Goal: Task Accomplishment & Management: Complete application form

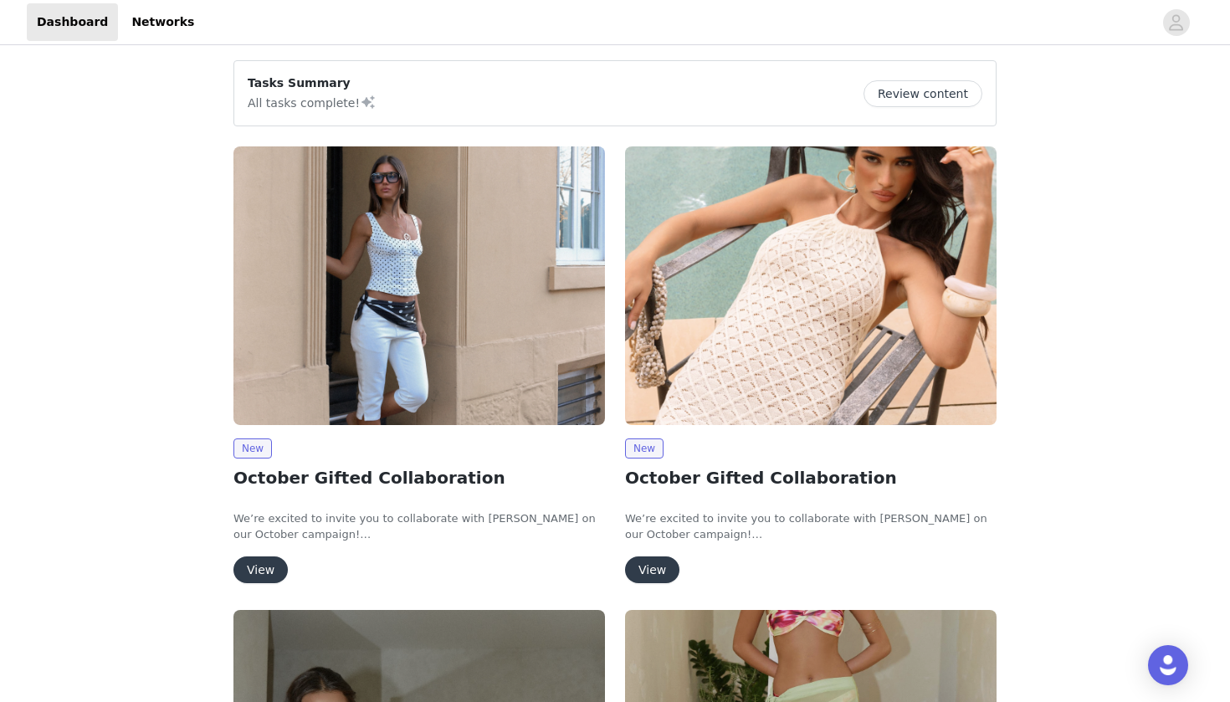
scroll to position [2, 0]
click at [269, 557] on button "View" at bounding box center [260, 569] width 54 height 27
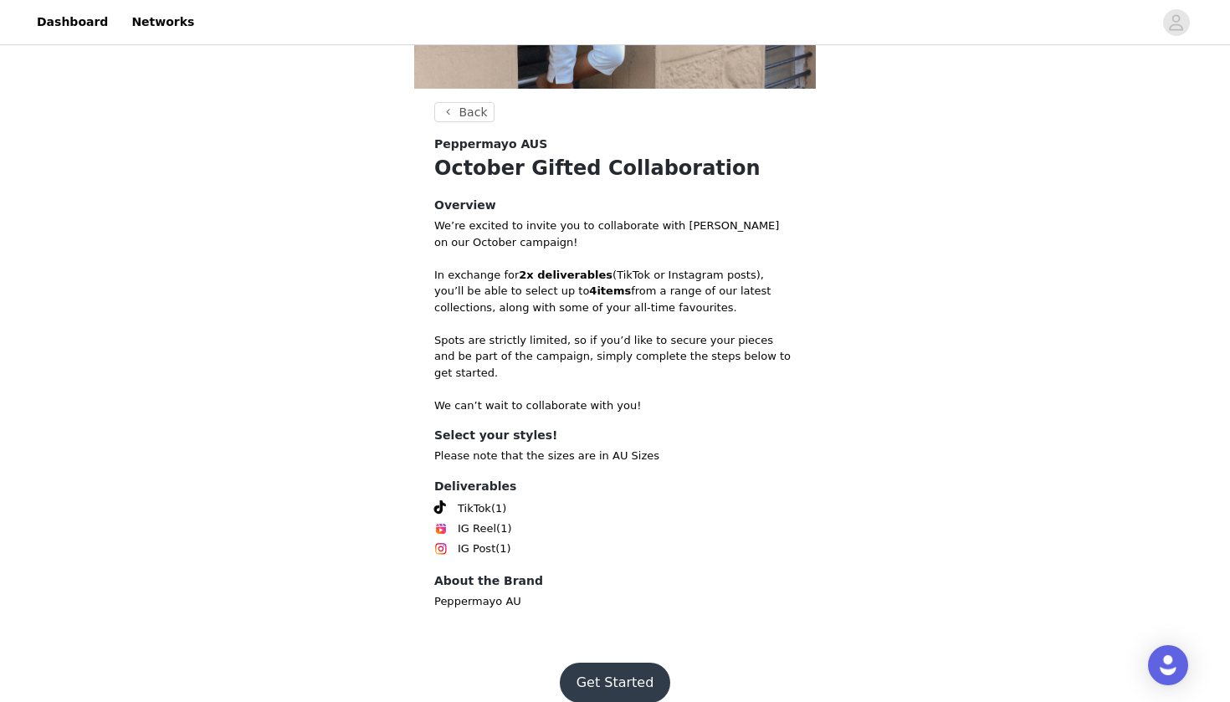
scroll to position [260, 0]
click at [587, 663] on button "Get Started" at bounding box center [615, 683] width 111 height 40
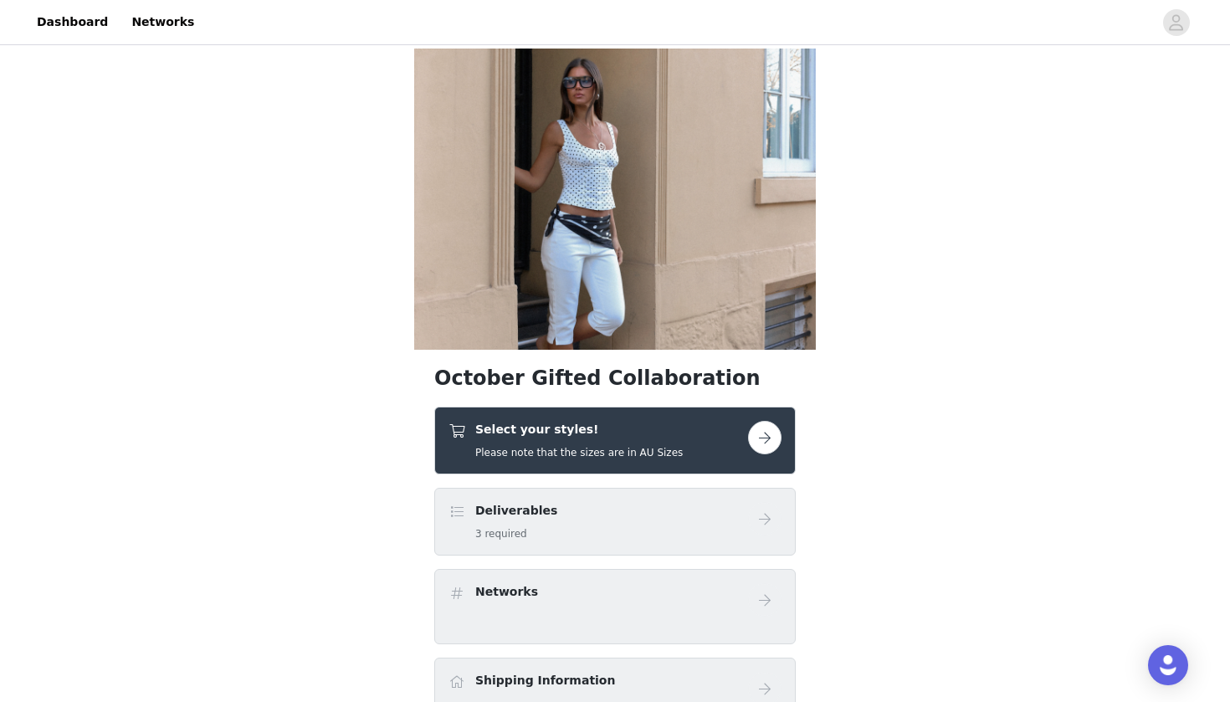
click at [770, 428] on button "button" at bounding box center [764, 437] width 33 height 33
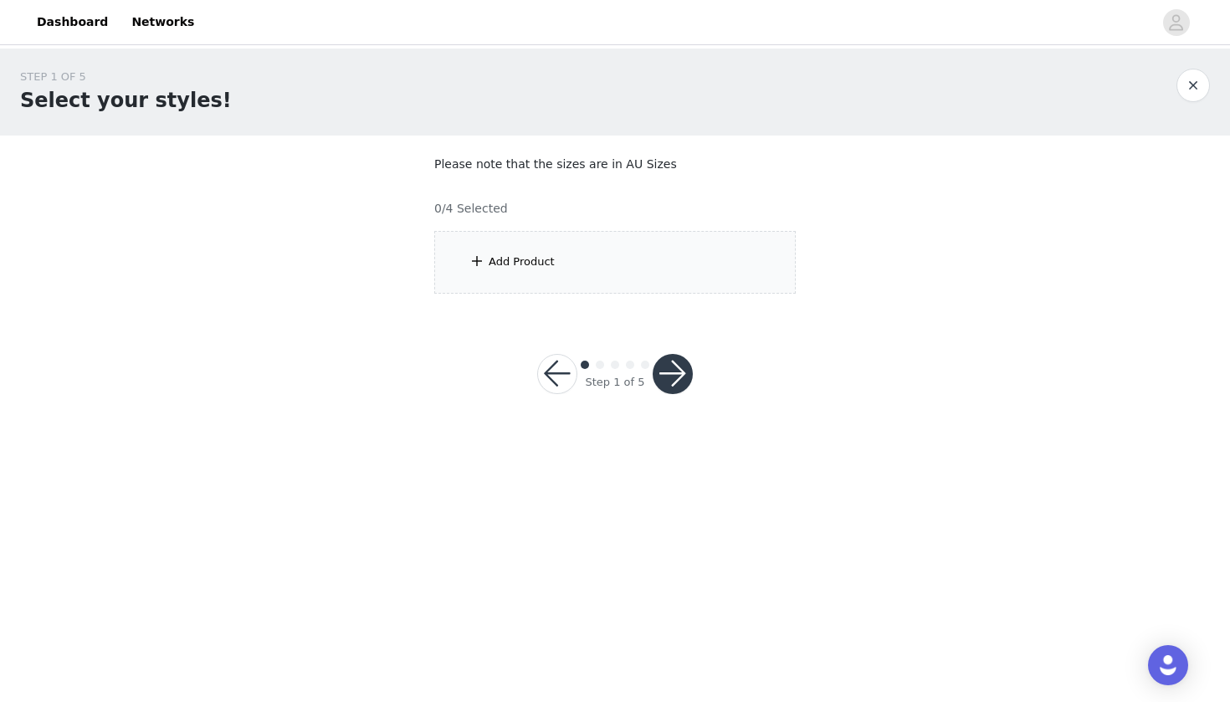
click at [723, 273] on div "Add Product" at bounding box center [614, 262] width 361 height 63
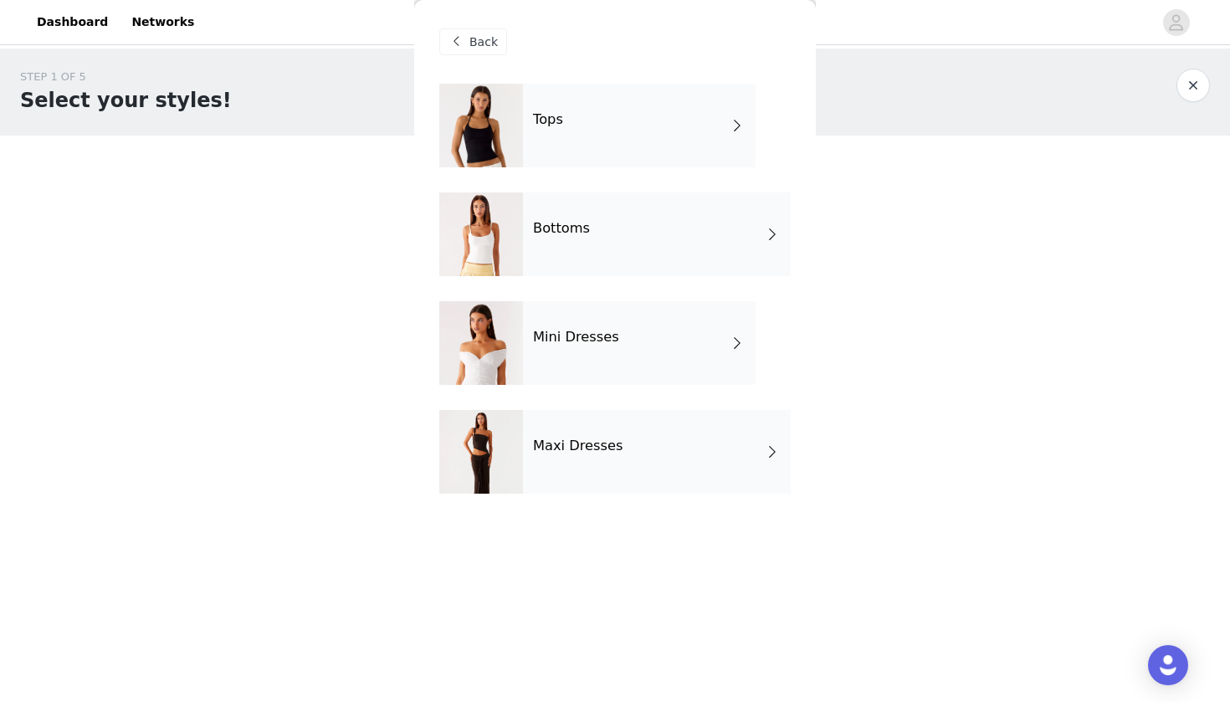
click at [660, 389] on div "Tops Bottoms Mini Dresses Maxi Dresses" at bounding box center [614, 301] width 351 height 435
click at [690, 366] on div "Mini Dresses" at bounding box center [639, 343] width 233 height 84
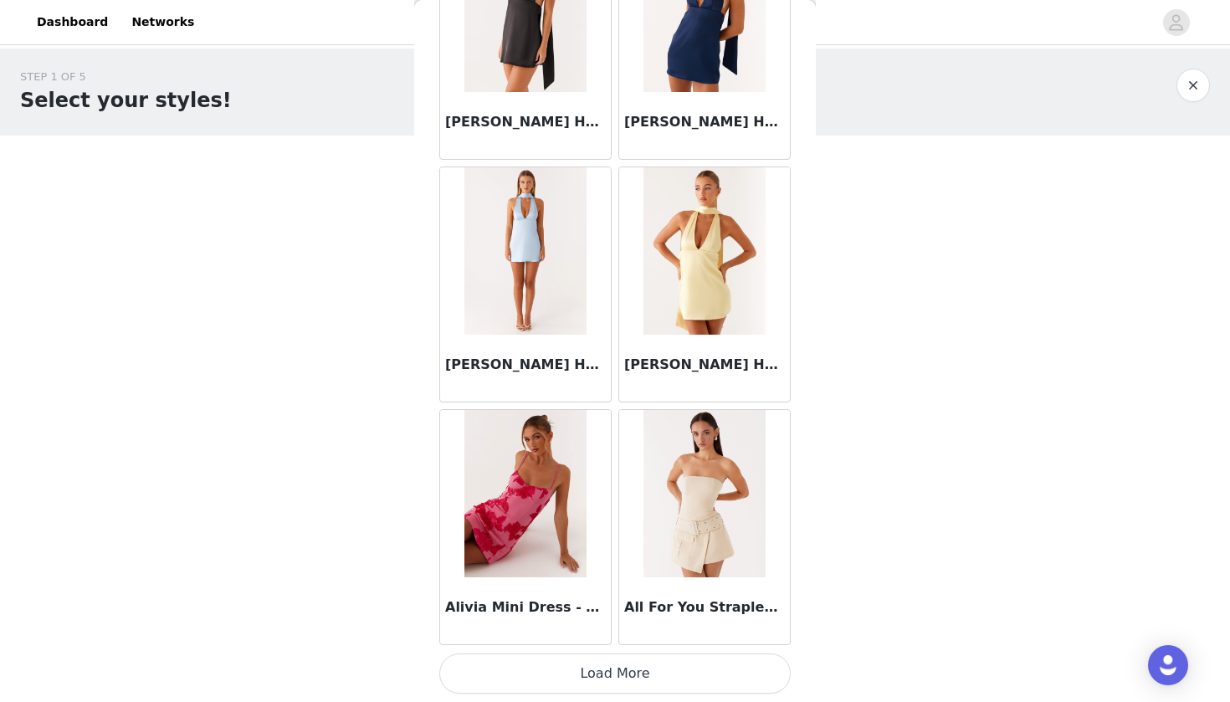
scroll to position [1858, 0]
click at [592, 673] on button "Load More" at bounding box center [614, 673] width 351 height 40
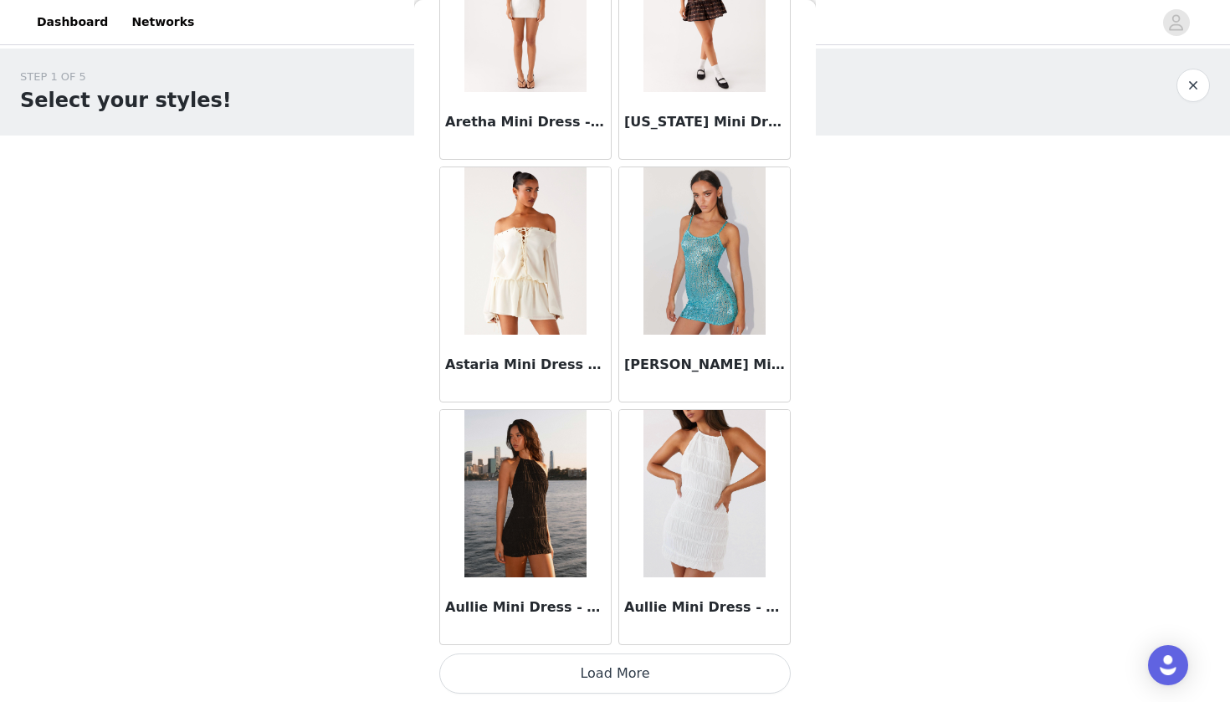
scroll to position [0, 0]
click at [557, 680] on button "Load More" at bounding box center [614, 673] width 351 height 40
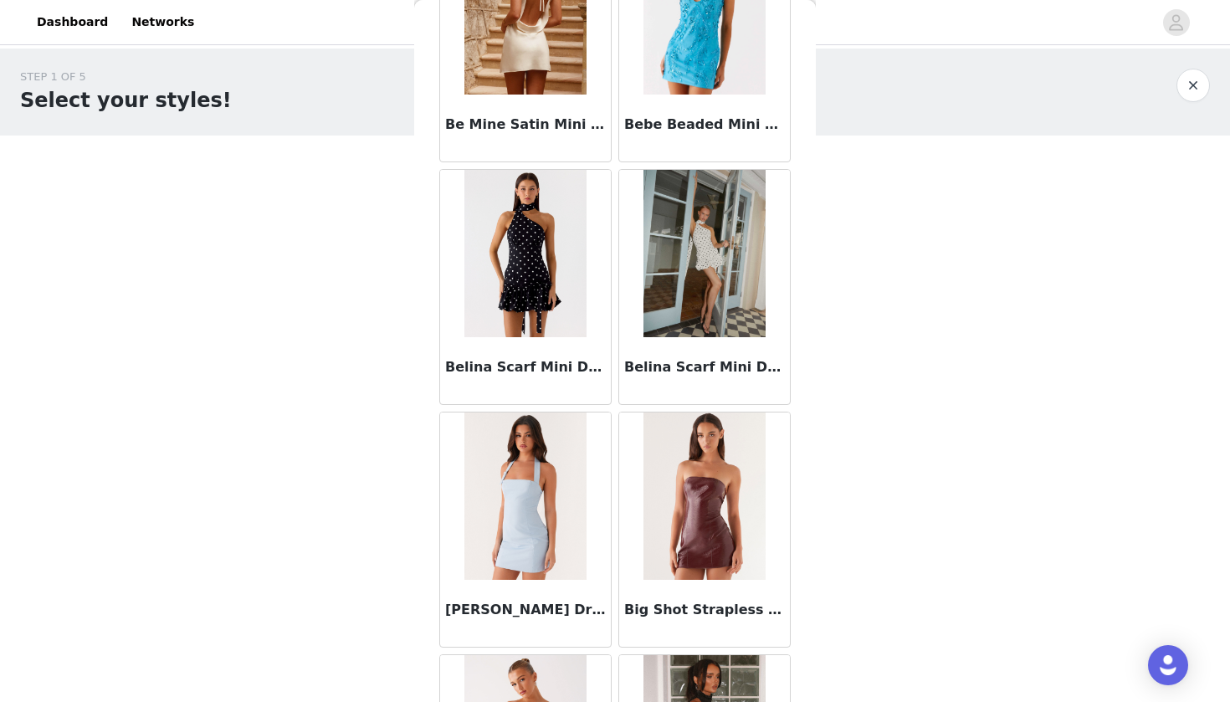
scroll to position [6043, 0]
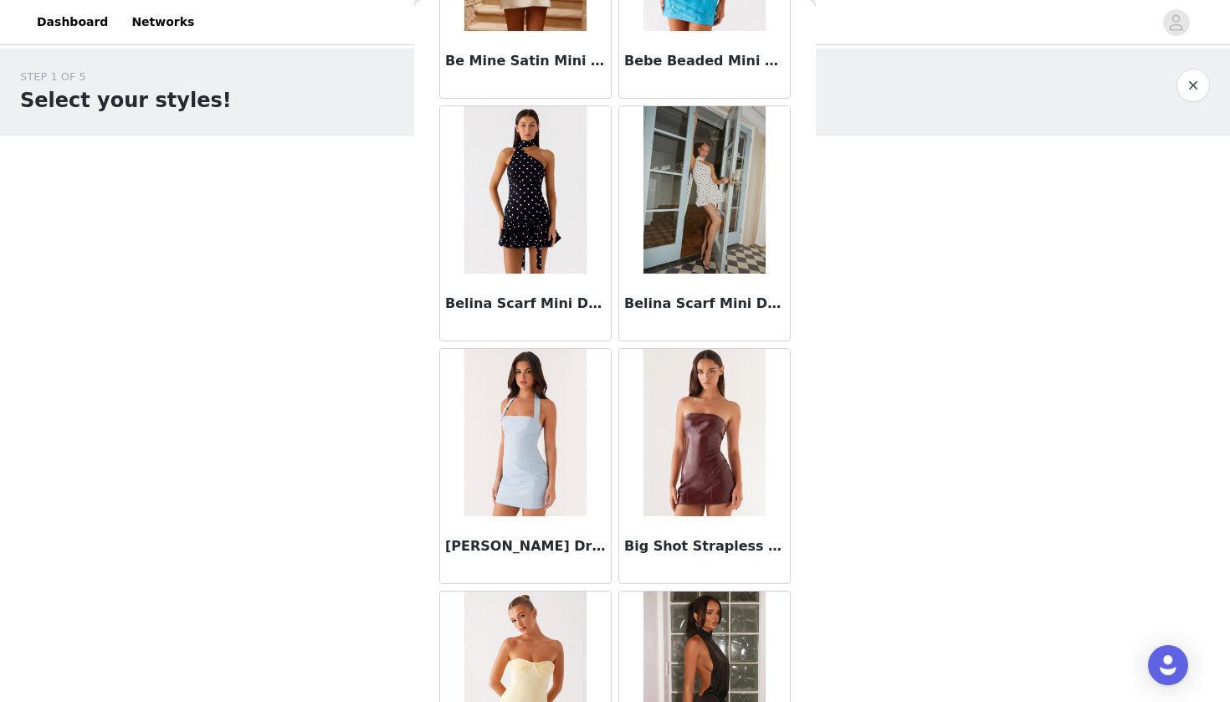
click at [554, 196] on img at bounding box center [524, 189] width 121 height 167
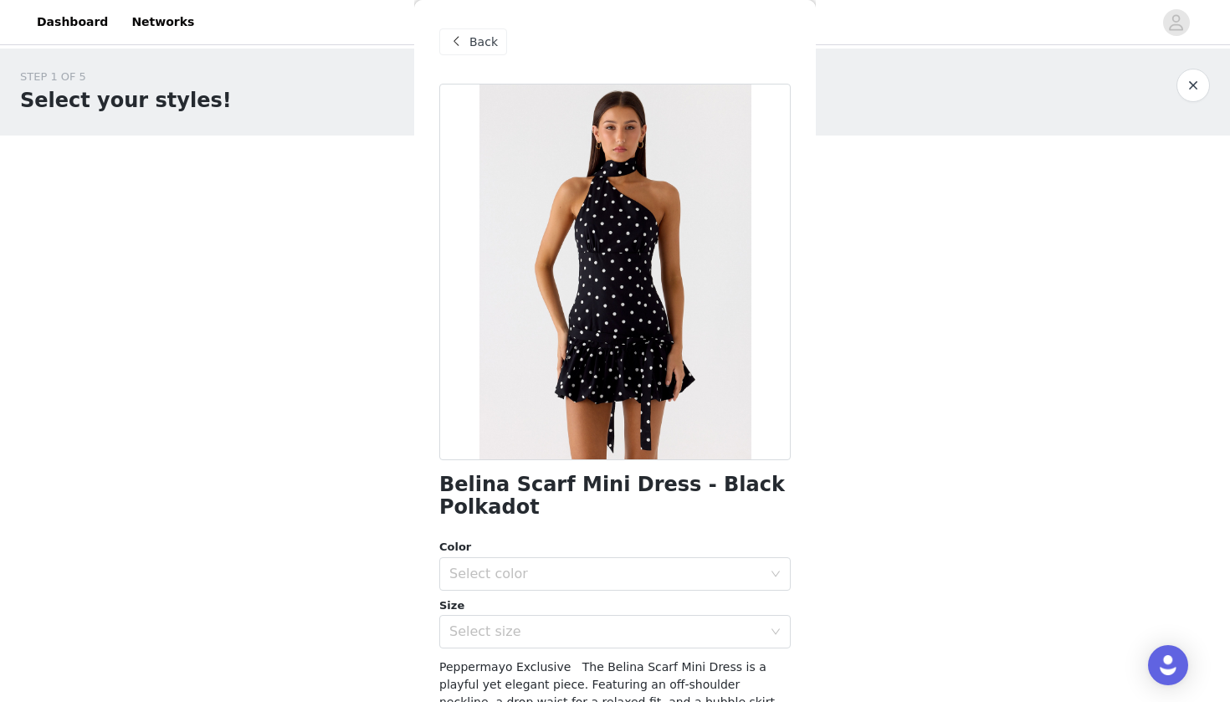
scroll to position [75, 0]
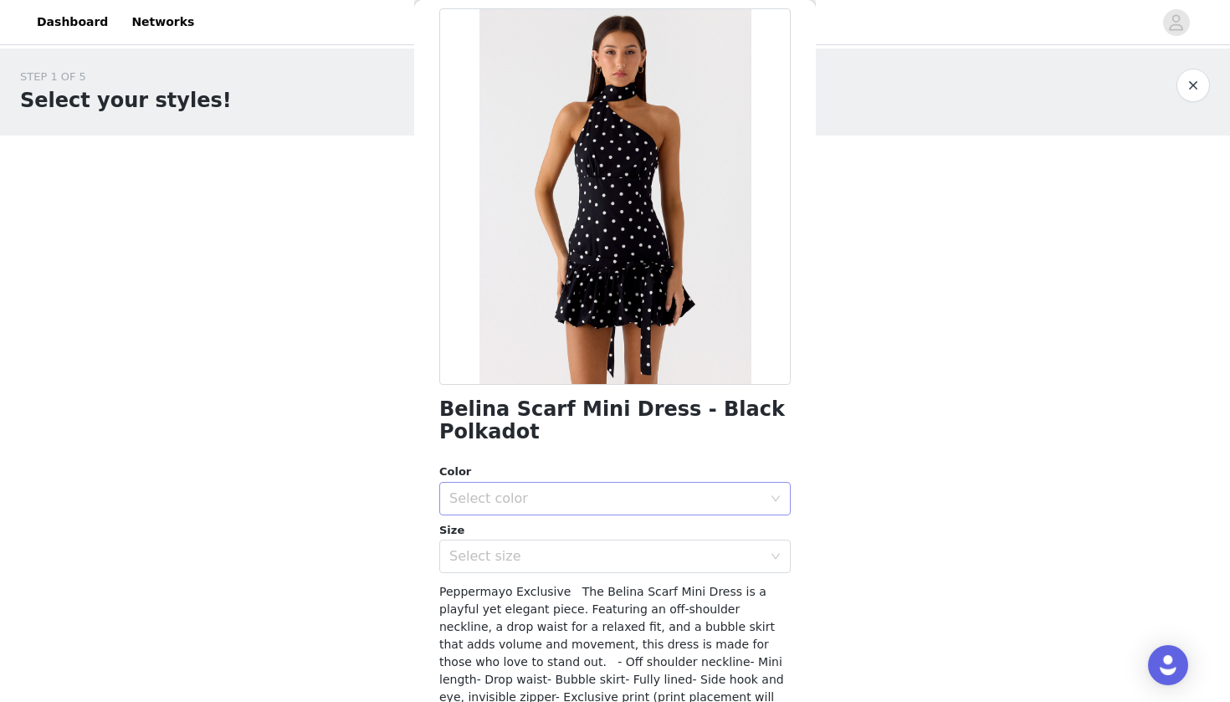
click at [562, 502] on div "Select color" at bounding box center [605, 498] width 313 height 17
click at [557, 536] on li "Black Polkadot" at bounding box center [614, 534] width 351 height 27
click at [557, 548] on div "Select size" at bounding box center [605, 556] width 313 height 17
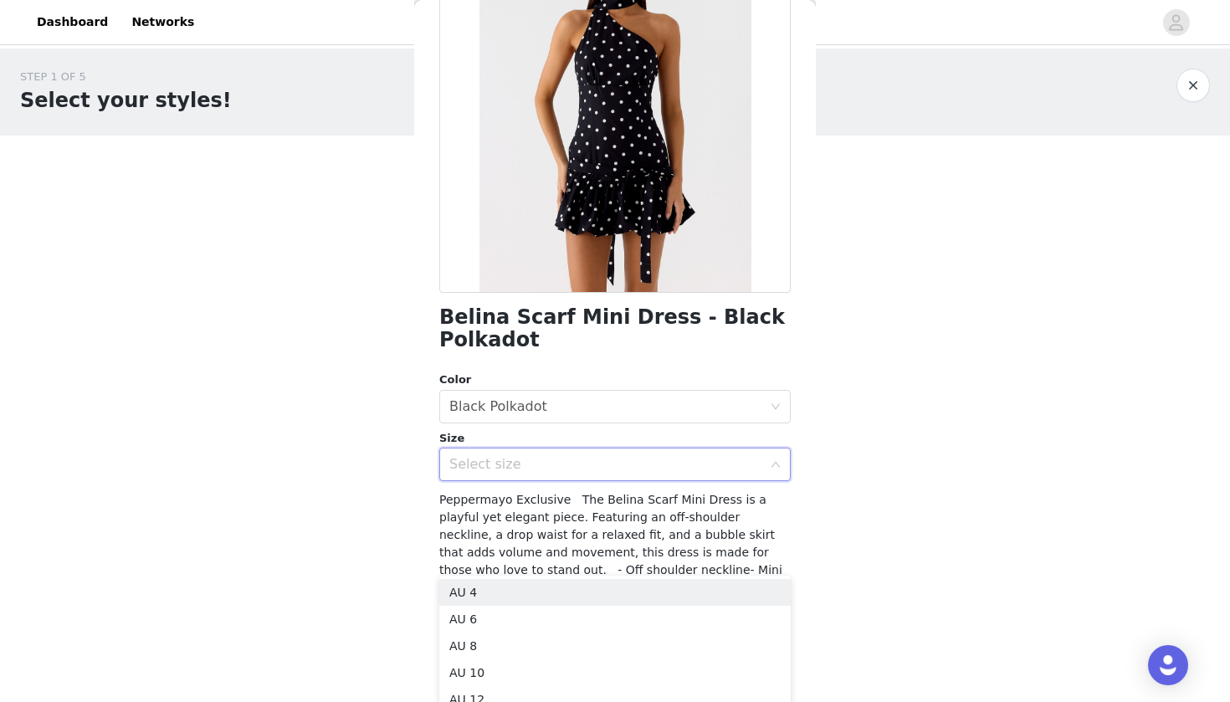
scroll to position [175, 0]
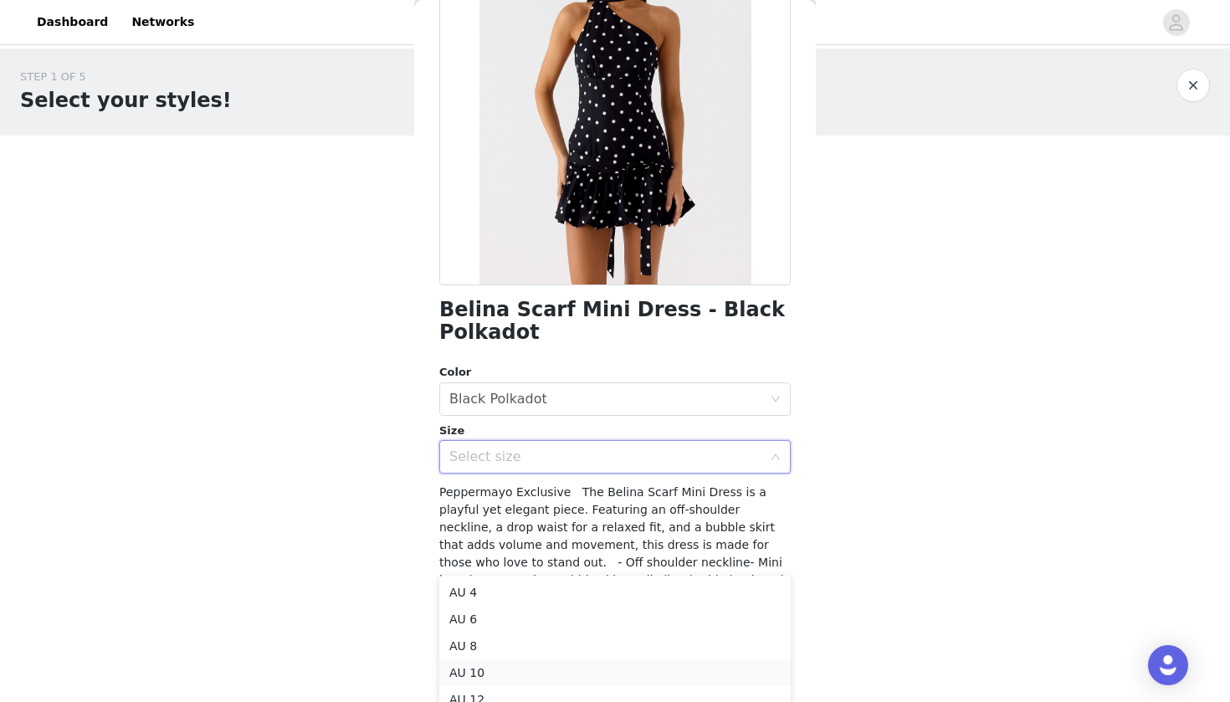
click at [509, 679] on li "AU 10" at bounding box center [614, 672] width 351 height 27
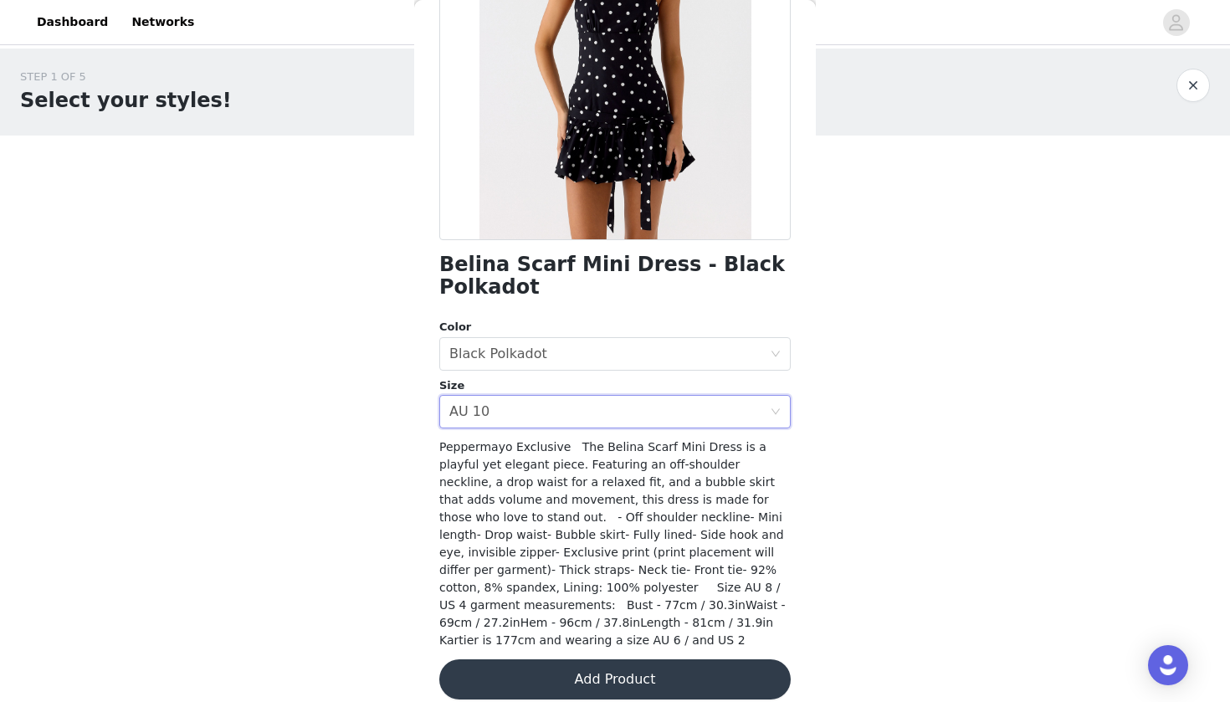
scroll to position [219, 0]
click at [558, 666] on button "Add Product" at bounding box center [614, 680] width 351 height 40
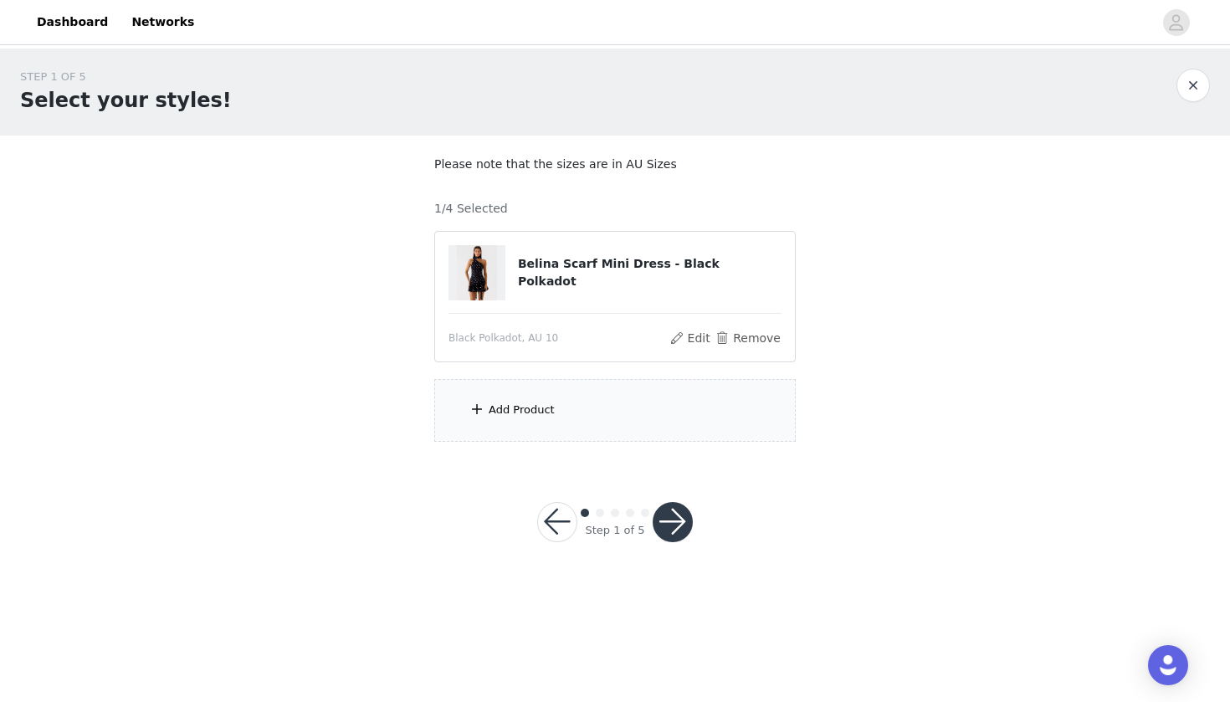
click at [579, 422] on div "Add Product" at bounding box center [614, 410] width 361 height 63
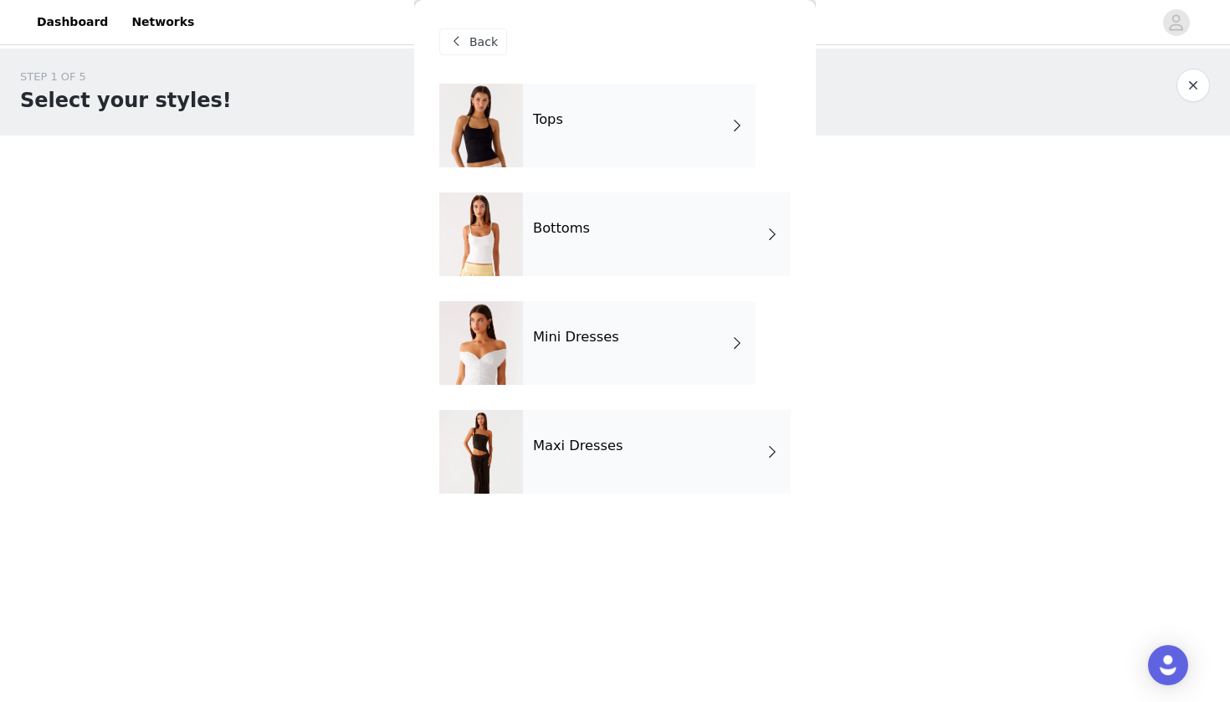
click at [624, 355] on div "Mini Dresses" at bounding box center [639, 343] width 233 height 84
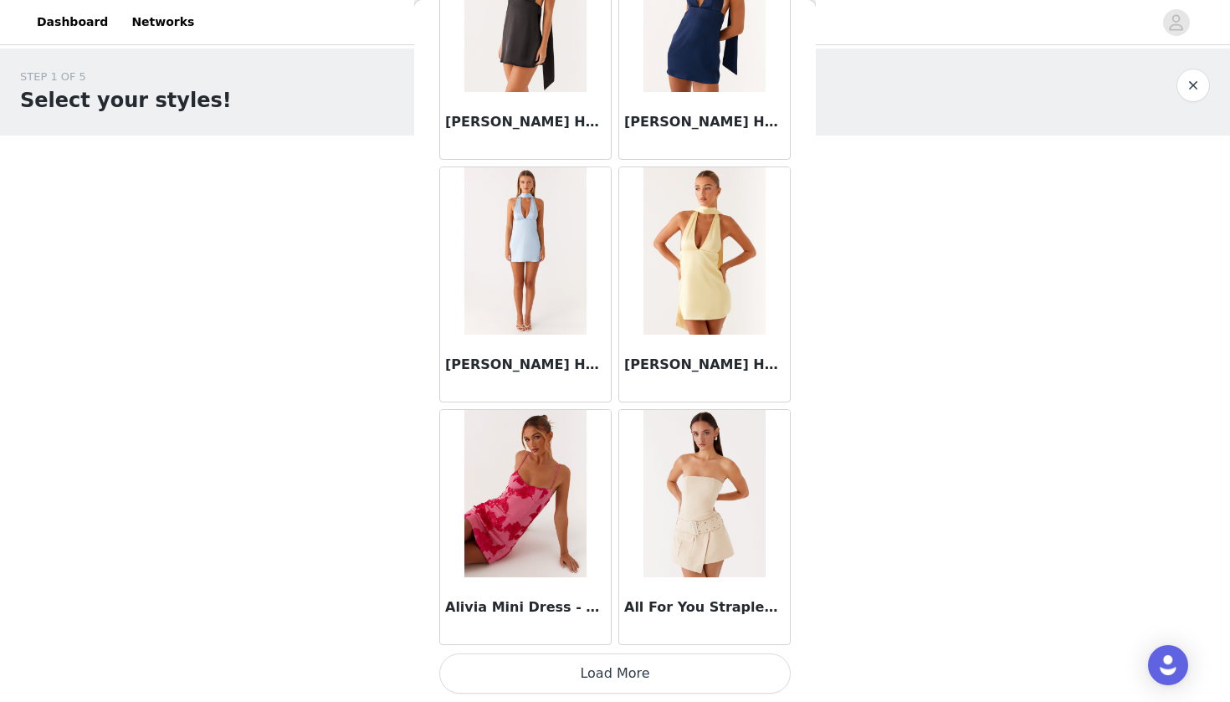
scroll to position [0, 0]
click at [578, 671] on button "Load More" at bounding box center [614, 673] width 351 height 40
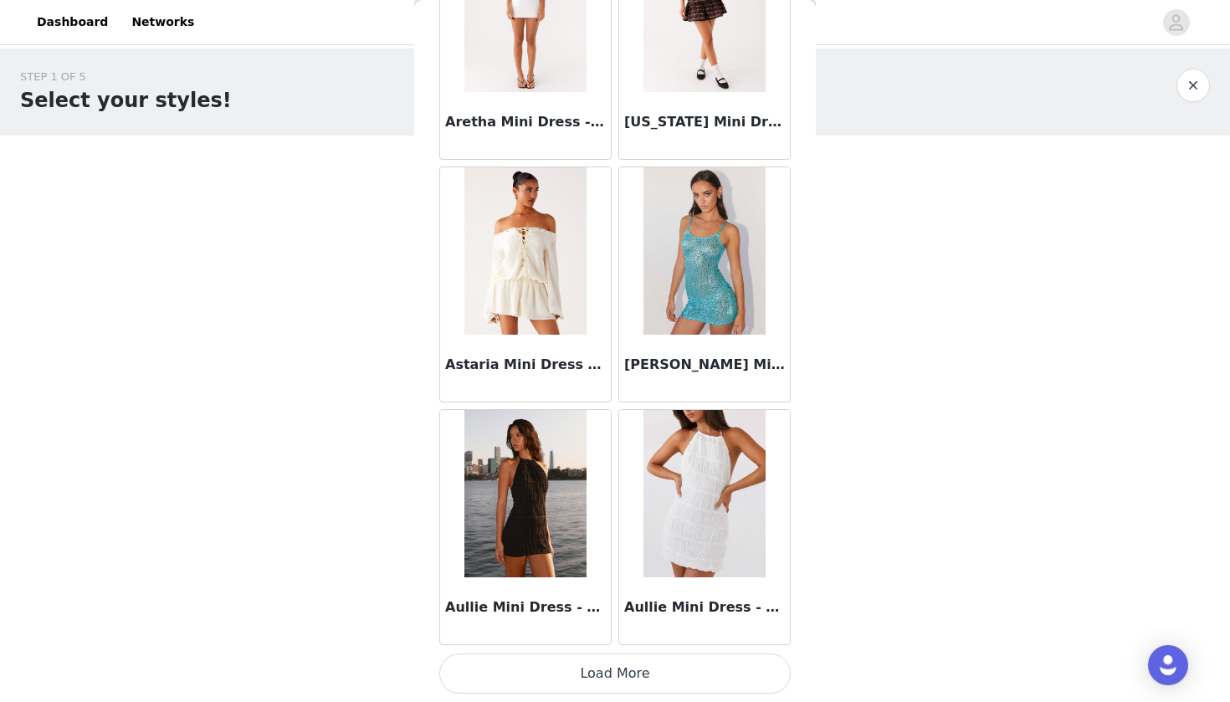
scroll to position [4283, 0]
click at [580, 681] on button "Load More" at bounding box center [614, 673] width 351 height 40
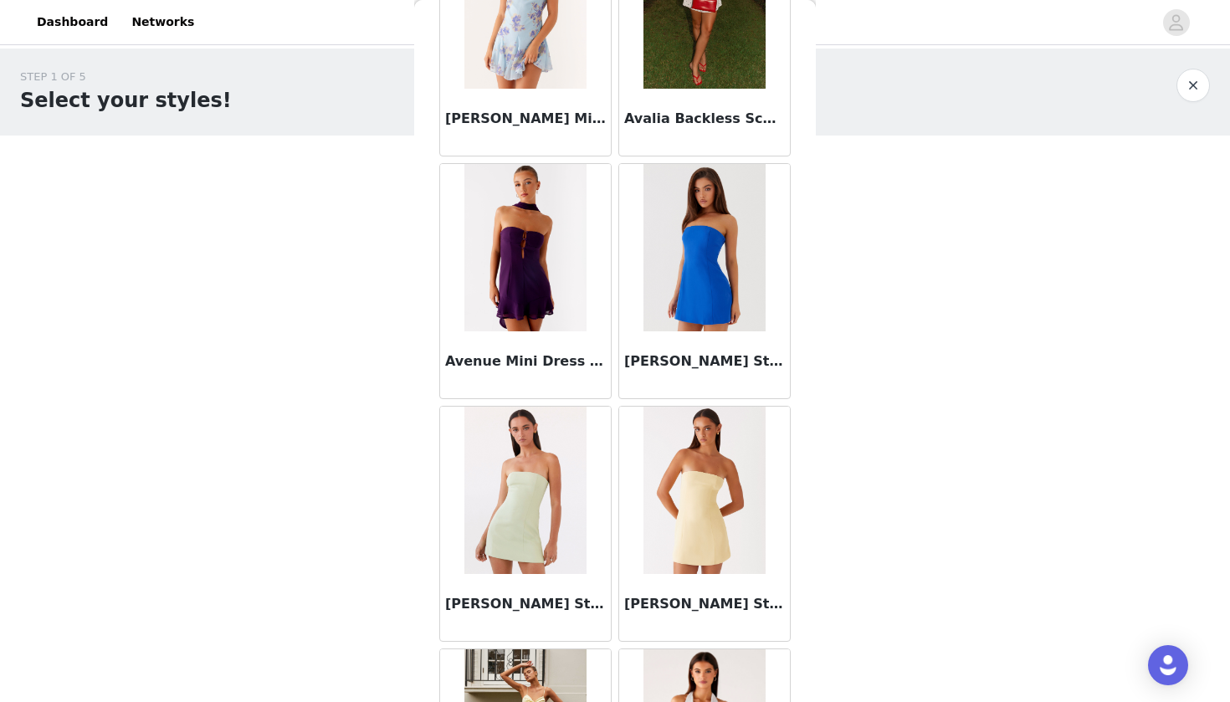
scroll to position [5016, 0]
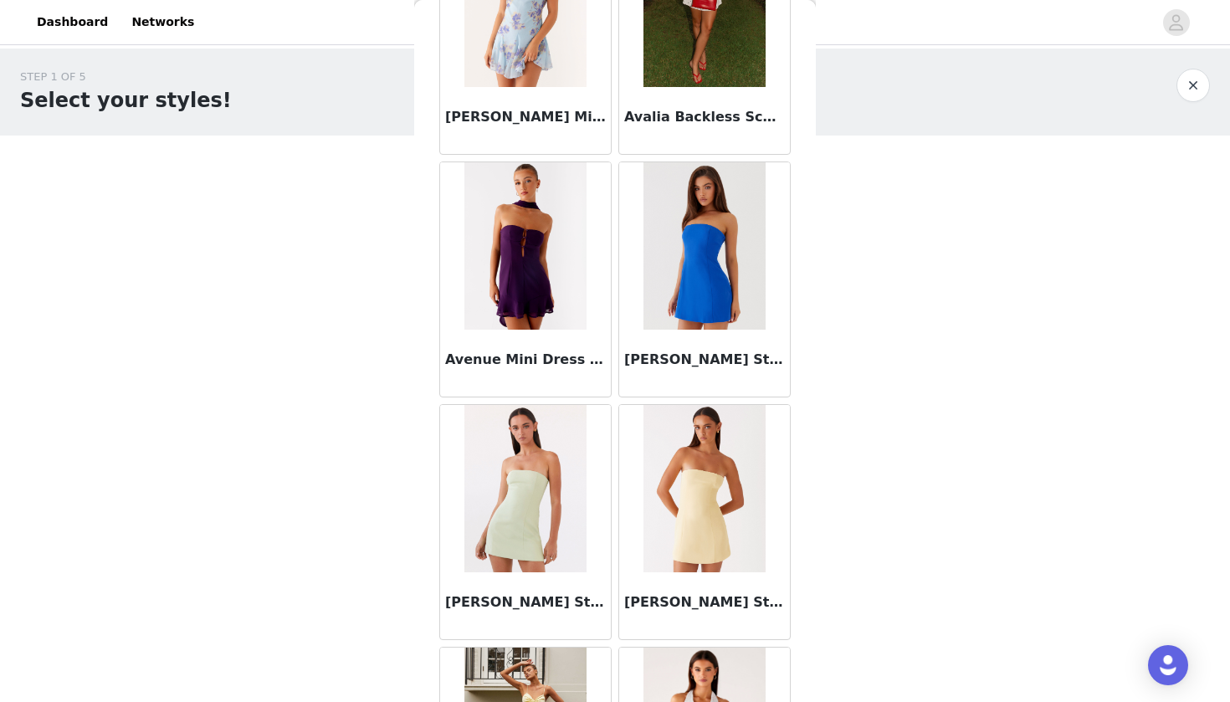
click at [541, 307] on img at bounding box center [524, 245] width 121 height 167
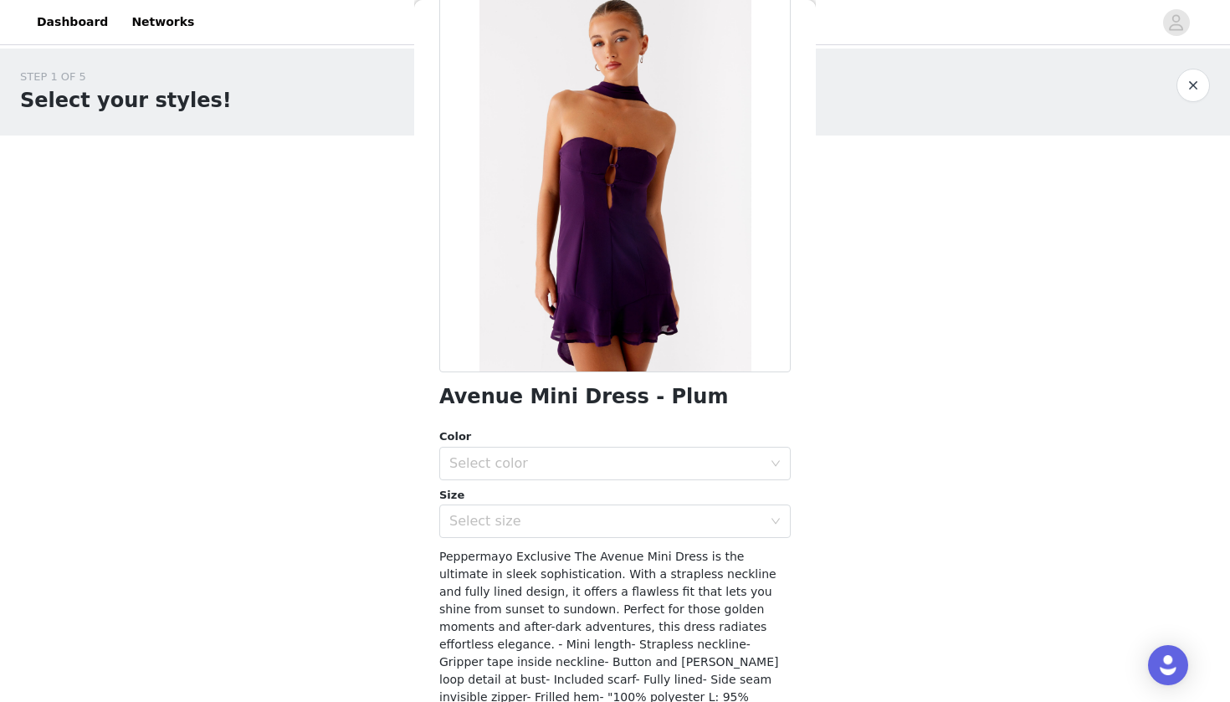
scroll to position [90, 0]
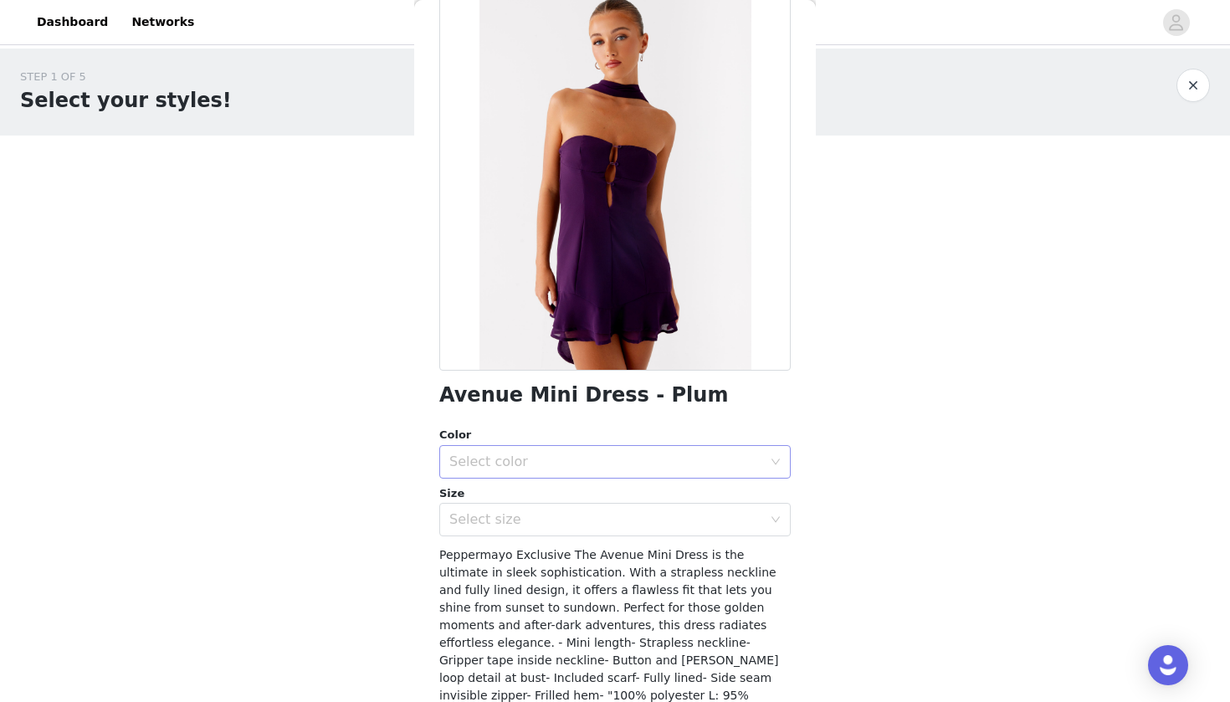
click at [581, 464] on div "Select color" at bounding box center [605, 461] width 313 height 17
click at [583, 501] on li "Plum" at bounding box center [614, 497] width 351 height 27
click at [583, 520] on div "Select size" at bounding box center [605, 519] width 313 height 17
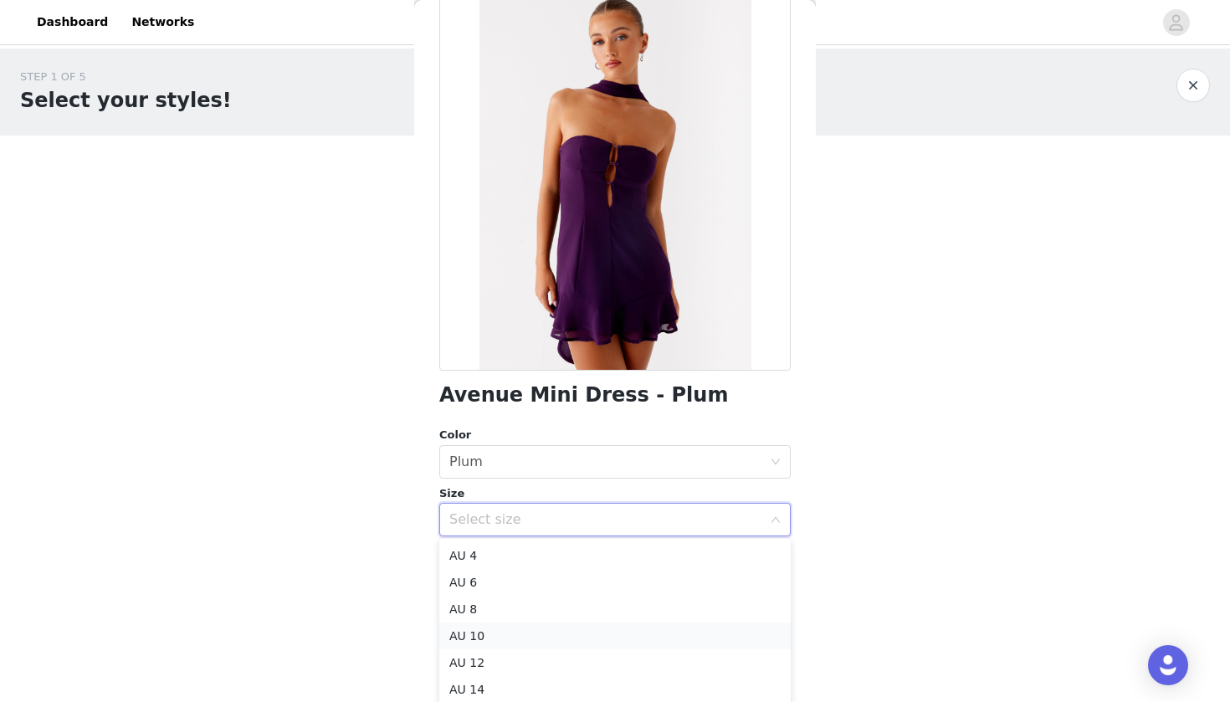
click at [543, 632] on li "AU 10" at bounding box center [614, 635] width 351 height 27
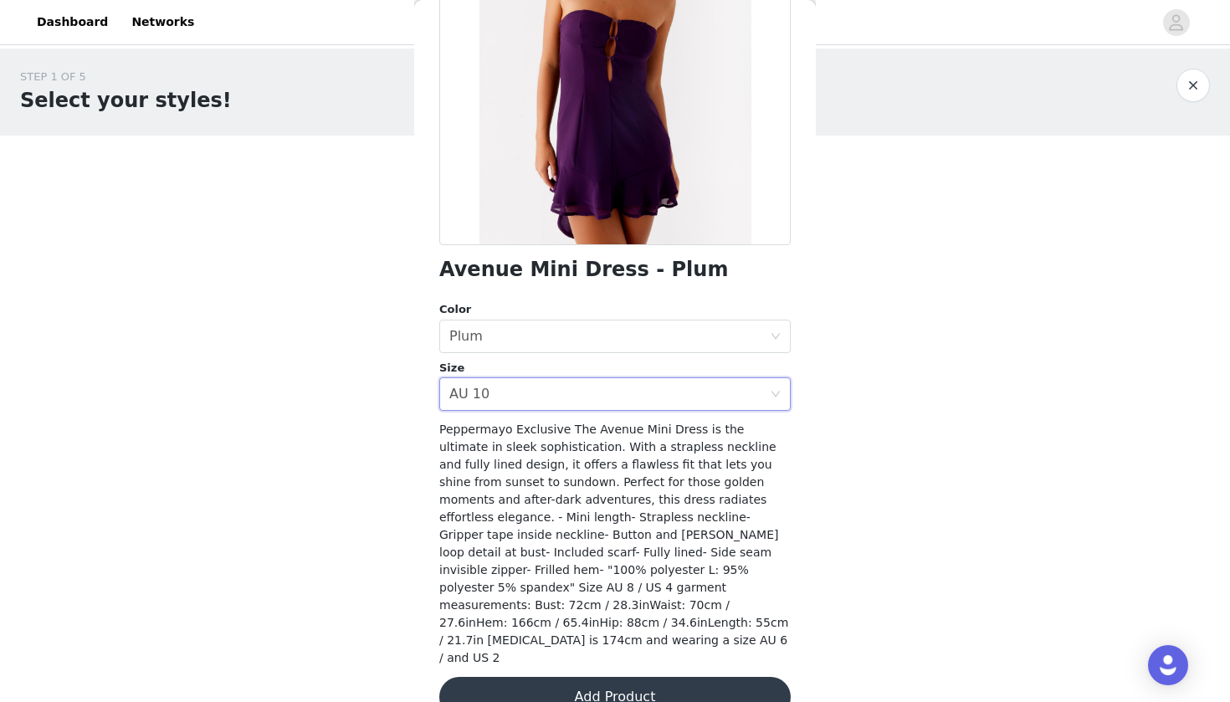
click at [581, 677] on button "Add Product" at bounding box center [614, 697] width 351 height 40
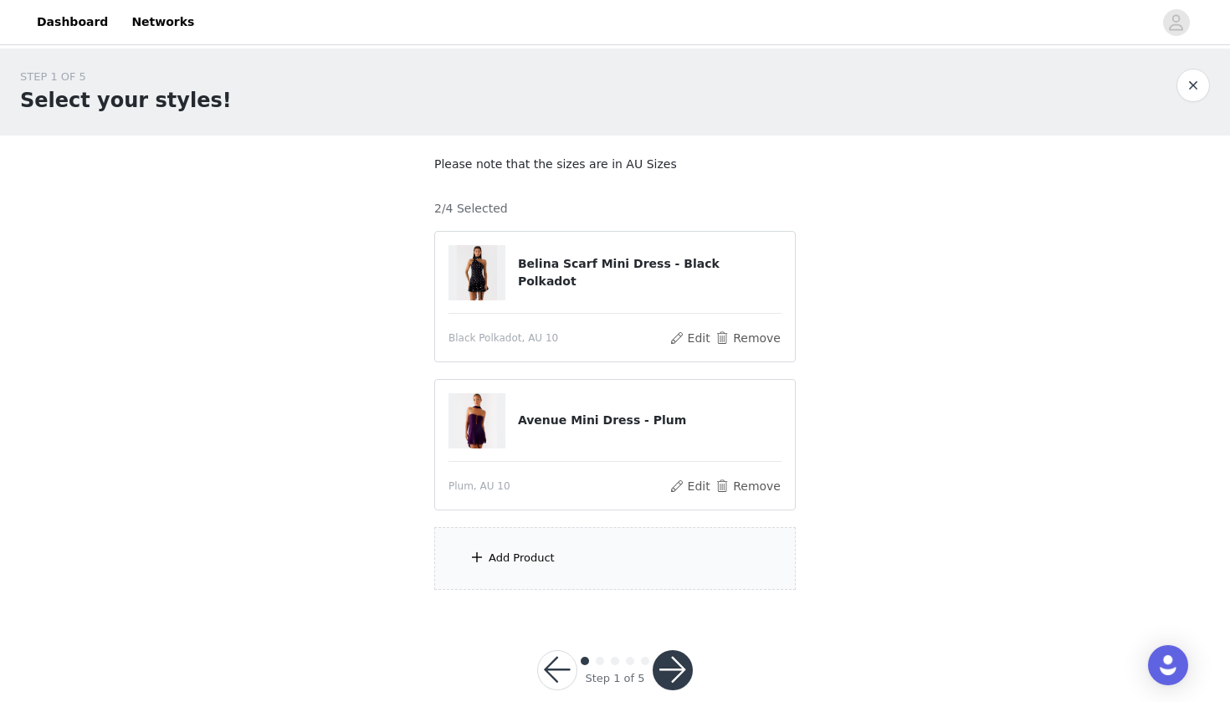
click at [515, 550] on div "Add Product" at bounding box center [521, 558] width 66 height 17
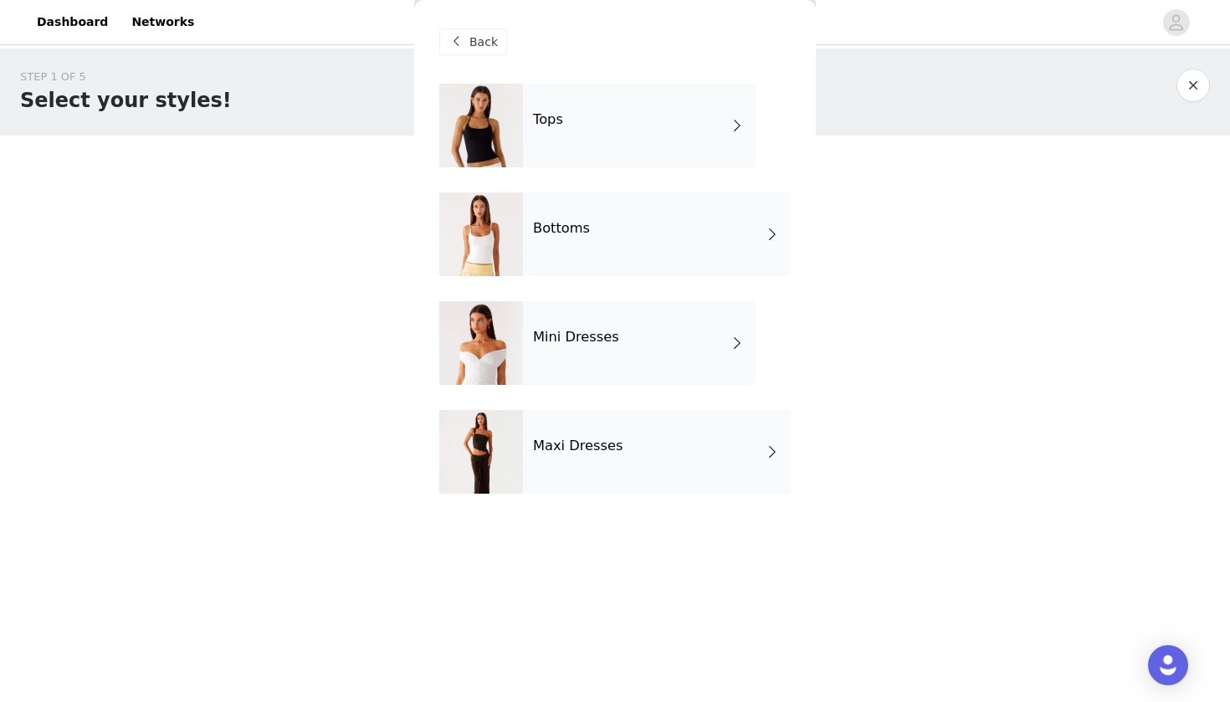
click at [591, 348] on div "Mini Dresses" at bounding box center [639, 343] width 233 height 84
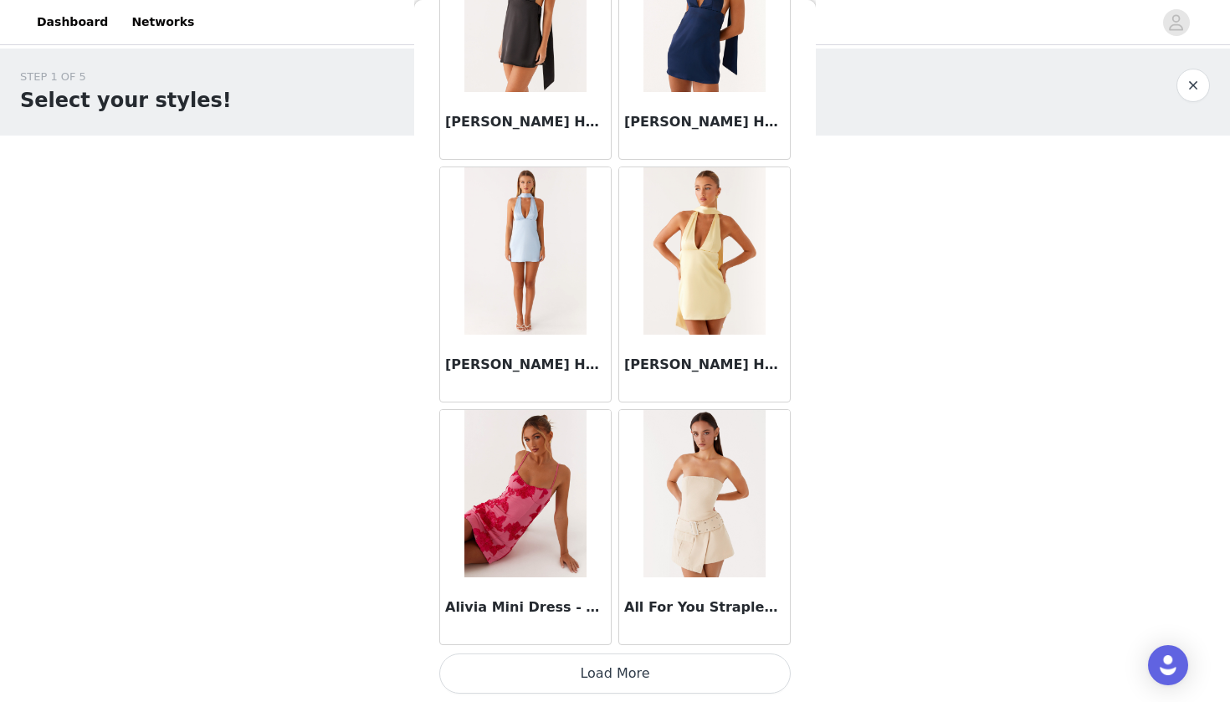
click at [552, 673] on button "Load More" at bounding box center [614, 673] width 351 height 40
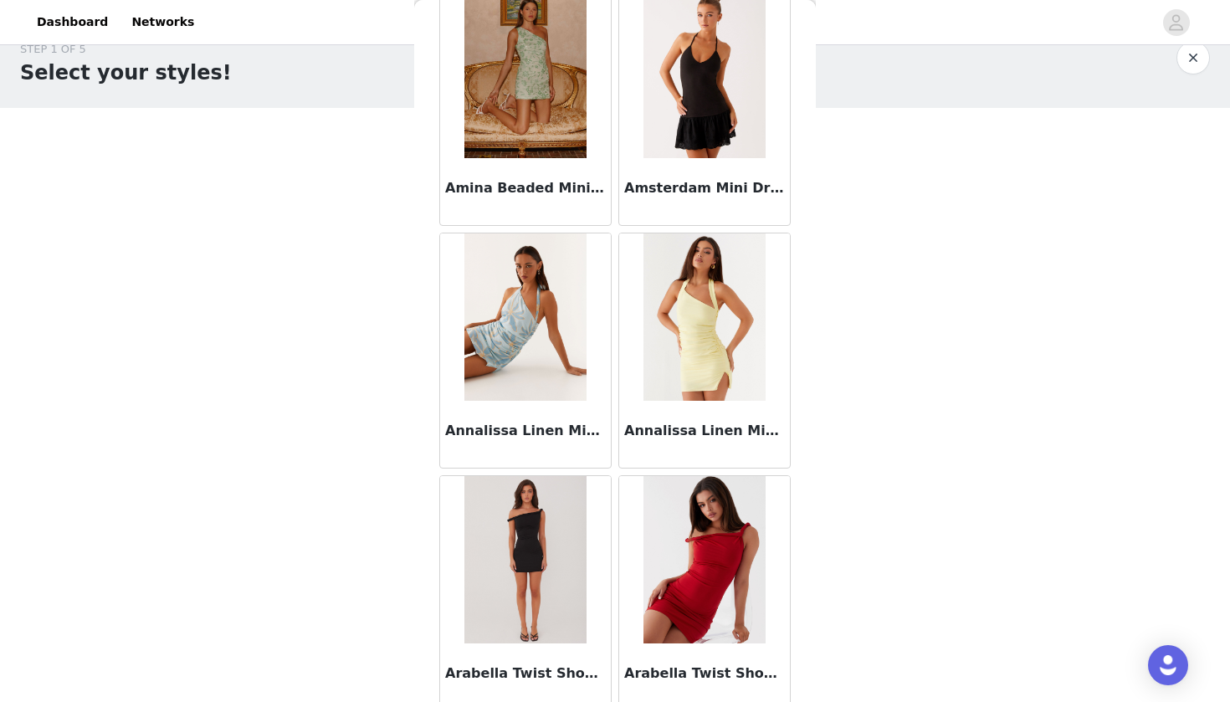
scroll to position [3676, 0]
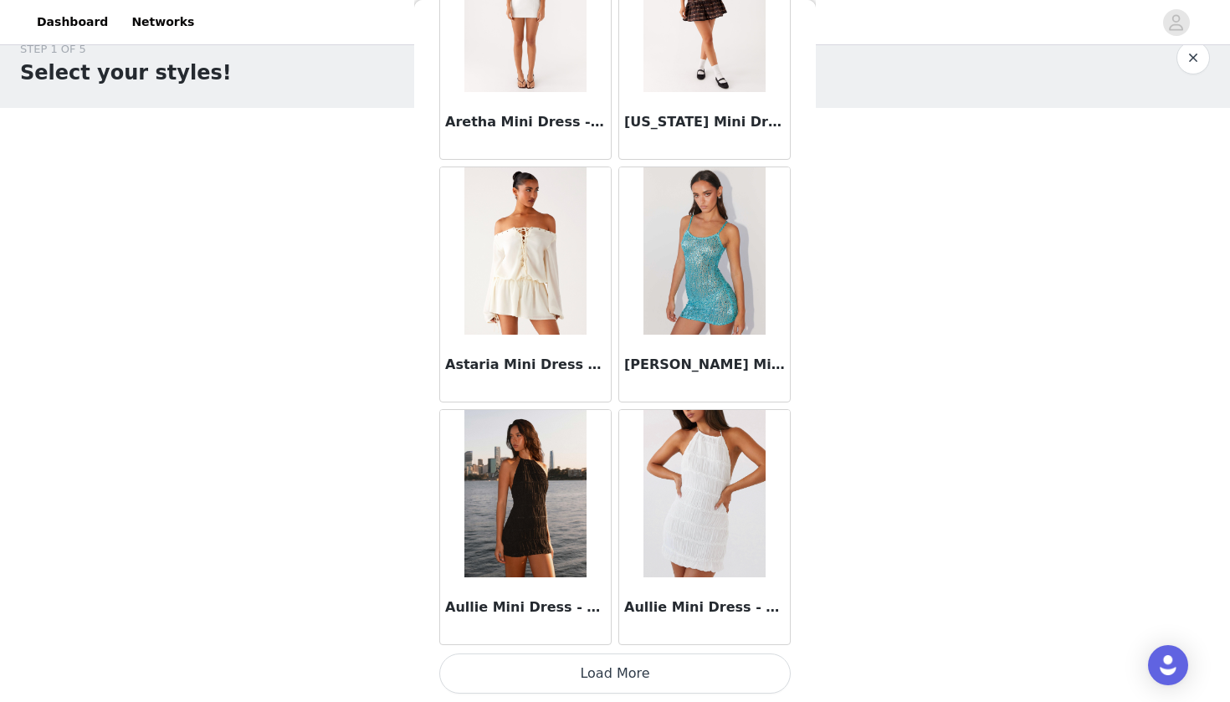
click at [581, 672] on button "Load More" at bounding box center [614, 673] width 351 height 40
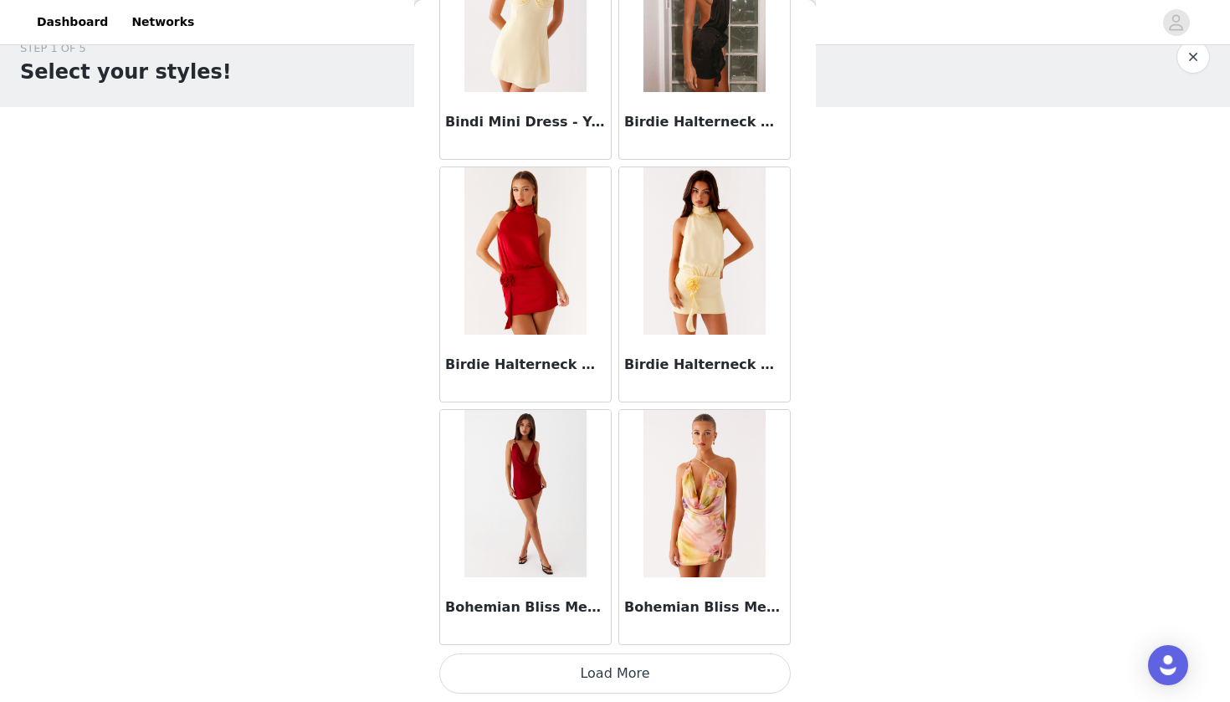
scroll to position [28, 0]
click at [534, 683] on button "Load More" at bounding box center [614, 673] width 351 height 40
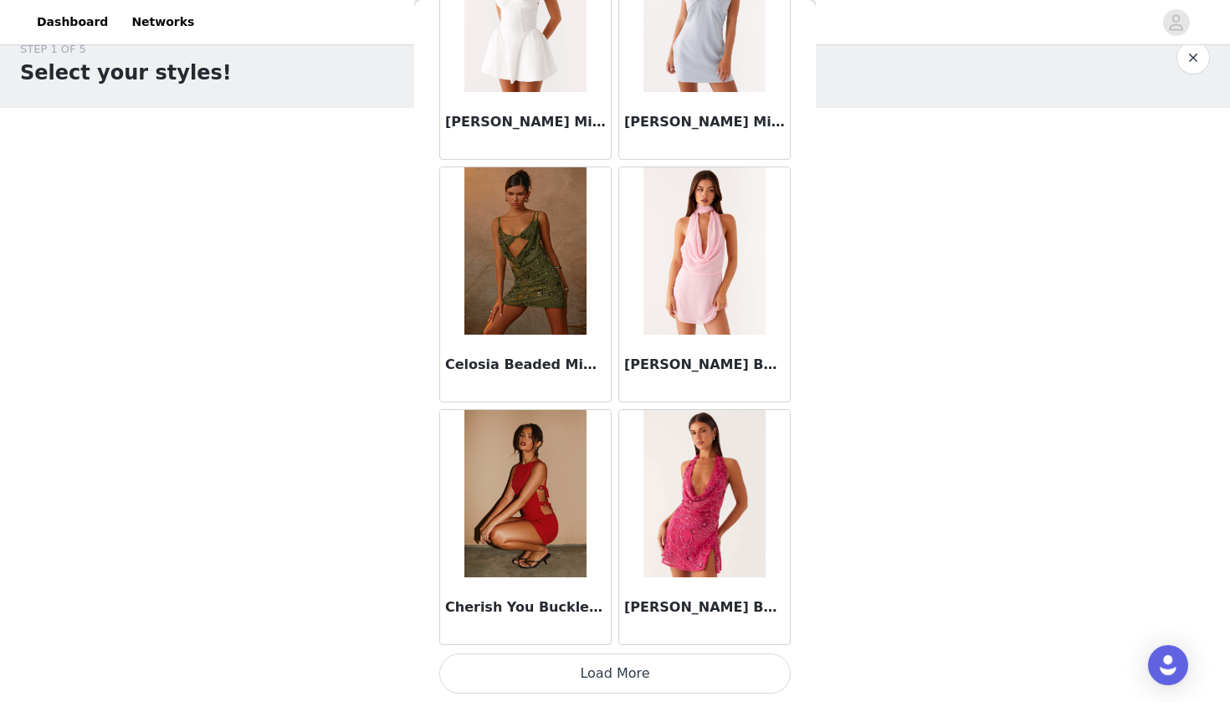
scroll to position [9140, 0]
click at [586, 666] on button "Load More" at bounding box center [614, 673] width 351 height 40
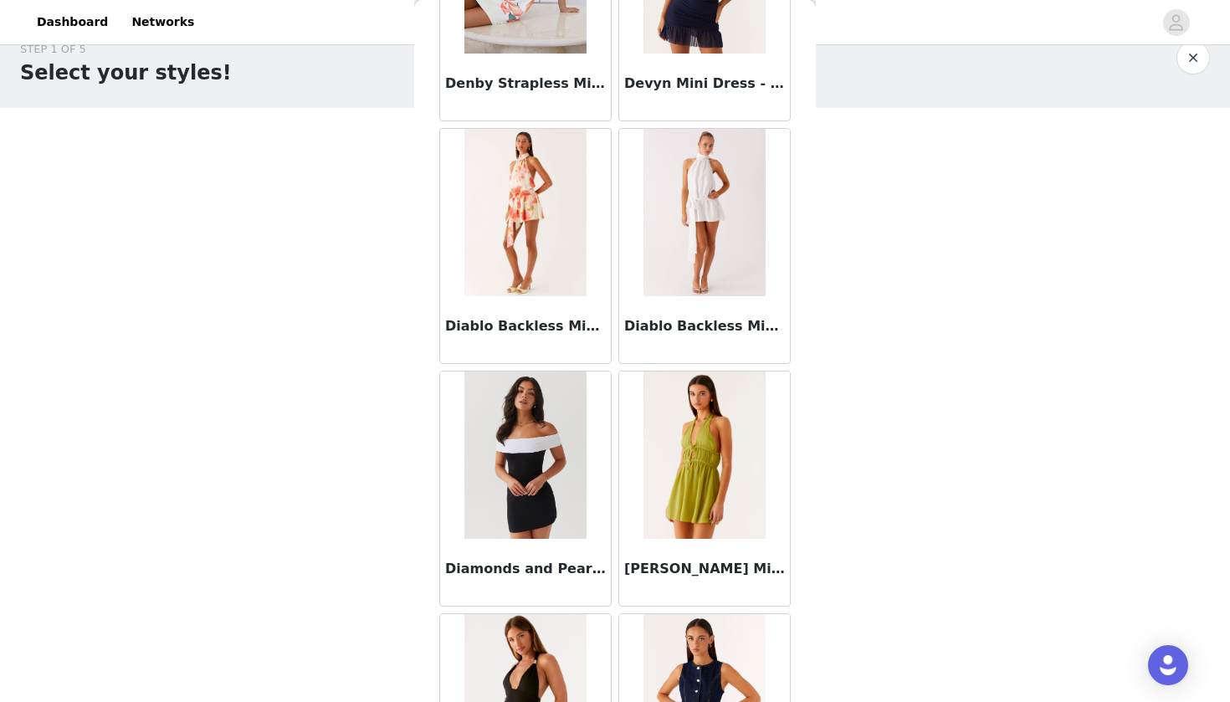
scroll to position [11355, 0]
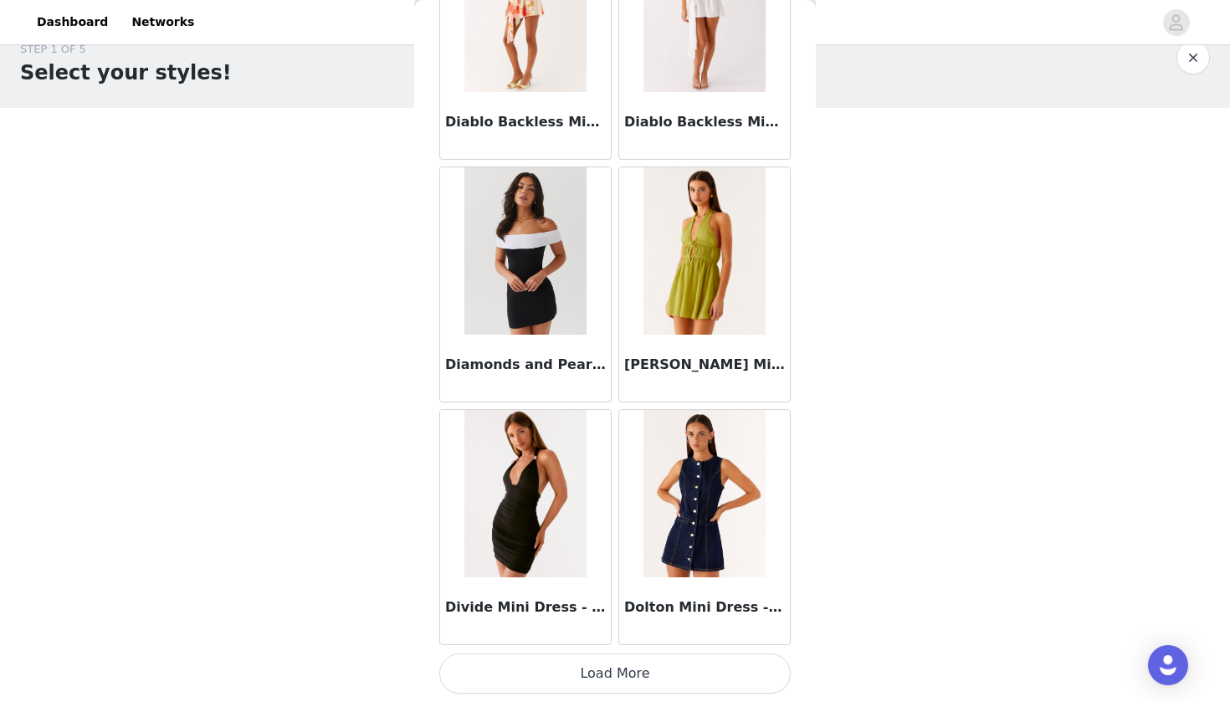
click at [601, 682] on button "Load More" at bounding box center [614, 673] width 351 height 40
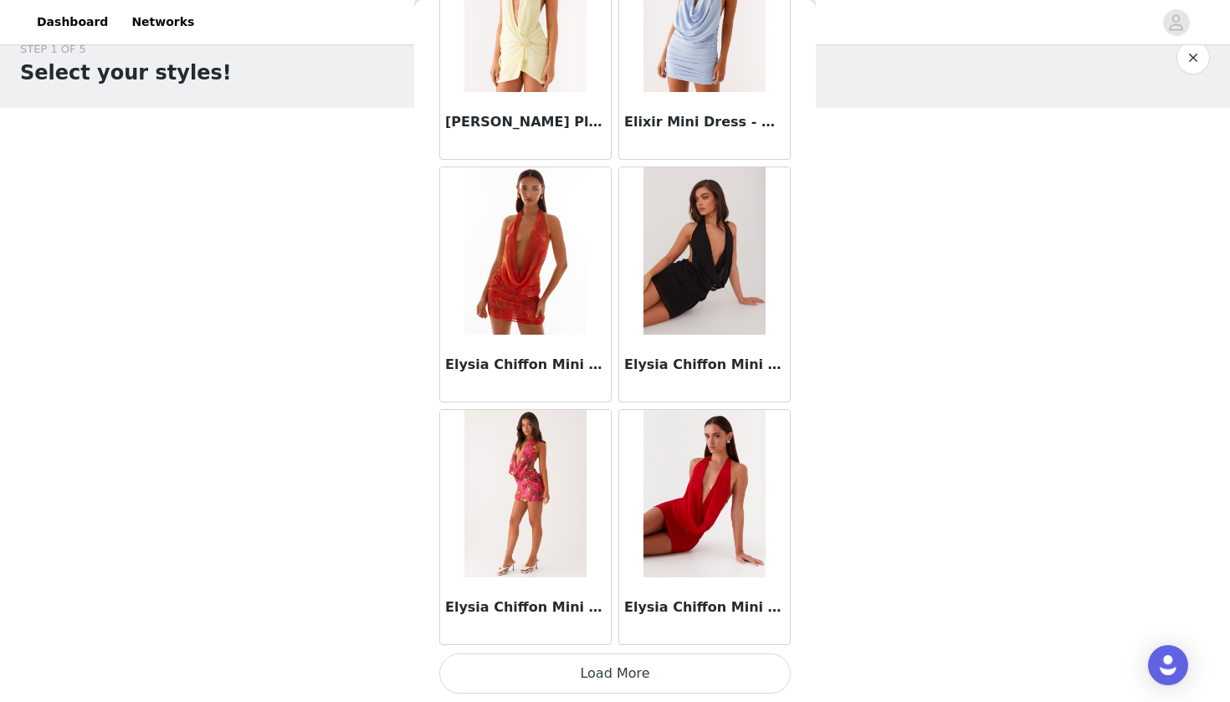
scroll to position [13986, 0]
click at [582, 681] on button "Load More" at bounding box center [614, 673] width 351 height 40
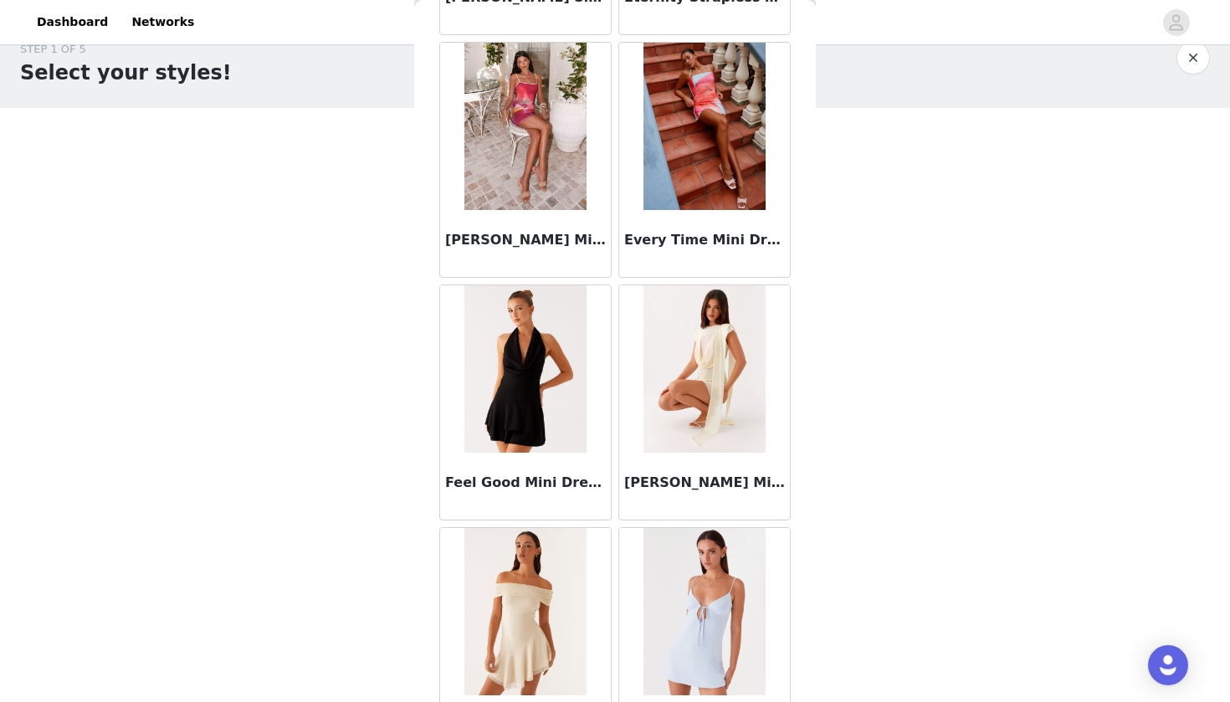
scroll to position [15808, 0]
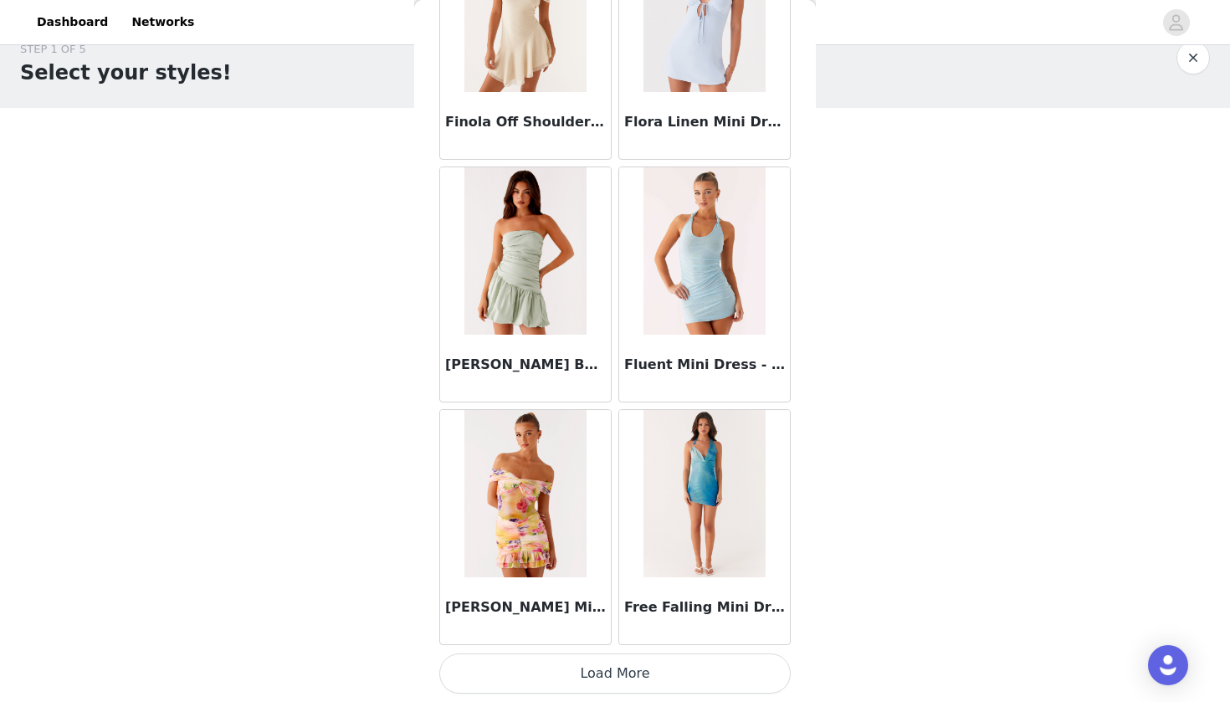
click at [588, 677] on button "Load More" at bounding box center [614, 673] width 351 height 40
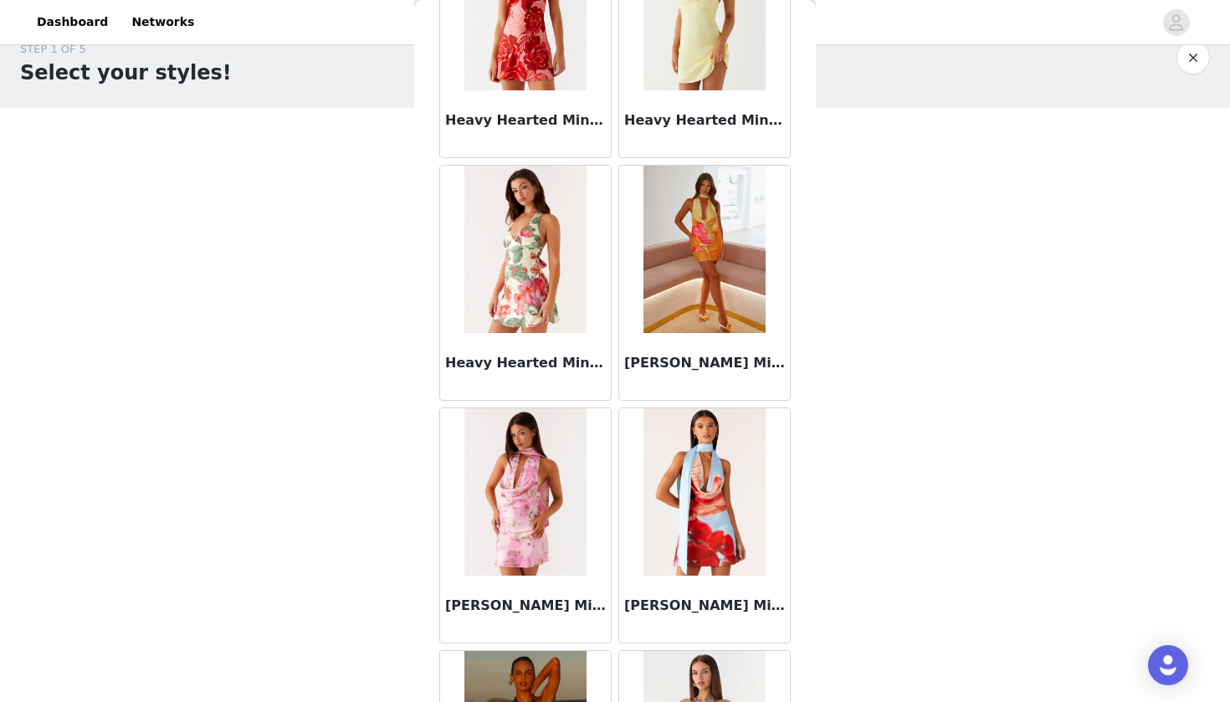
scroll to position [18838, 0]
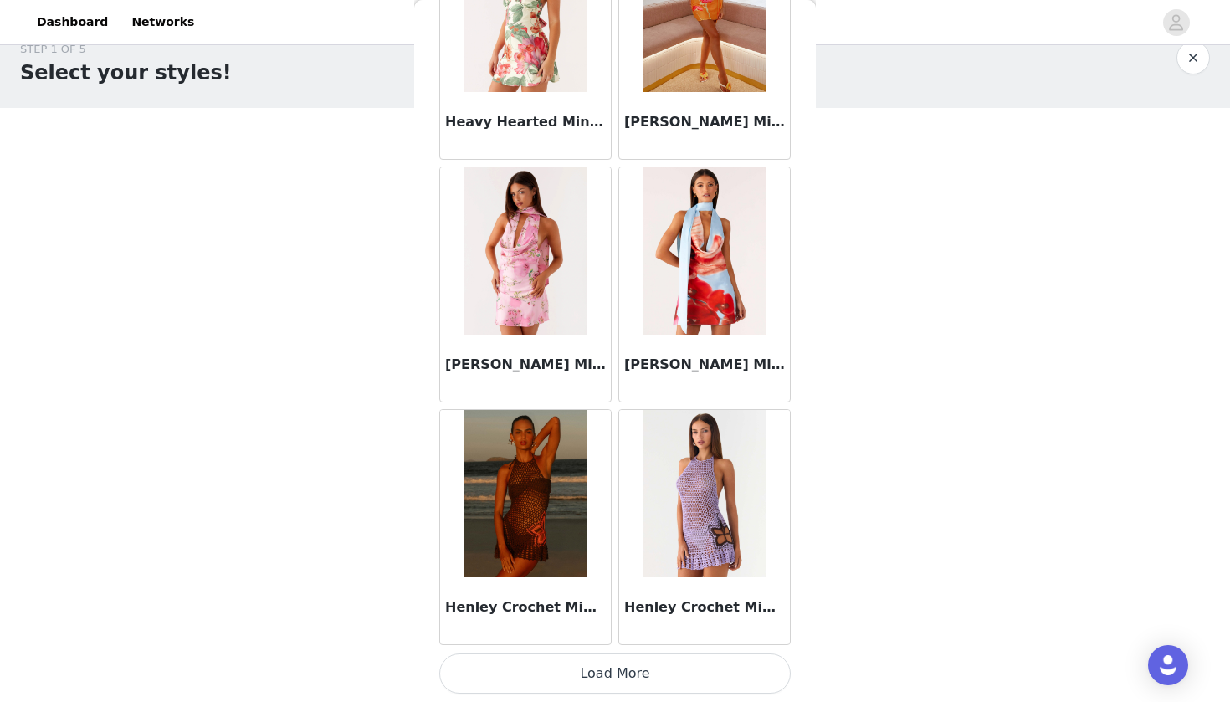
click at [571, 693] on button "Load More" at bounding box center [614, 673] width 351 height 40
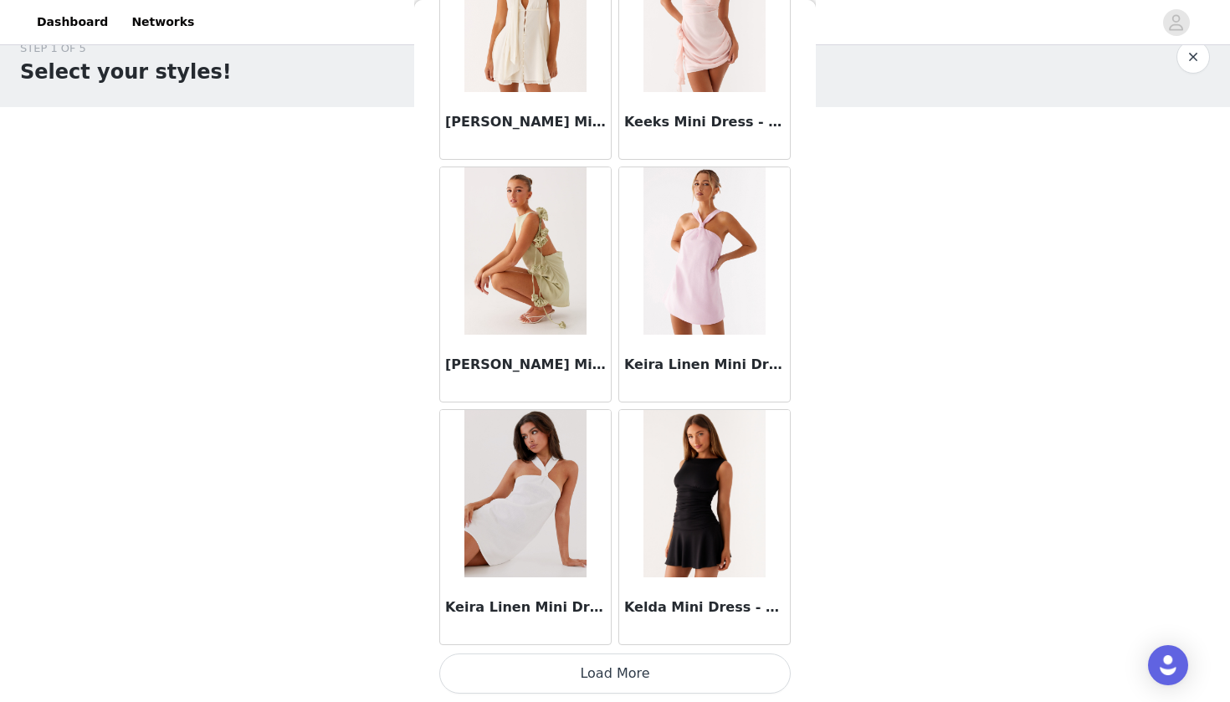
scroll to position [28, 0]
click at [527, 679] on button "Load More" at bounding box center [614, 673] width 351 height 40
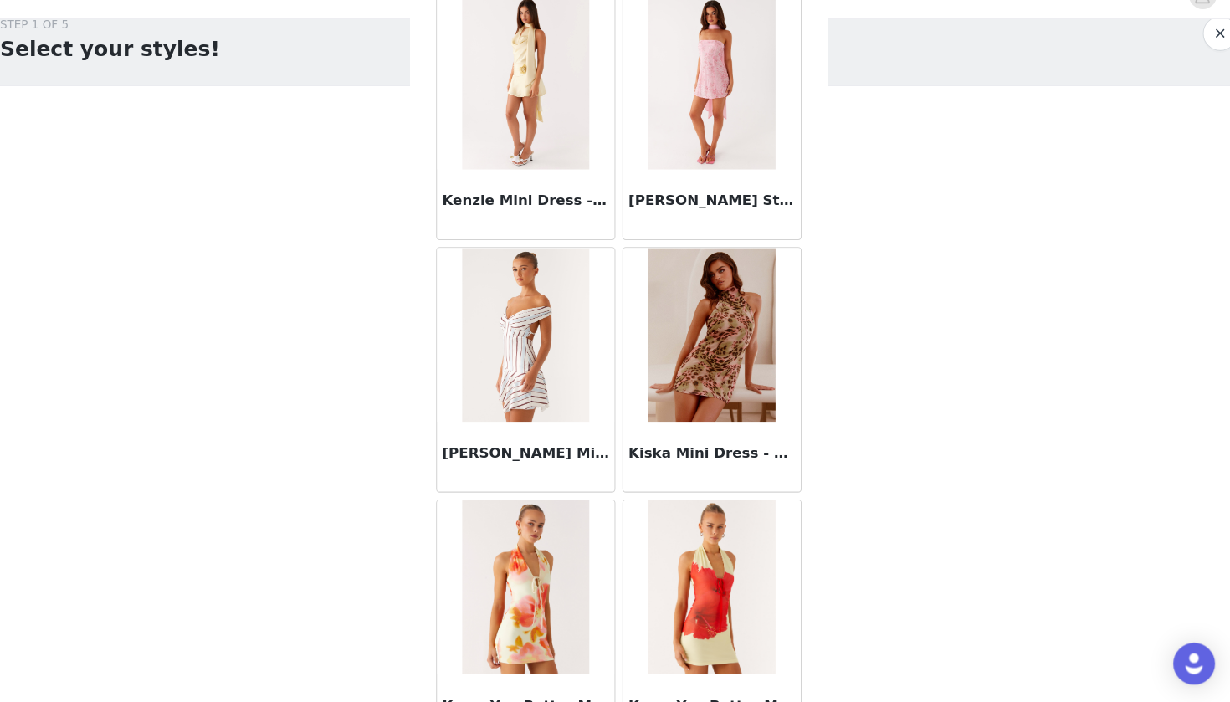
scroll to position [22139, 0]
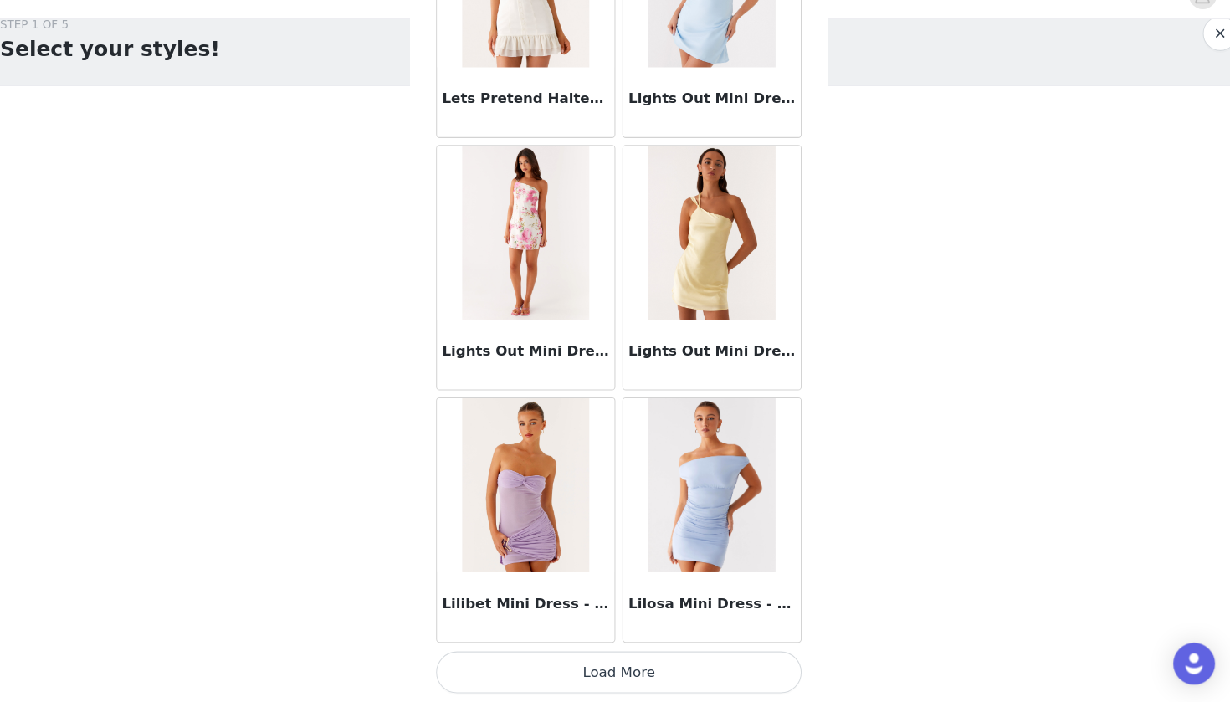
click at [533, 653] on button "Load More" at bounding box center [614, 673] width 351 height 40
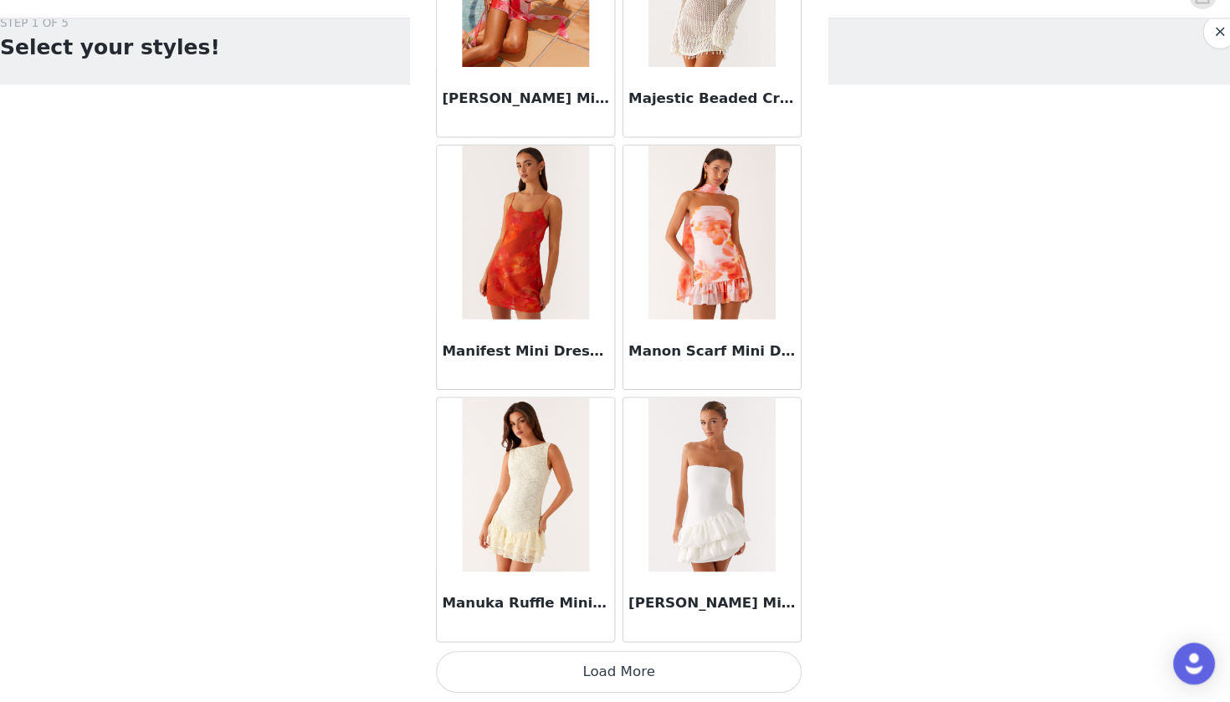
scroll to position [28, 0]
click at [550, 653] on button "Load More" at bounding box center [614, 673] width 351 height 40
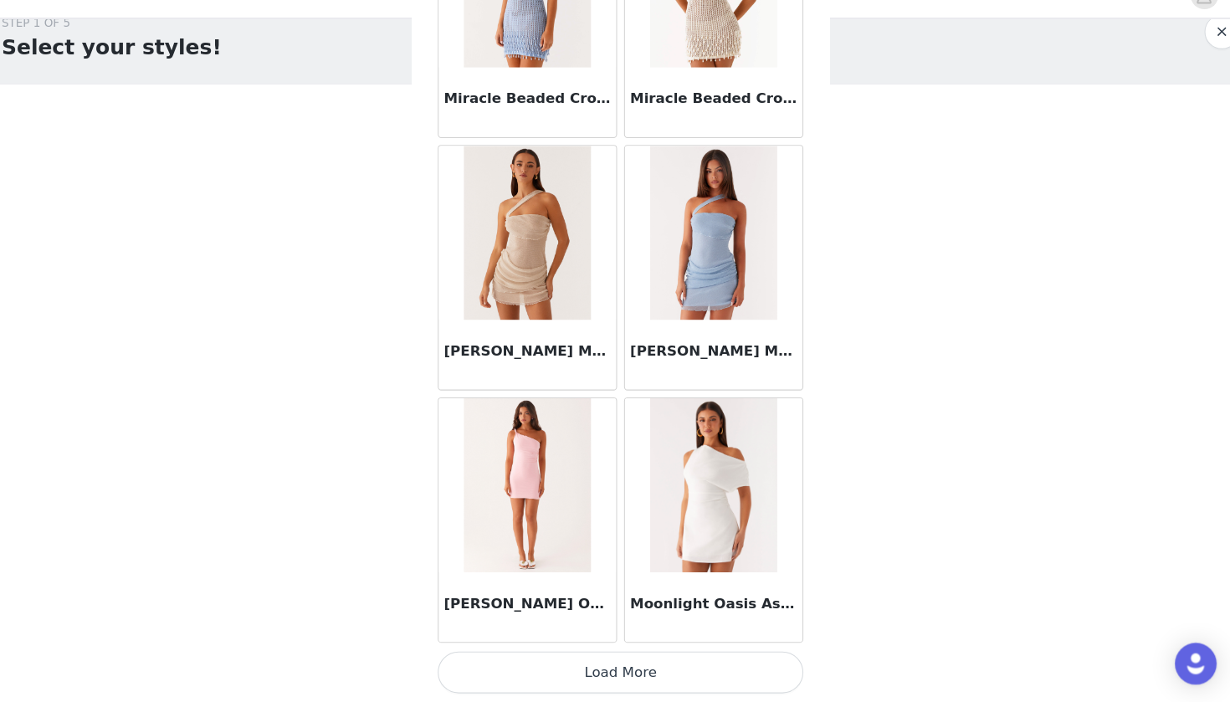
click at [475, 655] on button "Load More" at bounding box center [614, 673] width 351 height 40
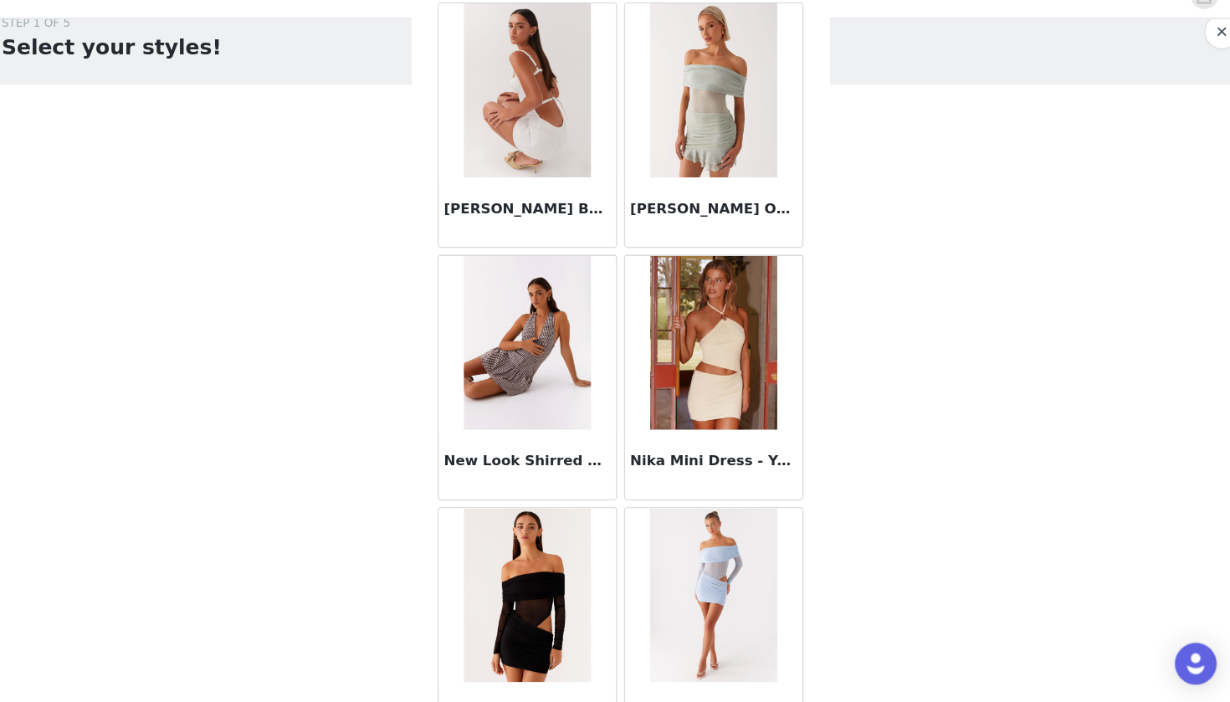
scroll to position [30516, 0]
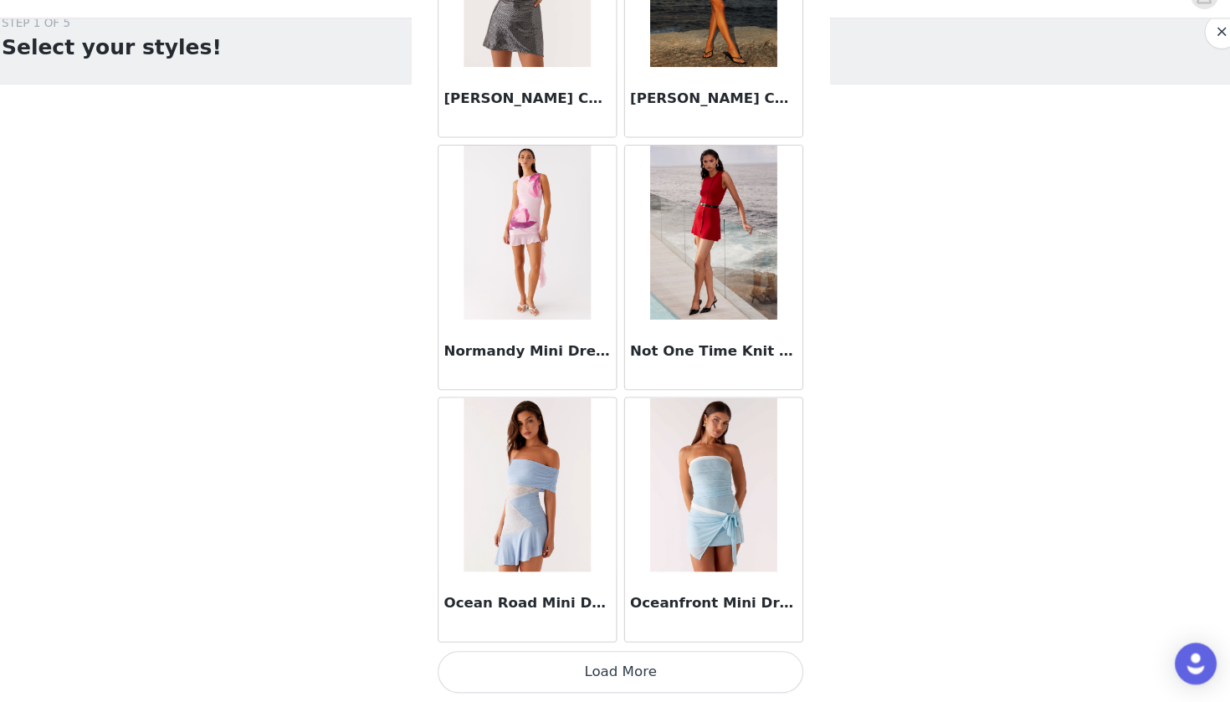
click at [540, 653] on button "Load More" at bounding box center [614, 673] width 351 height 40
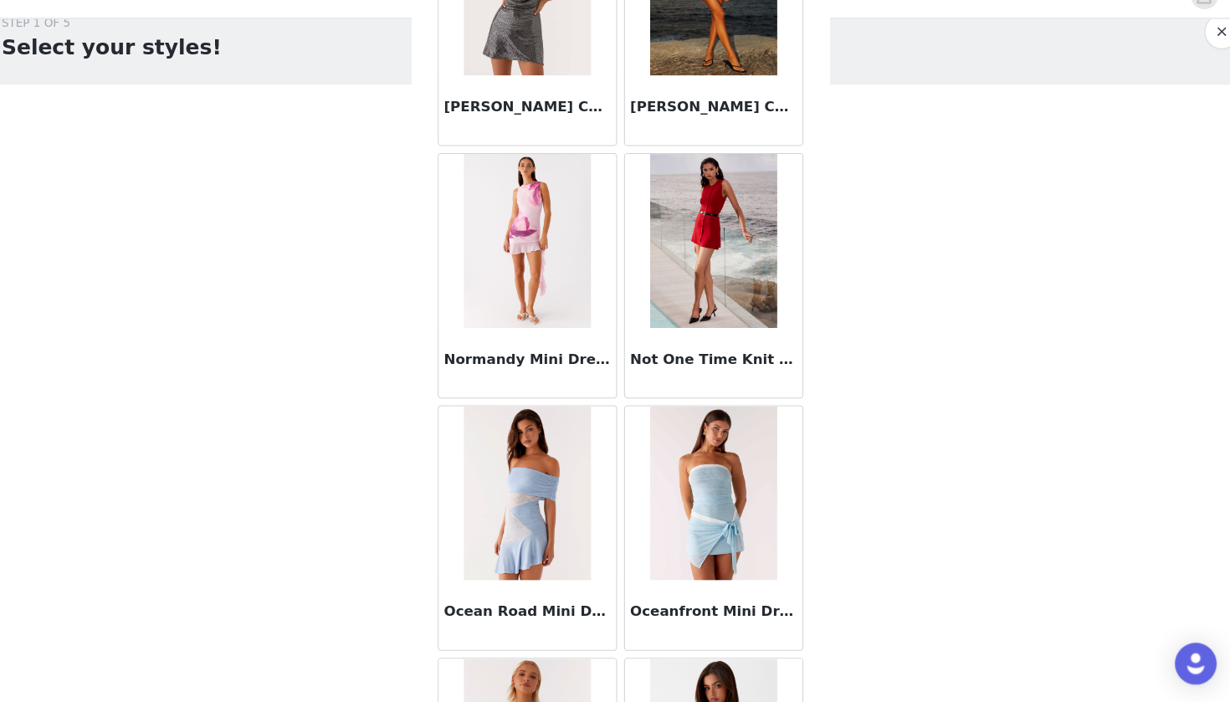
scroll to position [28, 0]
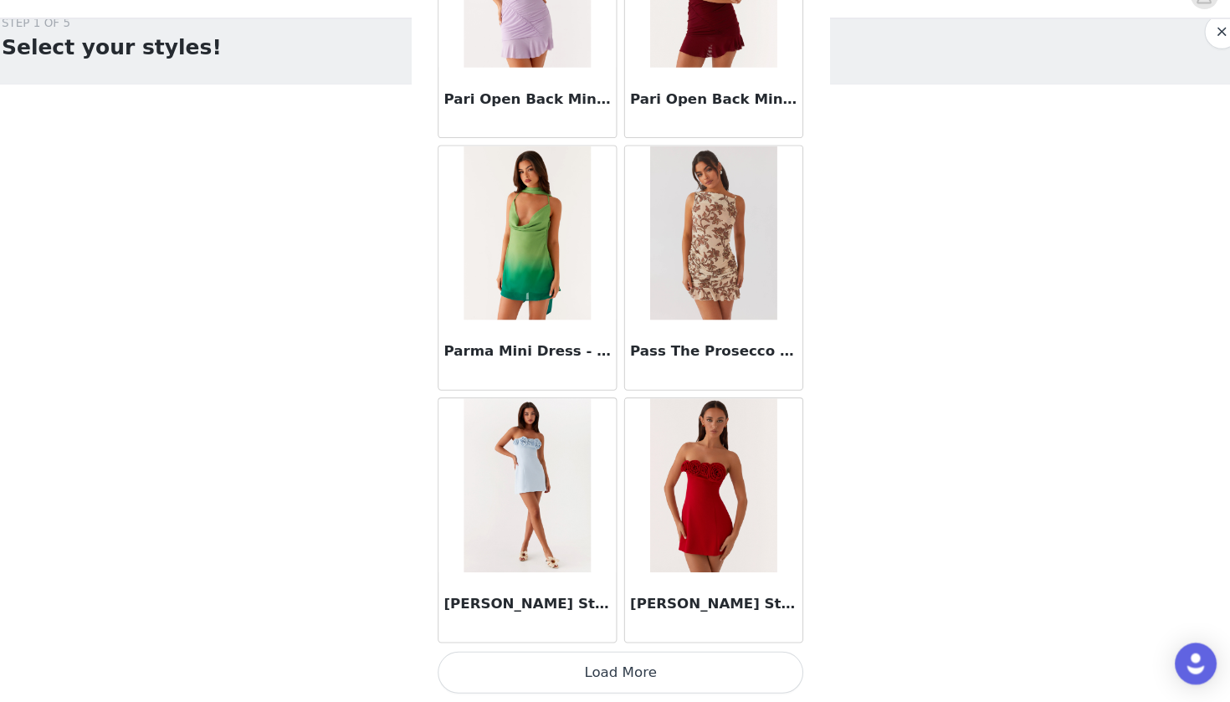
click at [553, 653] on button "Load More" at bounding box center [614, 673] width 351 height 40
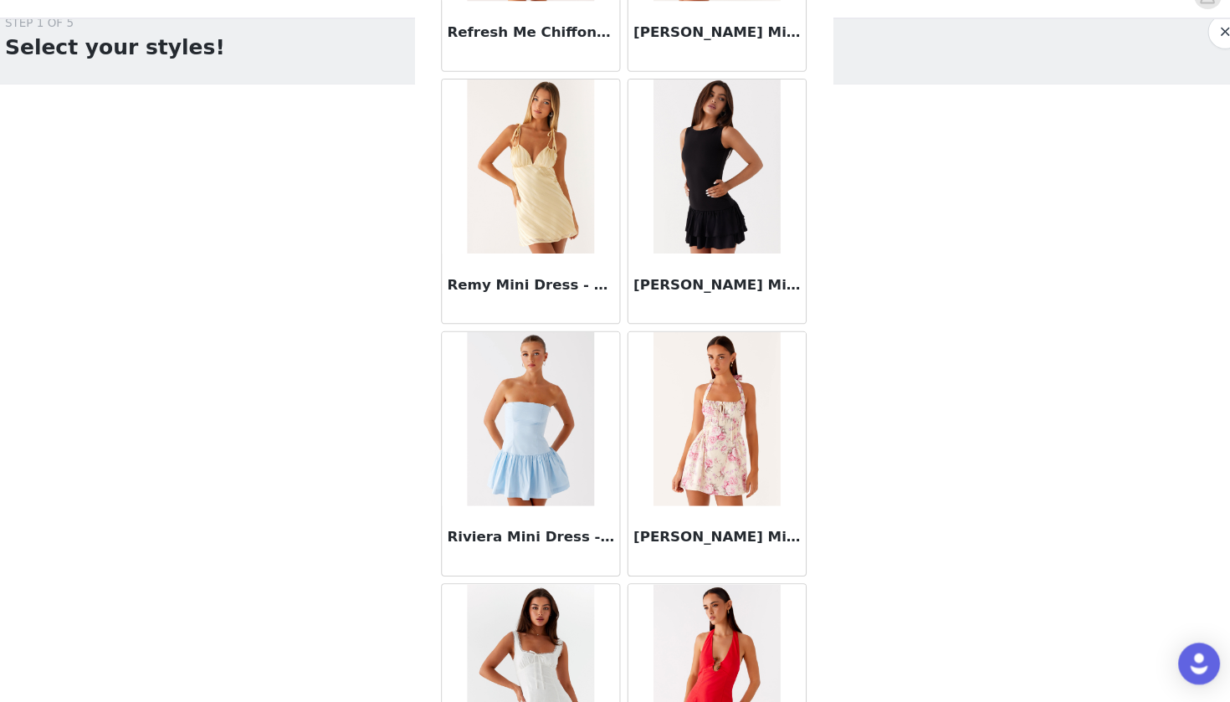
scroll to position [35164, 0]
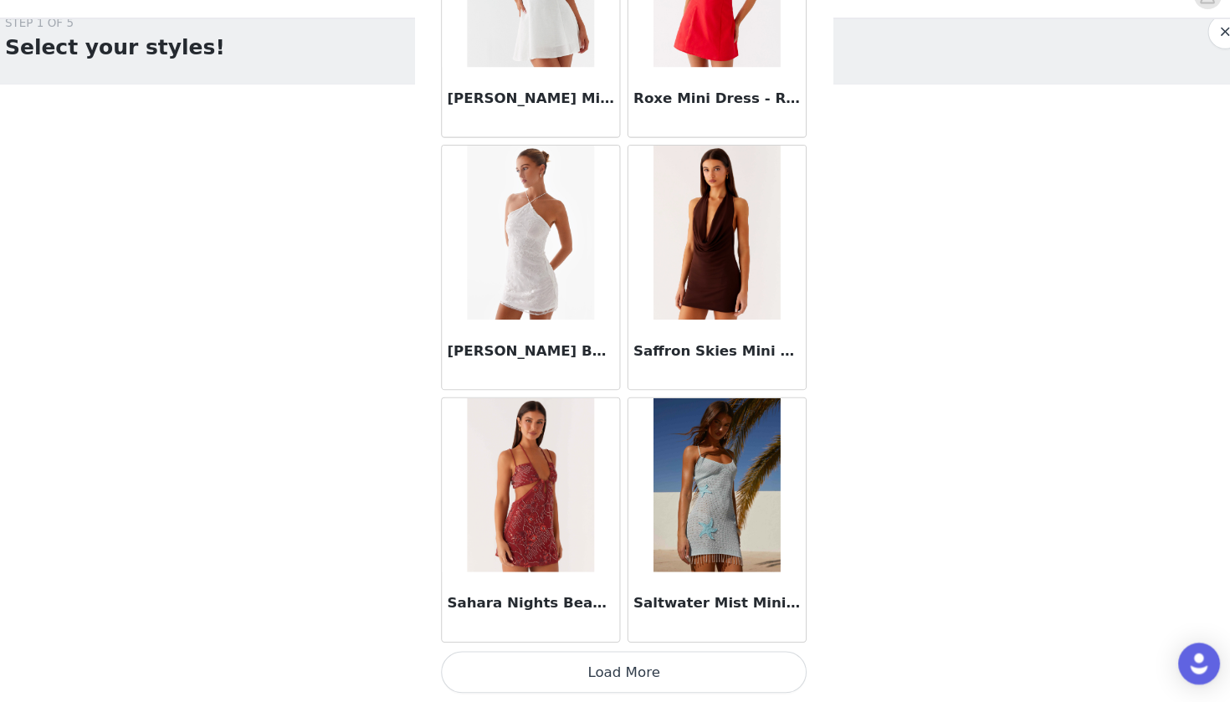
click at [603, 653] on button "Load More" at bounding box center [614, 673] width 351 height 40
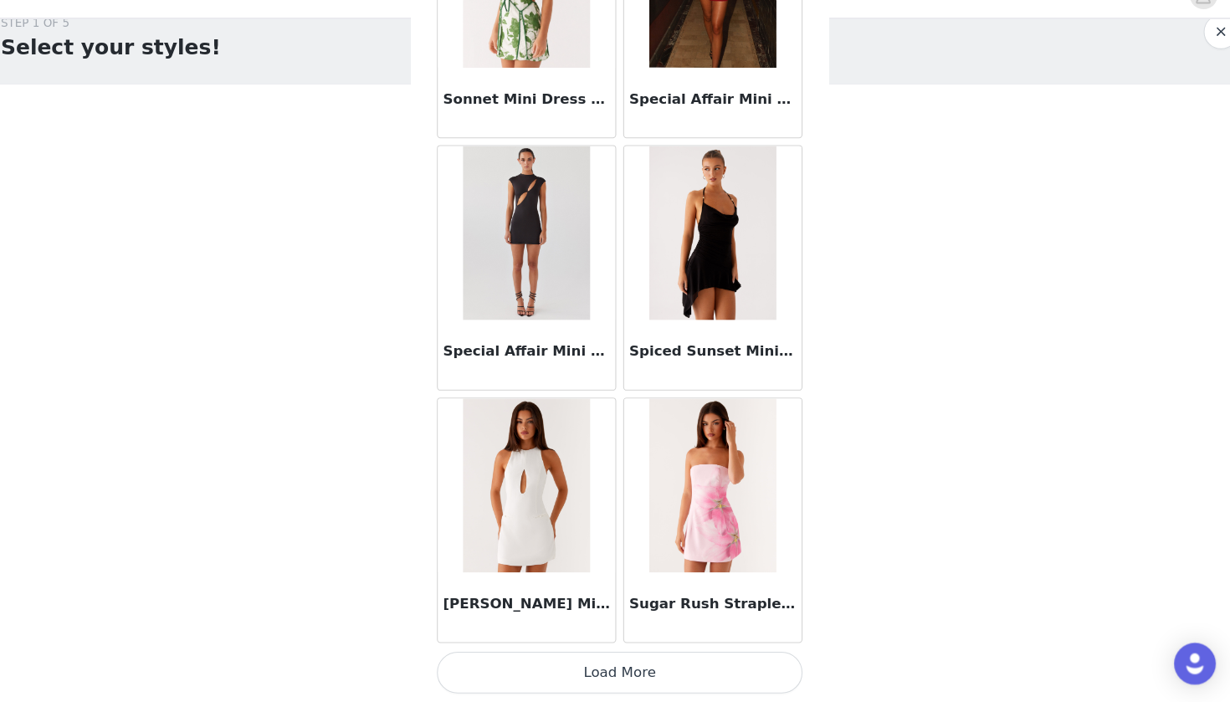
scroll to position [38244, 0]
click at [583, 653] on button "Load More" at bounding box center [614, 673] width 351 height 40
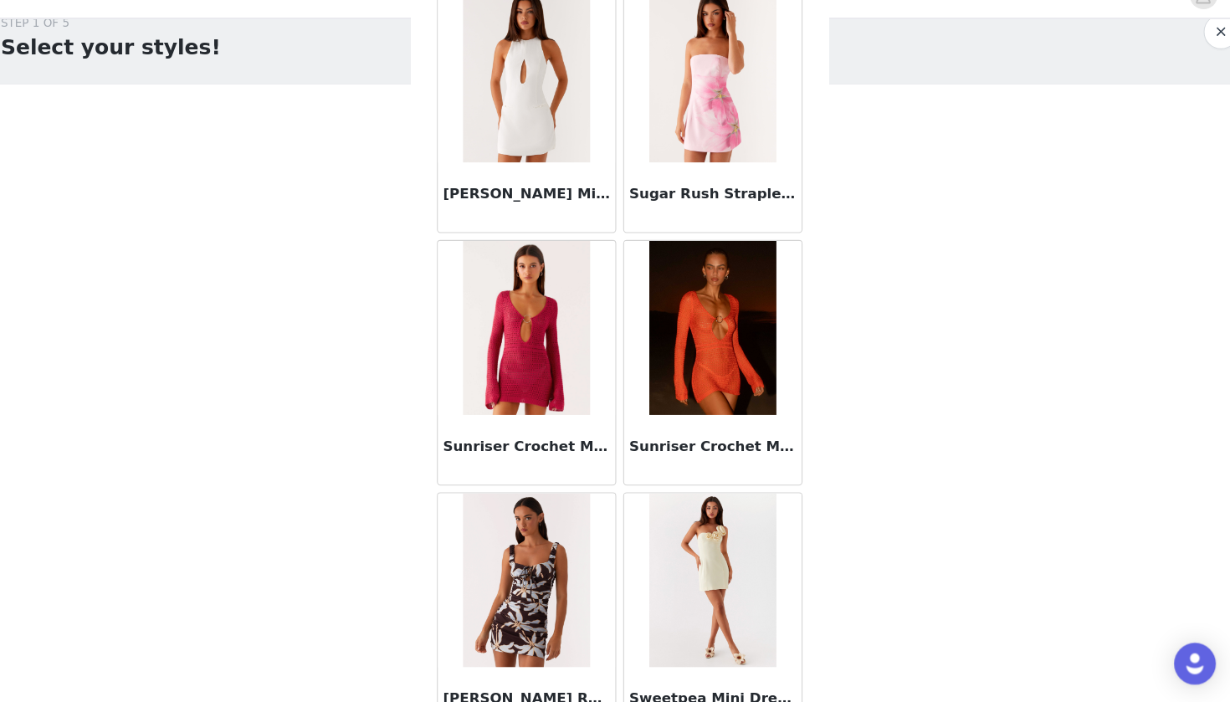
scroll to position [38634, 0]
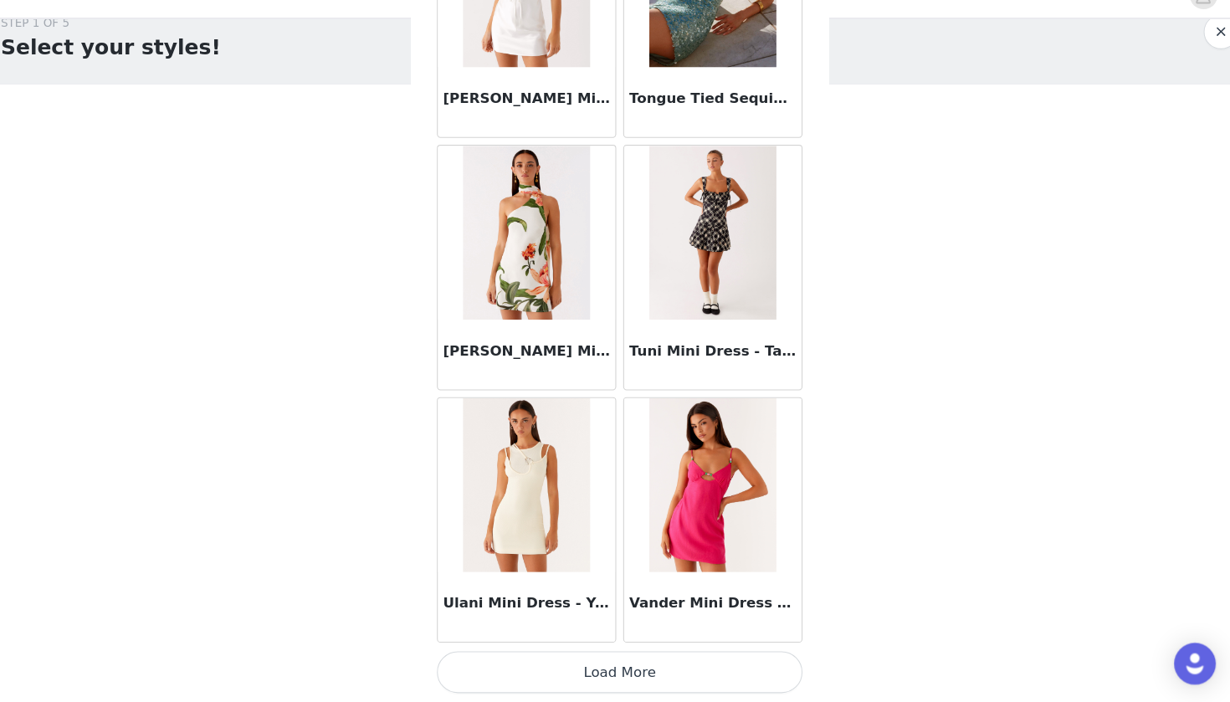
click at [576, 653] on button "Load More" at bounding box center [614, 673] width 351 height 40
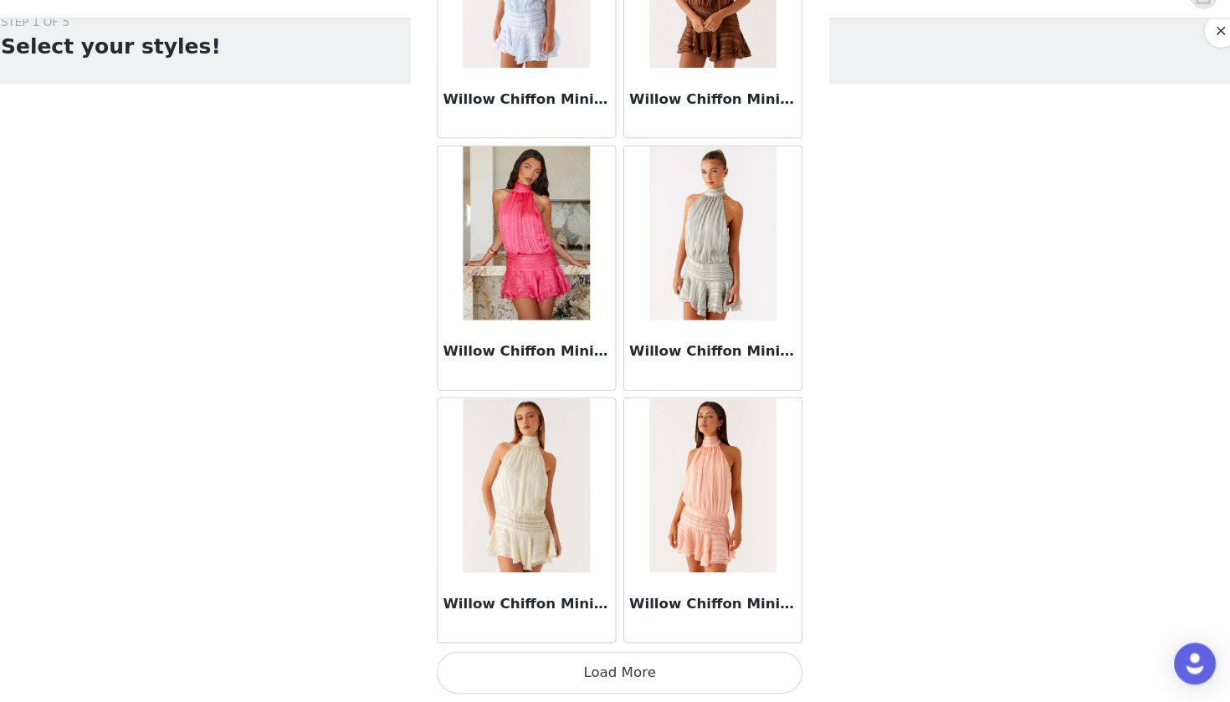
scroll to position [28, 0]
click at [569, 653] on button "Load More" at bounding box center [614, 673] width 351 height 40
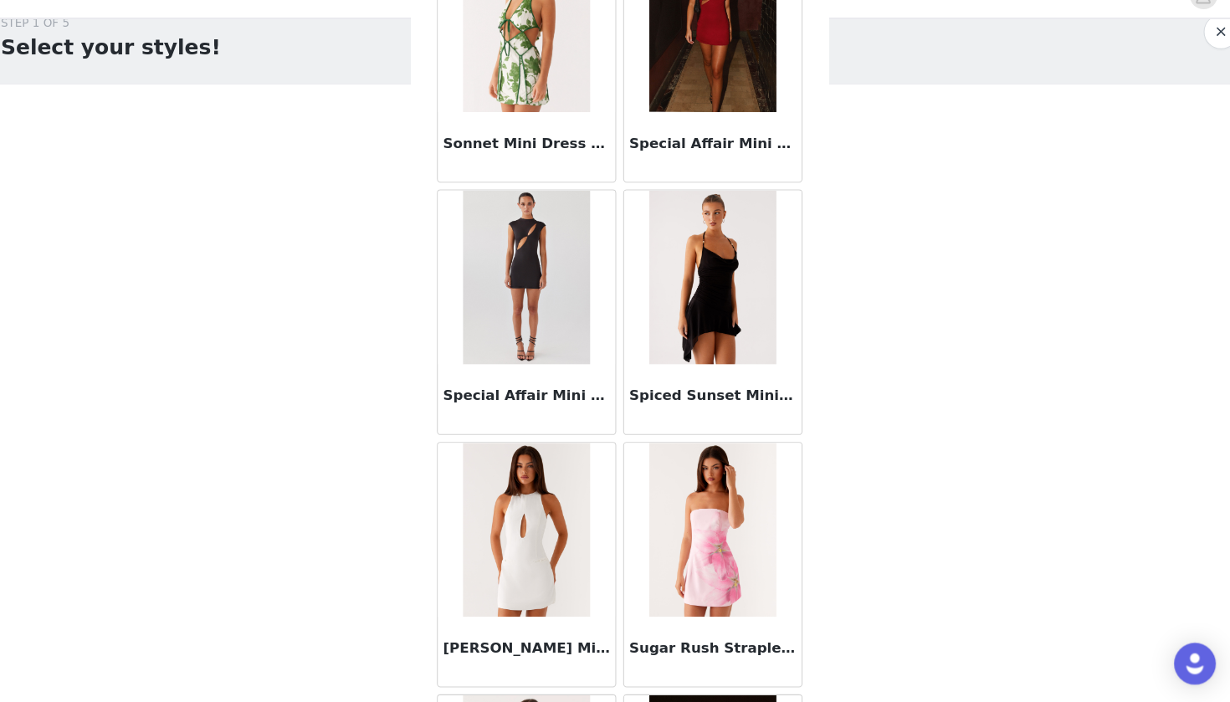
scroll to position [38200, 0]
click at [719, 270] on img at bounding box center [703, 294] width 121 height 167
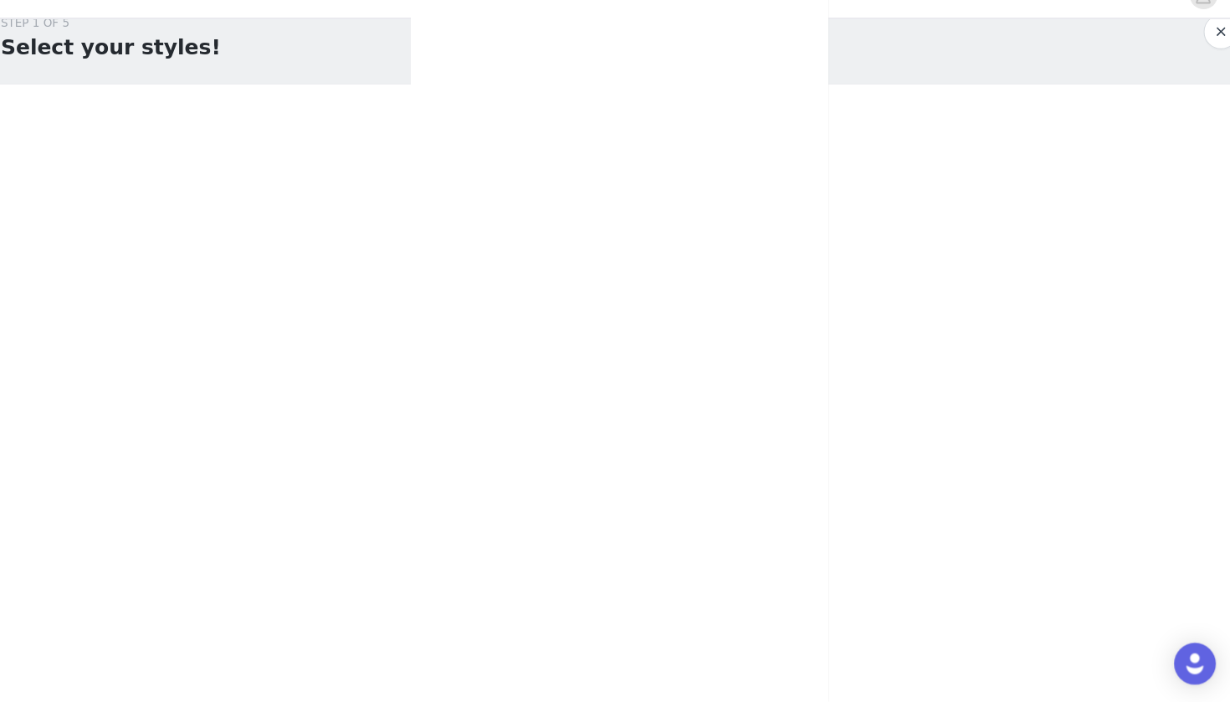
scroll to position [0, 0]
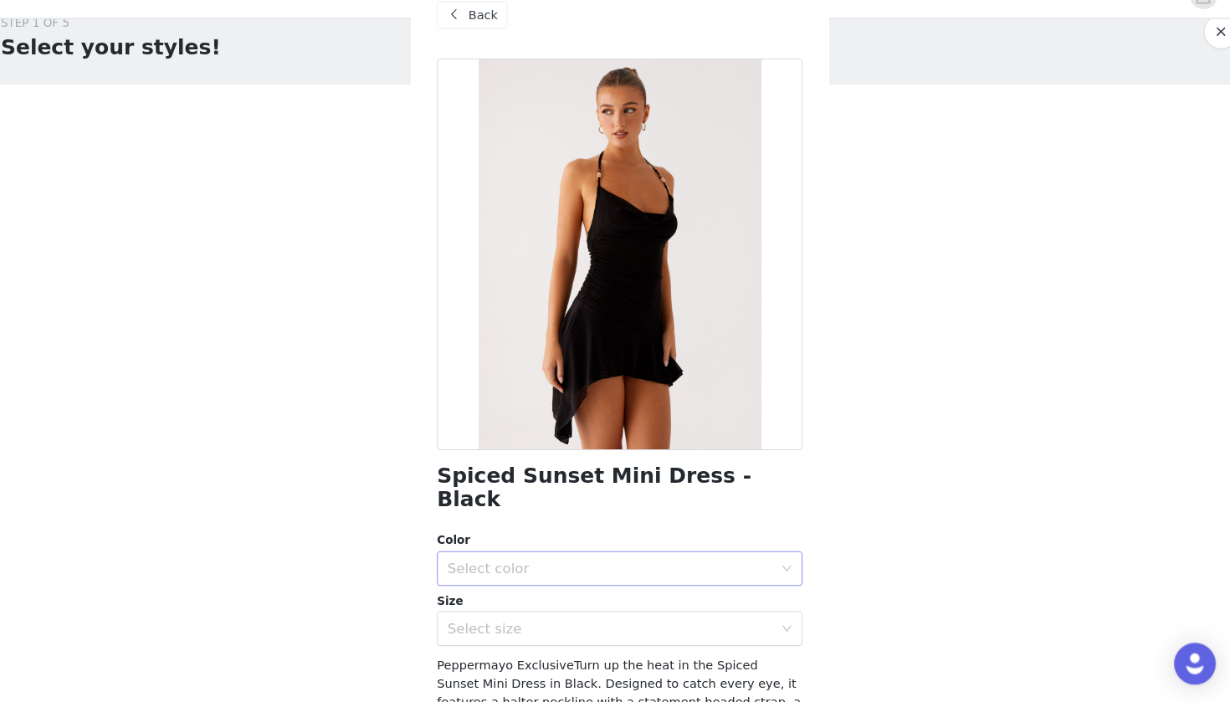
click at [605, 565] on div "Select color" at bounding box center [605, 573] width 313 height 17
click at [601, 574] on li "Black" at bounding box center [614, 587] width 351 height 27
click at [601, 623] on div "Select size" at bounding box center [605, 631] width 313 height 17
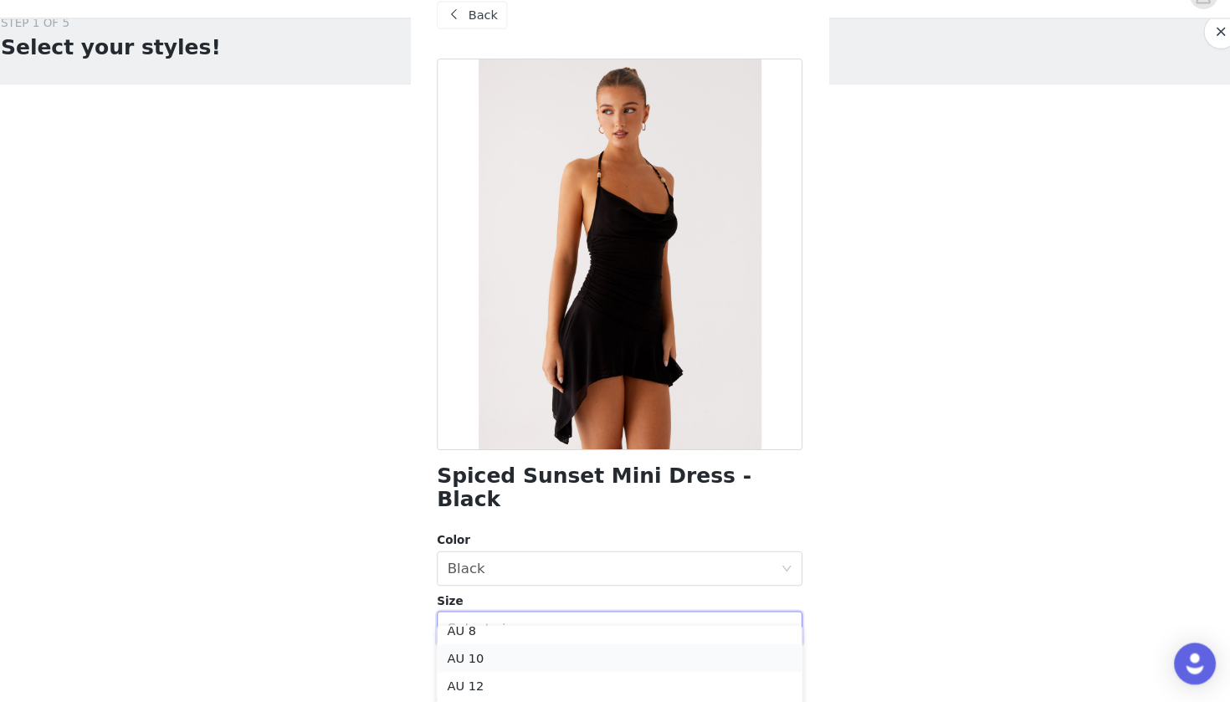
scroll to position [65, 0]
click at [589, 647] on li "AU 10" at bounding box center [614, 660] width 351 height 27
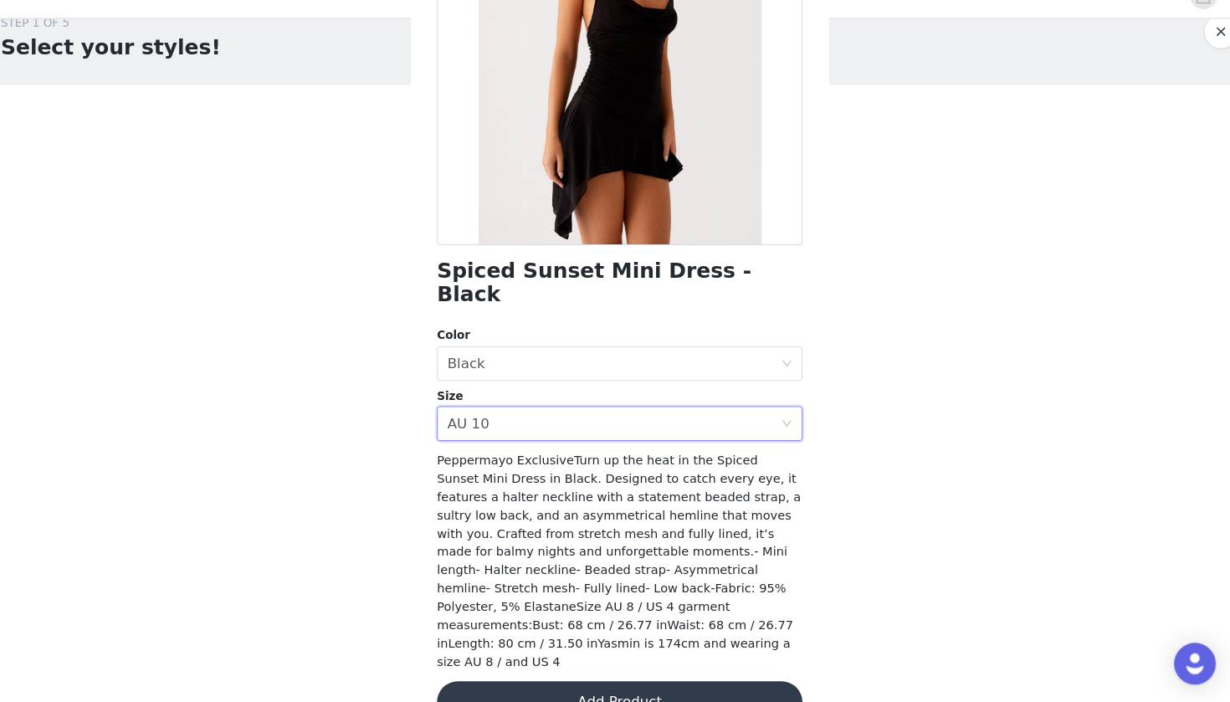
scroll to position [197, 0]
click at [649, 683] on button "Add Product" at bounding box center [614, 703] width 351 height 40
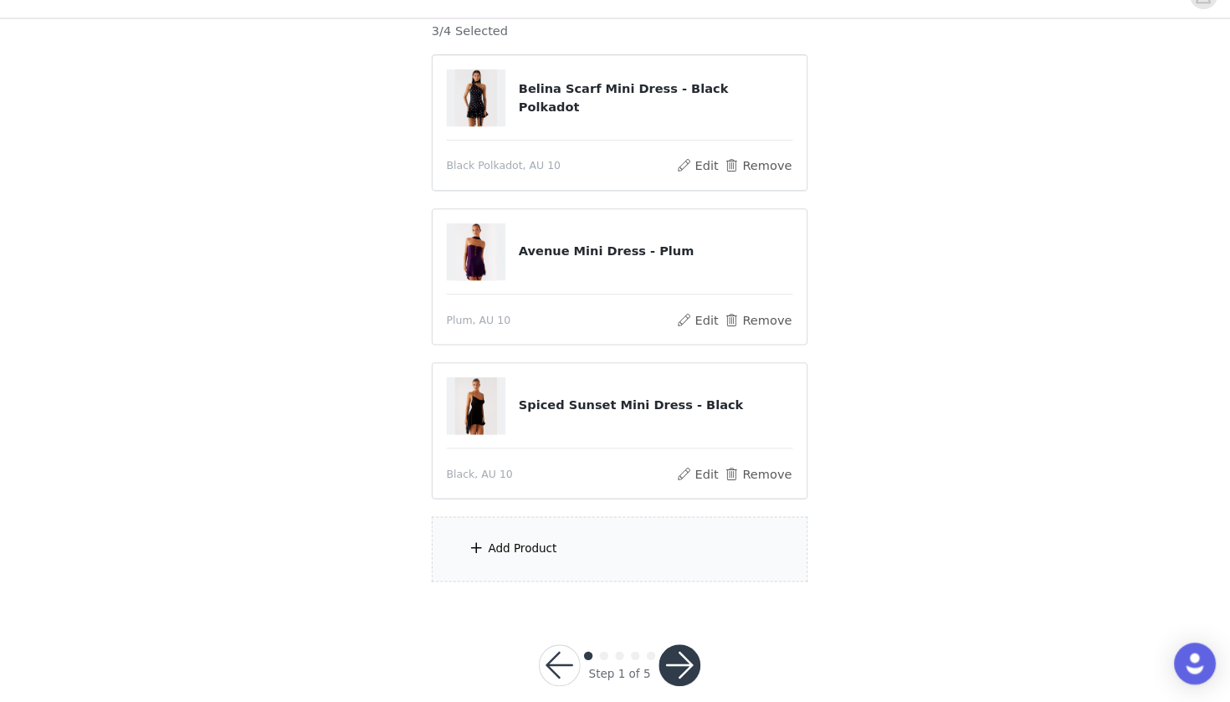
scroll to position [160, 0]
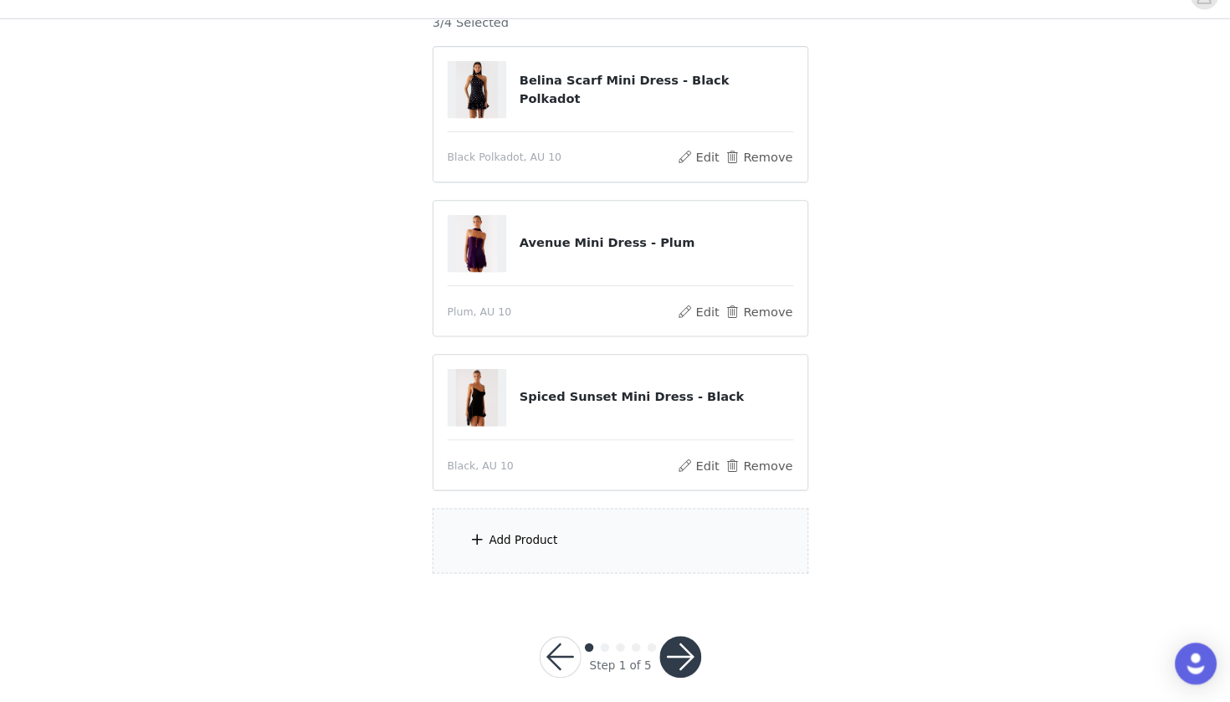
click at [564, 529] on div "Add Product" at bounding box center [614, 546] width 361 height 63
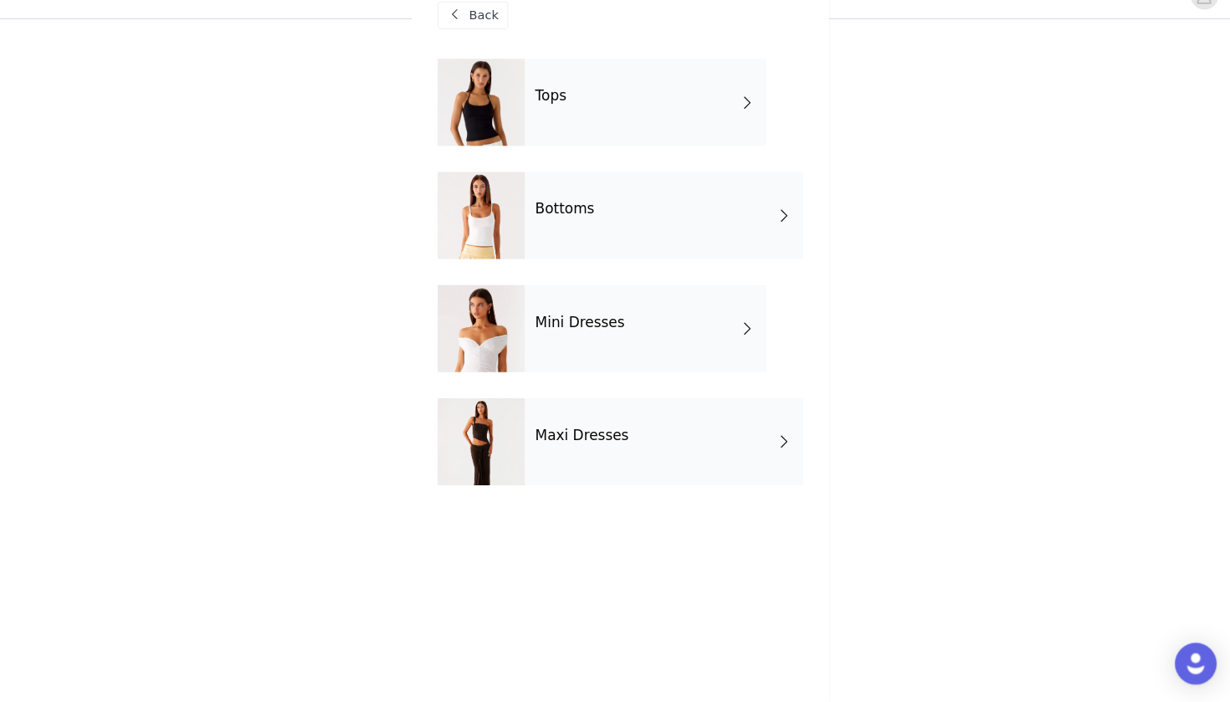
click at [528, 410] on div "Maxi Dresses" at bounding box center [657, 452] width 268 height 84
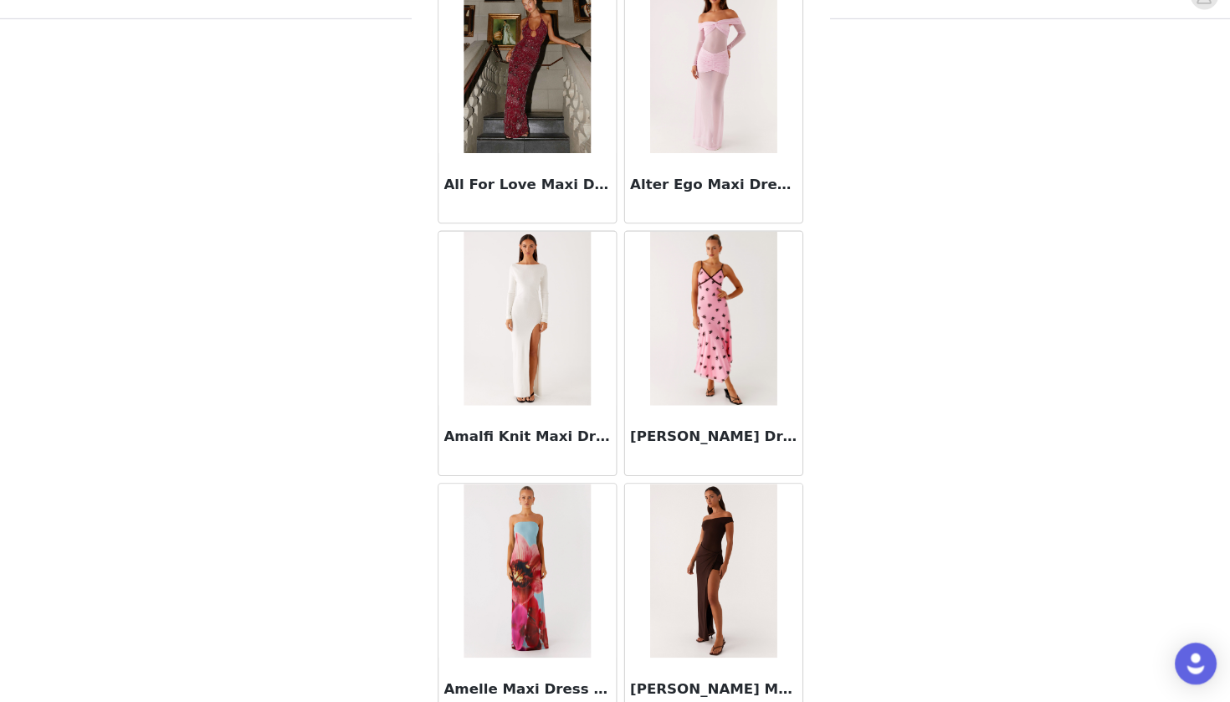
scroll to position [1858, 0]
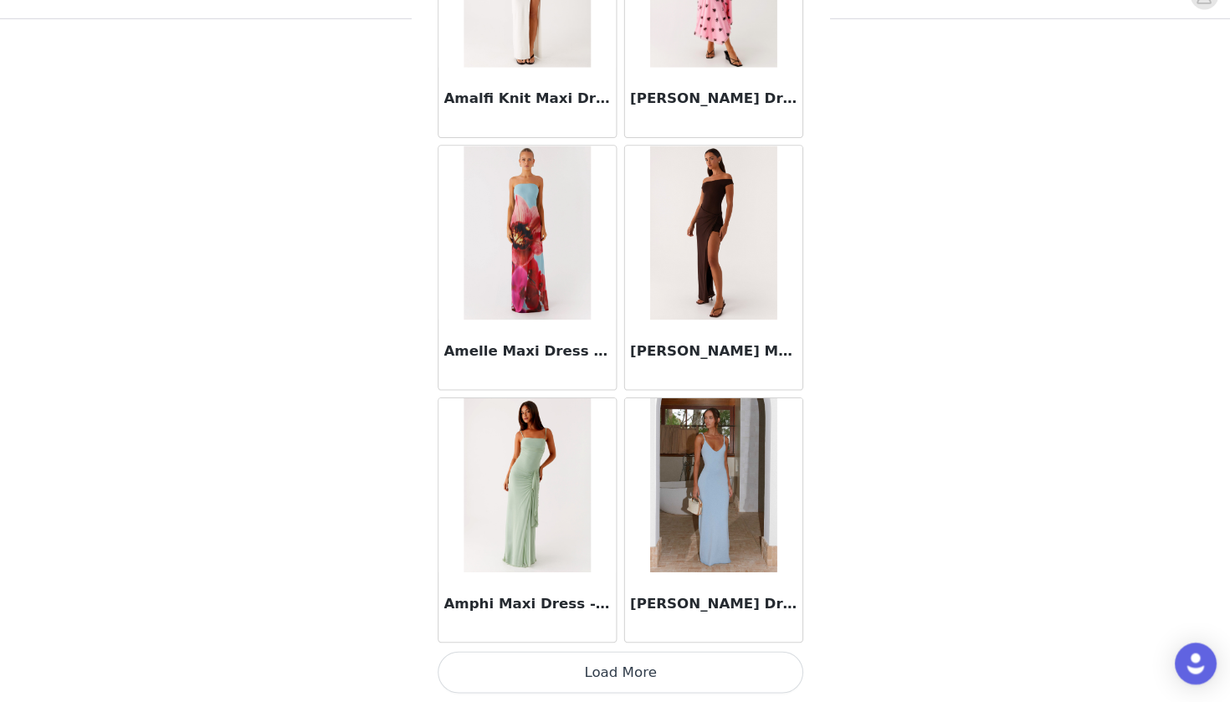
click at [504, 653] on button "Load More" at bounding box center [614, 673] width 351 height 40
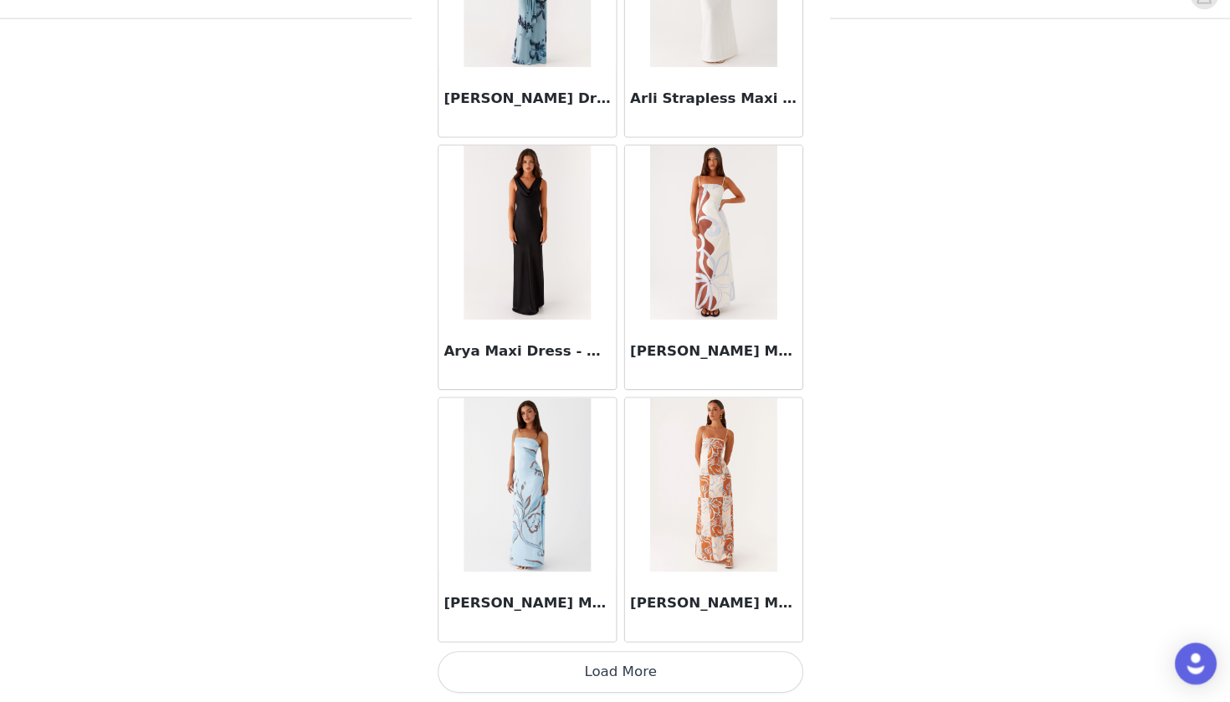
scroll to position [176, 0]
click at [559, 653] on button "Load More" at bounding box center [614, 673] width 351 height 40
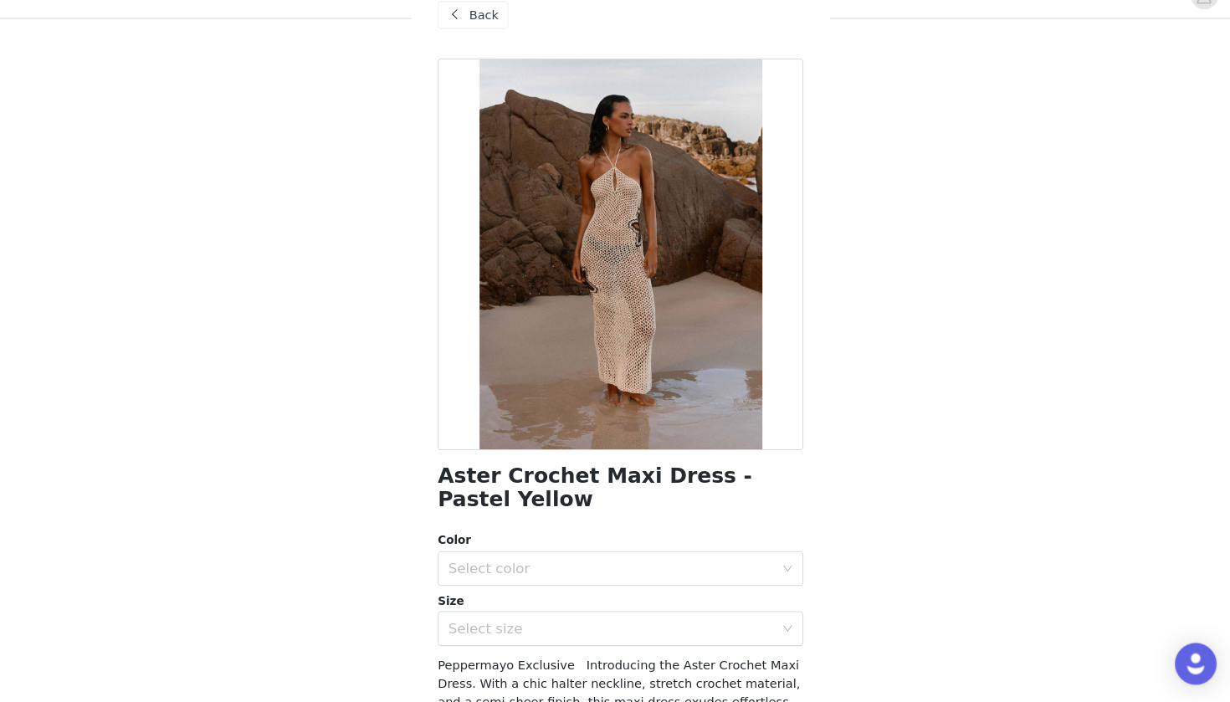
scroll to position [0, 0]
click at [469, 33] on span "Back" at bounding box center [483, 42] width 28 height 18
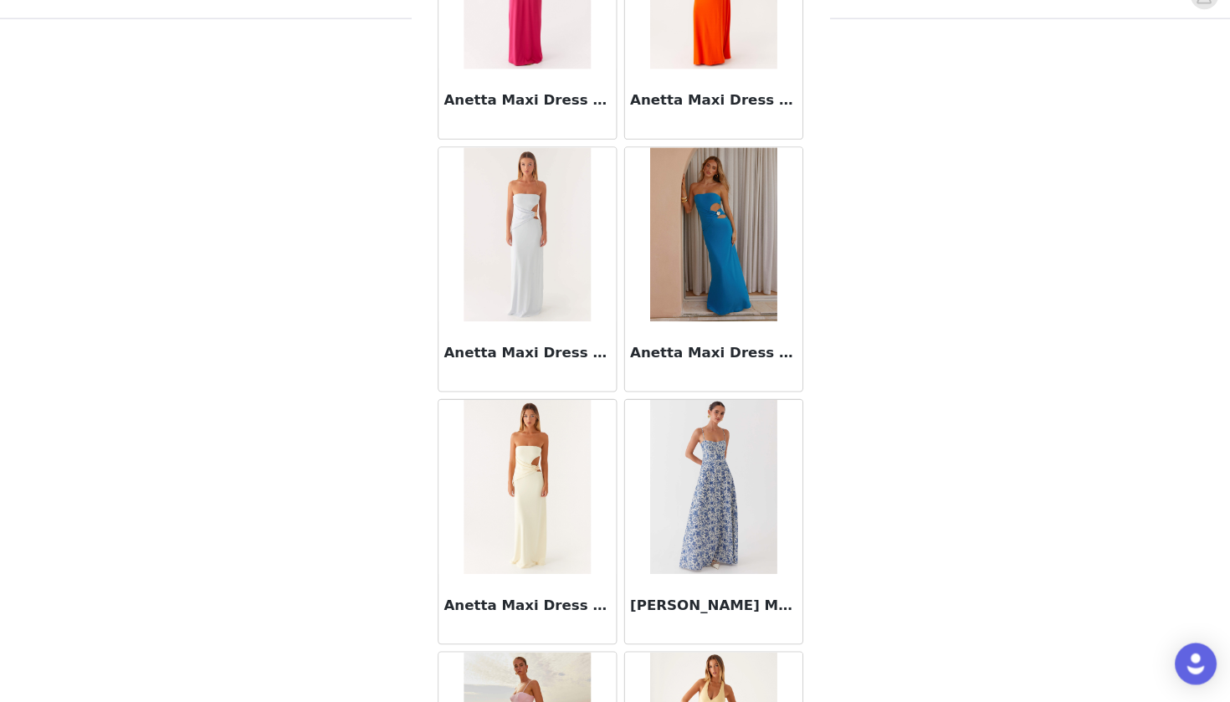
scroll to position [3387, 0]
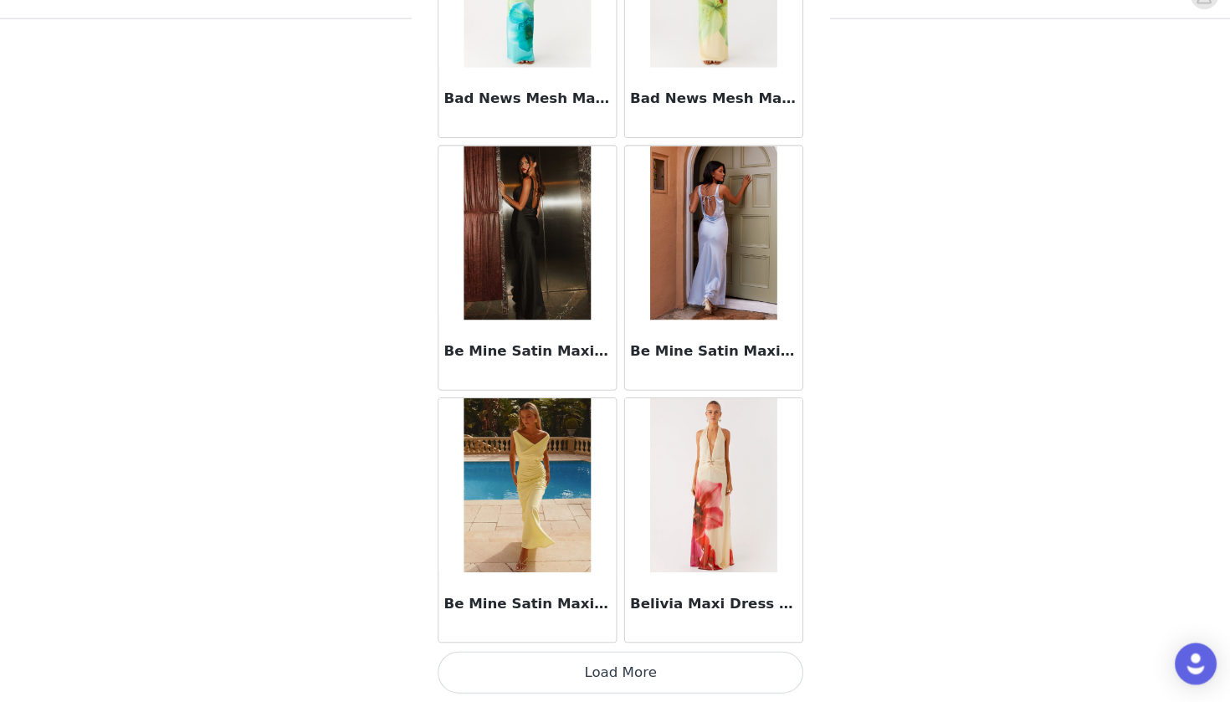
click at [504, 655] on button "Load More" at bounding box center [614, 673] width 351 height 40
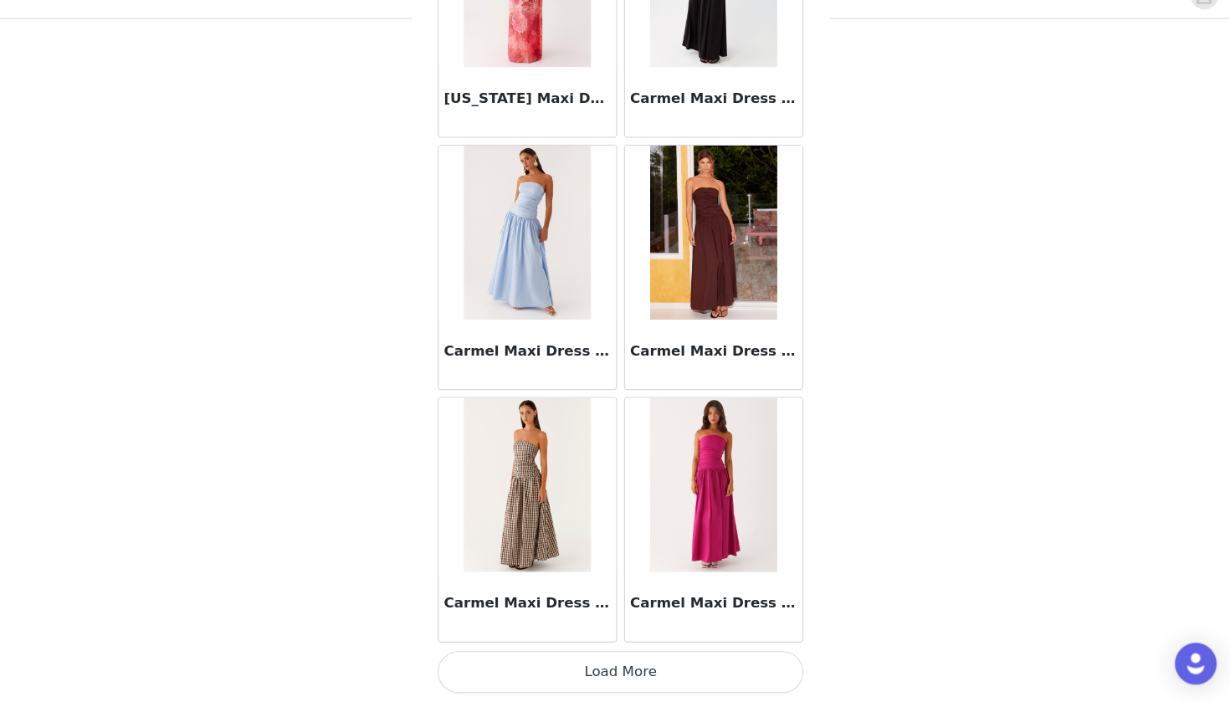
scroll to position [176, 0]
click at [524, 653] on button "Load More" at bounding box center [614, 673] width 351 height 40
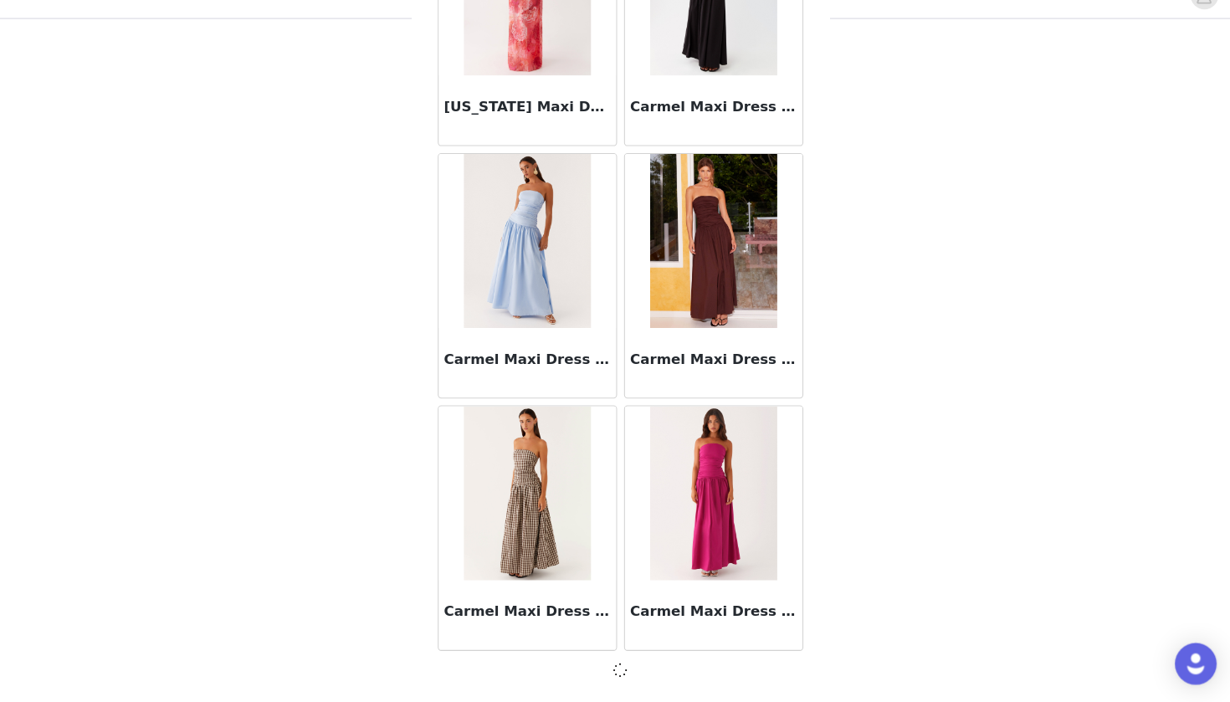
scroll to position [9127, 0]
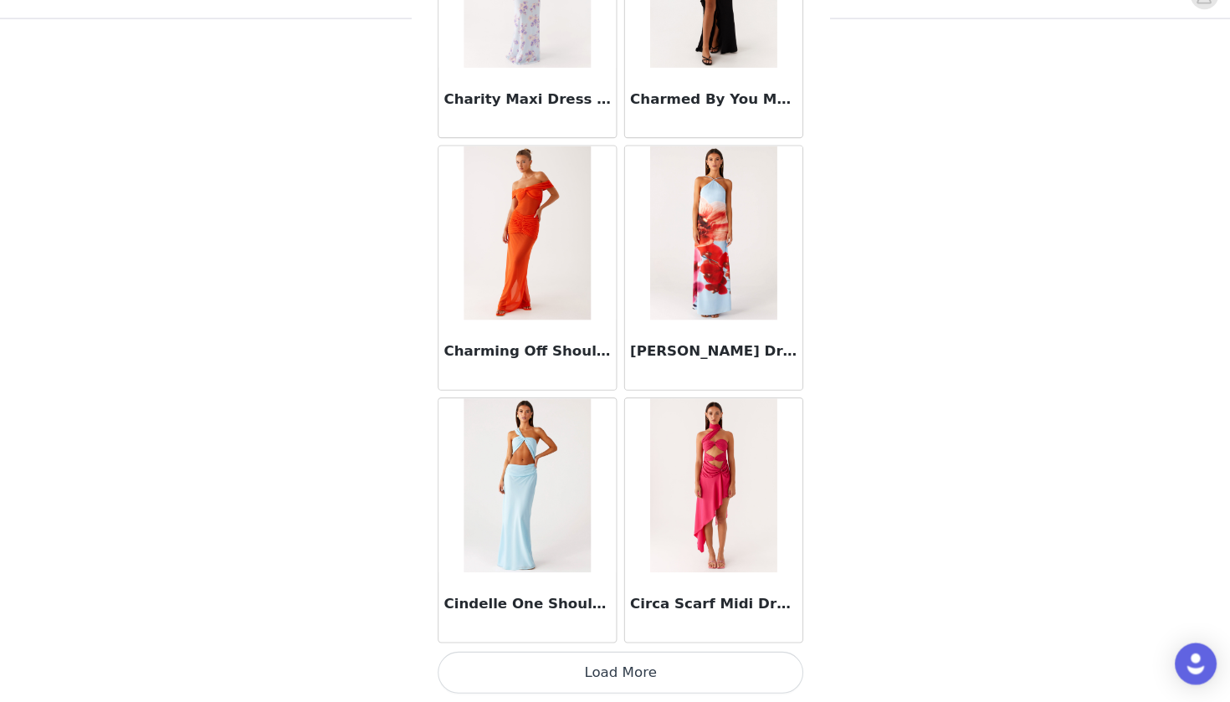
click at [547, 653] on button "Load More" at bounding box center [614, 673] width 351 height 40
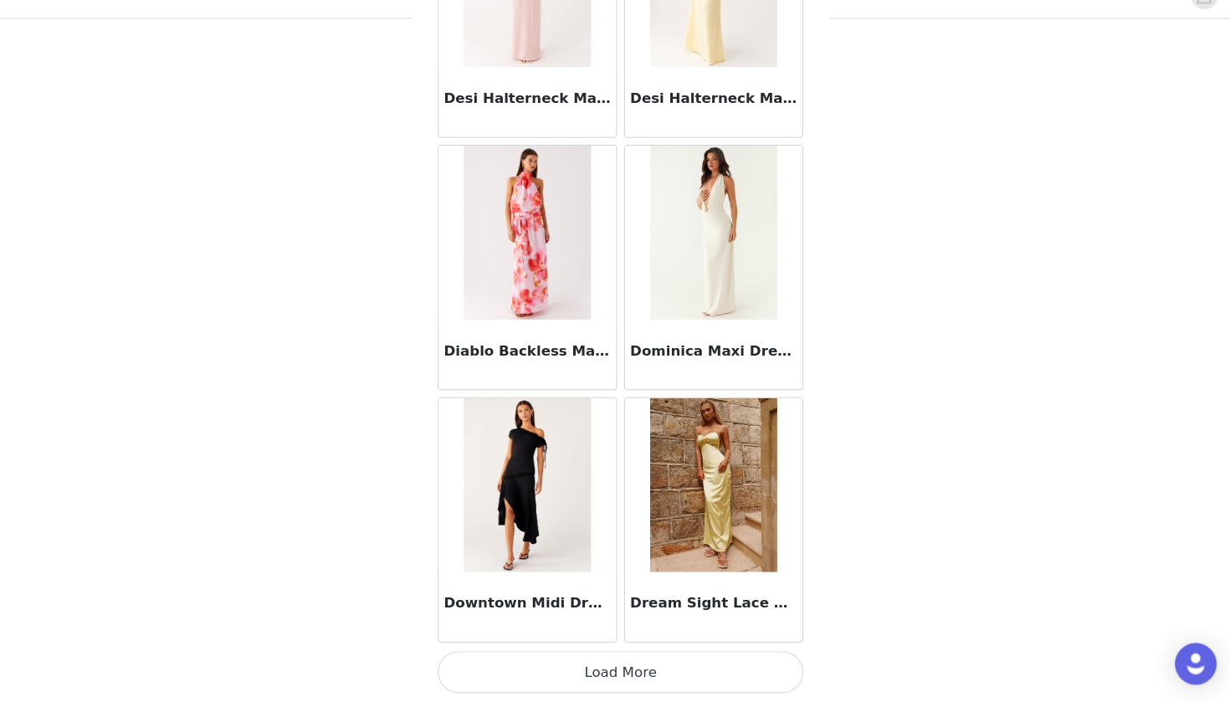
click at [536, 653] on button "Load More" at bounding box center [614, 673] width 351 height 40
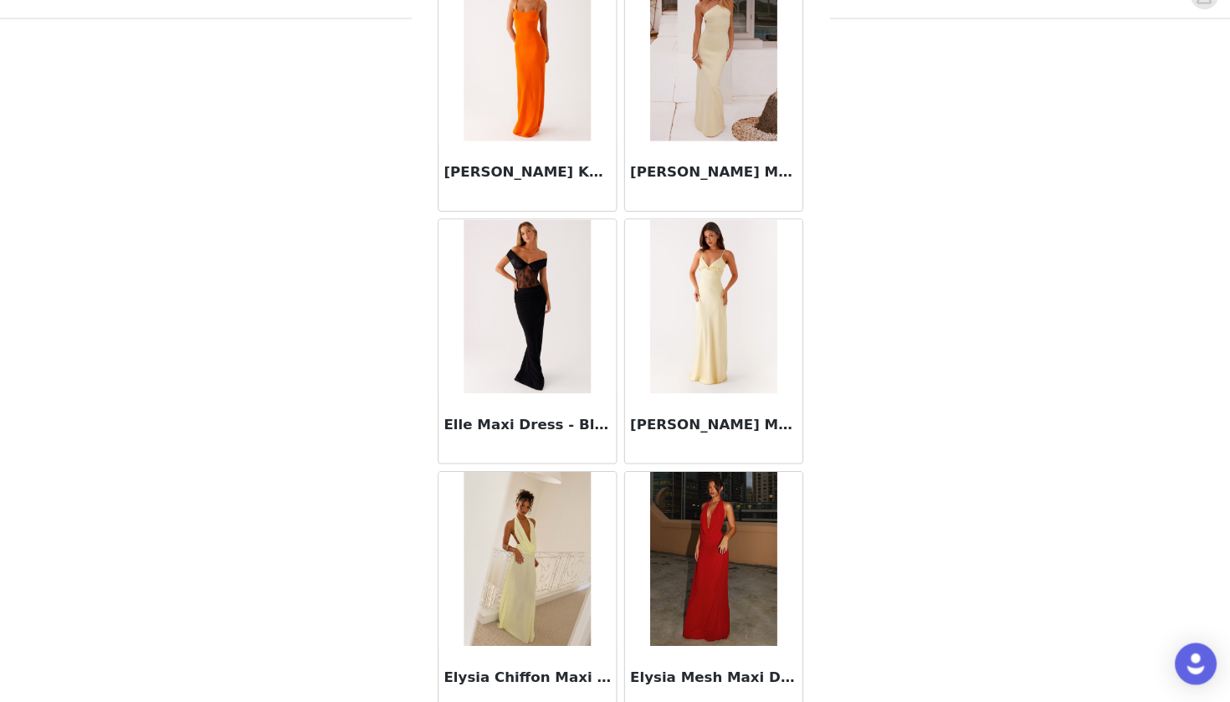
scroll to position [15867, 0]
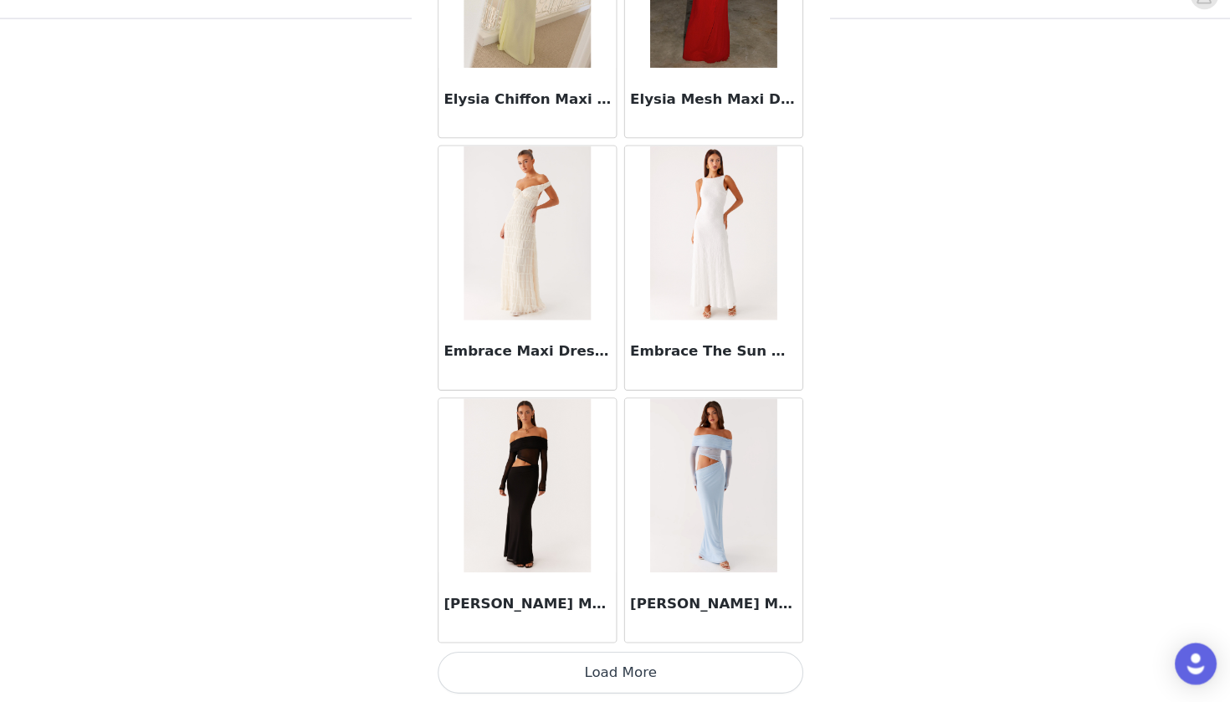
click at [591, 662] on button "Load More" at bounding box center [614, 673] width 351 height 40
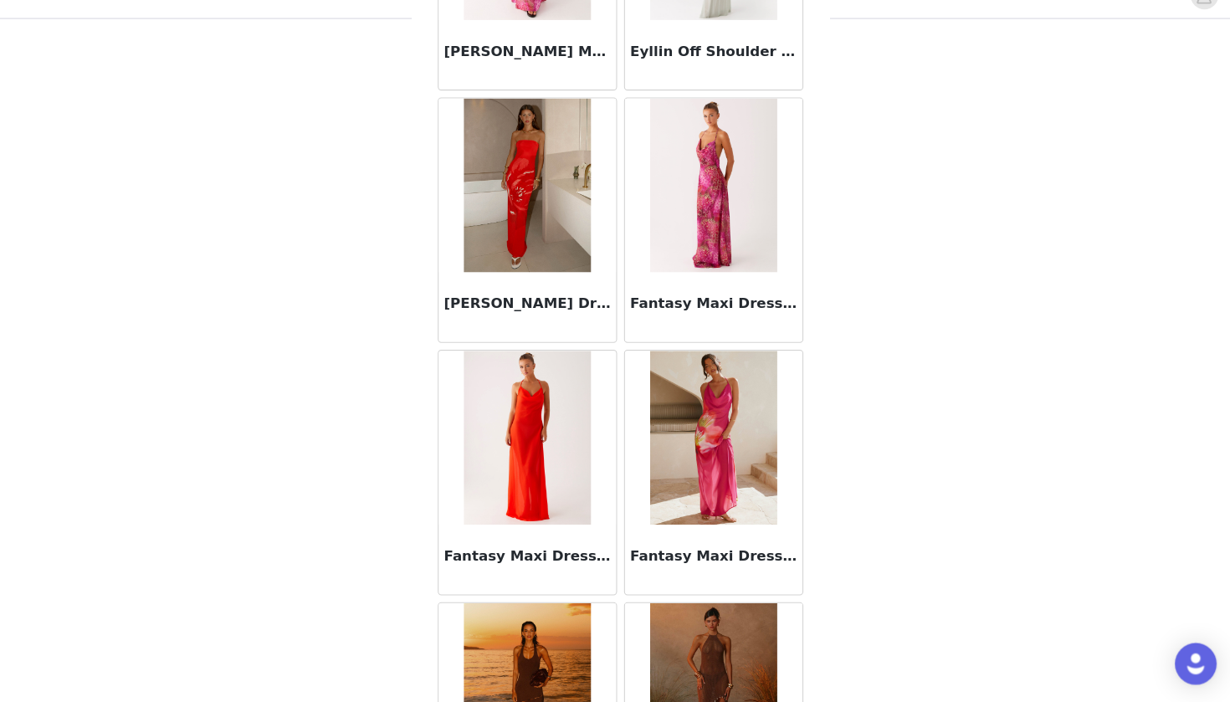
scroll to position [18819, 0]
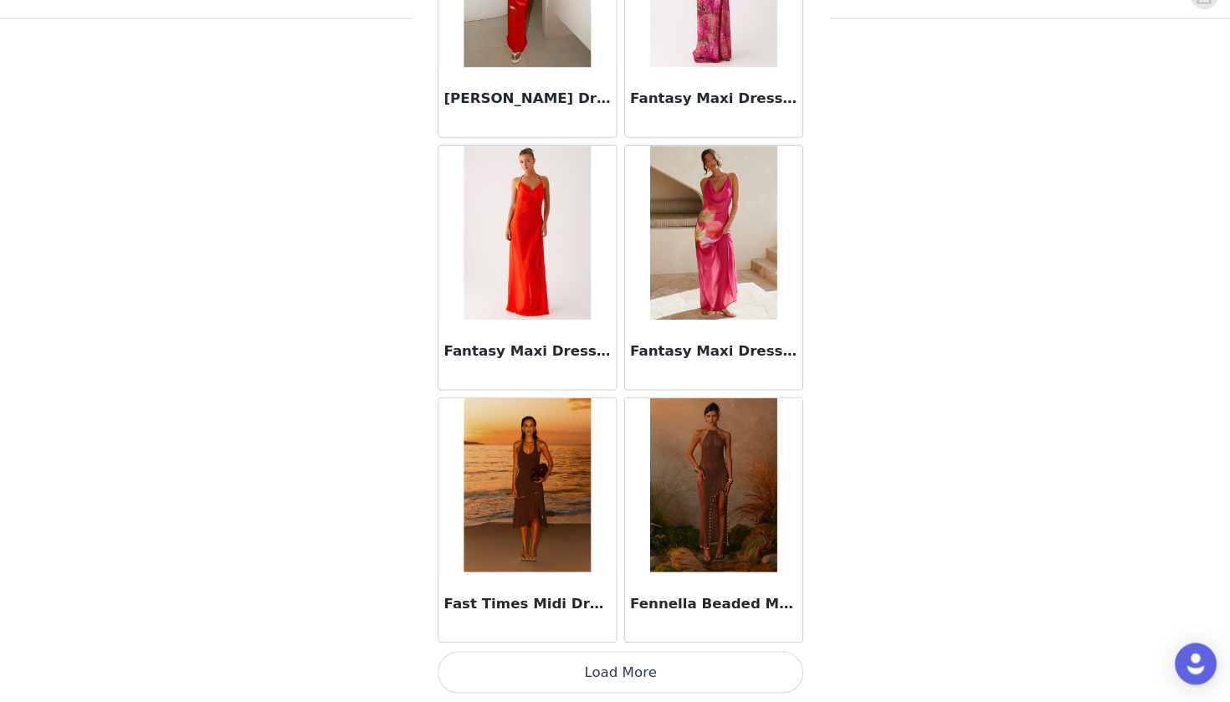
click at [572, 662] on button "Load More" at bounding box center [614, 673] width 351 height 40
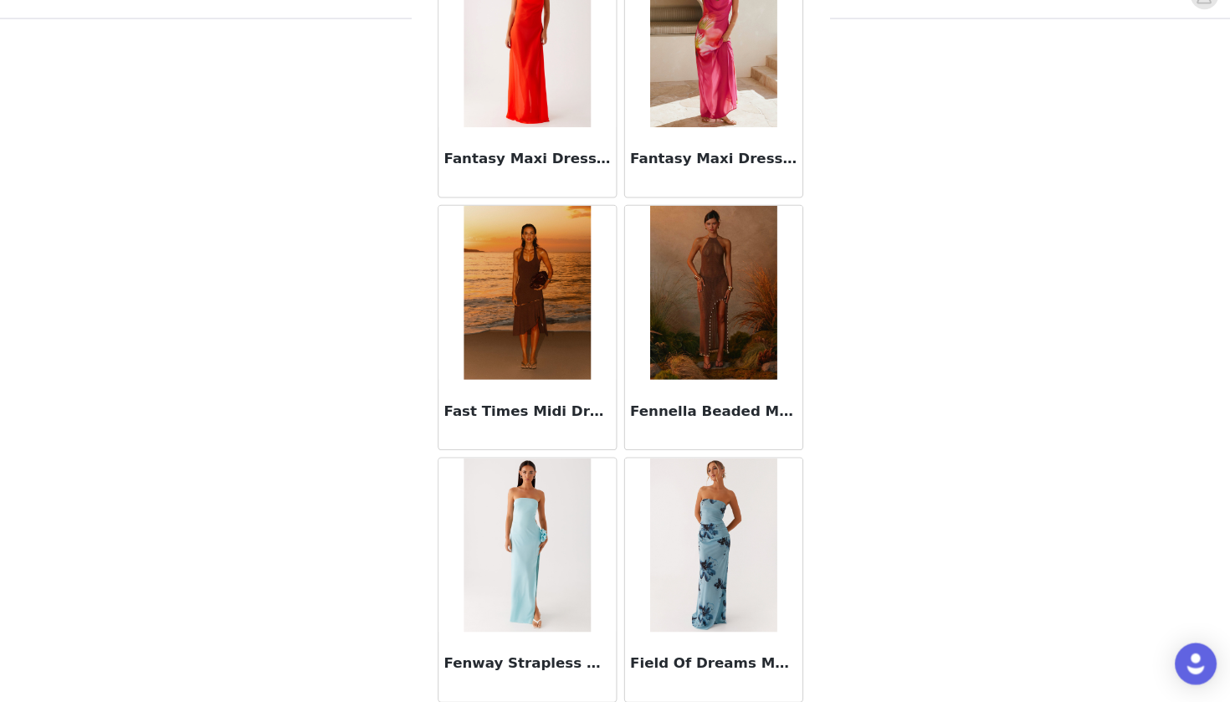
scroll to position [19618, 0]
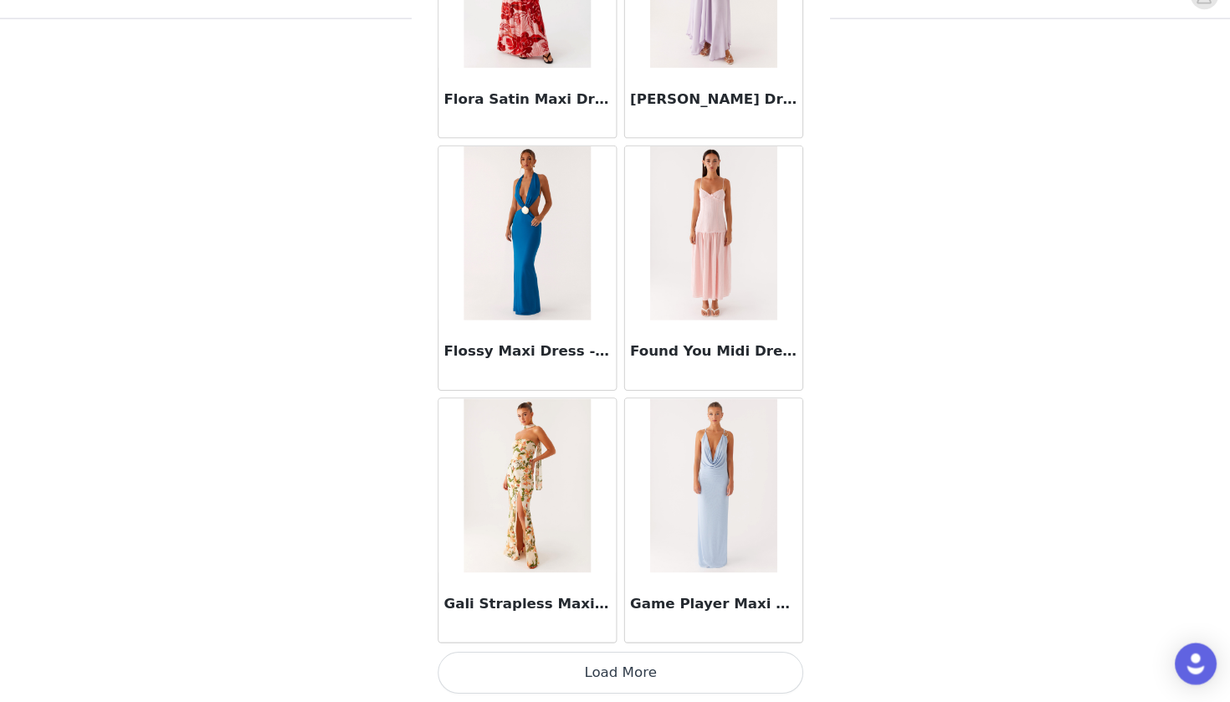
click at [596, 653] on button "Load More" at bounding box center [614, 673] width 351 height 40
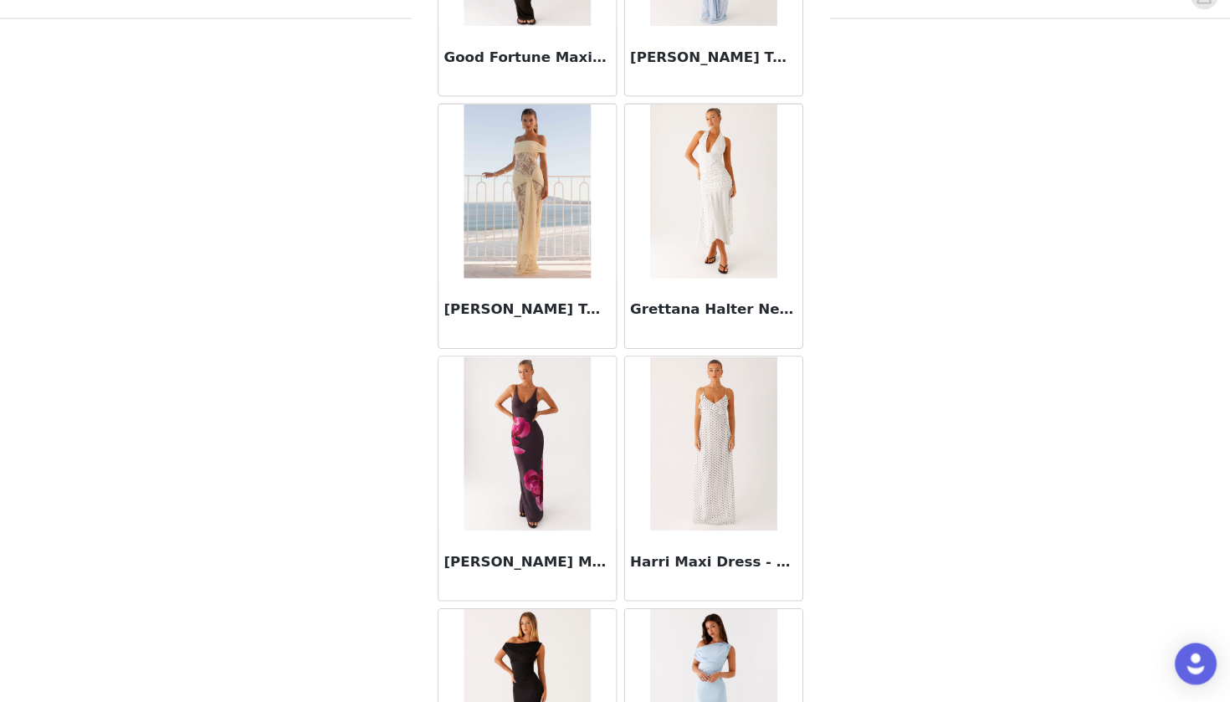
scroll to position [22759, 0]
click at [524, 253] on img at bounding box center [524, 210] width 121 height 167
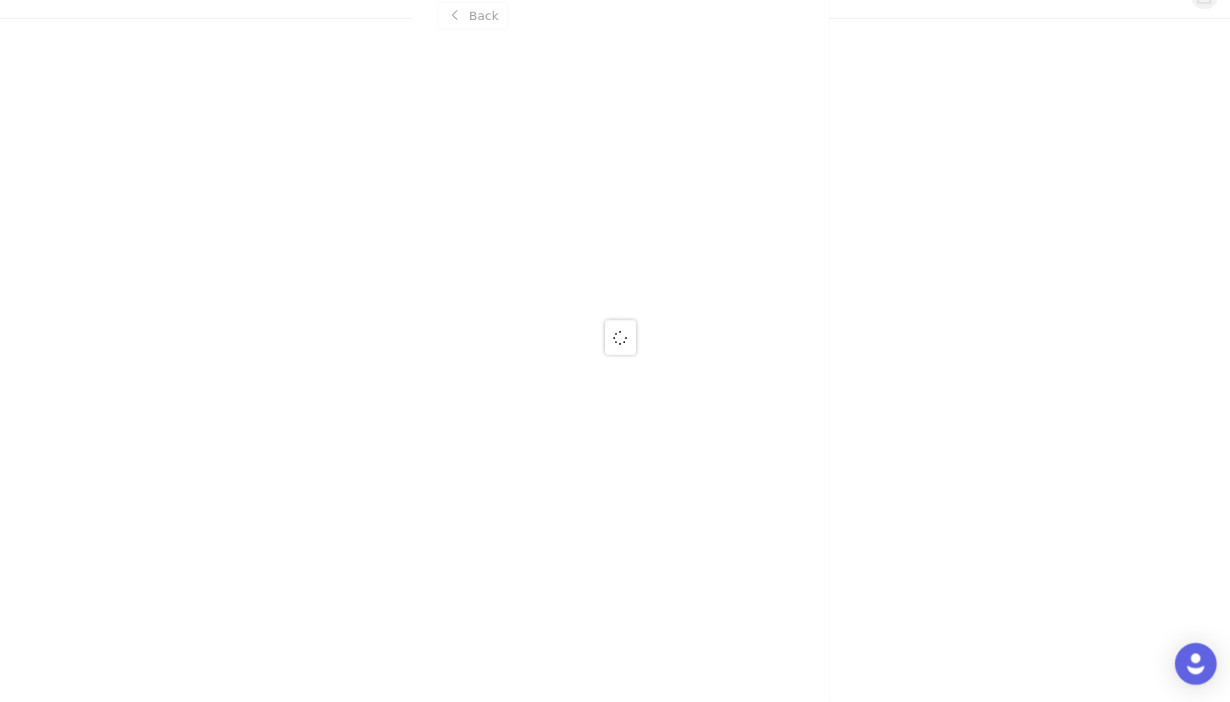
scroll to position [0, 0]
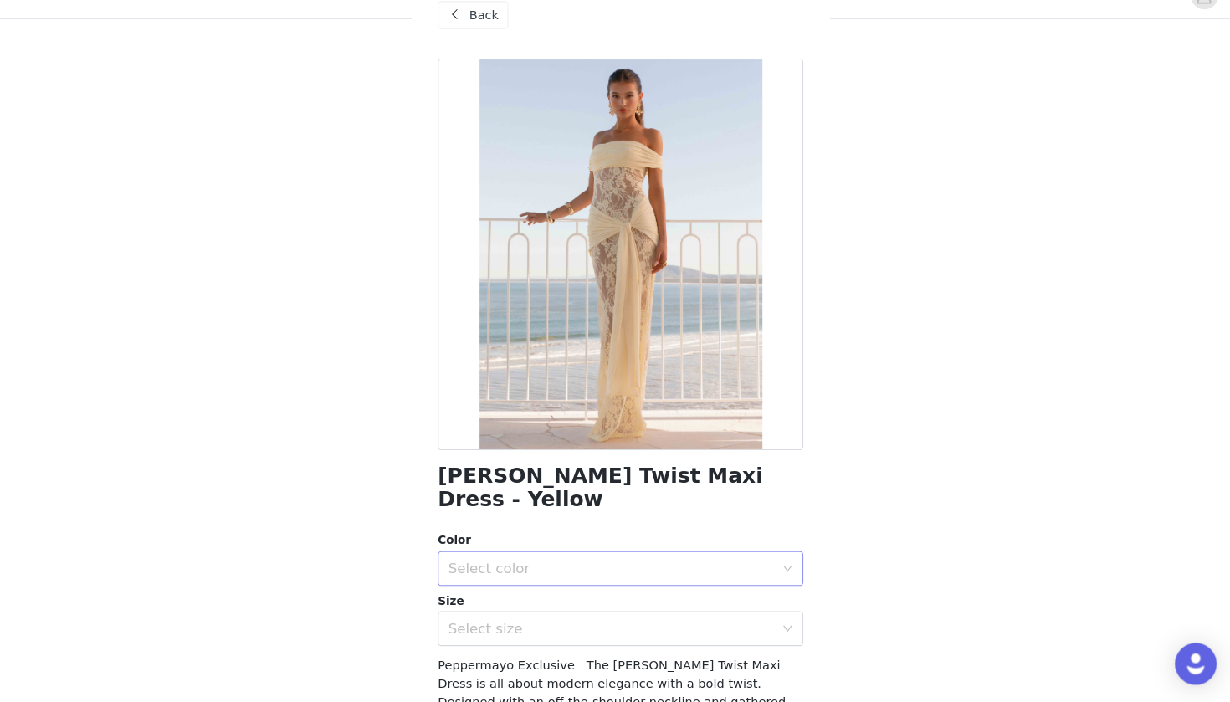
click at [538, 565] on div "Select color" at bounding box center [605, 573] width 313 height 17
click at [542, 574] on li "Yellow" at bounding box center [614, 587] width 351 height 27
click at [542, 623] on div "Select size" at bounding box center [605, 631] width 313 height 17
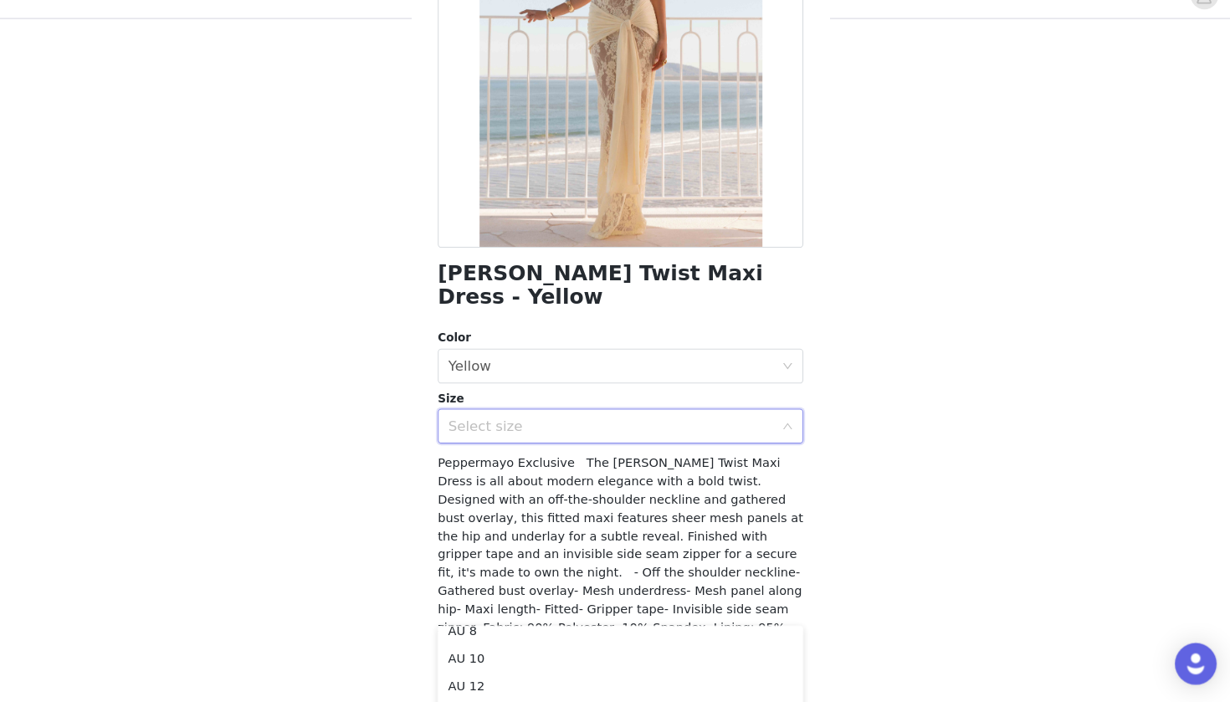
scroll to position [65, 0]
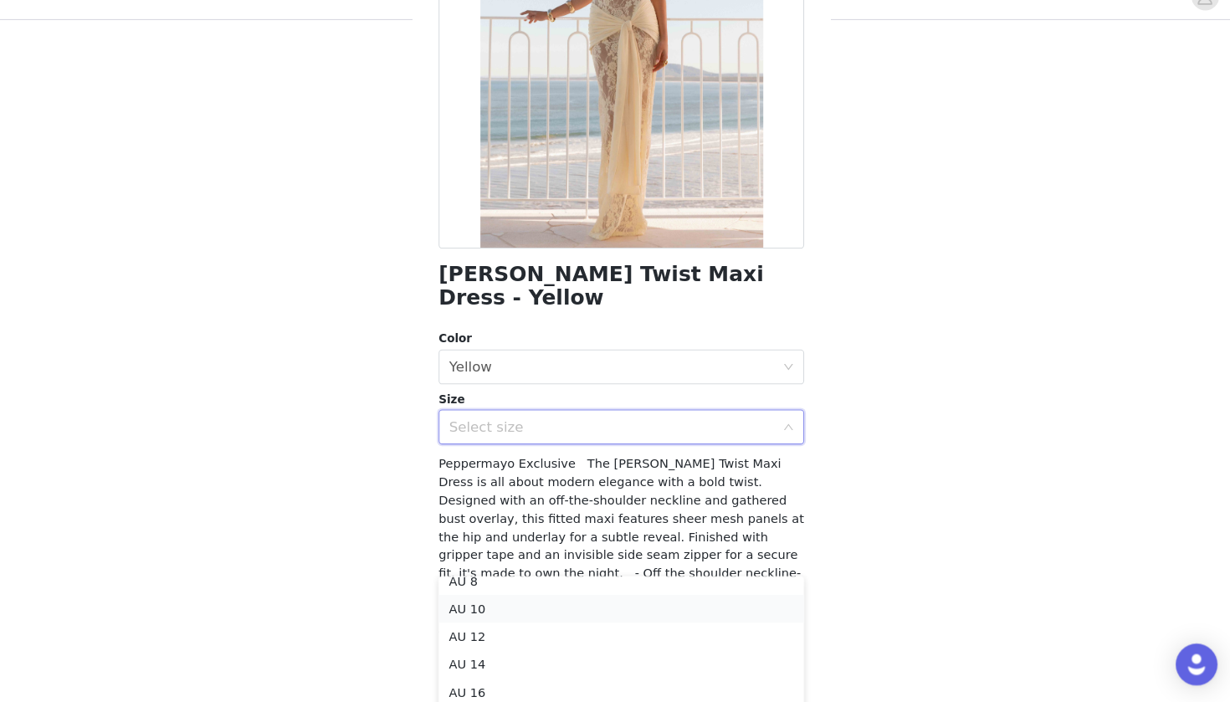
click at [534, 598] on li "AU 10" at bounding box center [614, 611] width 351 height 27
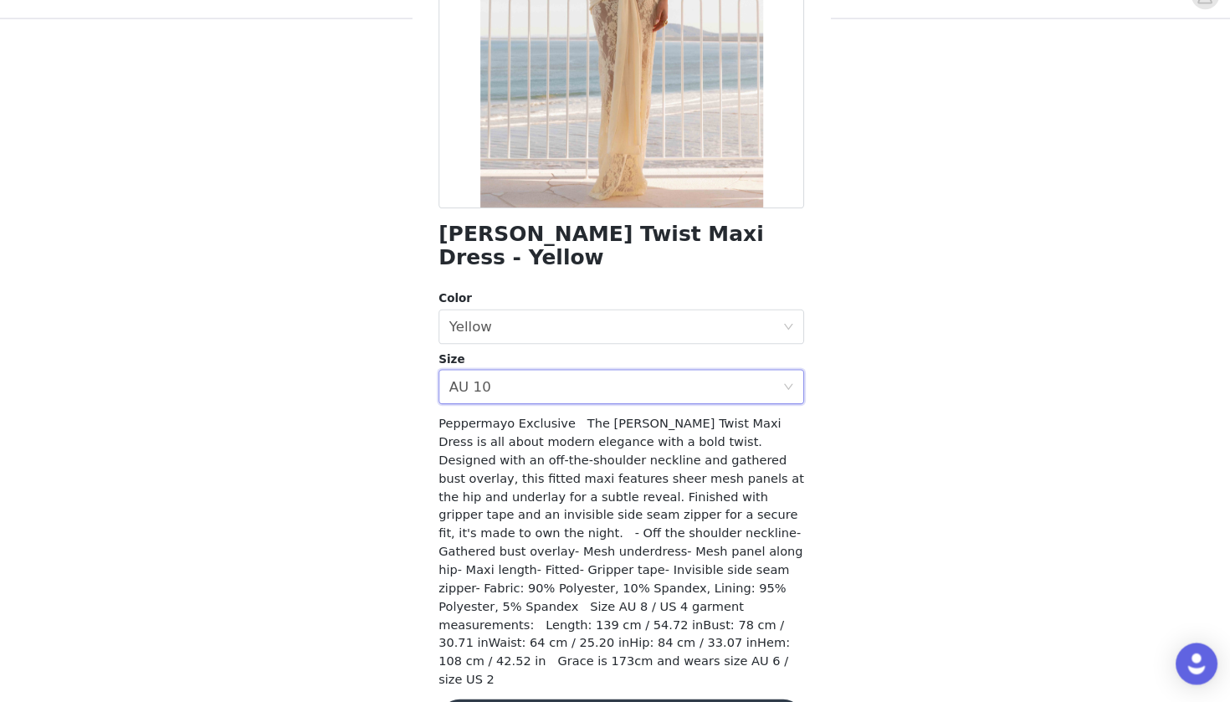
scroll to position [232, 0]
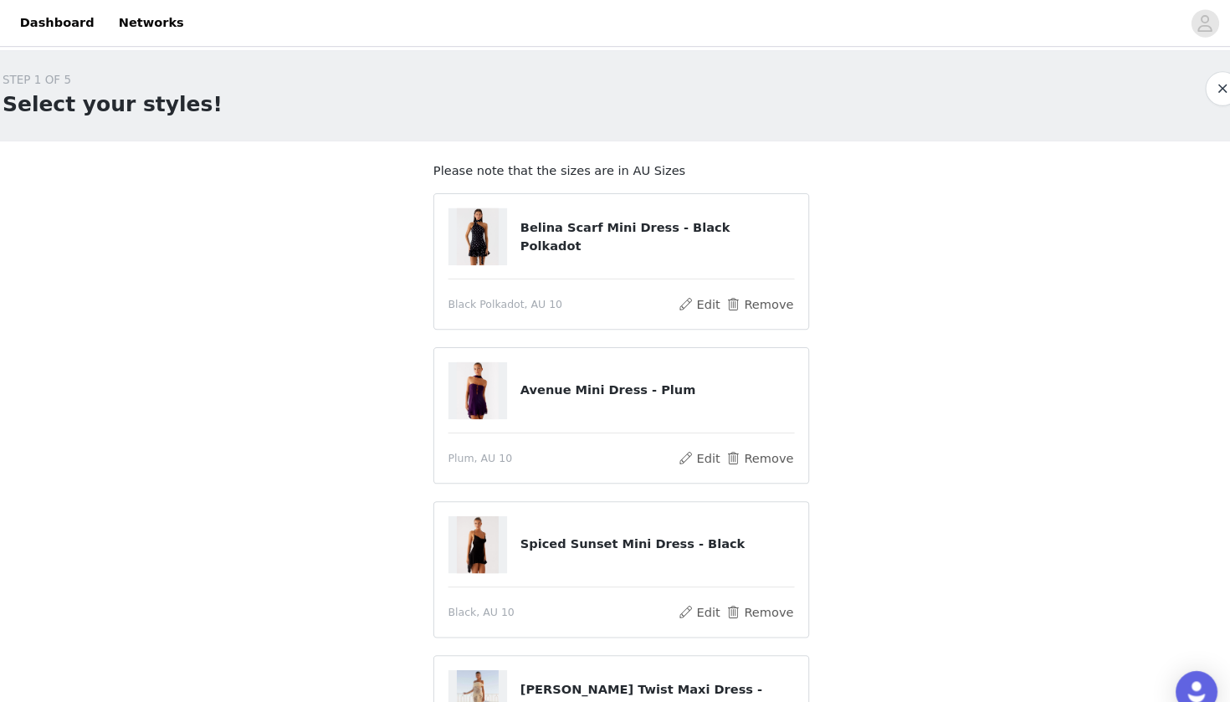
scroll to position [0, 0]
click at [719, 437] on button "Remove" at bounding box center [747, 441] width 67 height 20
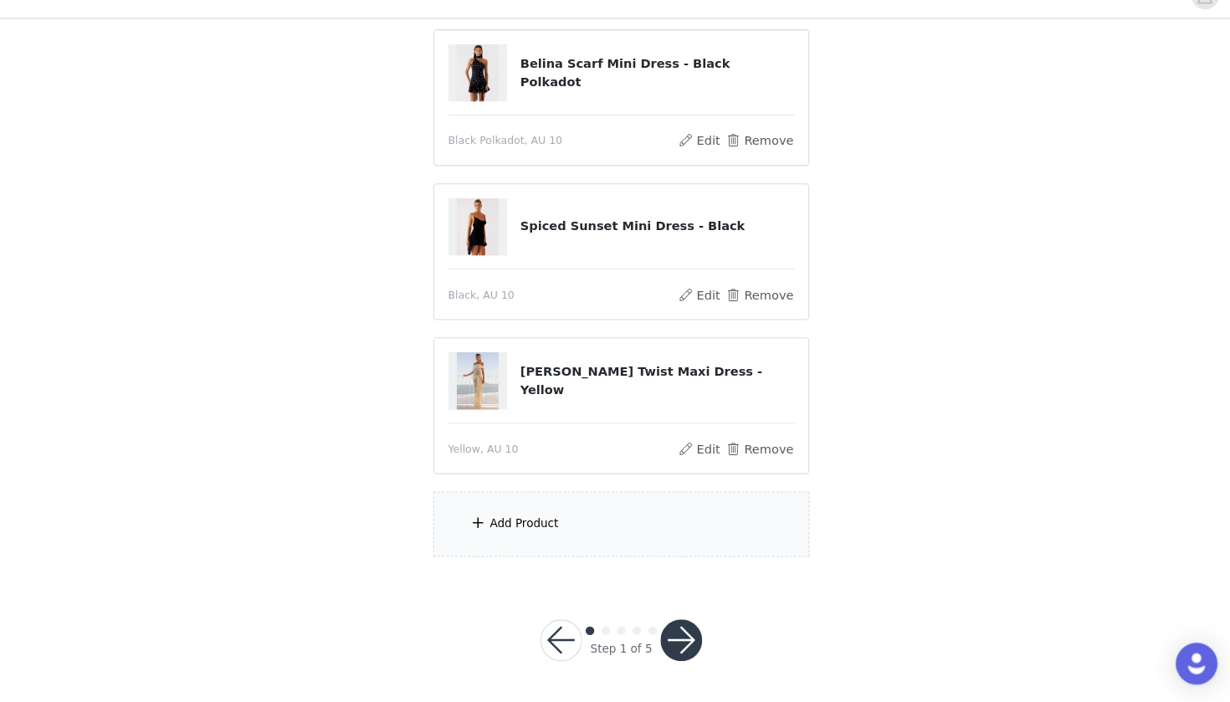
click at [574, 509] on div "Add Product" at bounding box center [614, 530] width 361 height 63
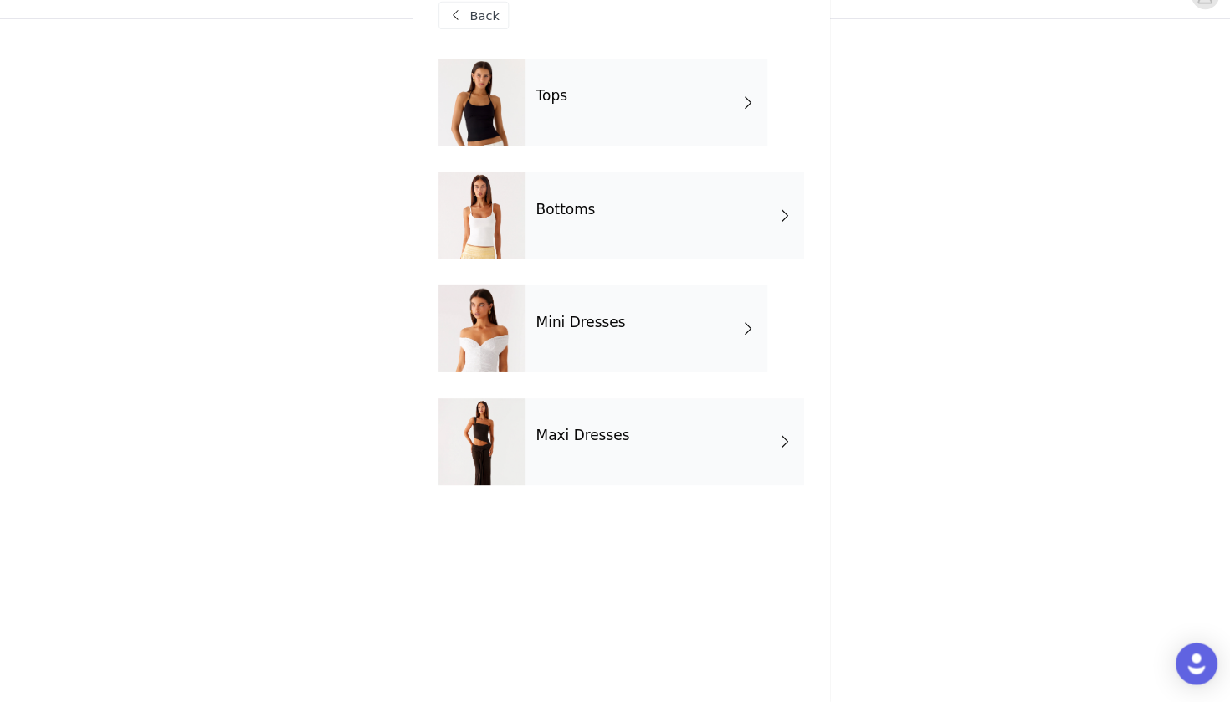
click at [616, 84] on div "Tops" at bounding box center [639, 126] width 233 height 84
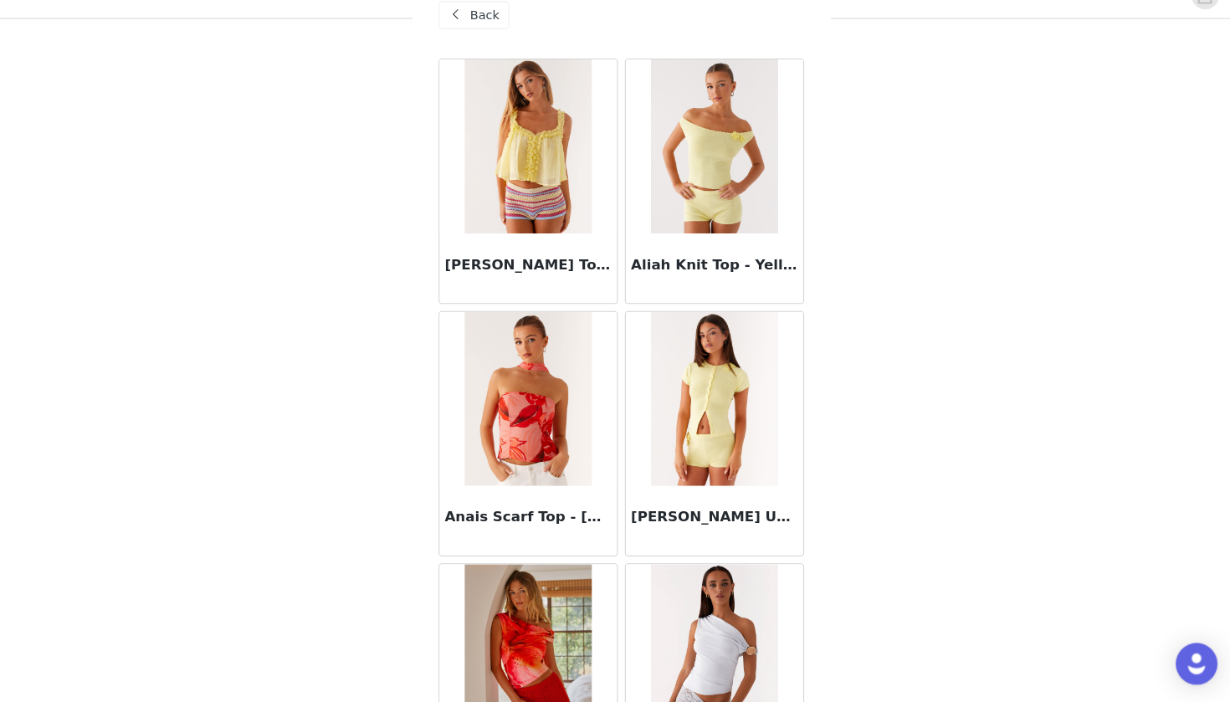
click at [469, 33] on span "Back" at bounding box center [483, 42] width 28 height 18
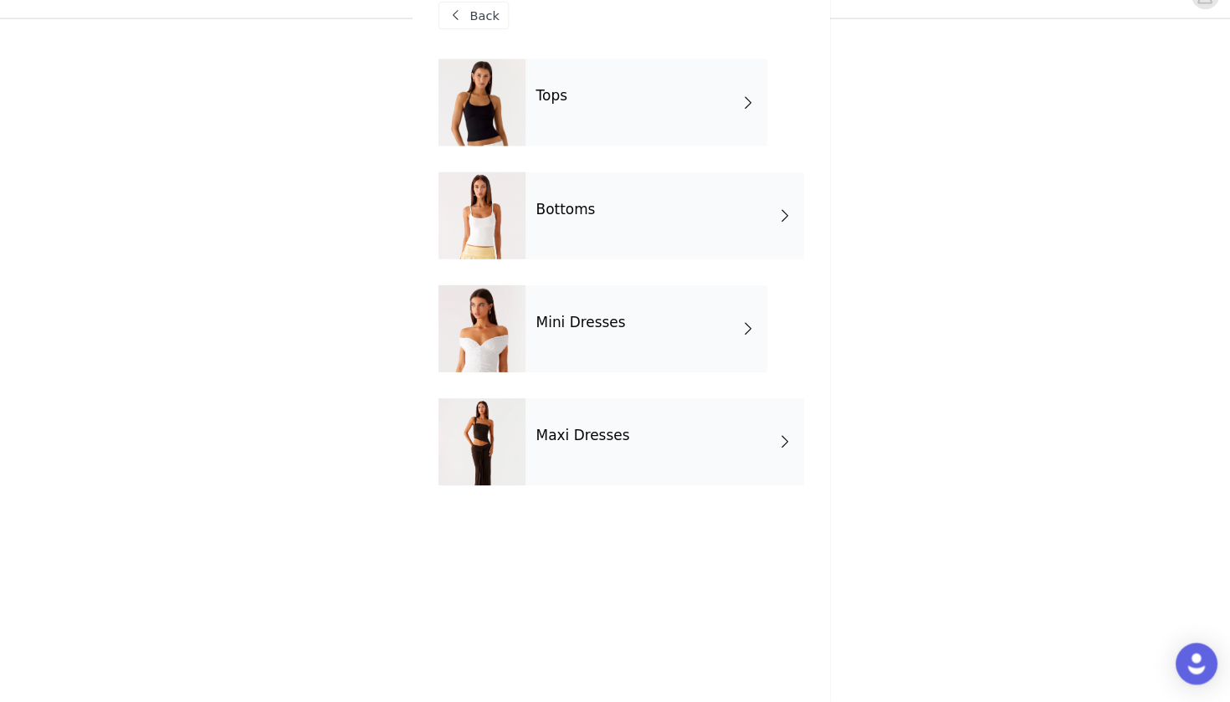
click at [488, 226] on div at bounding box center [481, 234] width 84 height 84
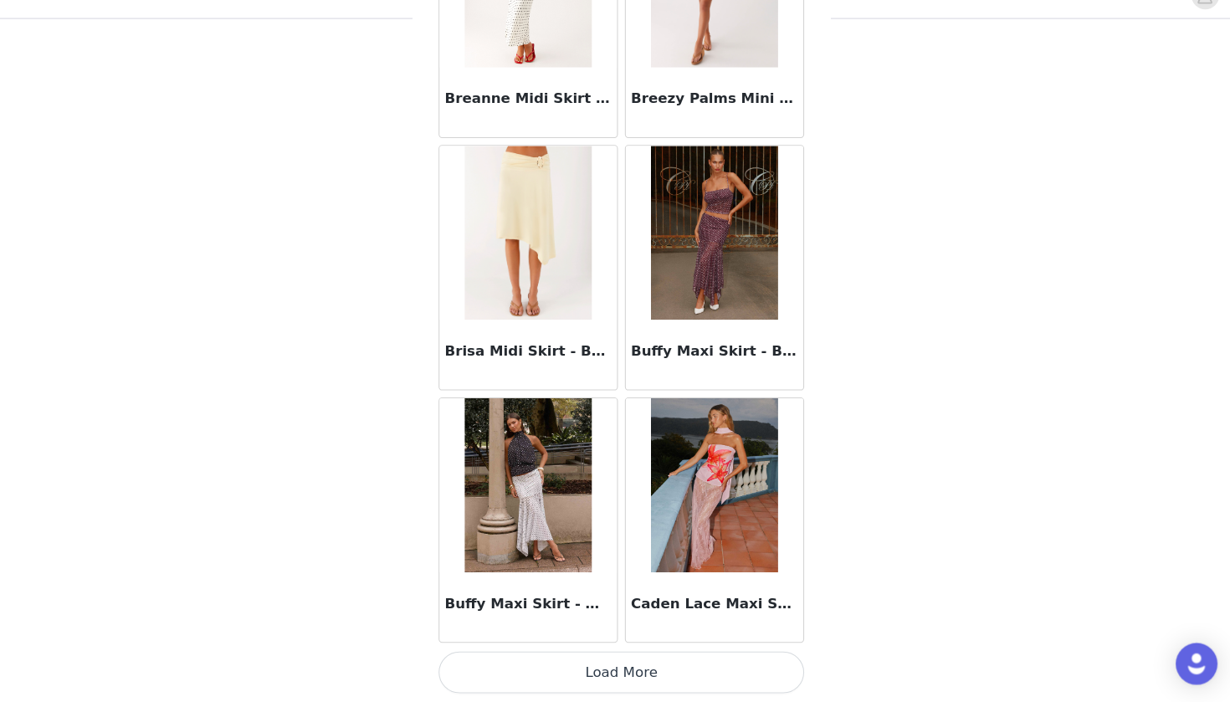
scroll to position [1858, 0]
click at [467, 653] on button "Load More" at bounding box center [614, 673] width 351 height 40
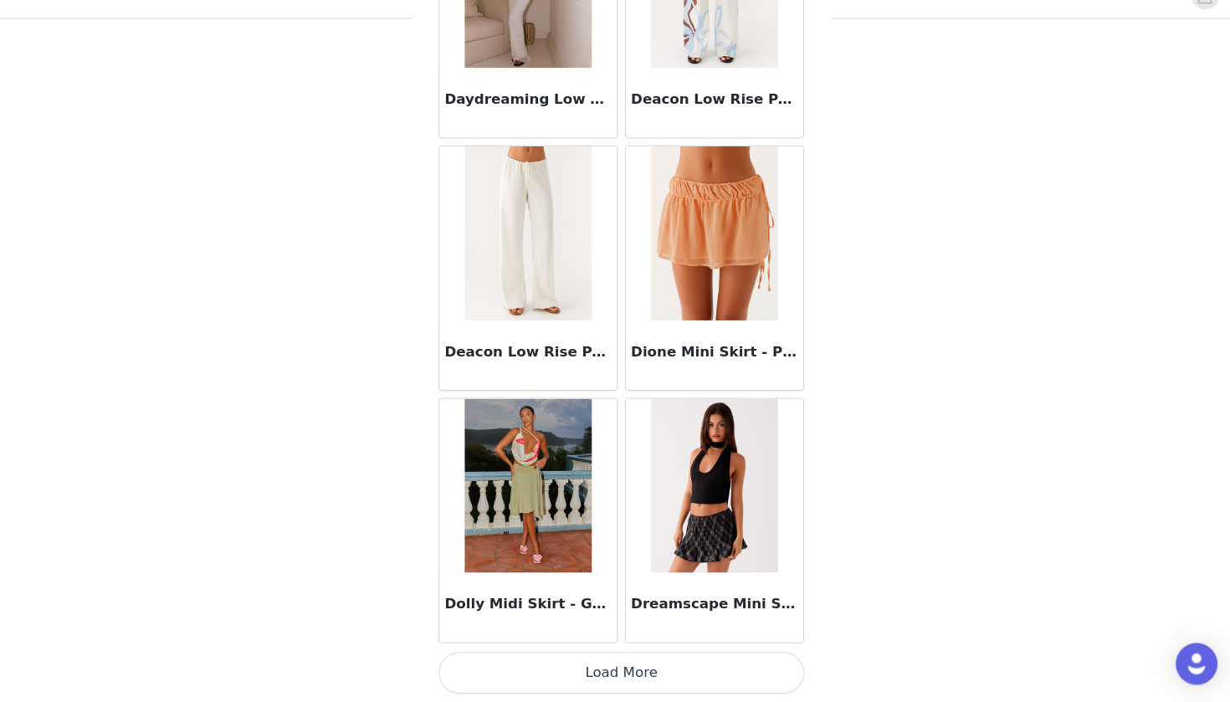
scroll to position [4283, 0]
click at [486, 653] on button "Load More" at bounding box center [614, 673] width 351 height 40
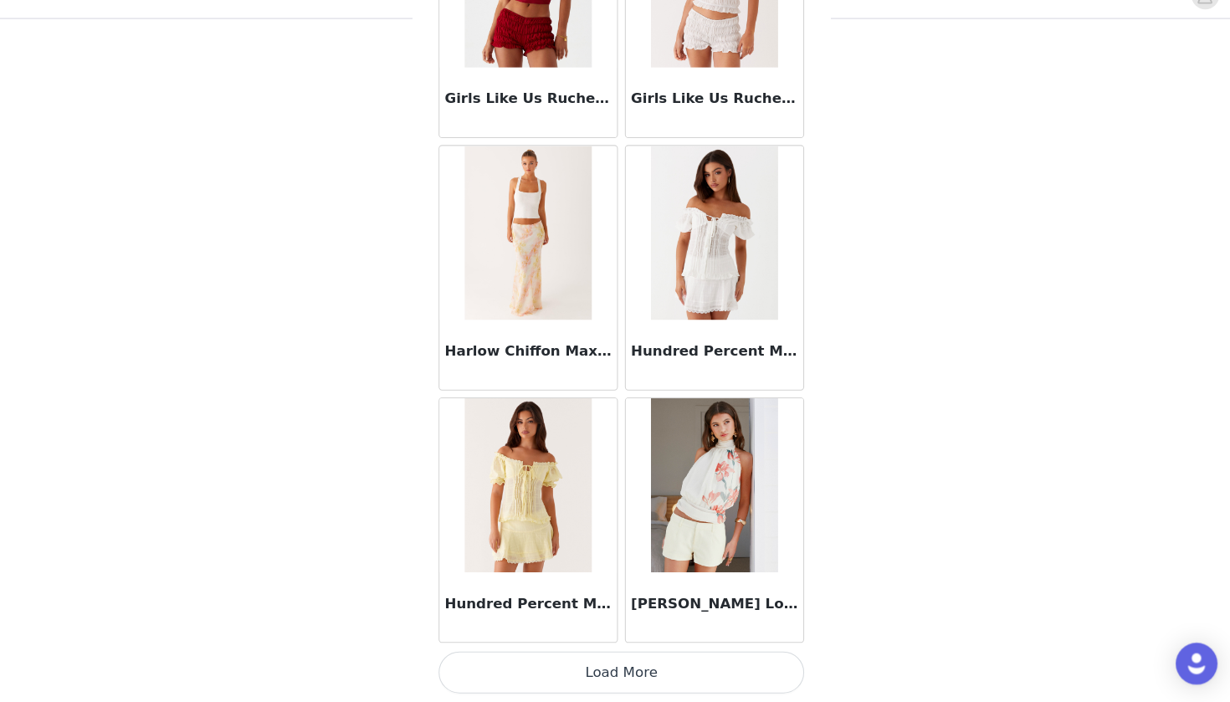
scroll to position [176, 0]
click at [540, 653] on button "Load More" at bounding box center [614, 673] width 351 height 40
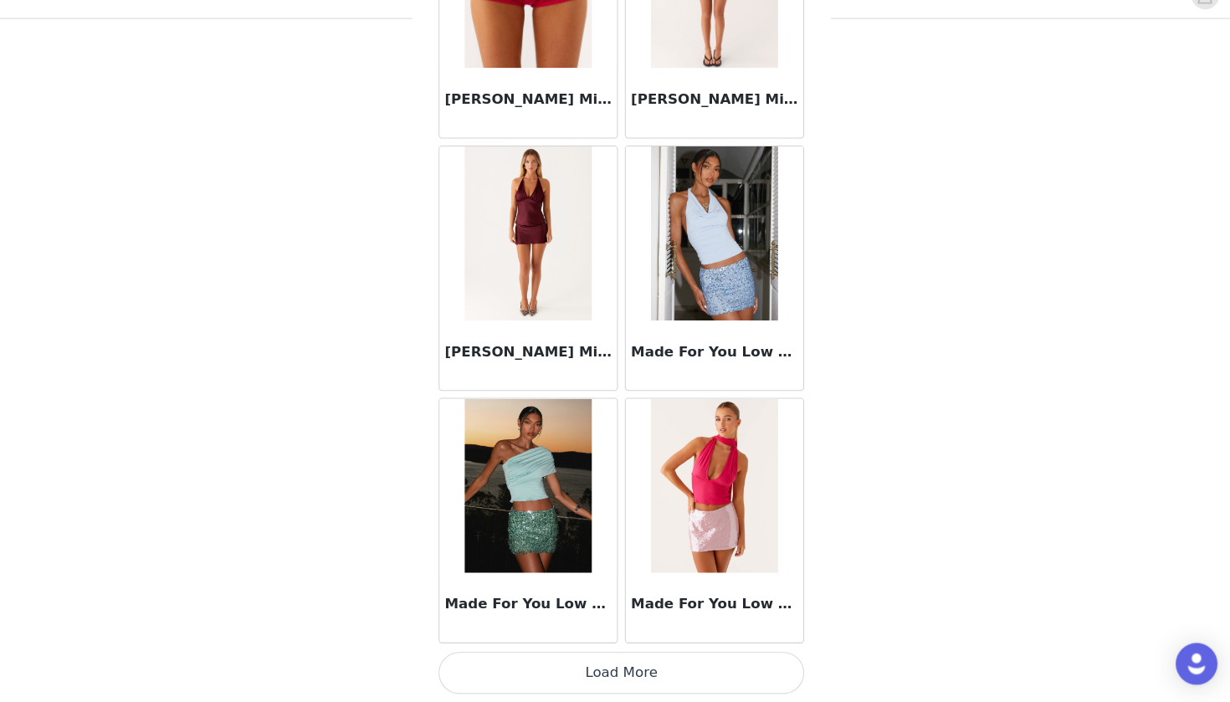
click at [551, 653] on button "Load More" at bounding box center [614, 673] width 351 height 40
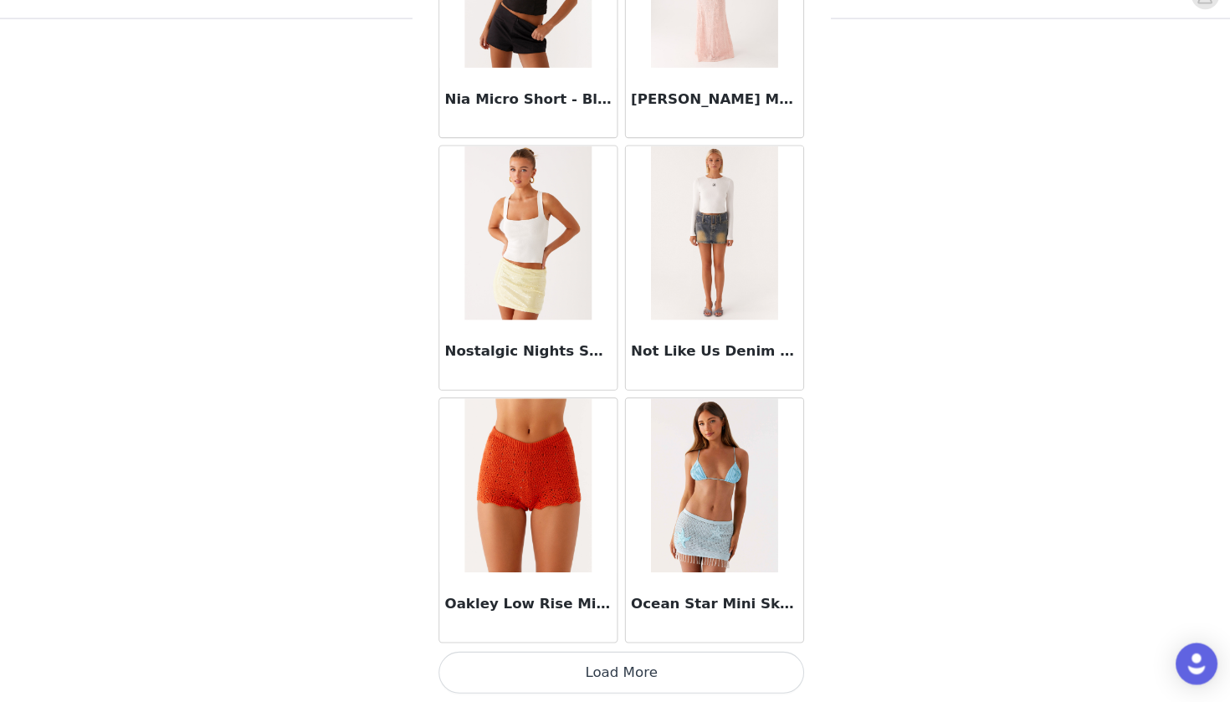
scroll to position [11561, 0]
click at [515, 653] on button "Load More" at bounding box center [614, 673] width 351 height 40
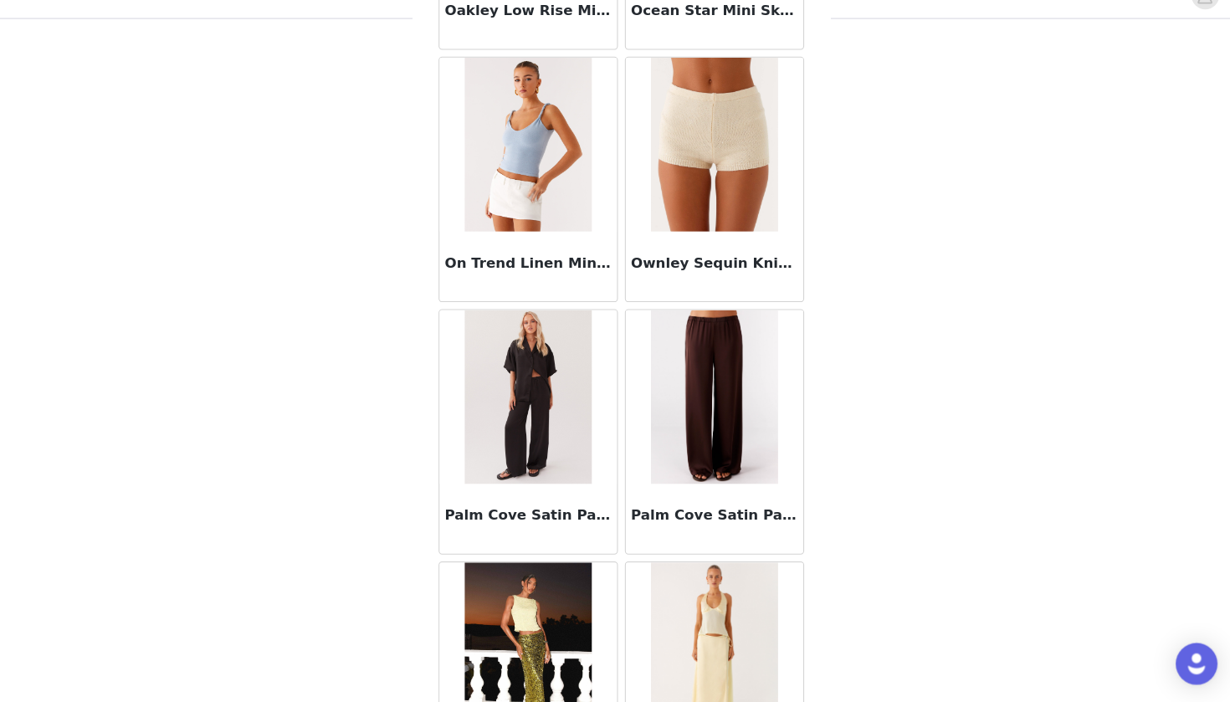
scroll to position [12134, 0]
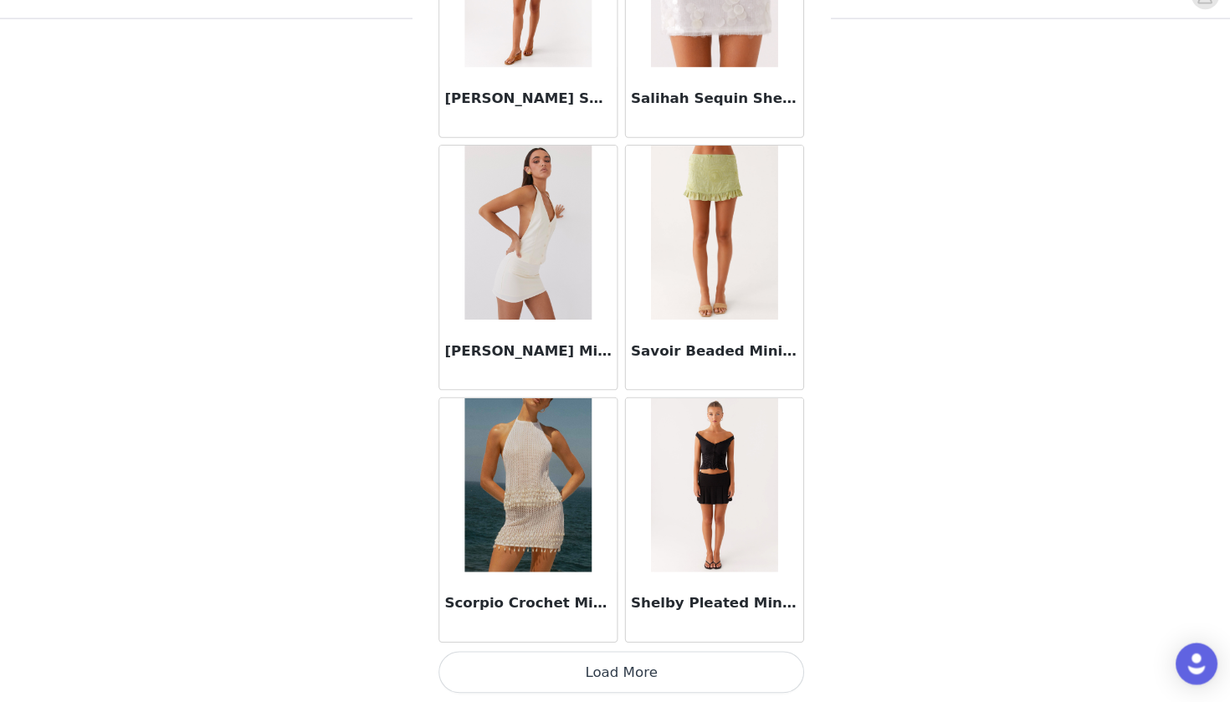
click at [538, 654] on button "Load More" at bounding box center [614, 673] width 351 height 40
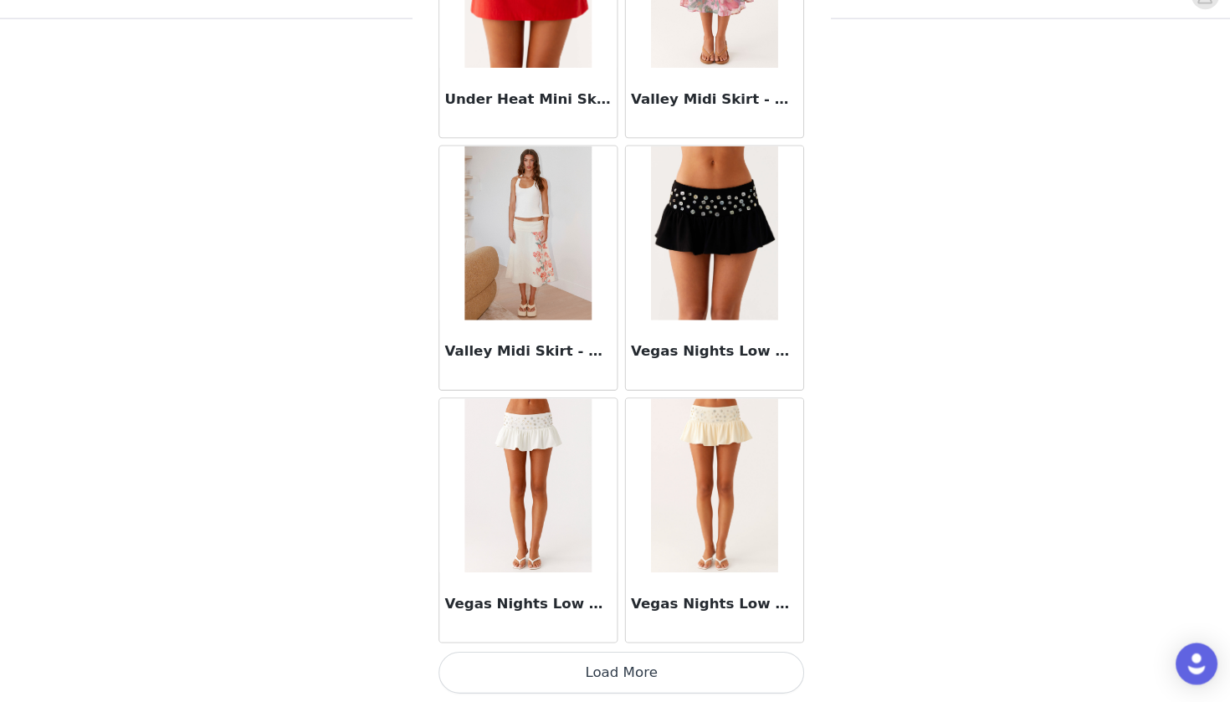
scroll to position [16412, 0]
click at [597, 658] on button "Load More" at bounding box center [614, 673] width 351 height 40
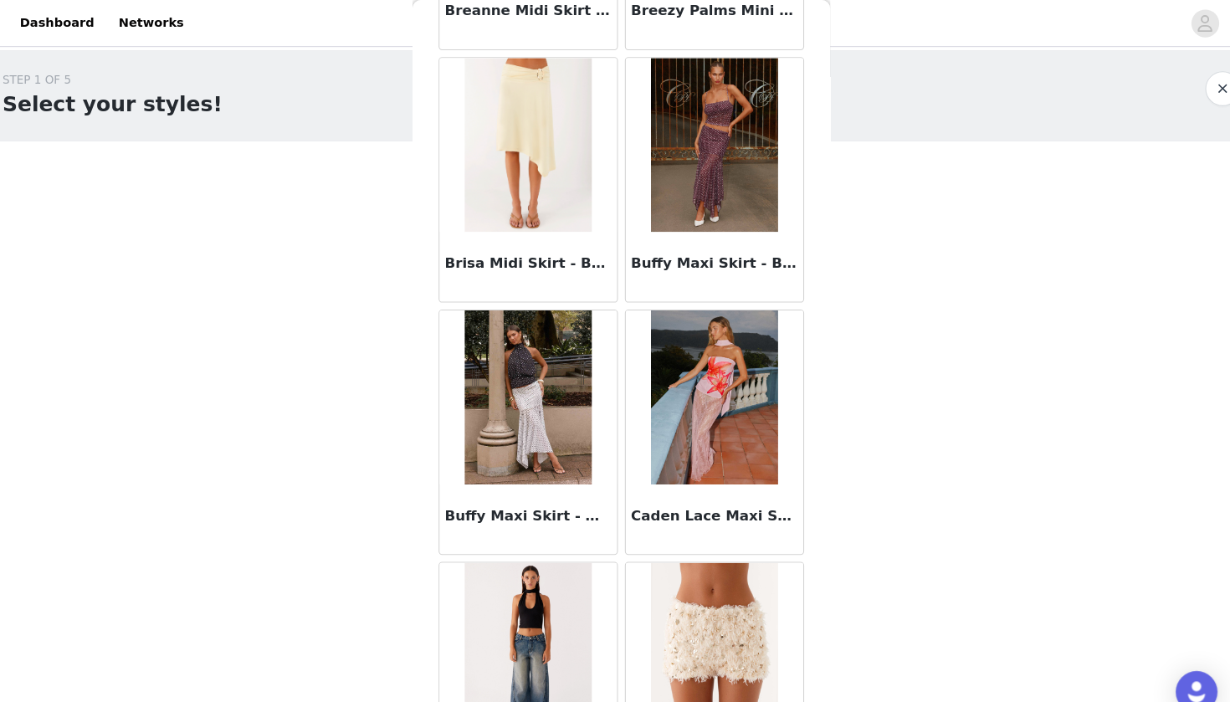
scroll to position [1998, 0]
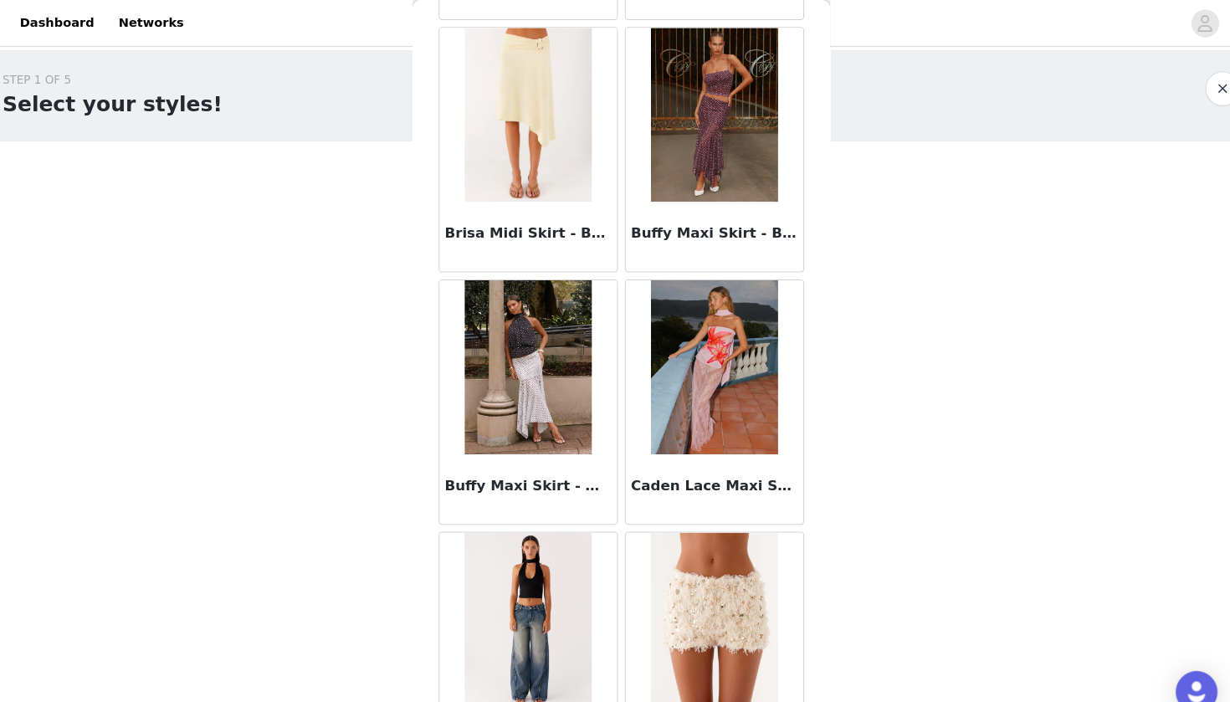
click at [497, 412] on img at bounding box center [524, 352] width 121 height 167
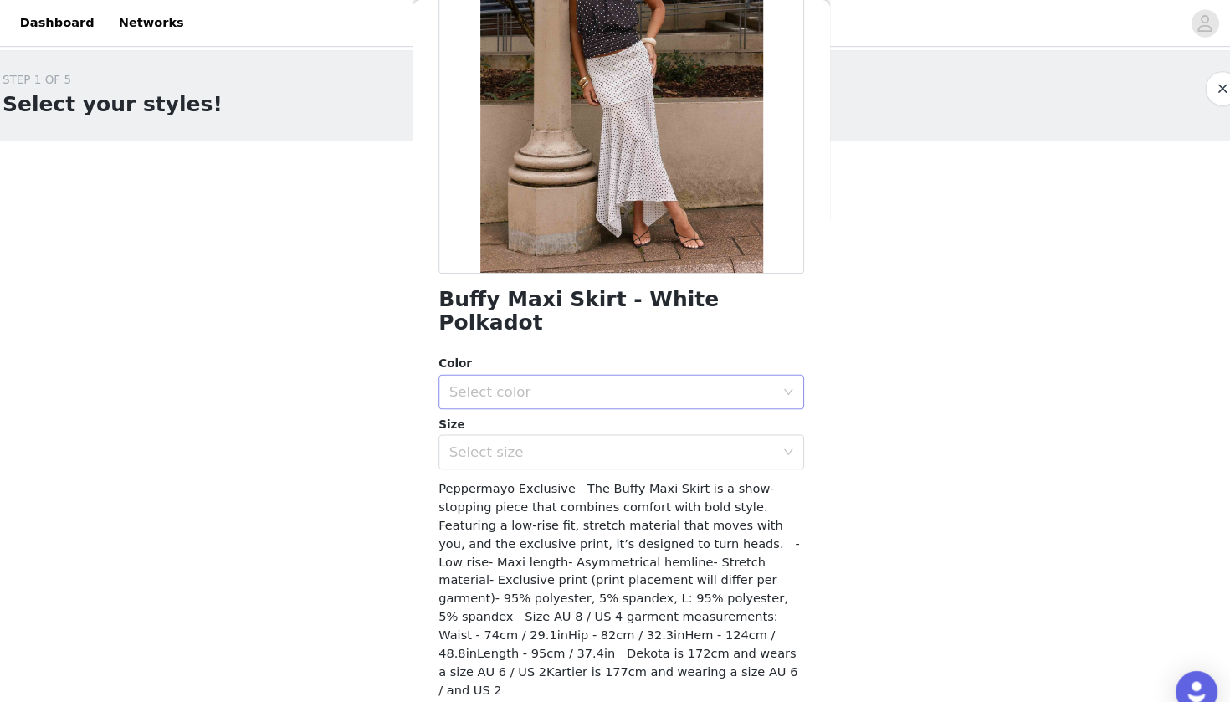
scroll to position [197, 0]
click at [598, 361] on div "Select color" at bounding box center [609, 377] width 320 height 32
click at [584, 385] on li "White Polkadot" at bounding box center [614, 390] width 351 height 27
click at [585, 427] on div "Select size" at bounding box center [605, 435] width 313 height 17
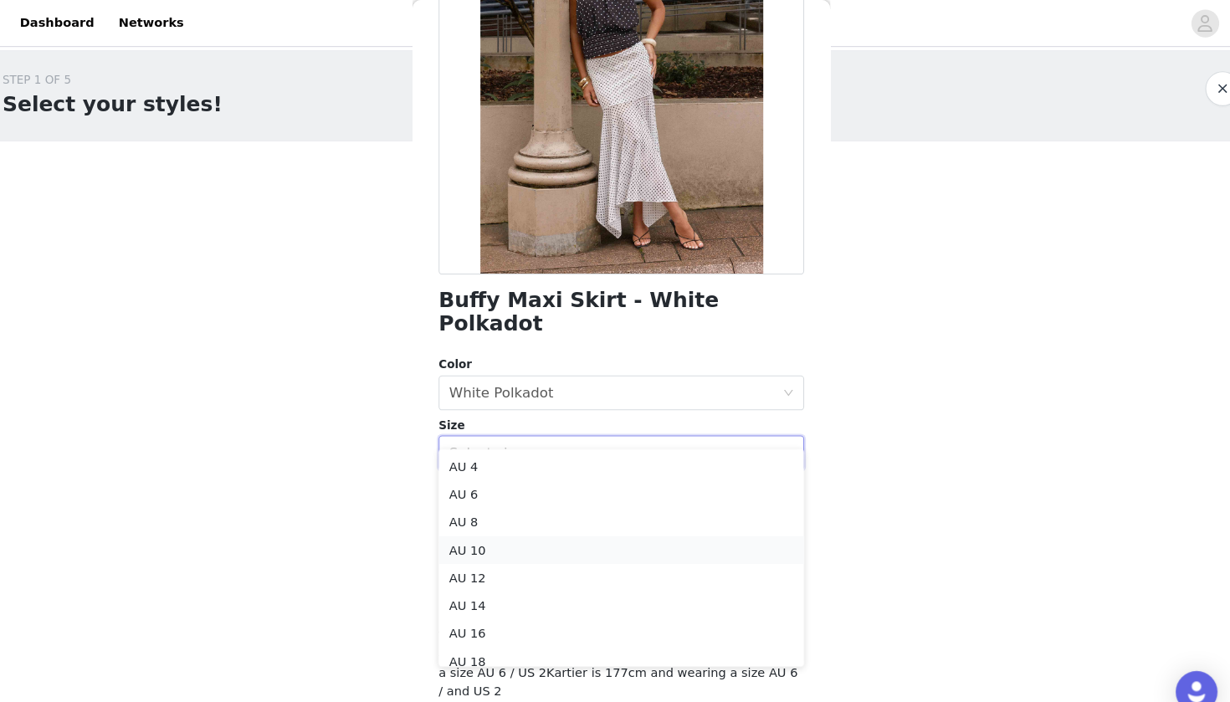
click at [531, 534] on li "AU 10" at bounding box center [614, 528] width 351 height 27
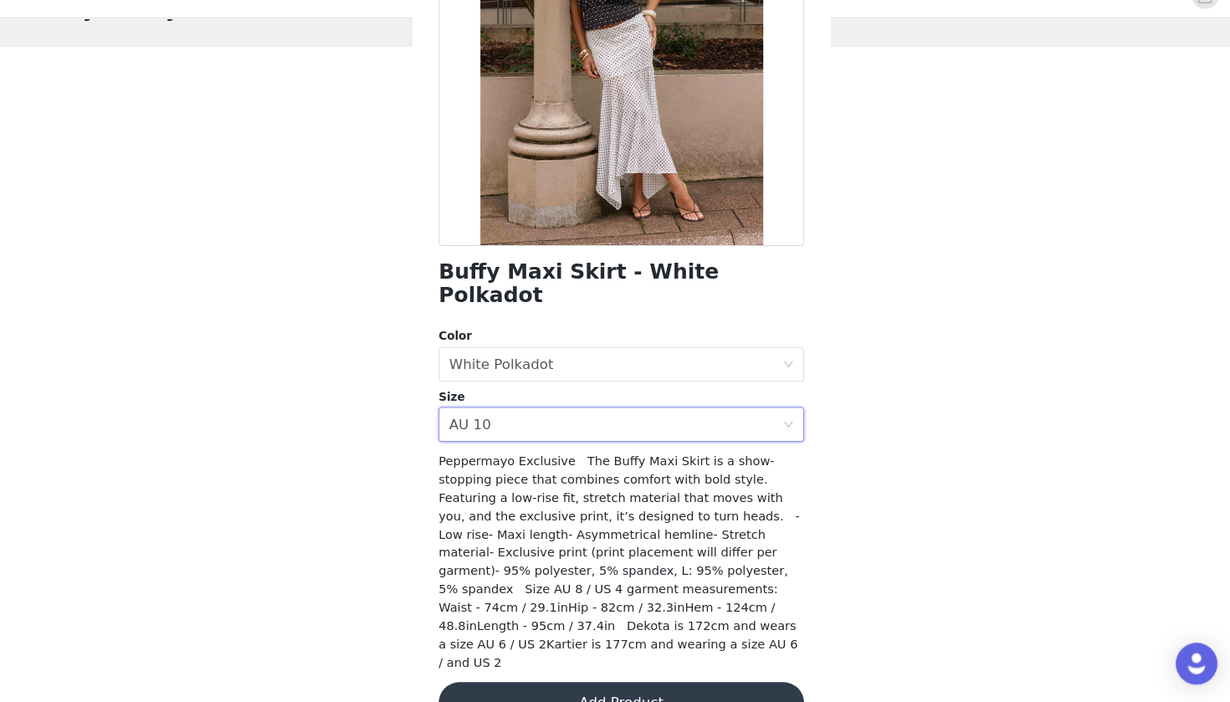
scroll to position [136, 0]
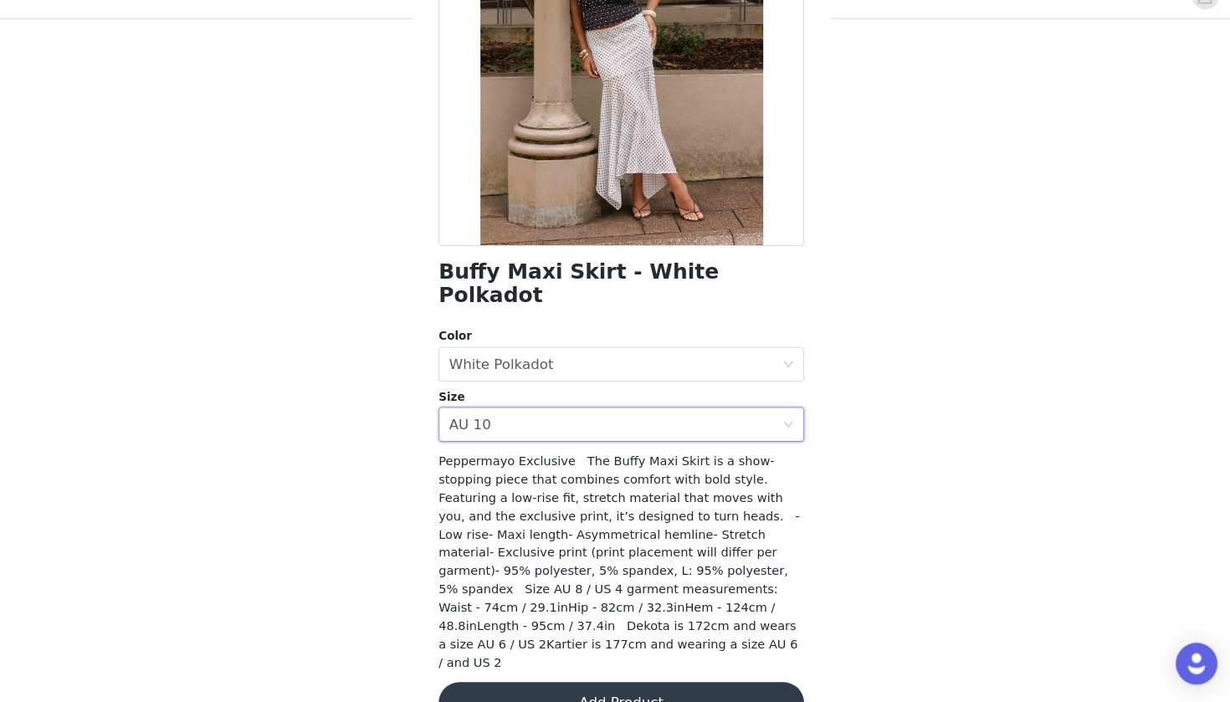
click at [519, 683] on button "Add Product" at bounding box center [614, 703] width 351 height 40
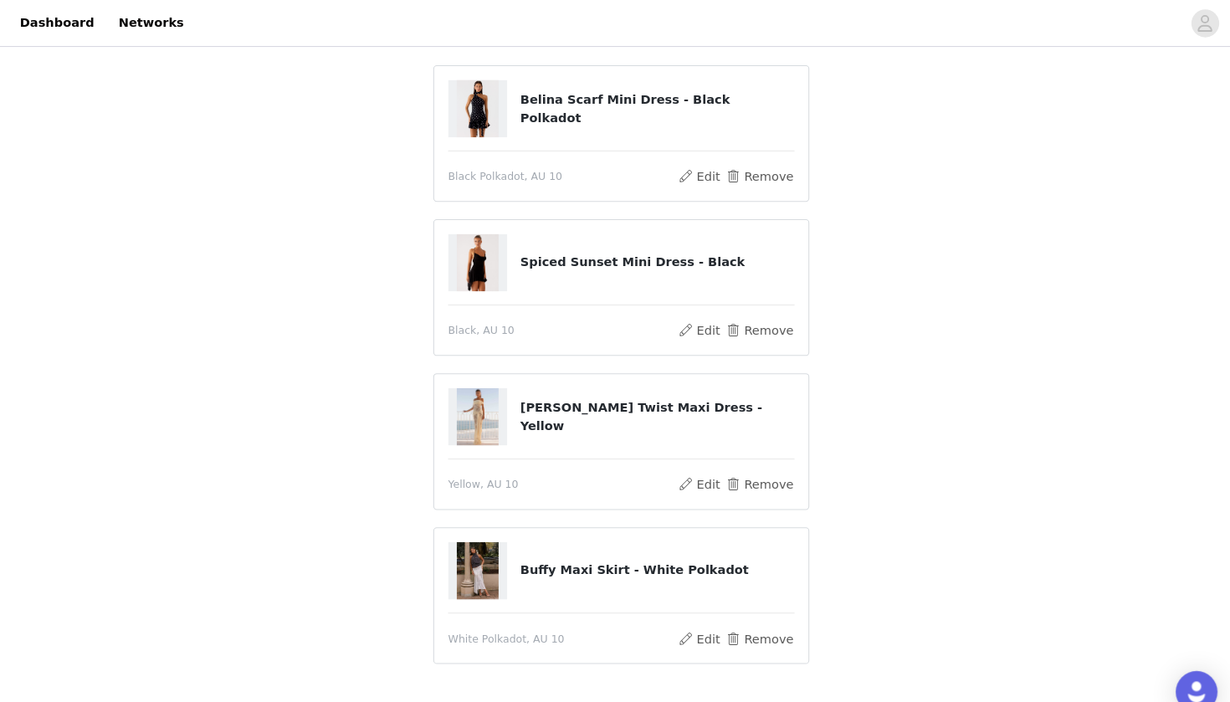
scroll to position [116, 0]
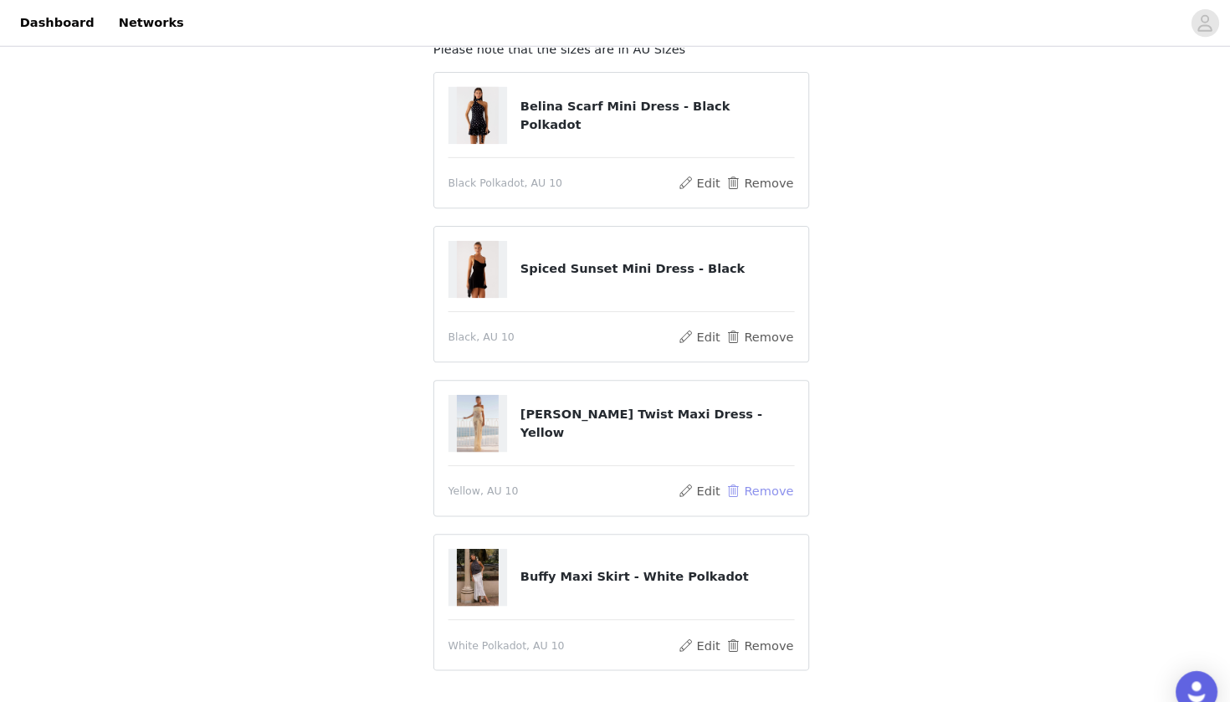
click at [718, 478] on button "Remove" at bounding box center [747, 473] width 67 height 20
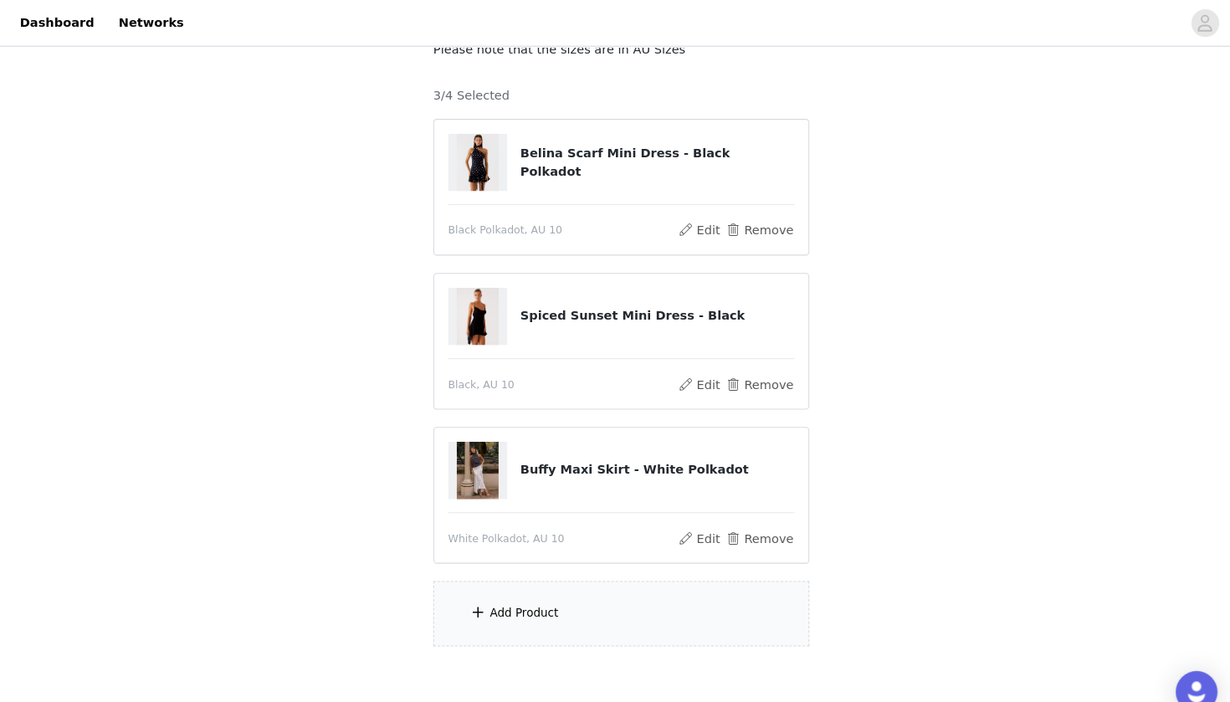
click at [552, 589] on div "Add Product" at bounding box center [614, 590] width 361 height 63
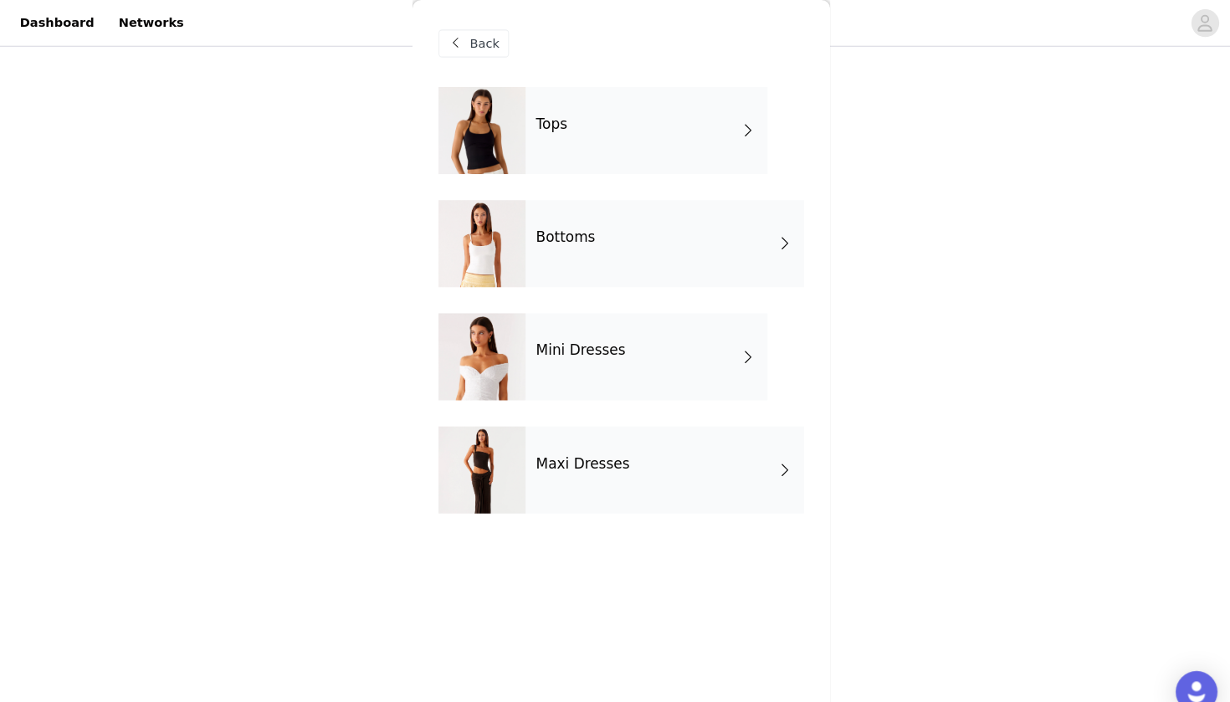
click at [596, 147] on div "Tops" at bounding box center [639, 126] width 233 height 84
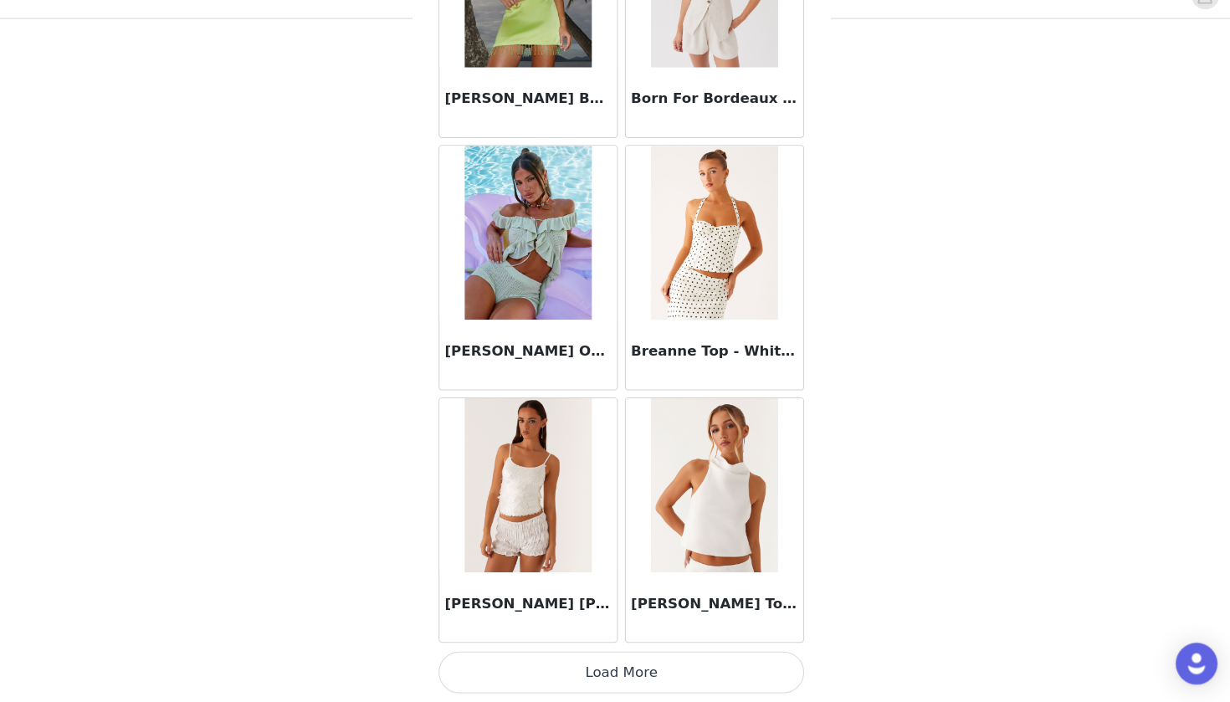
scroll to position [176, 0]
click at [558, 653] on button "Load More" at bounding box center [614, 673] width 351 height 40
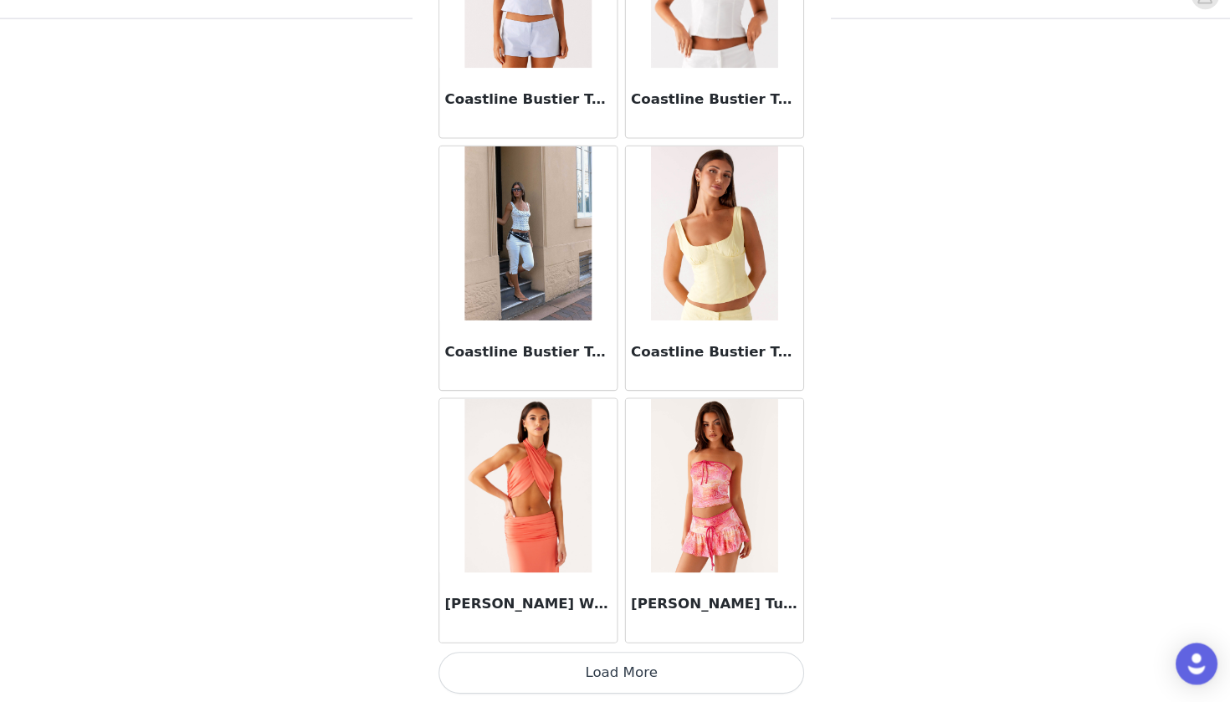
scroll to position [4283, 0]
click at [529, 653] on button "Load More" at bounding box center [614, 673] width 351 height 40
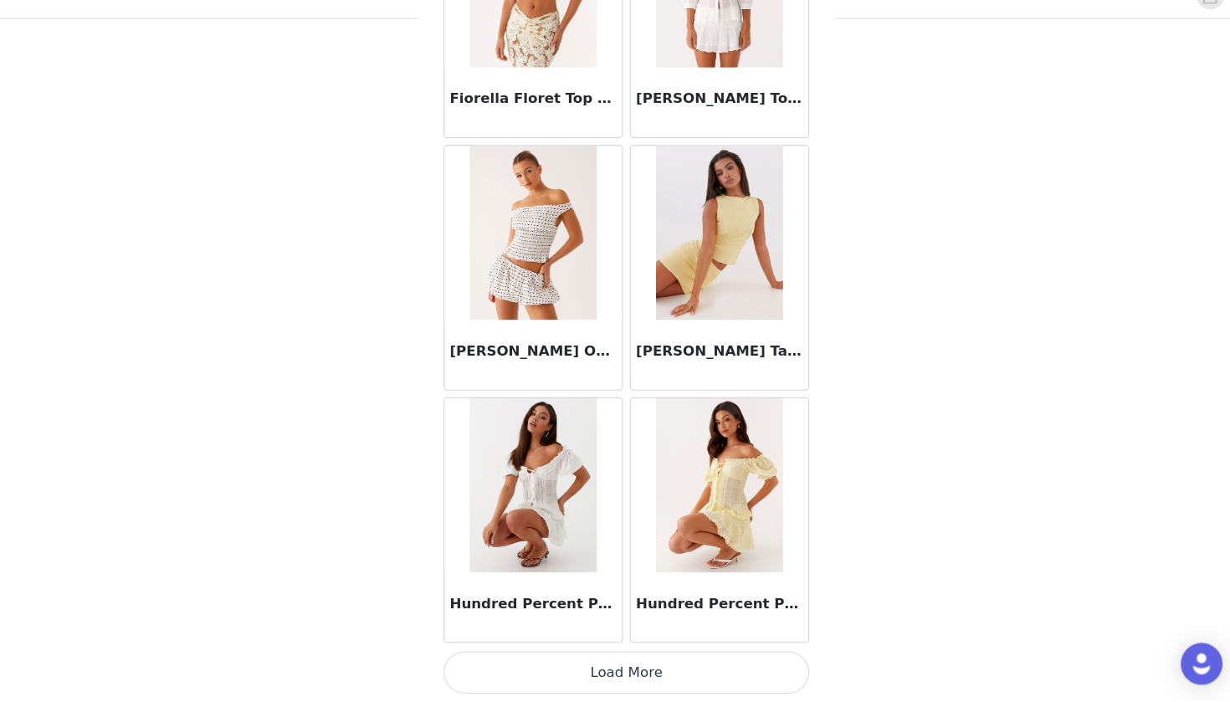
scroll to position [6709, 0]
click at [538, 653] on button "Load More" at bounding box center [614, 673] width 351 height 40
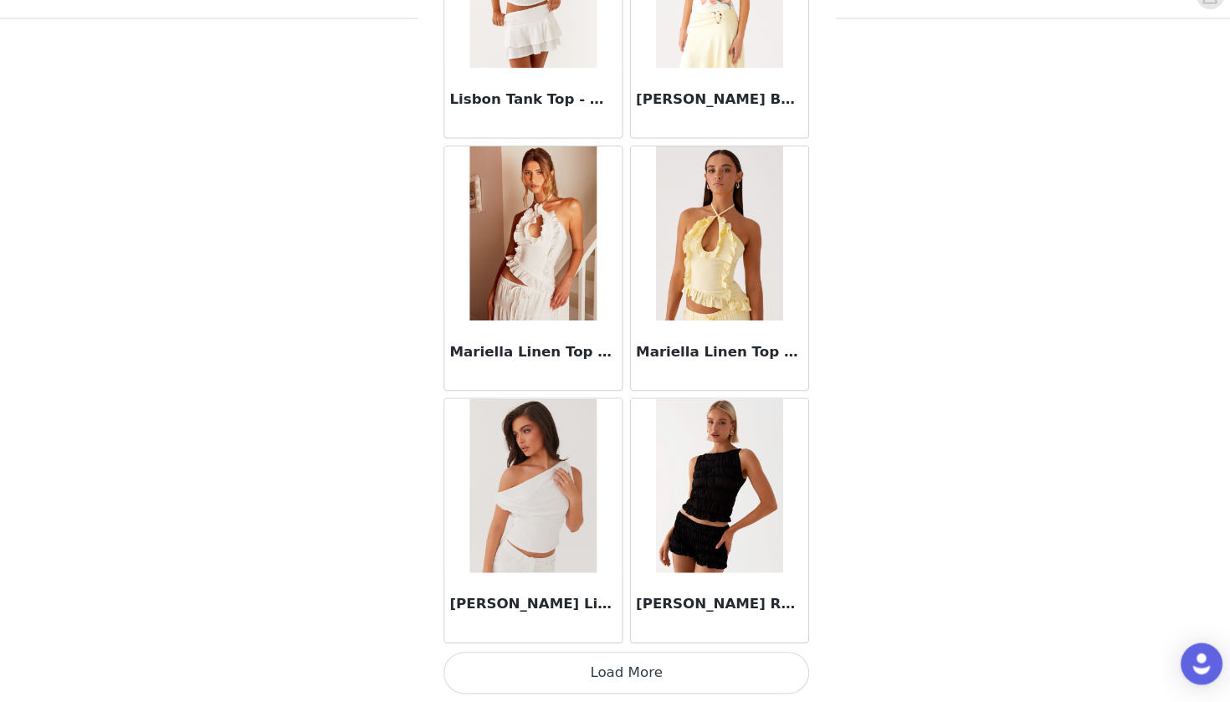
scroll to position [9135, 0]
click at [521, 653] on button "Load More" at bounding box center [614, 673] width 351 height 40
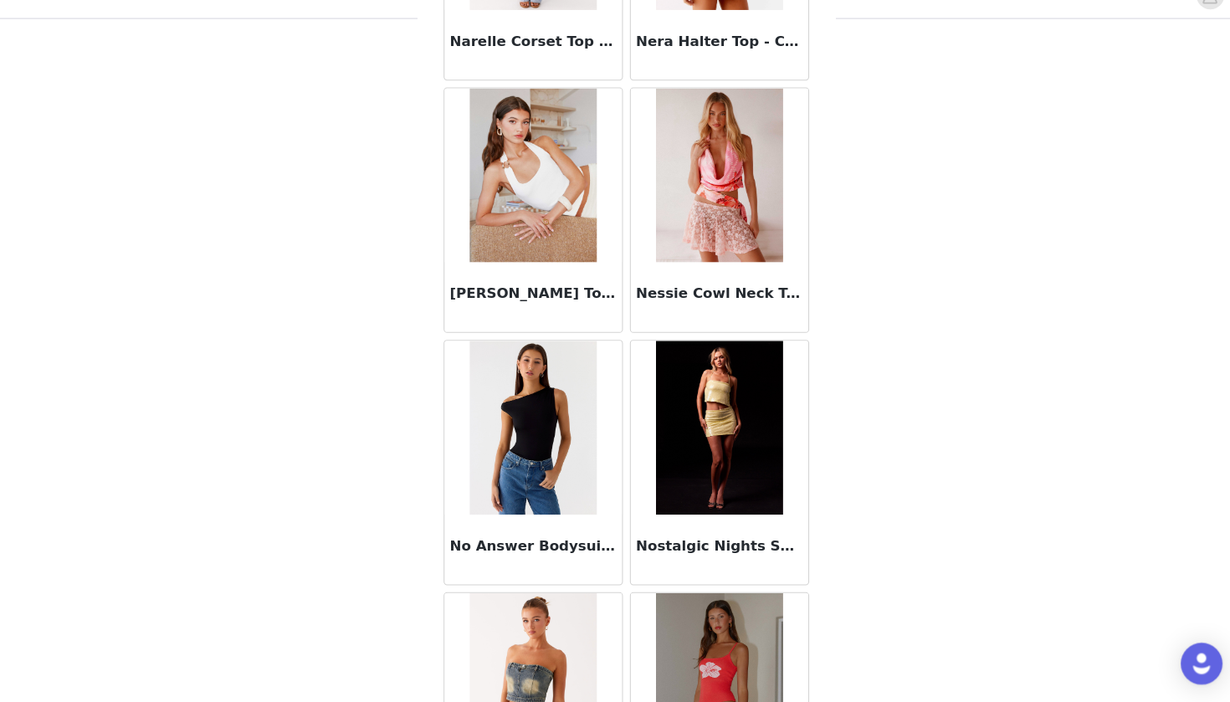
scroll to position [176, 0]
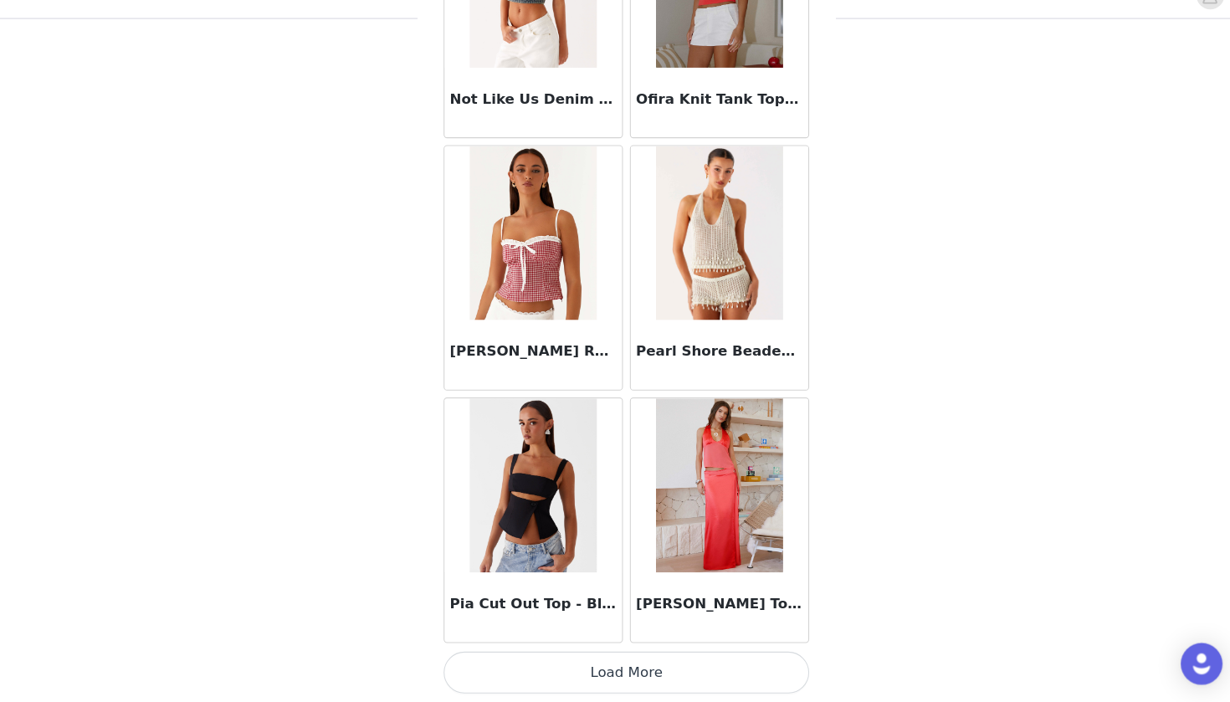
click at [559, 653] on button "Load More" at bounding box center [614, 673] width 351 height 40
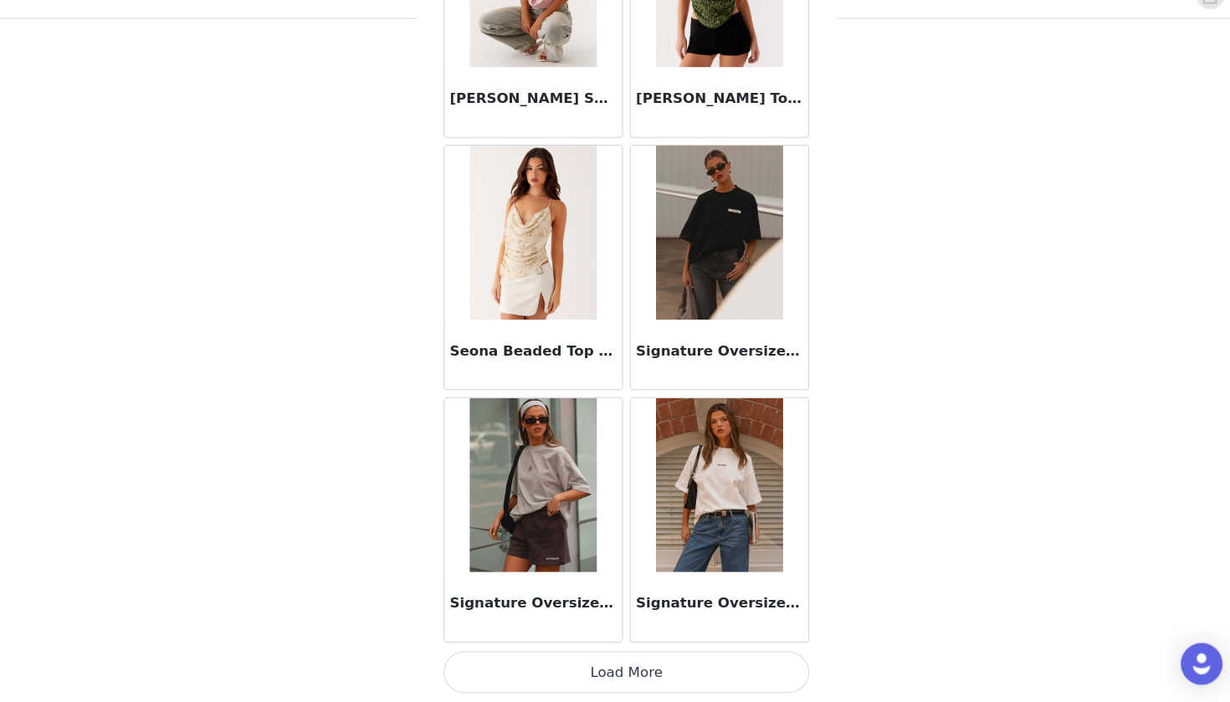
click at [559, 653] on button "Load More" at bounding box center [614, 673] width 351 height 40
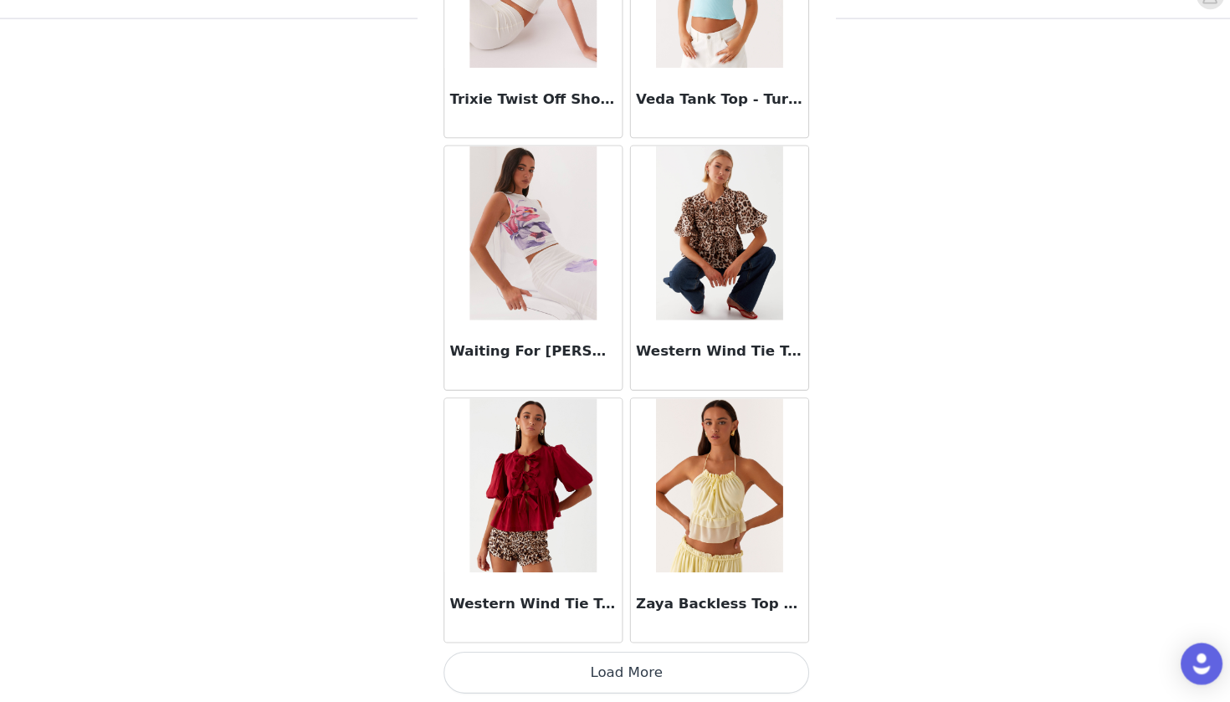
click at [586, 654] on button "Load More" at bounding box center [614, 673] width 351 height 40
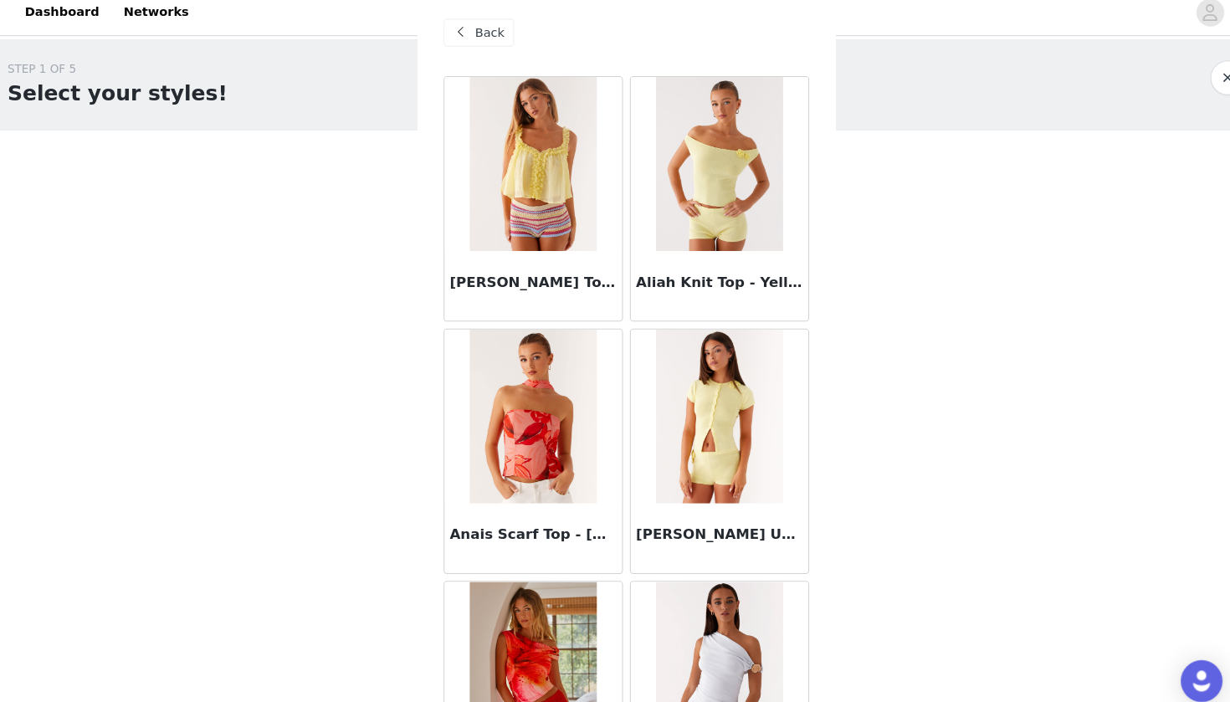
scroll to position [0, 0]
click at [453, 38] on div "Back" at bounding box center [473, 41] width 68 height 27
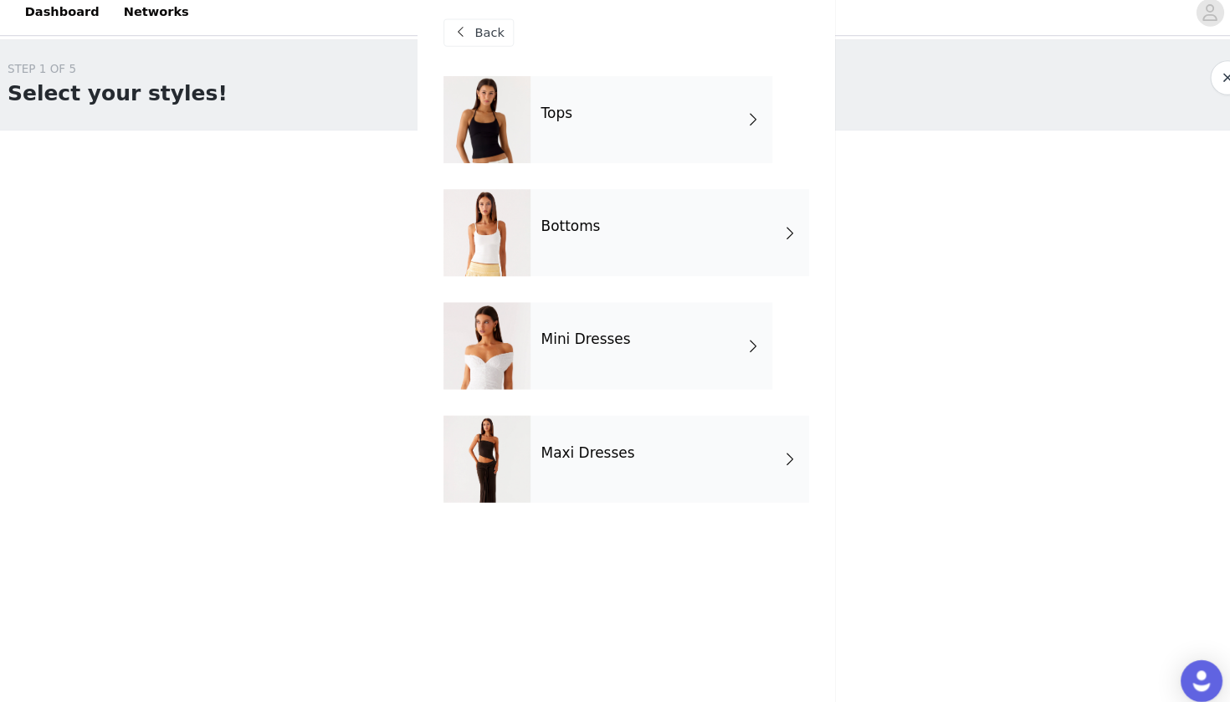
click at [540, 221] on h4 "Bottoms" at bounding box center [561, 228] width 57 height 15
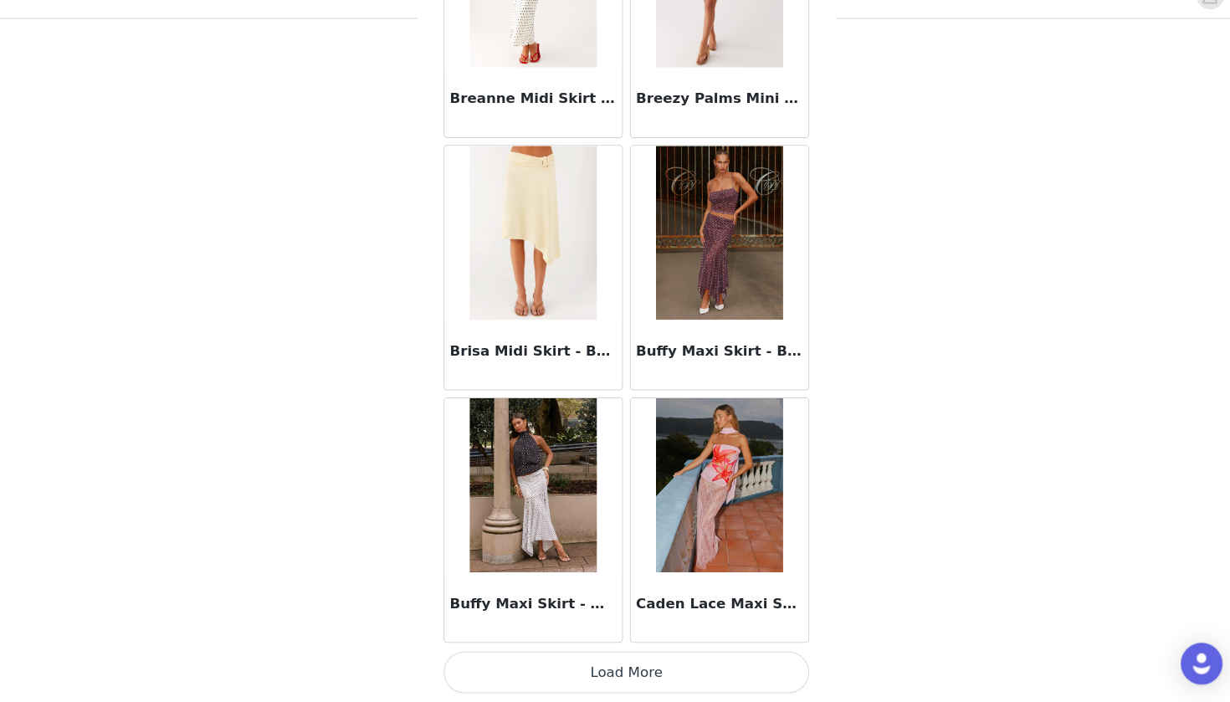
scroll to position [1854, 0]
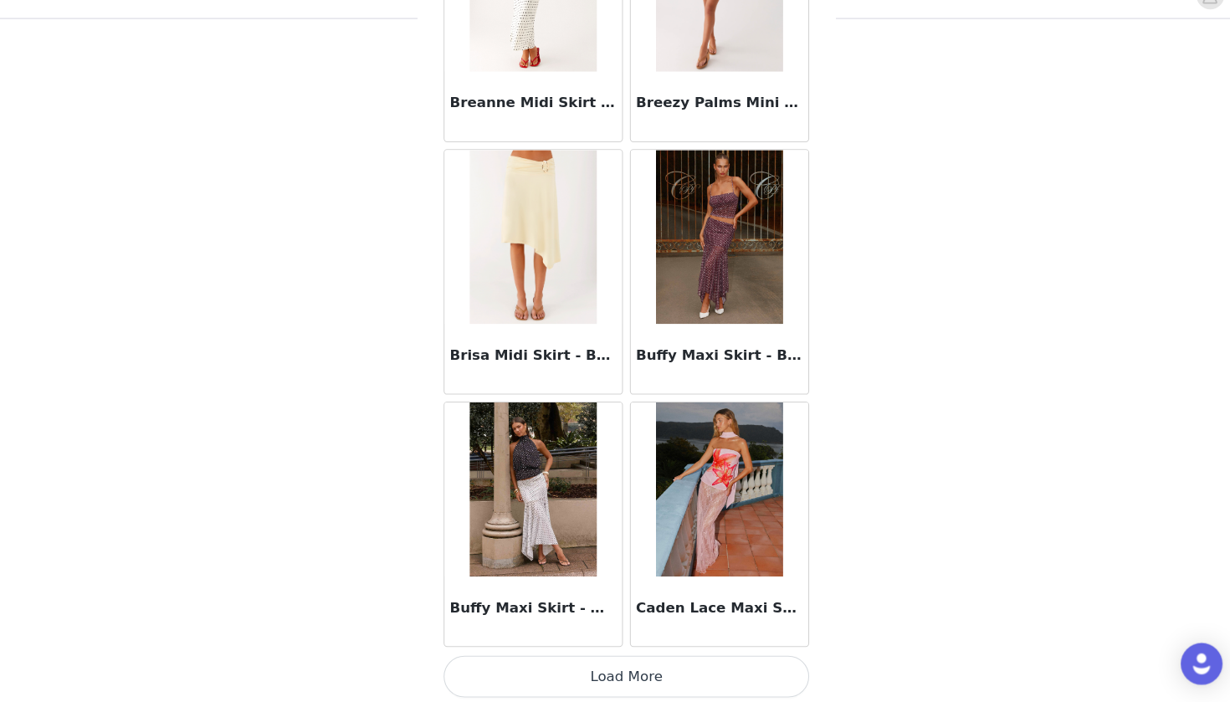
click at [540, 657] on button "Load More" at bounding box center [614, 677] width 351 height 40
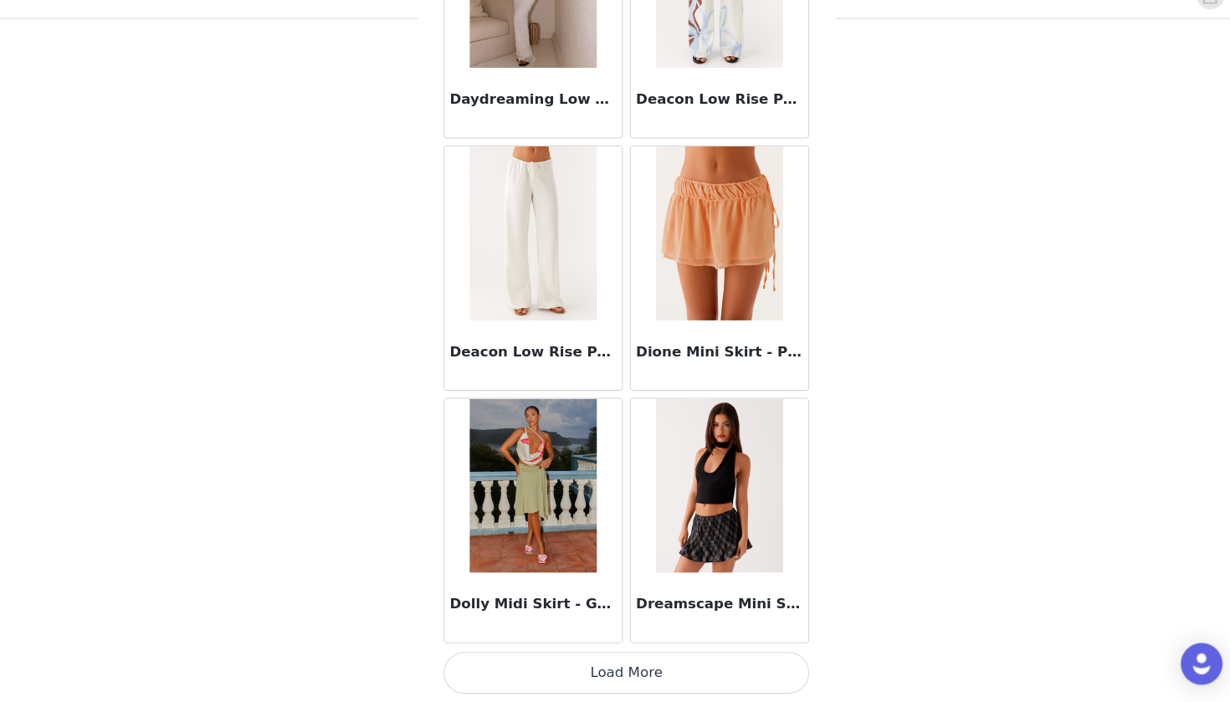
scroll to position [4283, 0]
click at [563, 653] on button "Load More" at bounding box center [614, 673] width 351 height 40
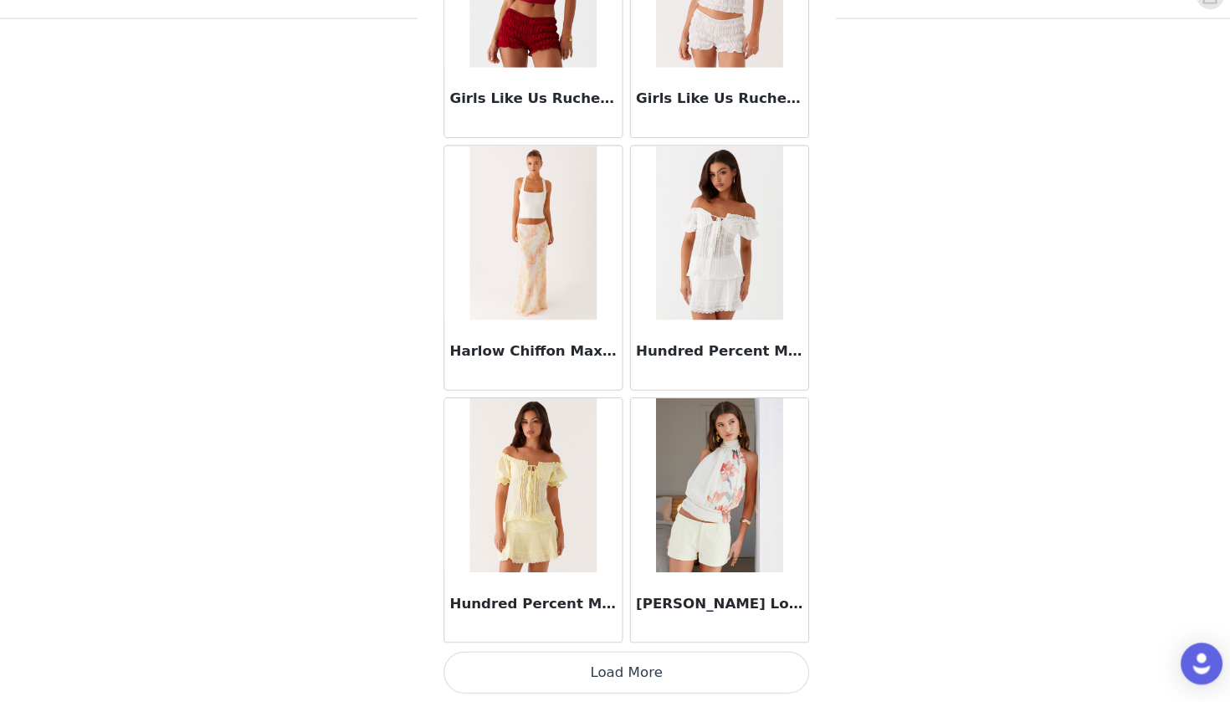
scroll to position [176, 0]
click at [600, 653] on button "Load More" at bounding box center [614, 673] width 351 height 40
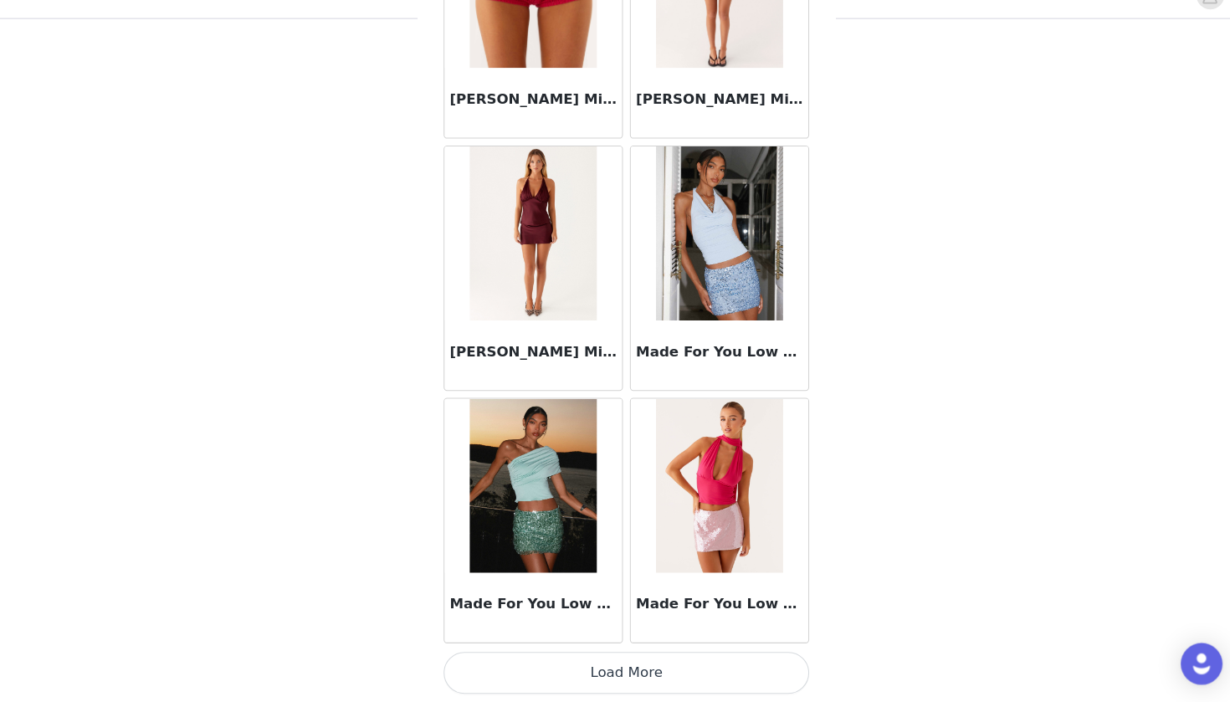
click at [596, 653] on button "Load More" at bounding box center [614, 673] width 351 height 40
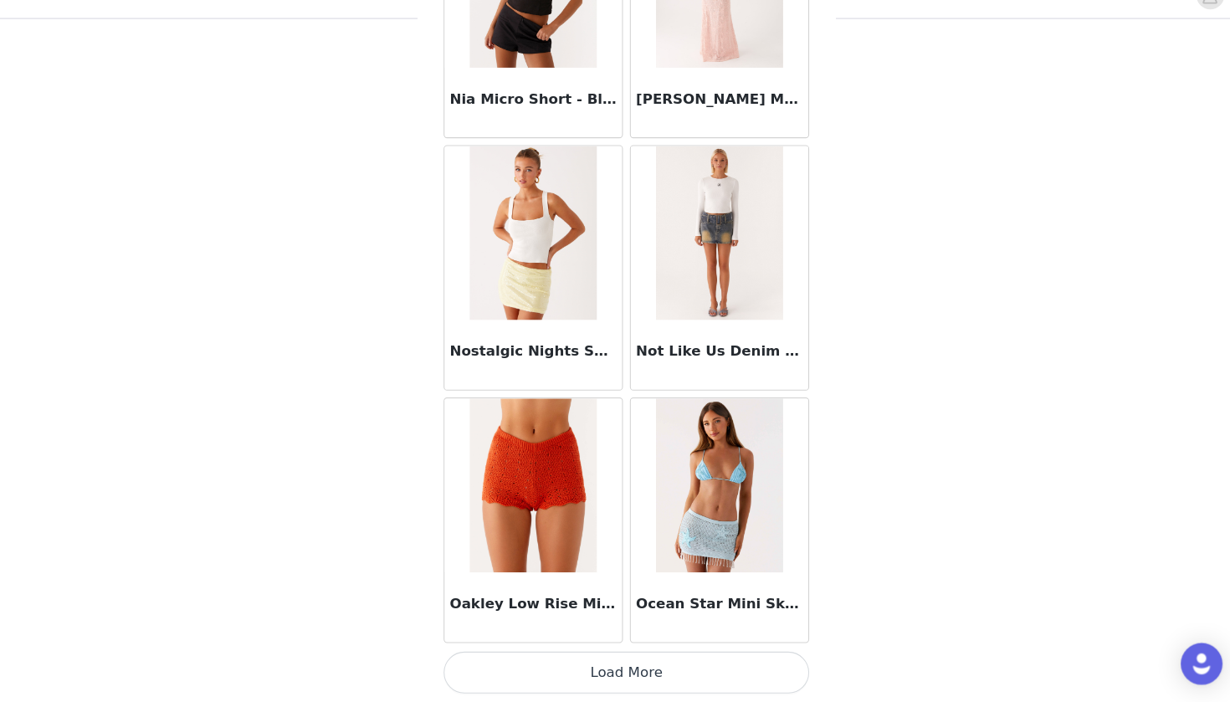
click at [575, 653] on button "Load More" at bounding box center [614, 673] width 351 height 40
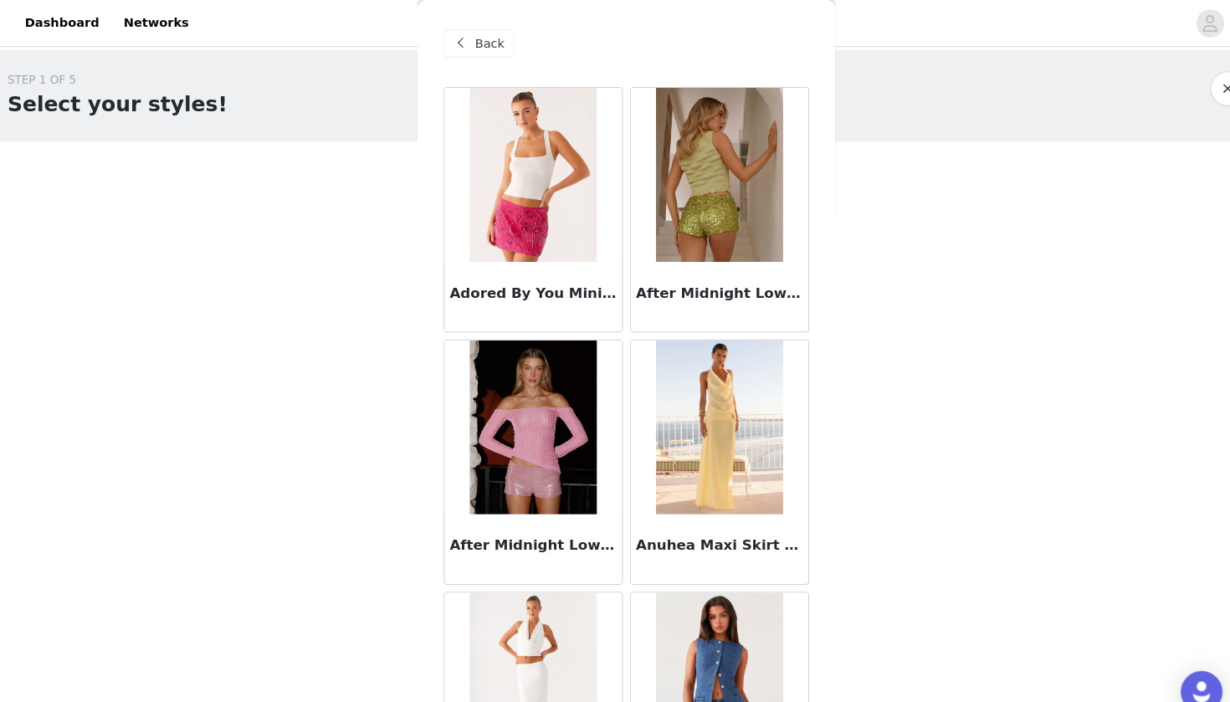
scroll to position [0, 0]
click at [456, 35] on div "Back" at bounding box center [473, 41] width 68 height 27
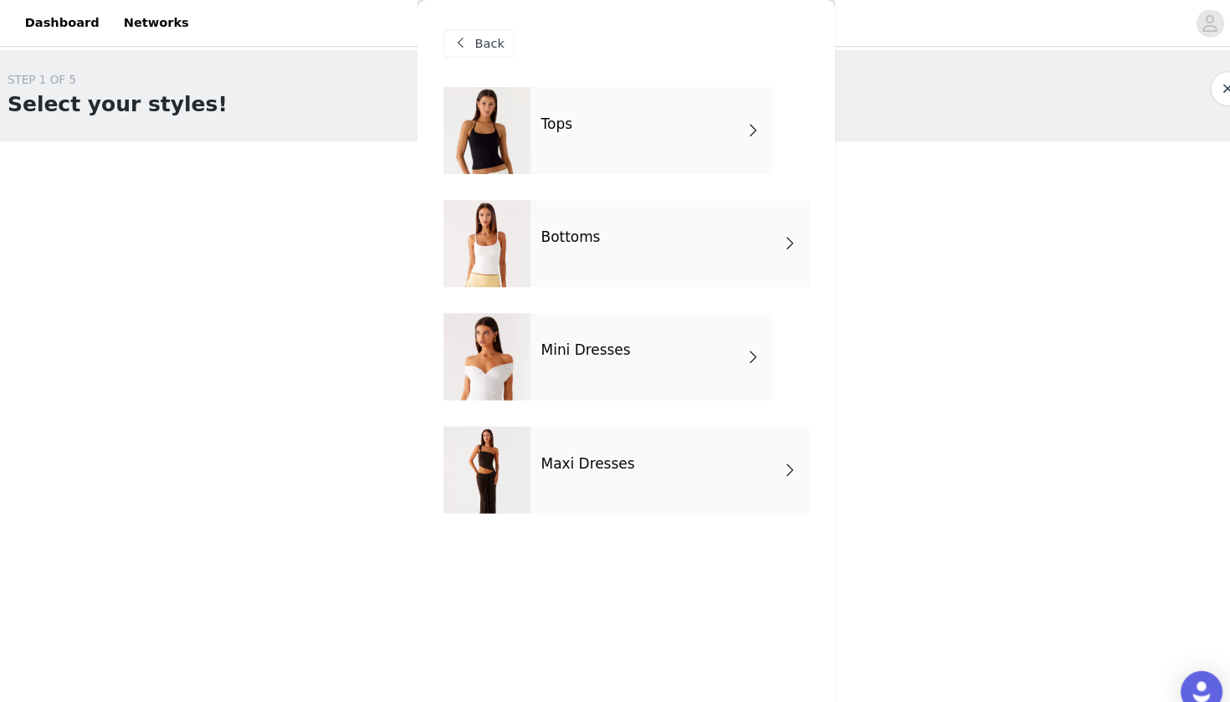
click at [636, 135] on div "Tops" at bounding box center [639, 126] width 233 height 84
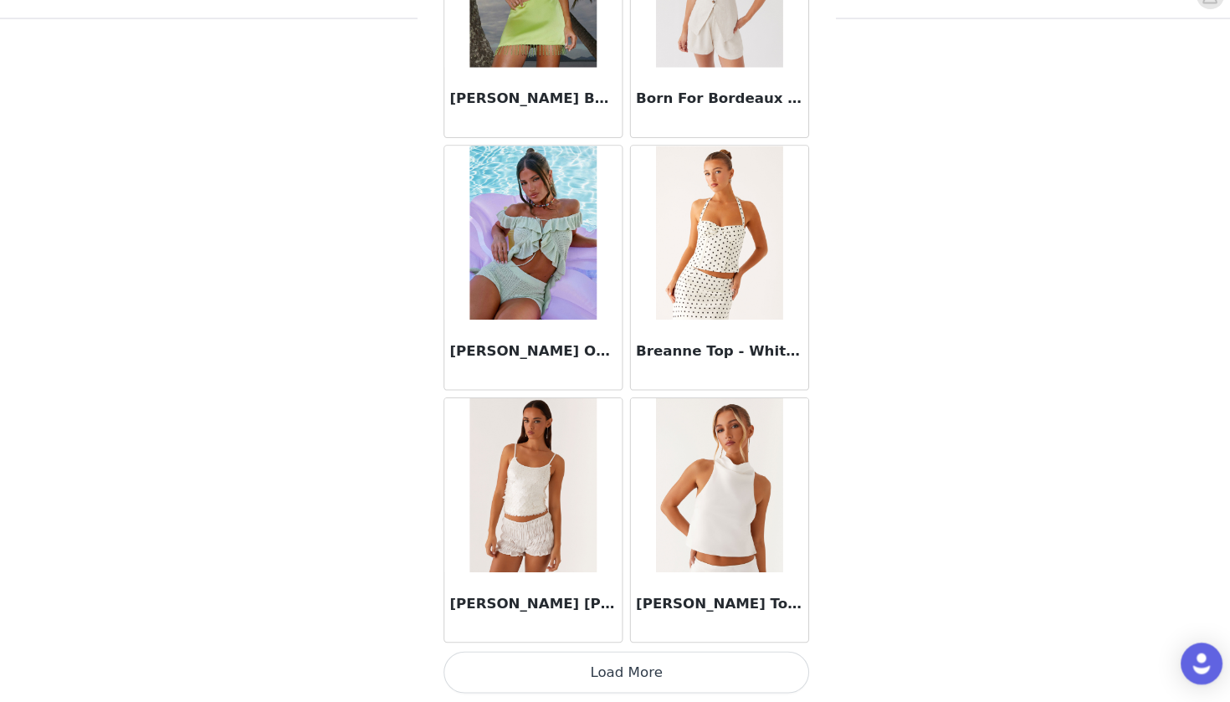
scroll to position [144, 0]
click at [571, 657] on button "Load More" at bounding box center [614, 673] width 351 height 40
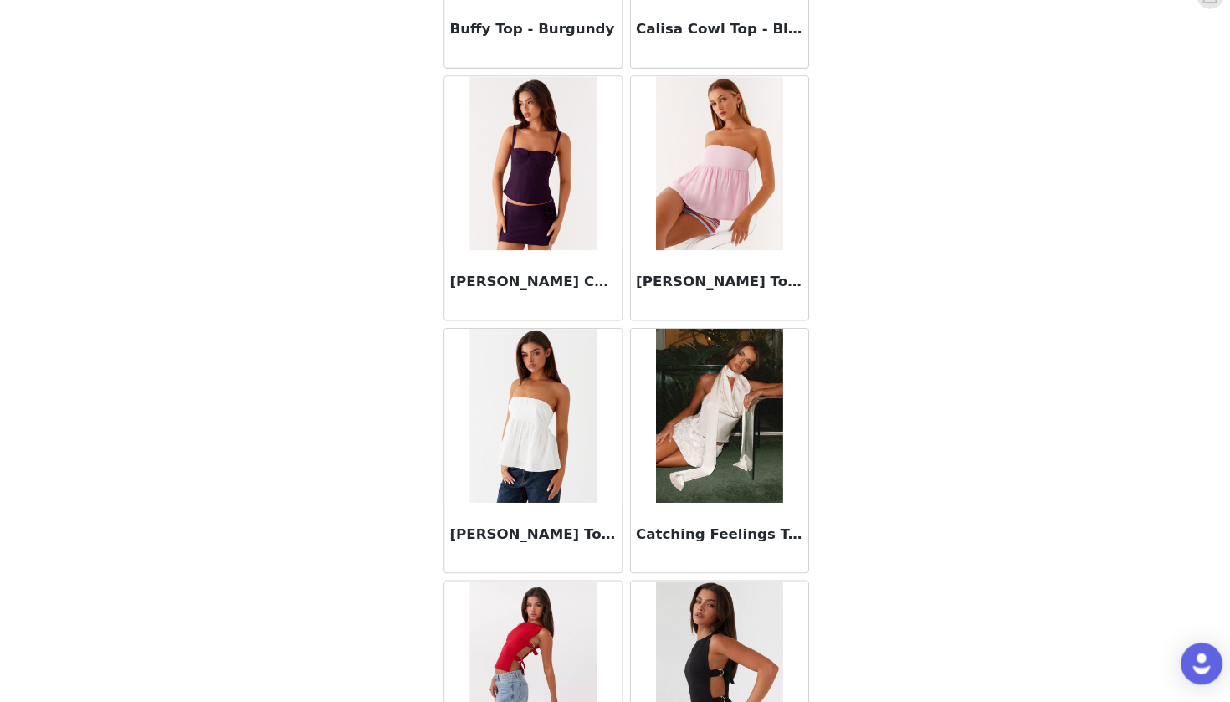
scroll to position [2652, 0]
click at [522, 228] on img at bounding box center [524, 184] width 121 height 167
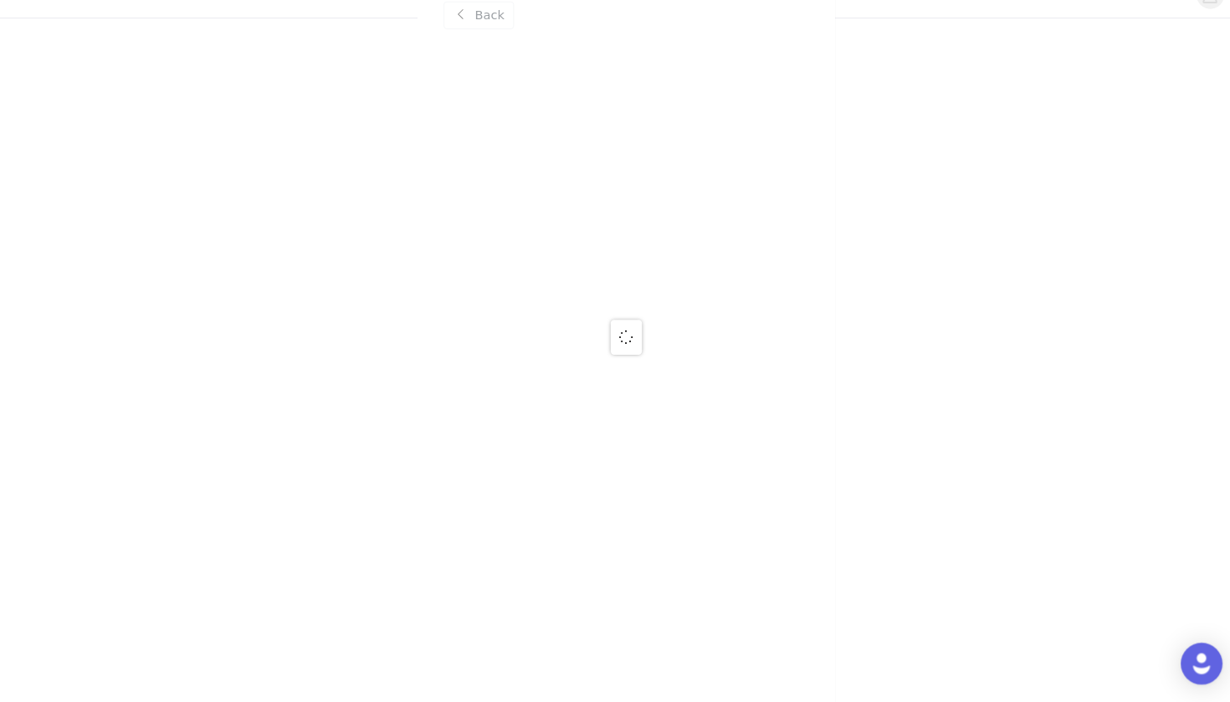
scroll to position [0, 0]
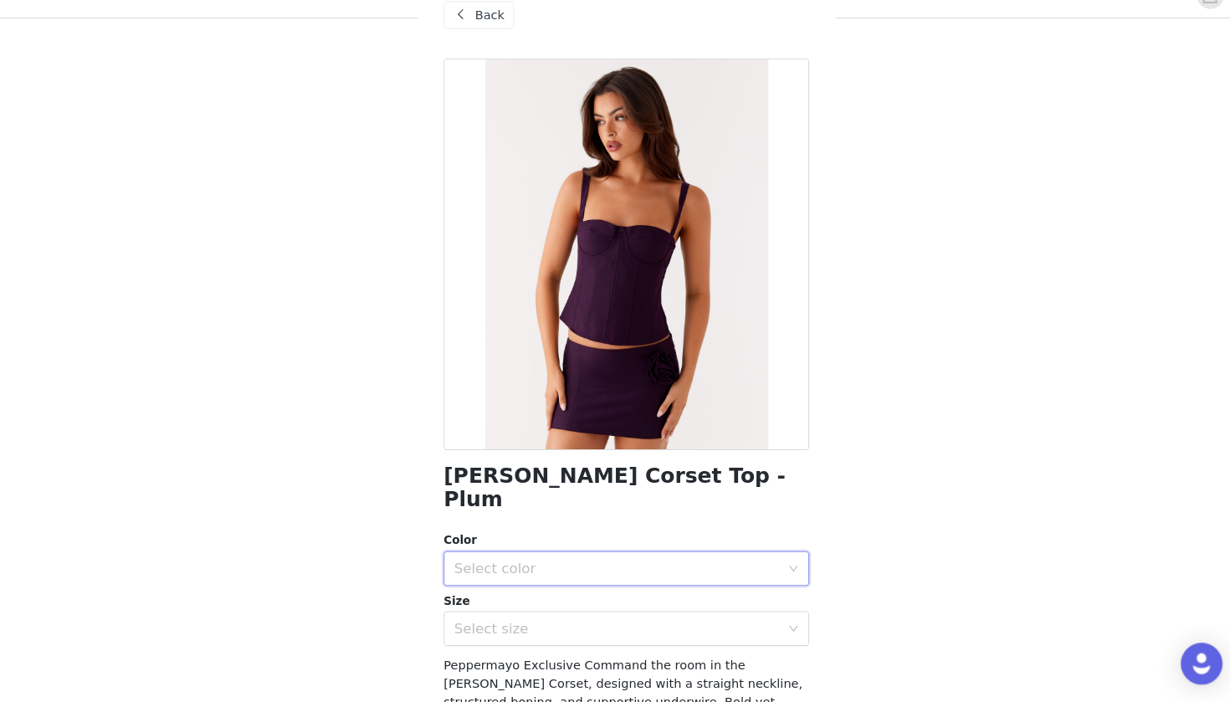
click at [578, 558] on div "Select color" at bounding box center [609, 574] width 320 height 32
click at [577, 575] on li "Plum" at bounding box center [614, 588] width 351 height 27
click at [572, 623] on div "Select size" at bounding box center [605, 631] width 313 height 17
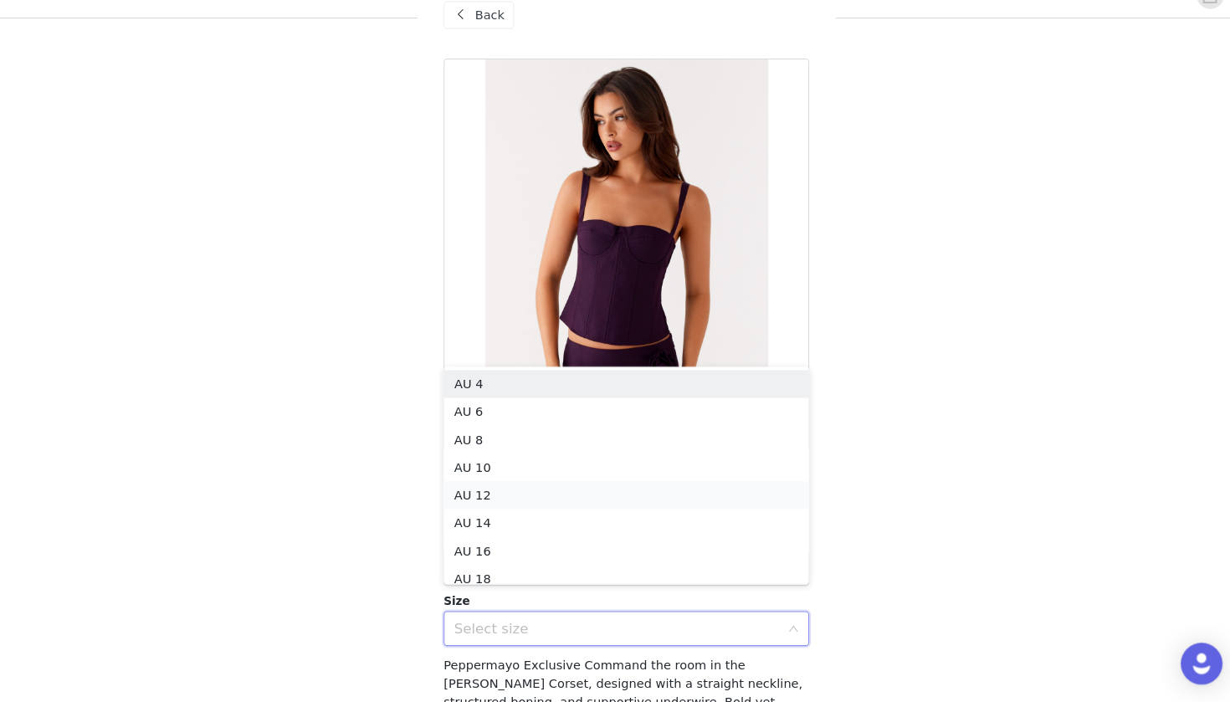
scroll to position [8, 0]
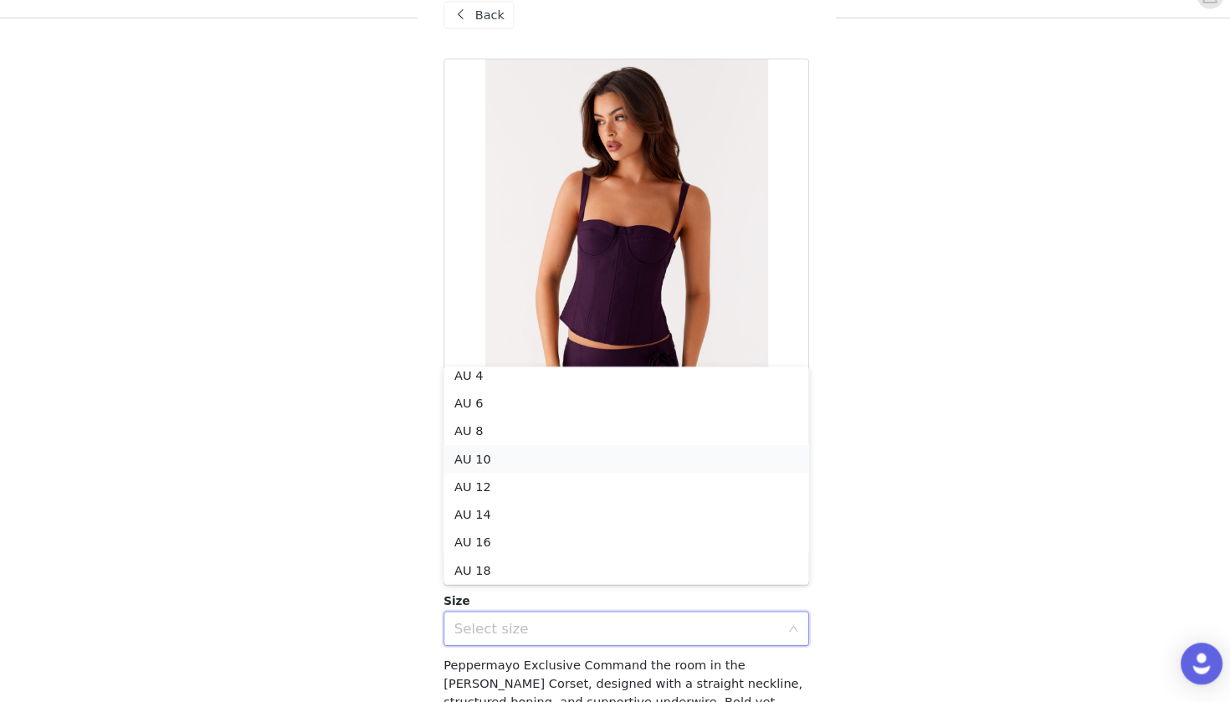
click at [592, 455] on li "AU 10" at bounding box center [614, 468] width 351 height 27
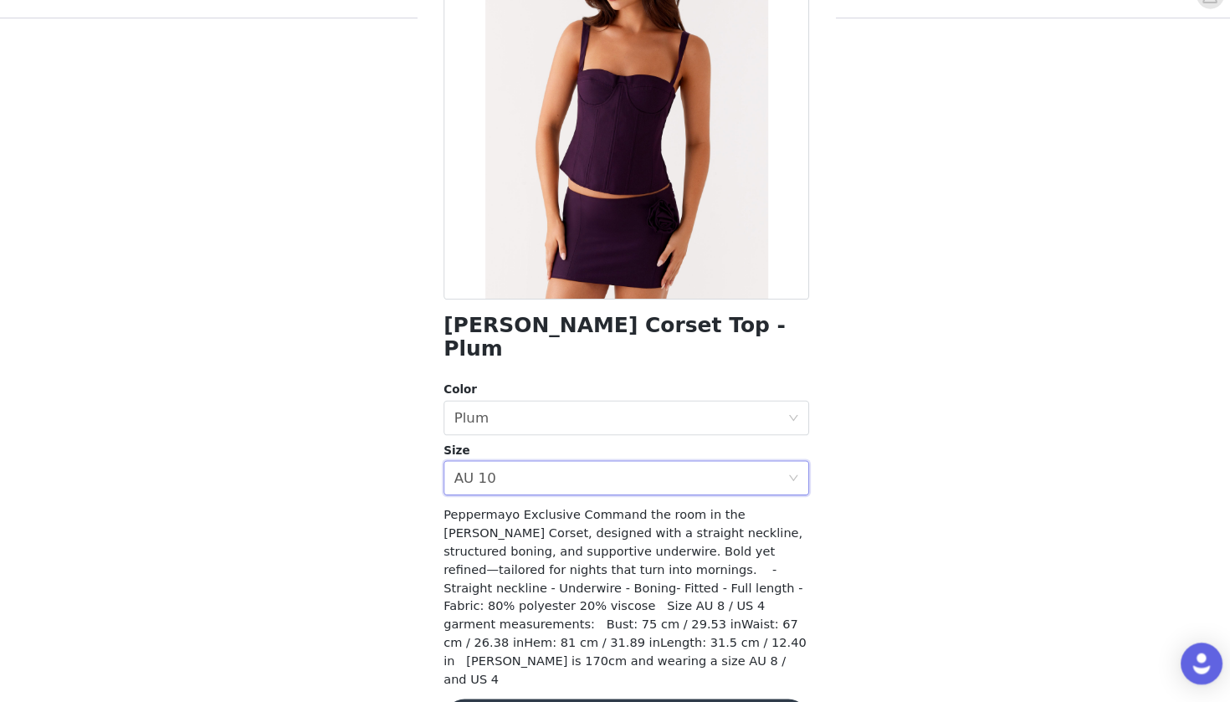
scroll to position [144, 0]
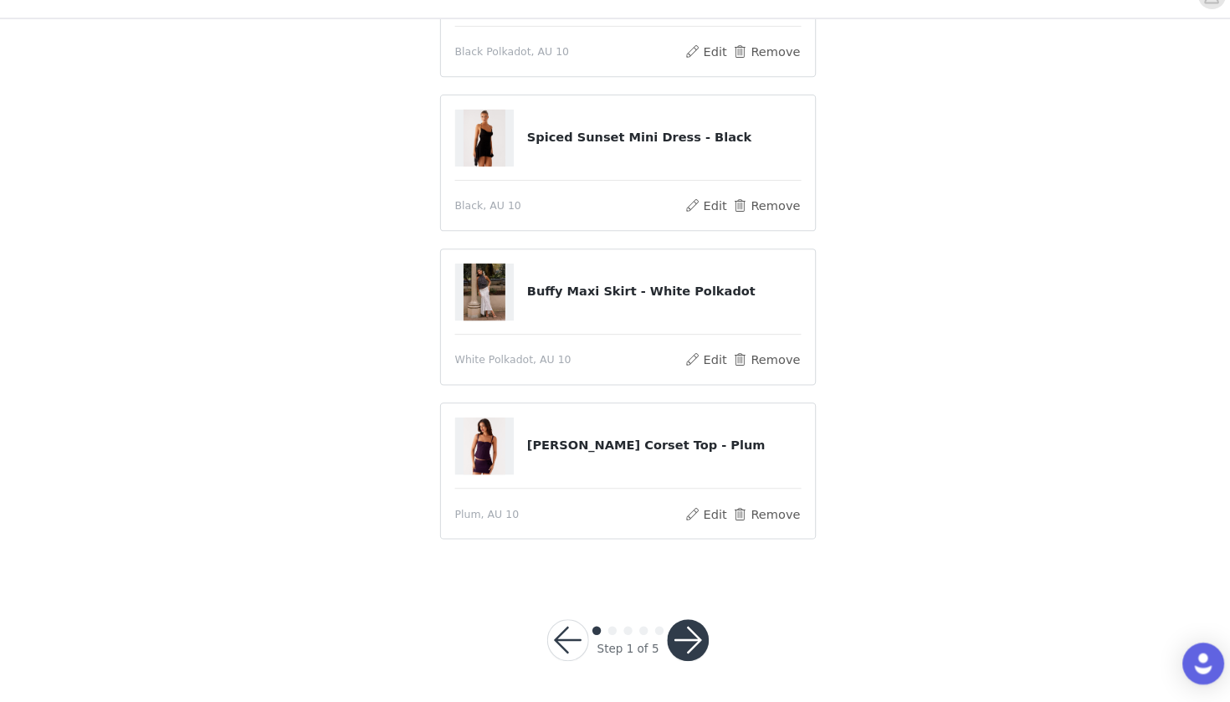
scroll to position [216, 0]
click at [662, 622] on button "button" at bounding box center [672, 642] width 40 height 40
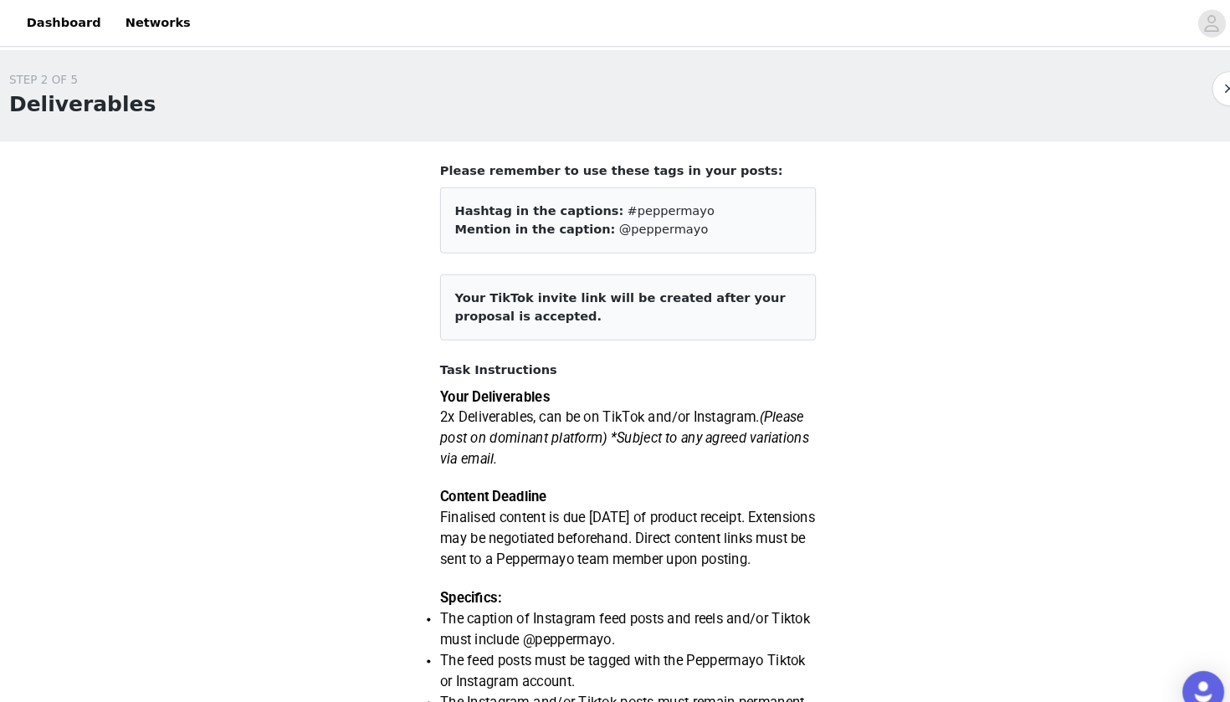
scroll to position [61, 0]
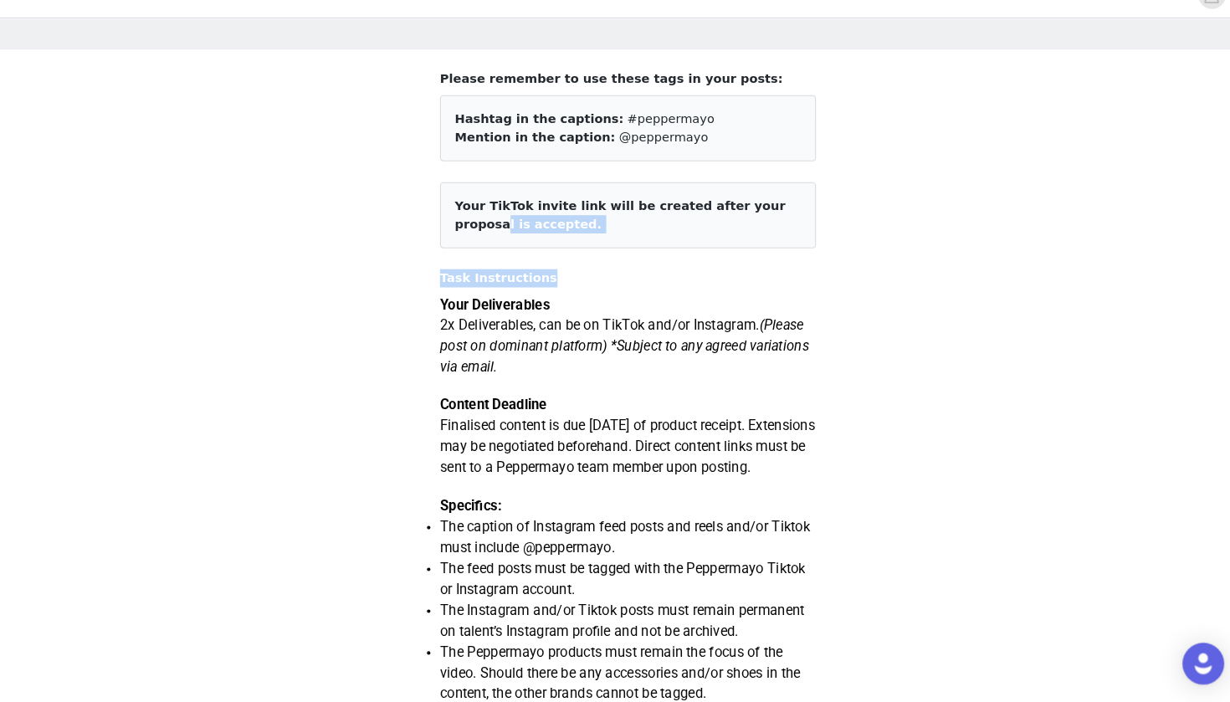
drag, startPoint x: 676, startPoint y: 193, endPoint x: 673, endPoint y: 258, distance: 65.3
click at [690, 234] on article "Your TikTok invite link will be created after your proposal is accepted." at bounding box center [614, 234] width 361 height 64
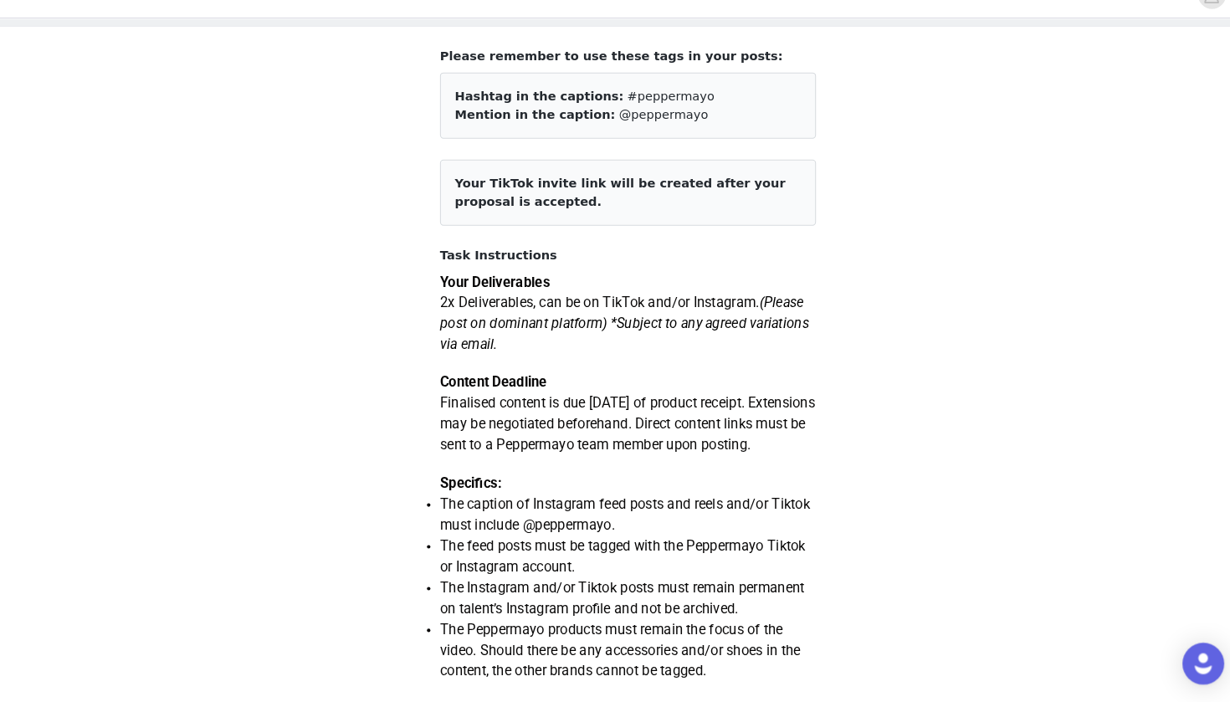
scroll to position [84, 0]
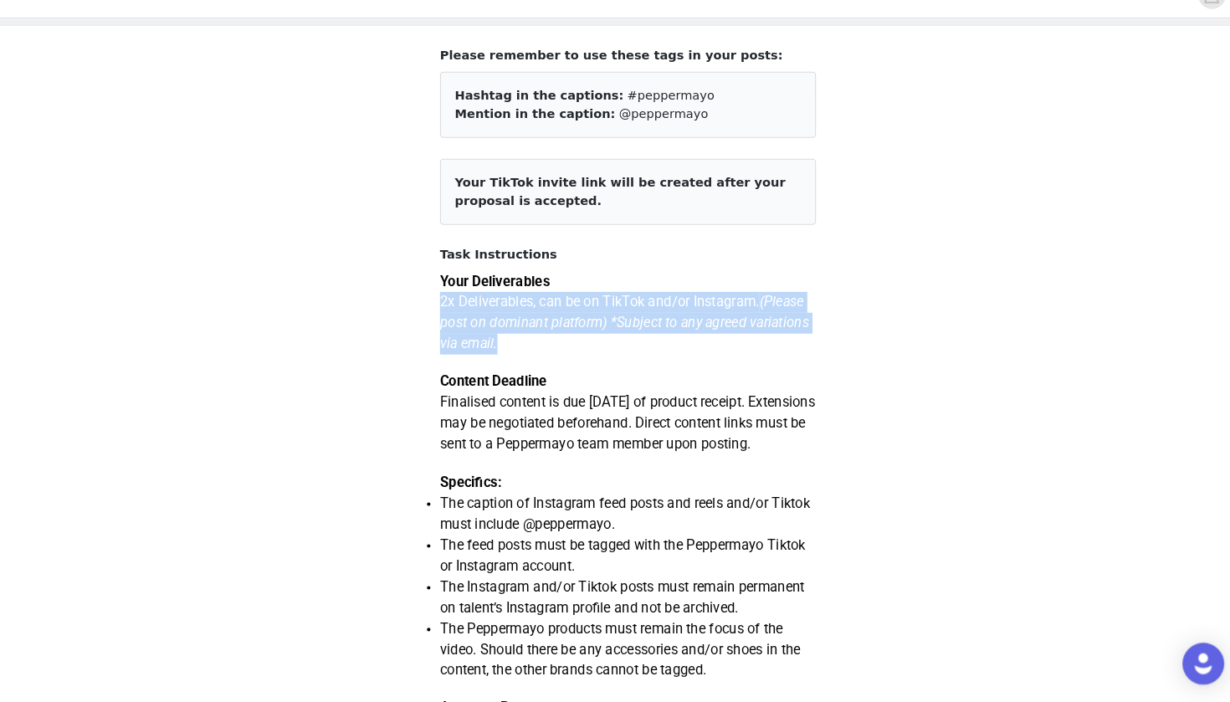
drag, startPoint x: 678, startPoint y: 333, endPoint x: 694, endPoint y: 267, distance: 68.2
click at [694, 288] on div "Your Deliverables 2x Deliverables, can be on TikTok and/or Instagram. (Please p…" at bounding box center [614, 676] width 361 height 777
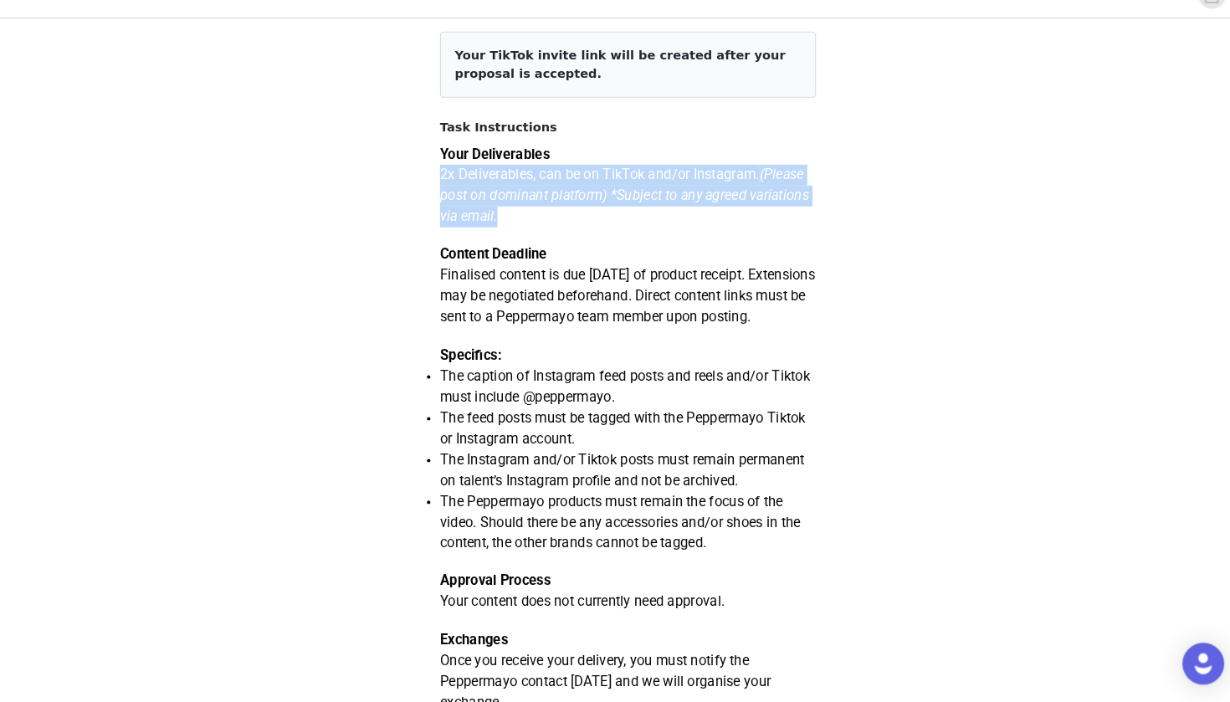
scroll to position [212, 0]
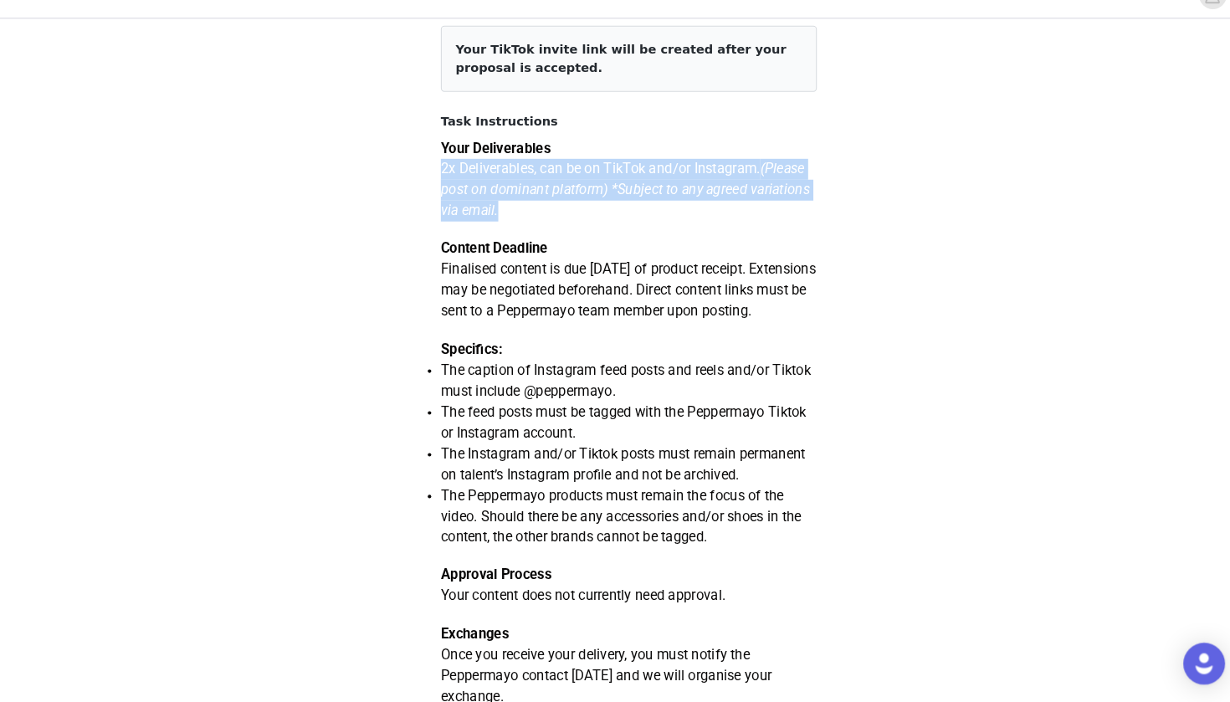
drag, startPoint x: 688, startPoint y: 312, endPoint x: 688, endPoint y: 248, distance: 63.6
click at [688, 276] on p "Finalised content is due [DATE] of product receipt. Extensions may be negotiate…" at bounding box center [614, 306] width 361 height 60
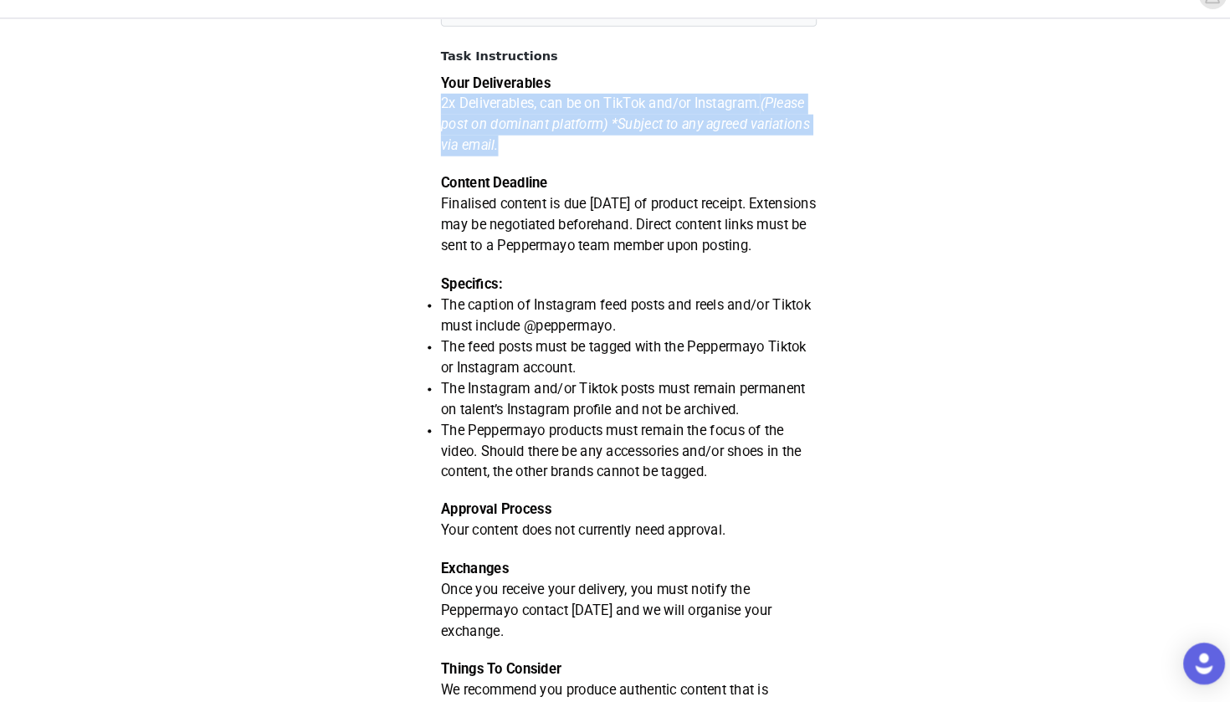
click at [688, 248] on p "Finalised content is due [DATE] of product receipt. Extensions may be negotiate…" at bounding box center [614, 243] width 361 height 60
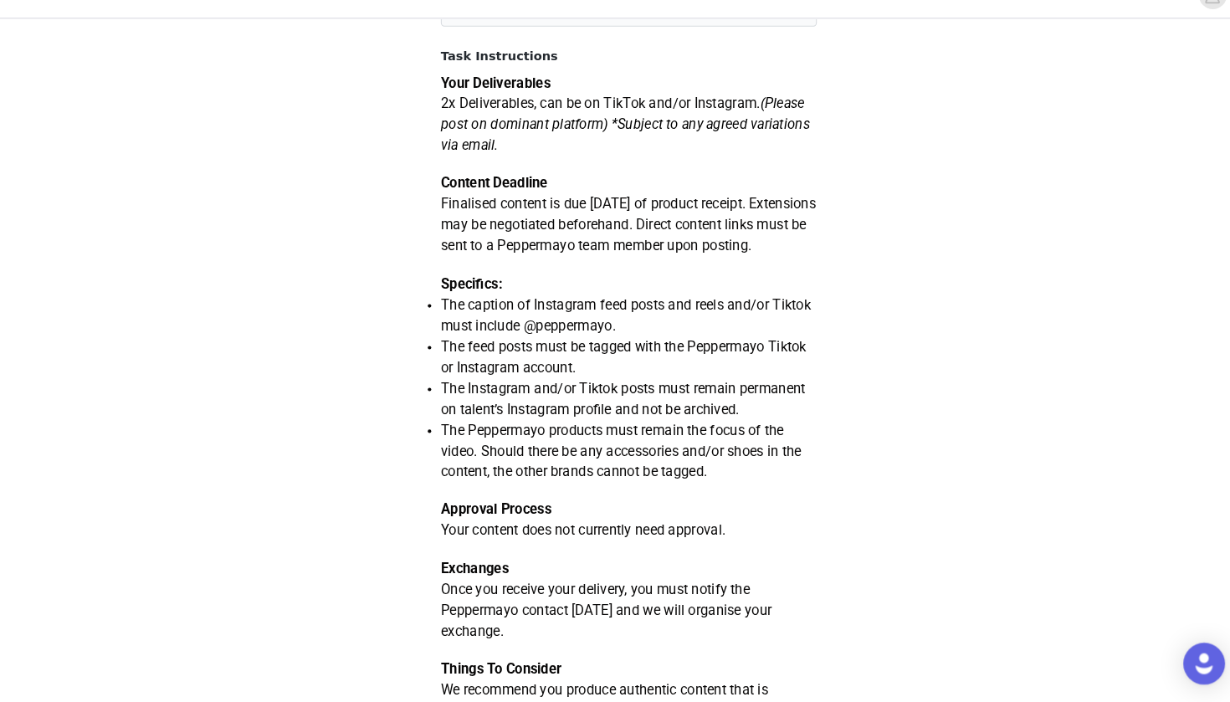
scroll to position [316, 0]
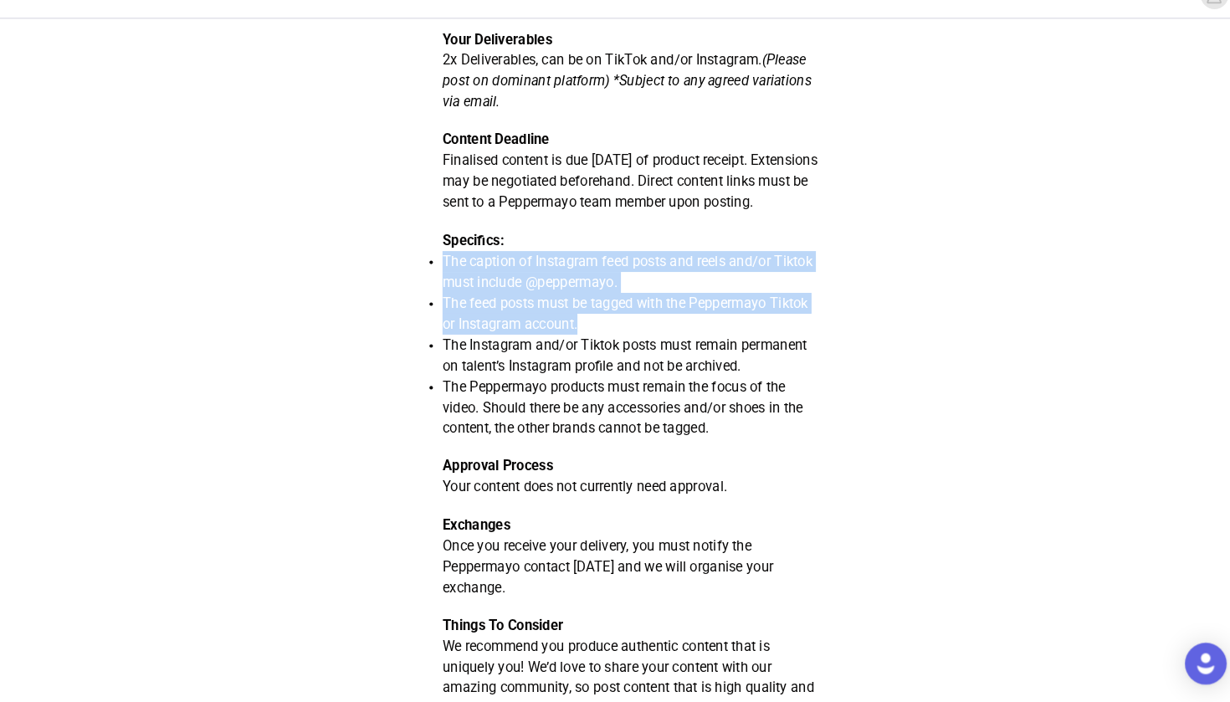
drag, startPoint x: 688, startPoint y: 248, endPoint x: 672, endPoint y: 322, distance: 75.5
click at [672, 321] on div "Your Deliverables 2x Deliverables, can be on TikTok and/or Instagram. (Please p…" at bounding box center [614, 443] width 361 height 777
drag, startPoint x: 679, startPoint y: 210, endPoint x: 693, endPoint y: 153, distance: 58.4
click at [693, 171] on p "Finalised content is due [DATE] of product receipt. Extensions may be negotiate…" at bounding box center [614, 201] width 361 height 60
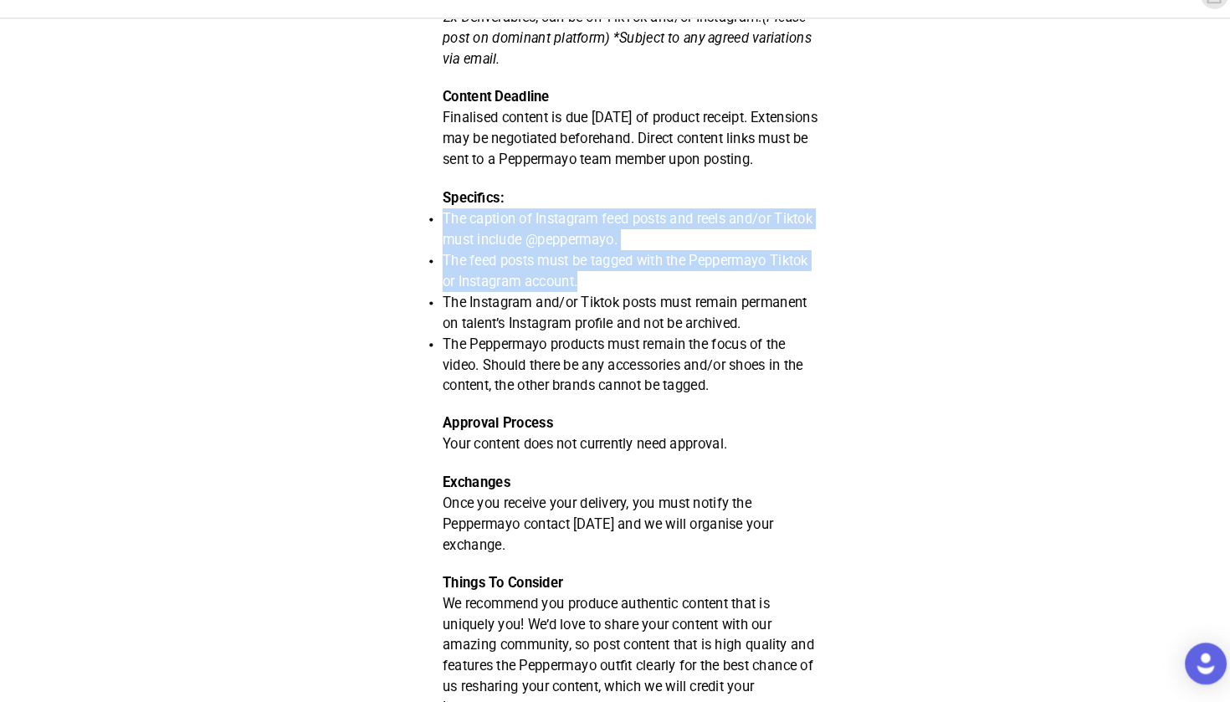
scroll to position [362, 0]
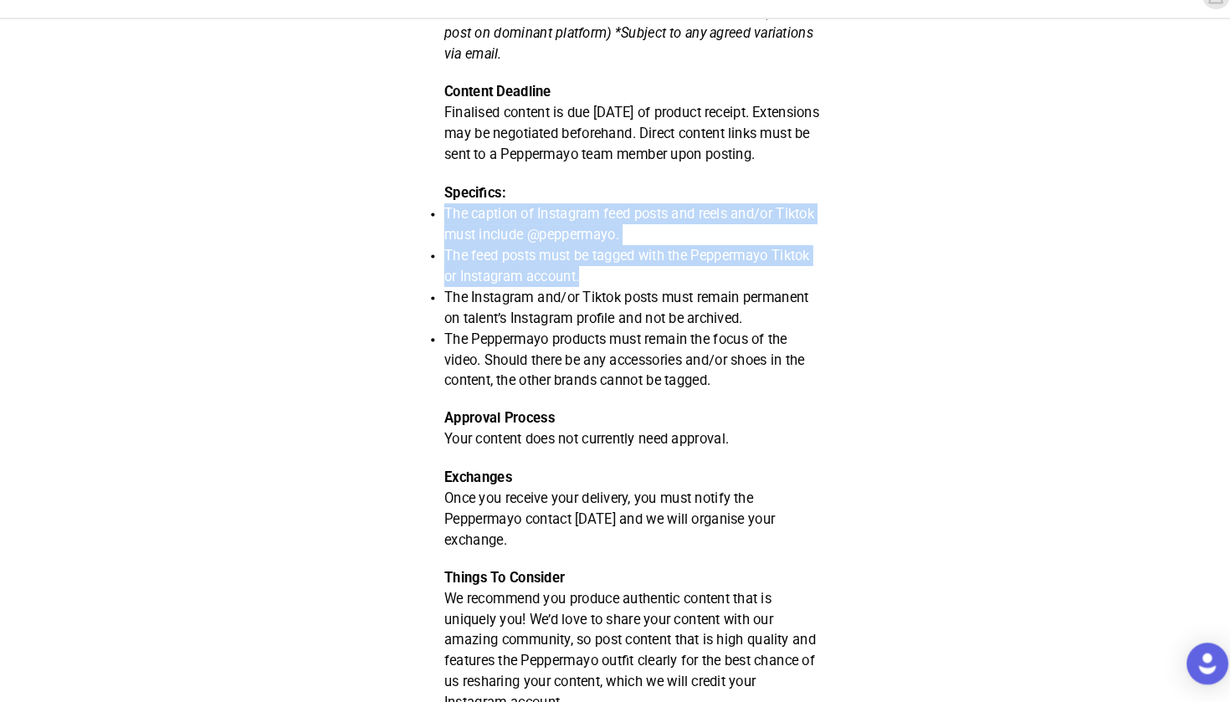
click at [696, 165] on p "Finalised content is due [DATE] of product receipt. Extensions may be negotiate…" at bounding box center [614, 155] width 361 height 60
drag, startPoint x: 697, startPoint y: 165, endPoint x: 708, endPoint y: 90, distance: 76.2
click at [708, 90] on div "Your Deliverables 2x Deliverables, can be on TikTok and/or Instagram. (Please p…" at bounding box center [614, 397] width 361 height 777
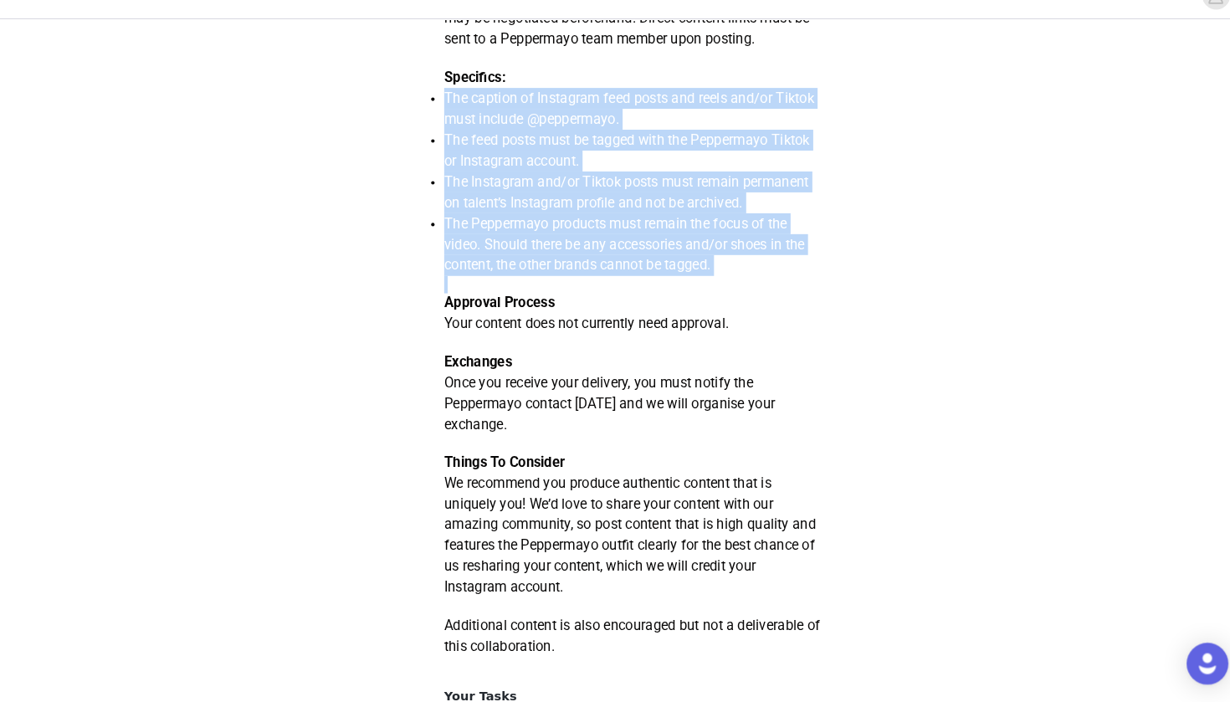
drag, startPoint x: 708, startPoint y: 90, endPoint x: 698, endPoint y: 289, distance: 199.4
click at [698, 289] on div "Your Deliverables 2x Deliverables, can be on TikTok and/or Instagram. (Please p…" at bounding box center [614, 286] width 361 height 777
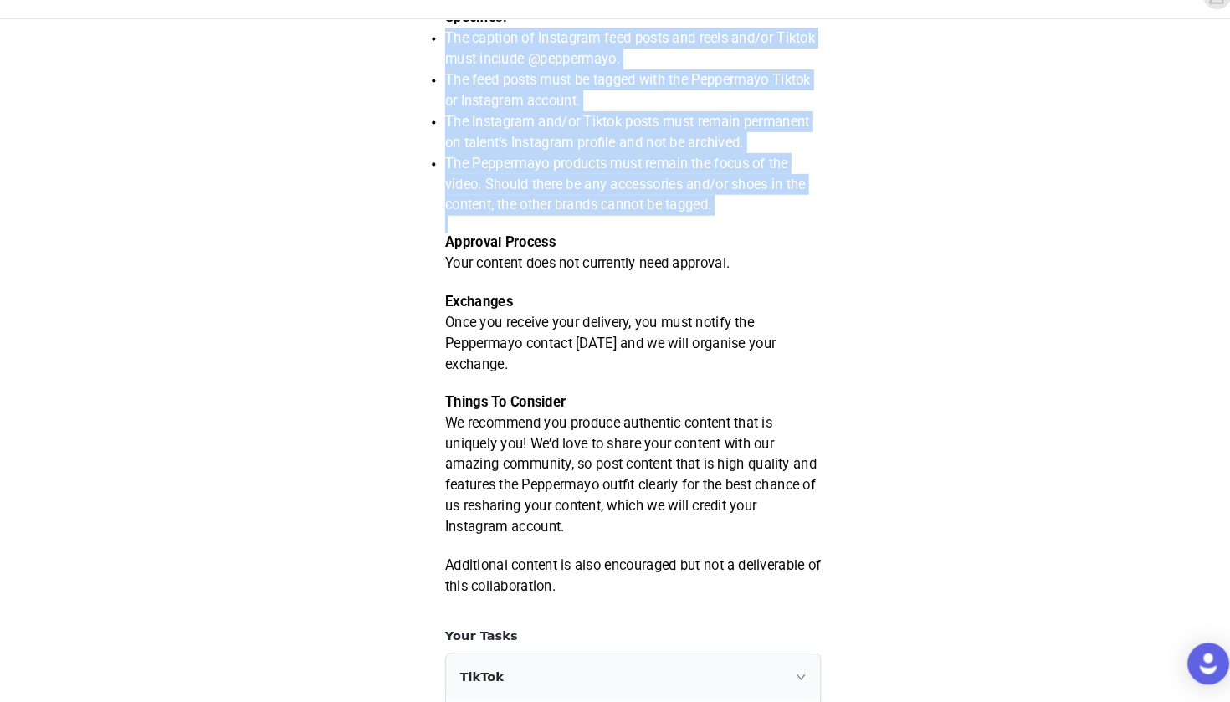
scroll to position [533, 0]
click at [553, 198] on span "The Peppermayo products must remain the focus of the video. Should there be any…" at bounding box center [607, 202] width 346 height 56
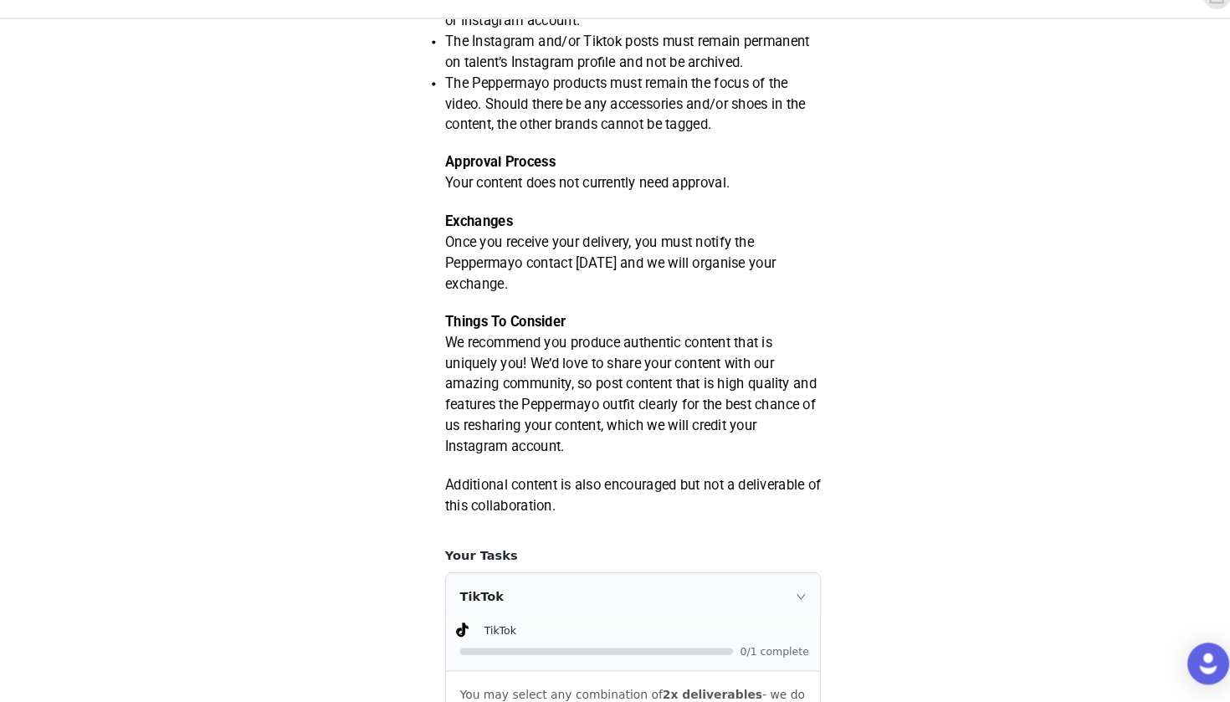
scroll to position [609, 0]
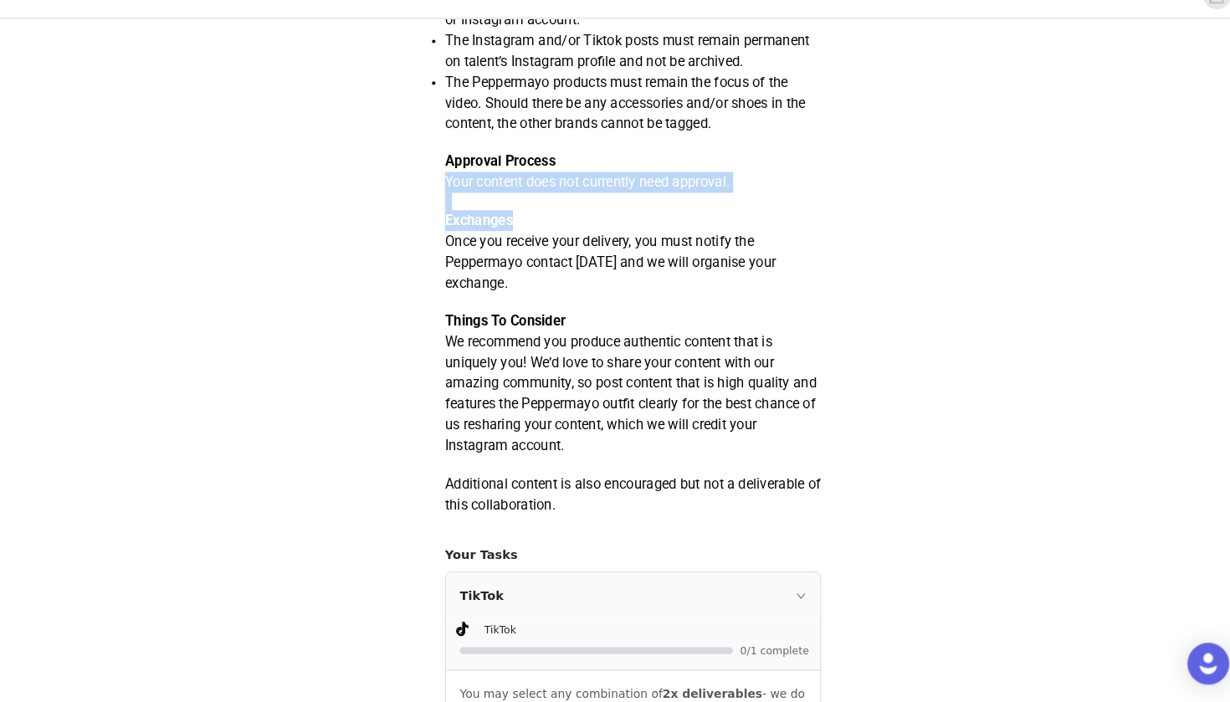
drag, startPoint x: 552, startPoint y: 222, endPoint x: 557, endPoint y: 170, distance: 52.1
click at [557, 170] on div "Your Deliverables 2x Deliverables, can be on TikTok and/or Instagram. (Please p…" at bounding box center [614, 150] width 361 height 777
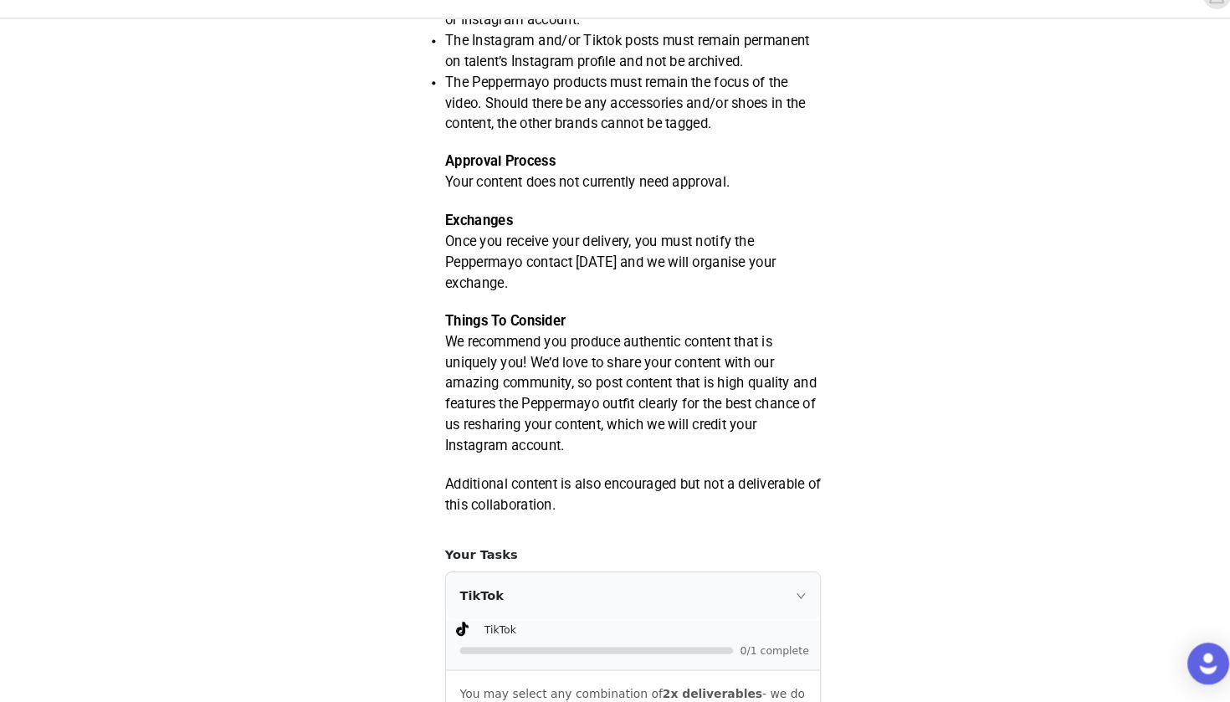
click at [557, 172] on p "Approval Process" at bounding box center [614, 182] width 361 height 20
drag, startPoint x: 564, startPoint y: 179, endPoint x: 566, endPoint y: 203, distance: 24.4
click at [566, 203] on div "Your Deliverables 2x Deliverables, can be on TikTok and/or Instagram. (Please p…" at bounding box center [614, 150] width 361 height 777
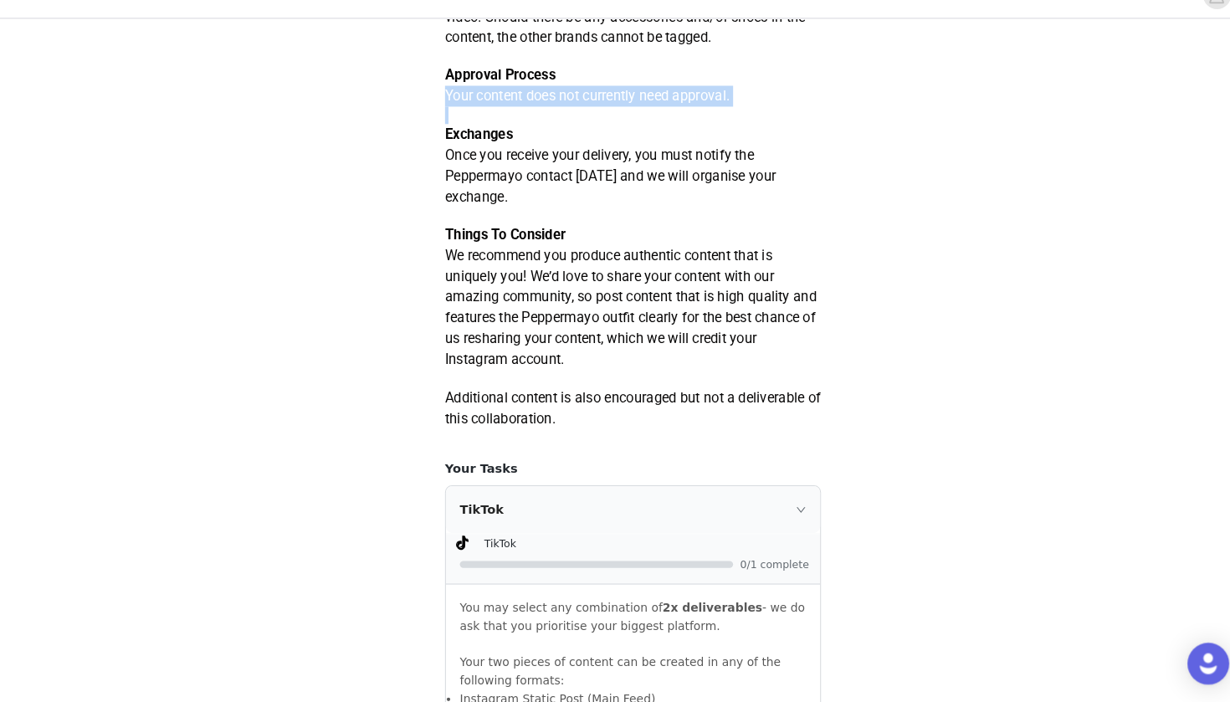
scroll to position [700, 0]
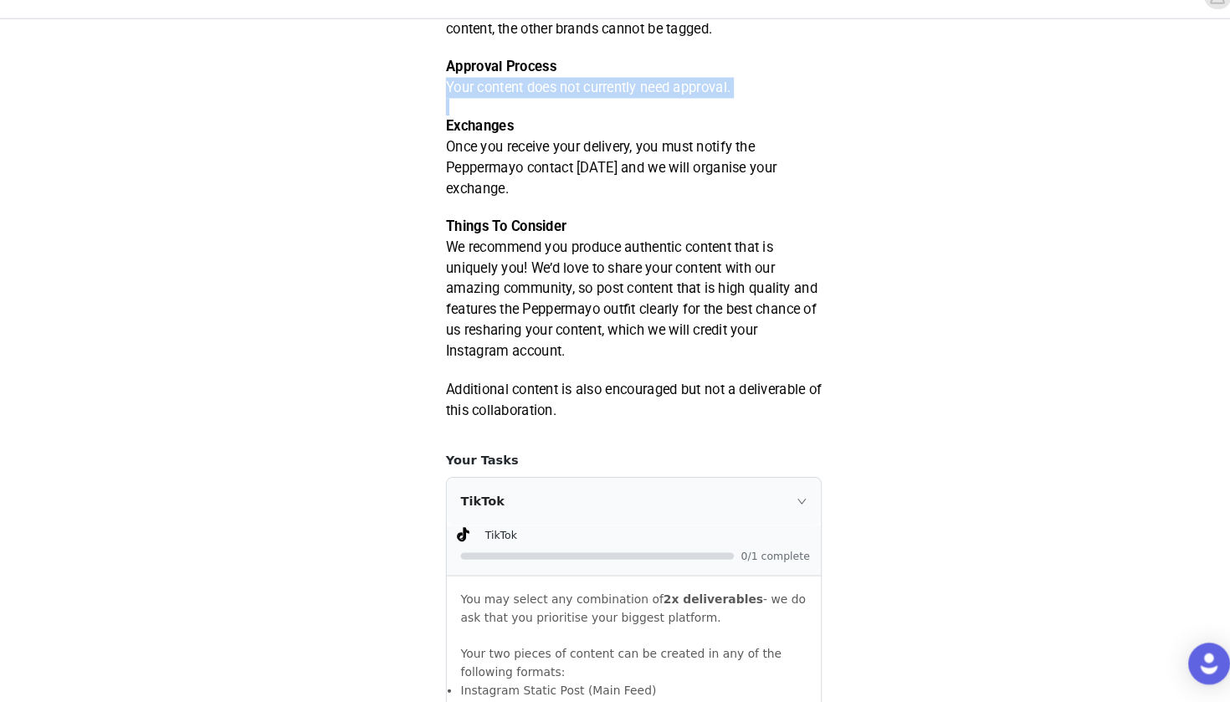
drag, startPoint x: 566, startPoint y: 203, endPoint x: 566, endPoint y: 146, distance: 56.9
click at [566, 146] on div "Your Deliverables 2x Deliverables, can be on TikTok and/or Instagram. (Please p…" at bounding box center [614, 59] width 361 height 777
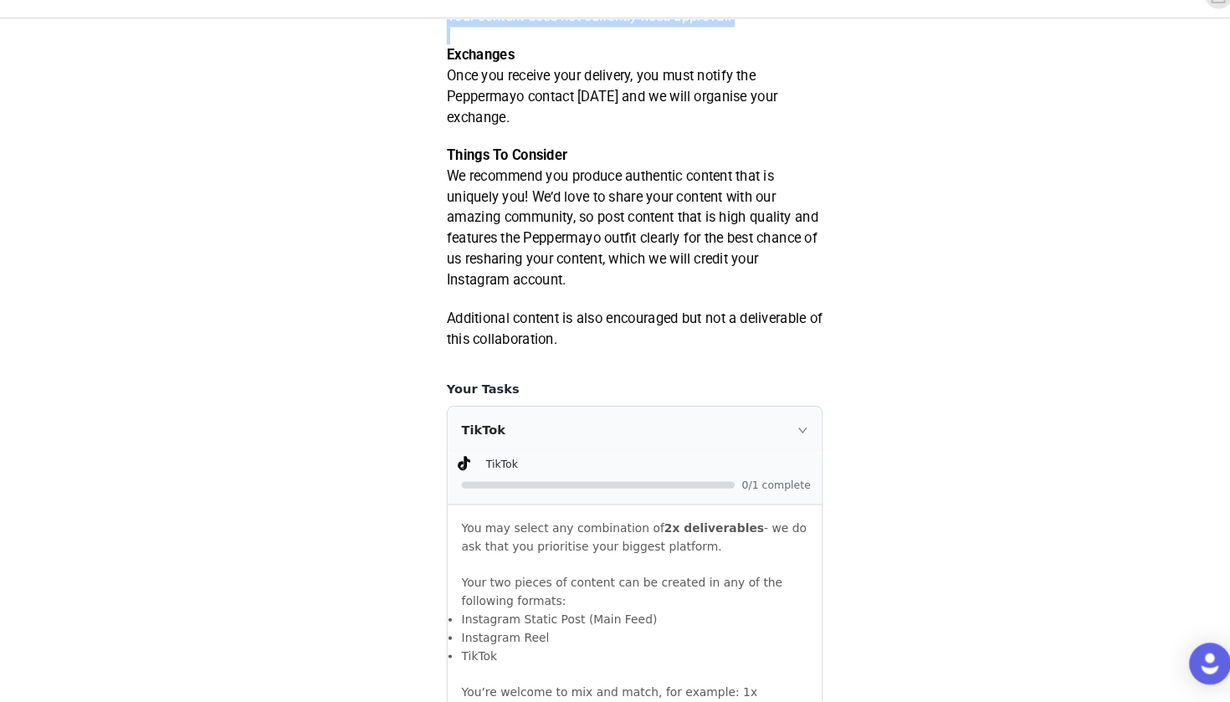
scroll to position [775, 0]
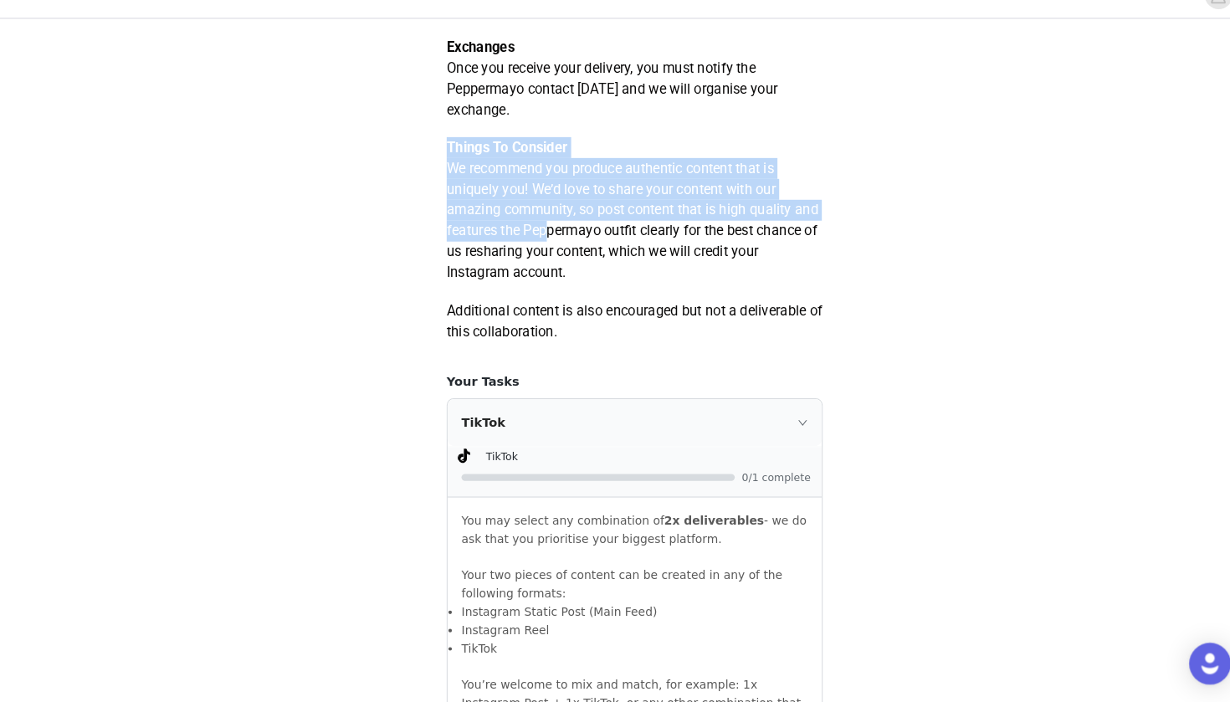
drag, startPoint x: 566, startPoint y: 146, endPoint x: 554, endPoint y: 245, distance: 99.5
click at [554, 245] on span "We recommend you produce authentic content that is uniquely you! We’d love to s…" at bounding box center [612, 239] width 357 height 116
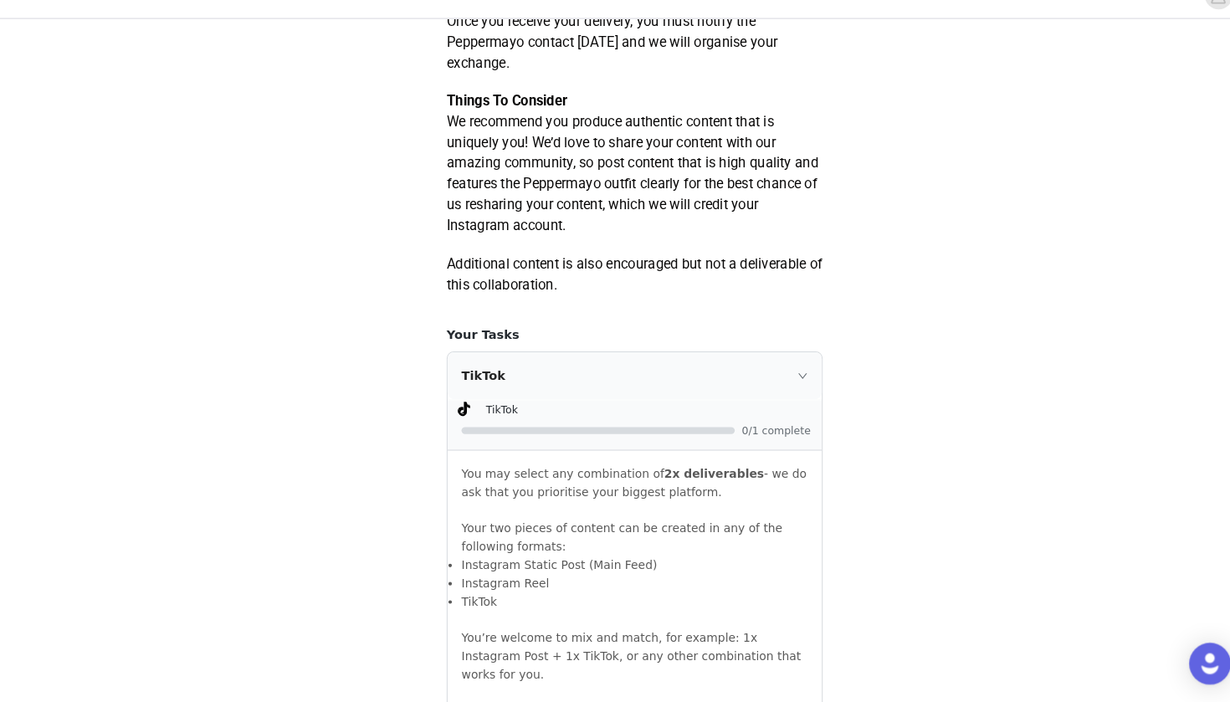
scroll to position [827, 0]
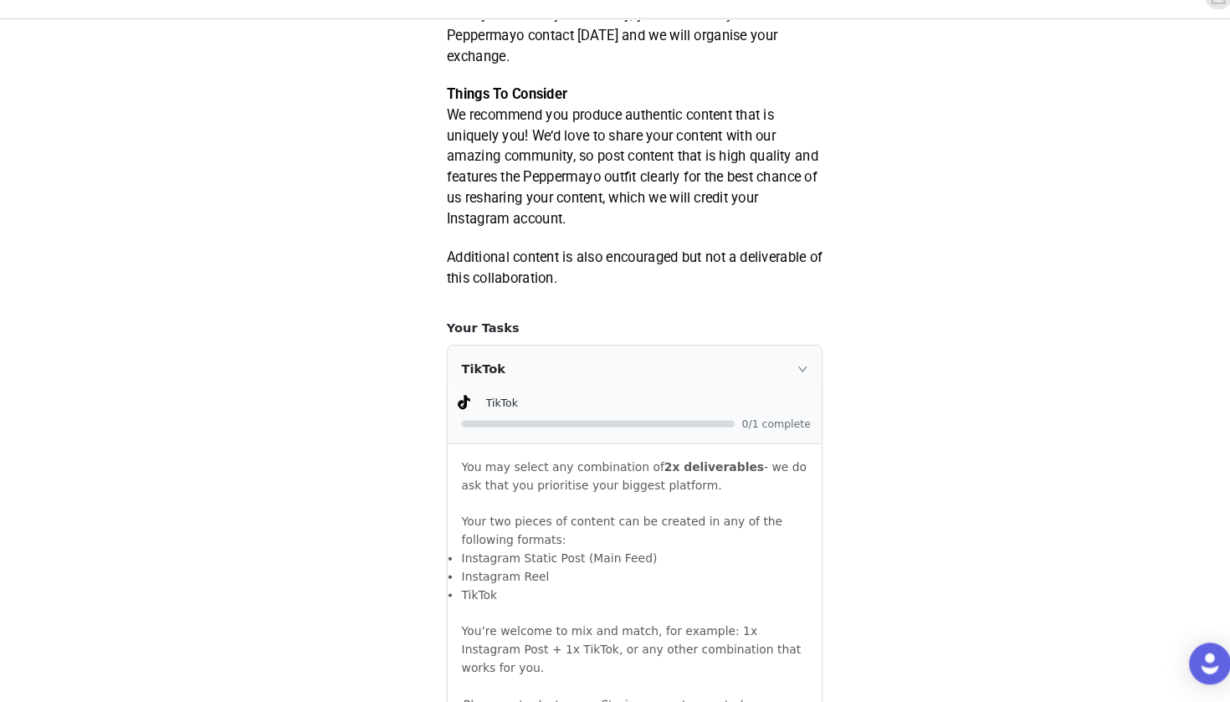
drag, startPoint x: 587, startPoint y: 220, endPoint x: 545, endPoint y: 110, distance: 118.4
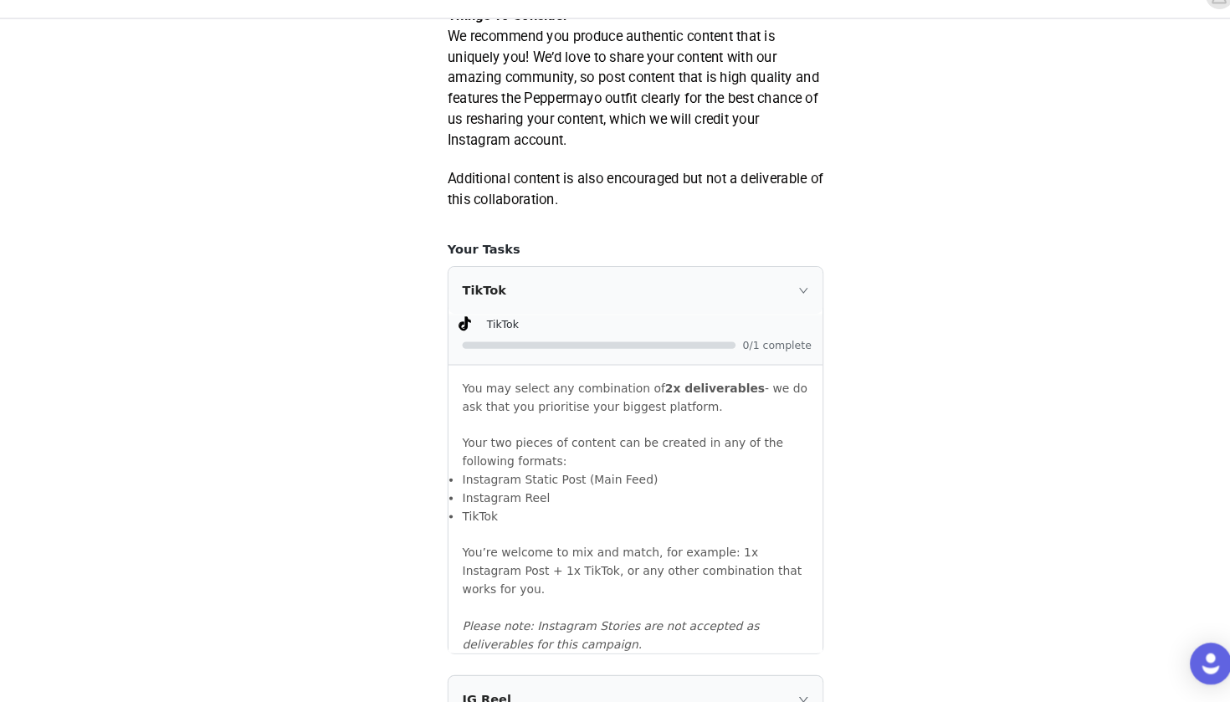
scroll to position [904, 0]
click at [545, 110] on span "We recommend you produce authentic content that is uniquely you! We’d love to s…" at bounding box center [612, 110] width 357 height 116
drag, startPoint x: 587, startPoint y: 139, endPoint x: 591, endPoint y: 33, distance: 105.4
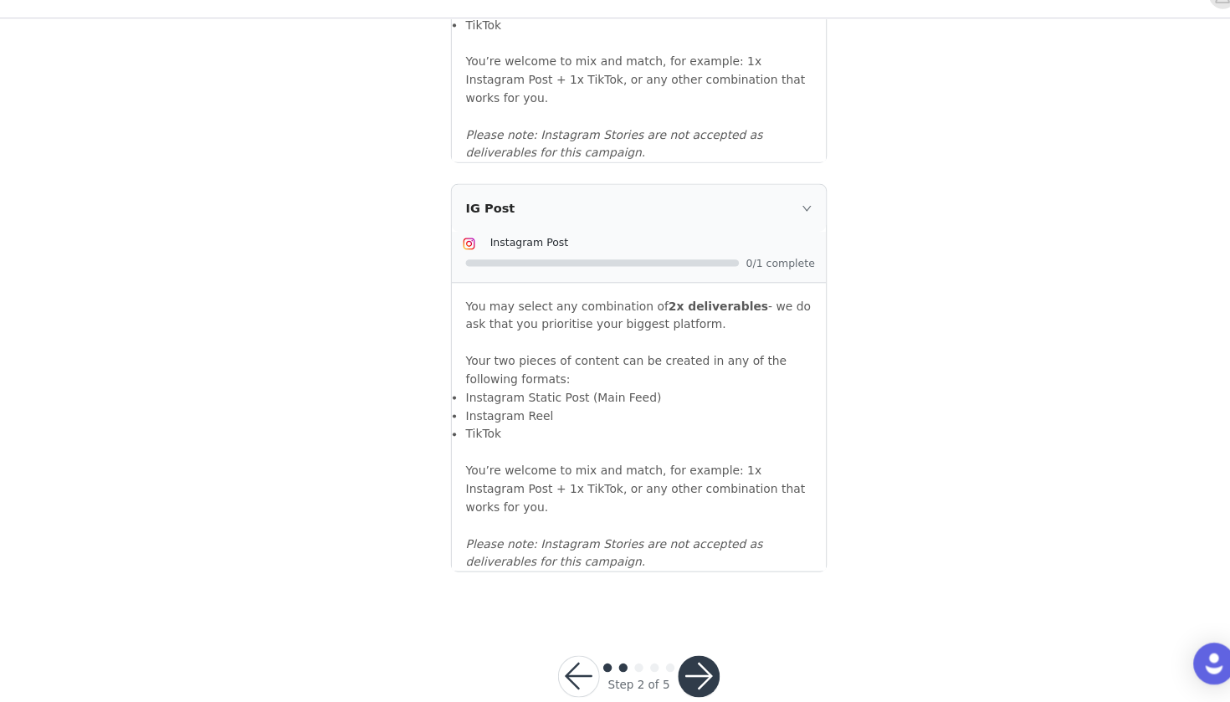
scroll to position [1767, 0]
click at [654, 657] on button "button" at bounding box center [672, 677] width 40 height 40
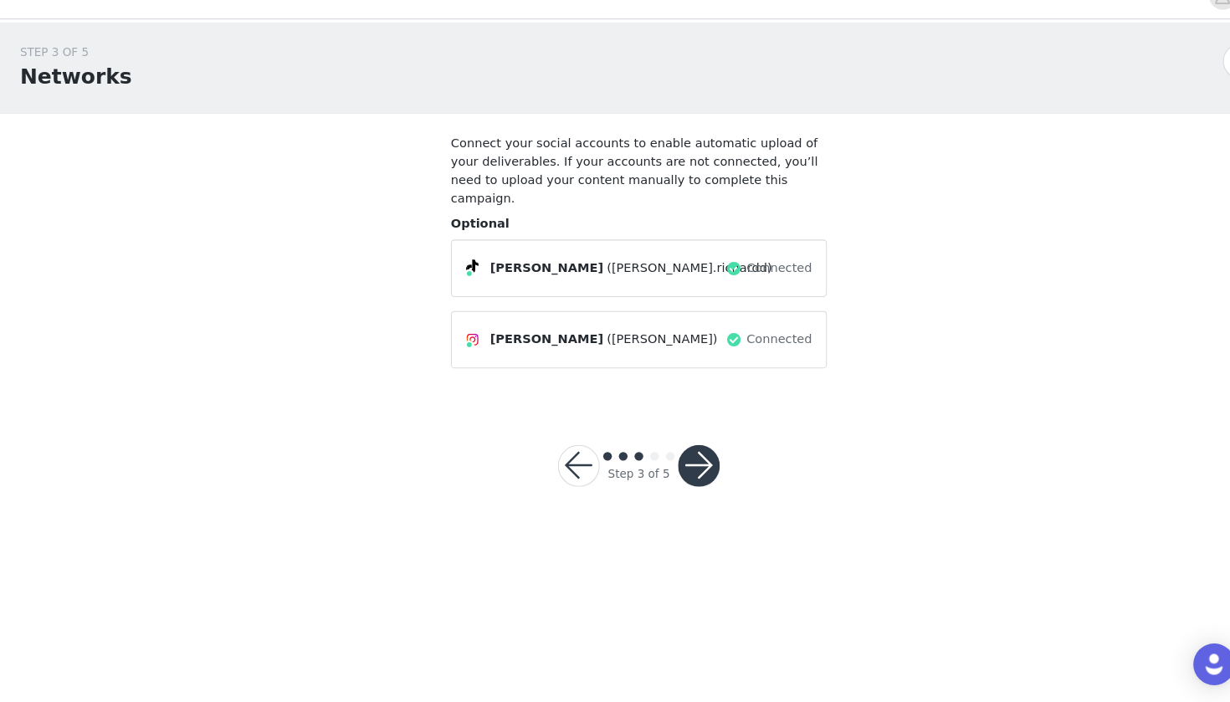
click at [678, 454] on button "button" at bounding box center [672, 474] width 40 height 40
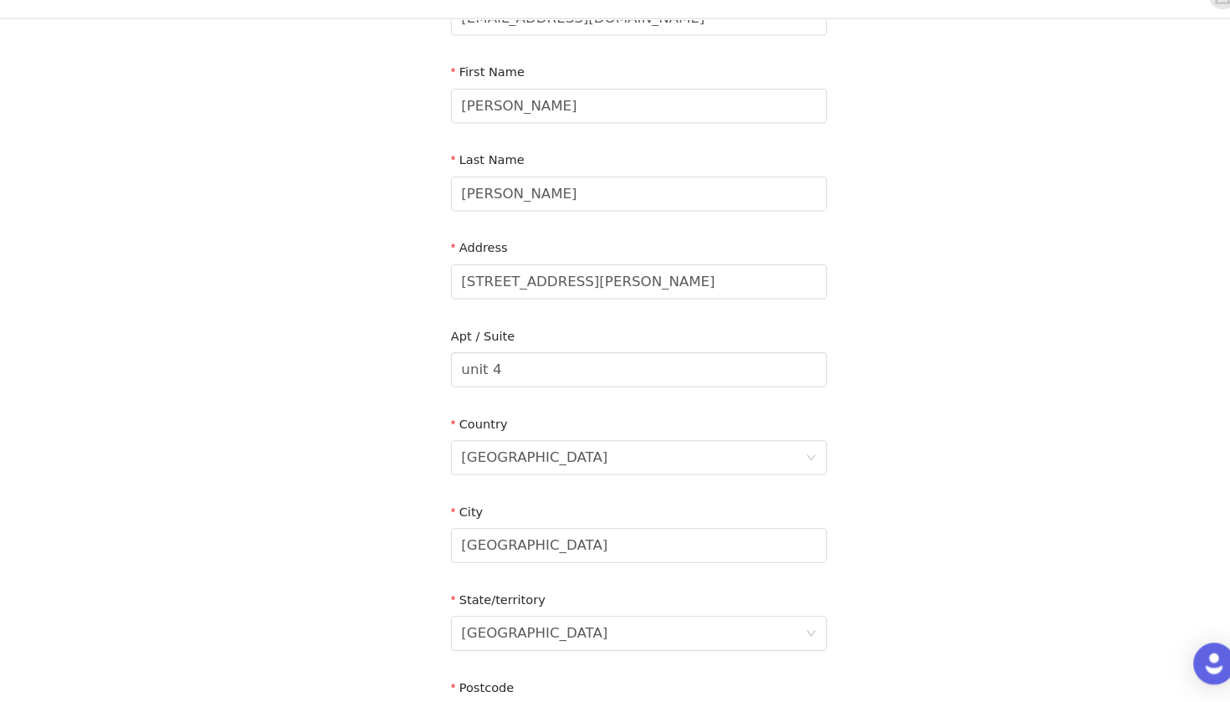
scroll to position [470, 0]
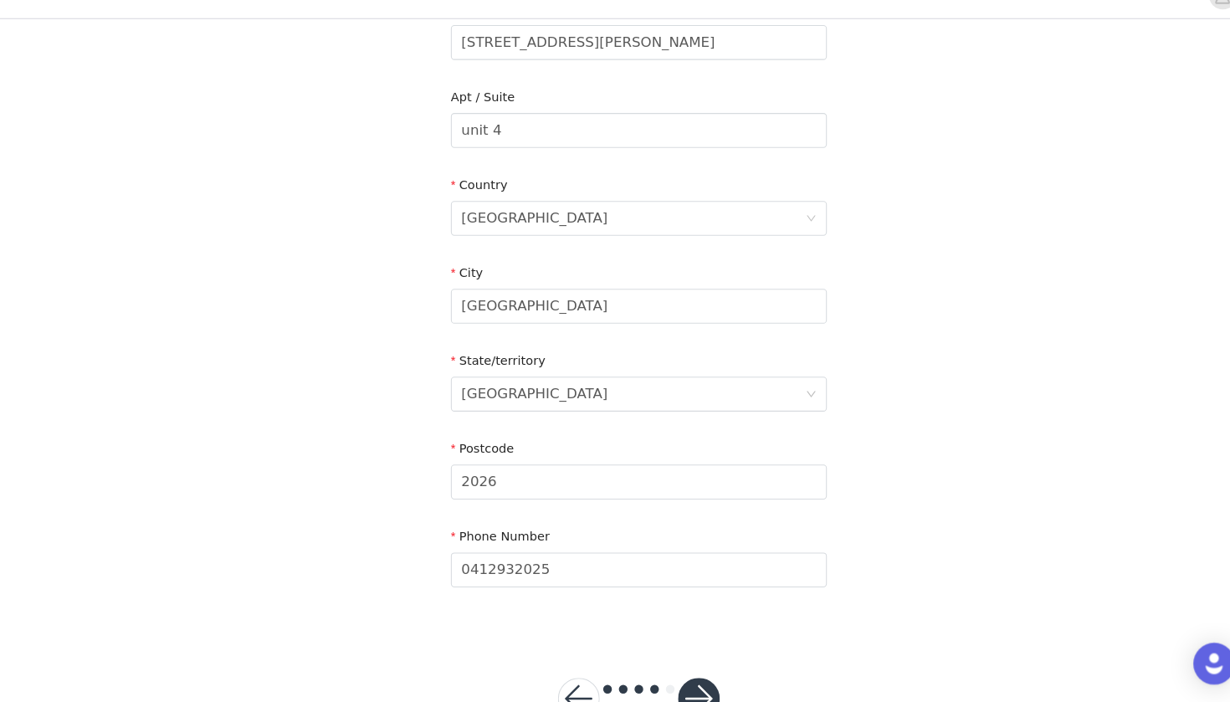
click at [673, 678] on button "button" at bounding box center [672, 698] width 40 height 40
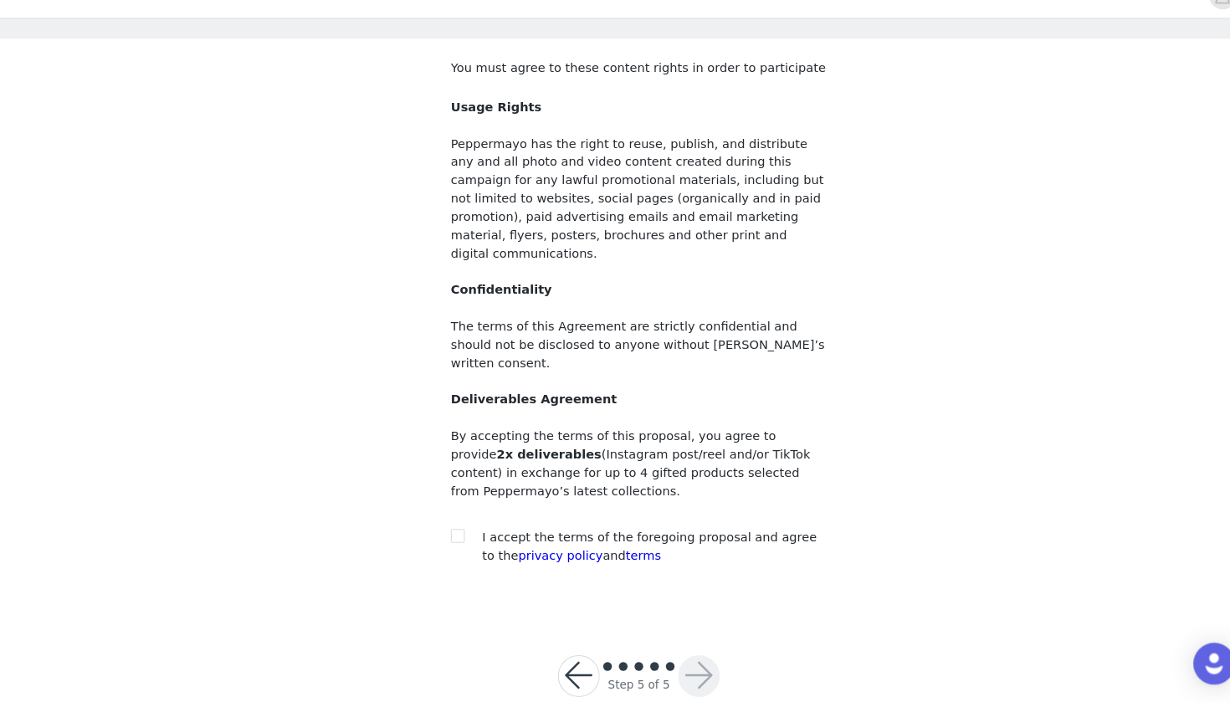
scroll to position [71, 0]
click at [451, 535] on div at bounding box center [445, 544] width 23 height 18
click at [435, 536] on input "checkbox" at bounding box center [440, 542] width 12 height 12
checkbox input "true"
click at [674, 657] on button "button" at bounding box center [672, 677] width 40 height 40
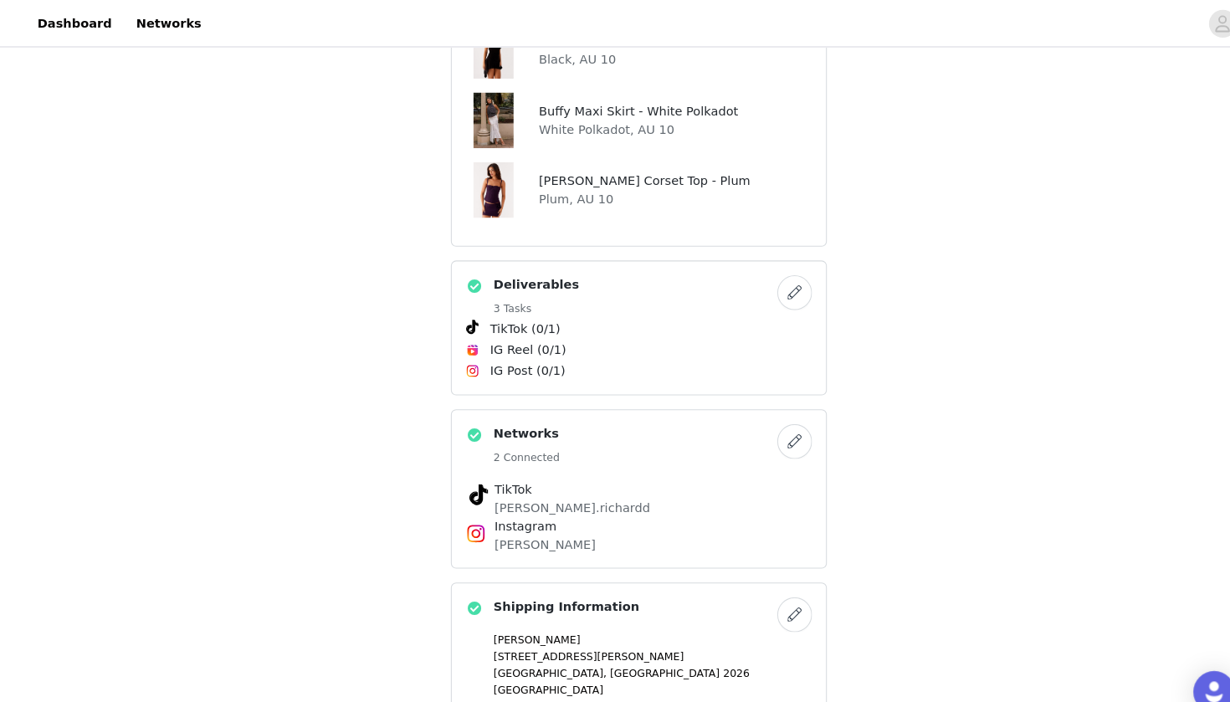
scroll to position [249, 0]
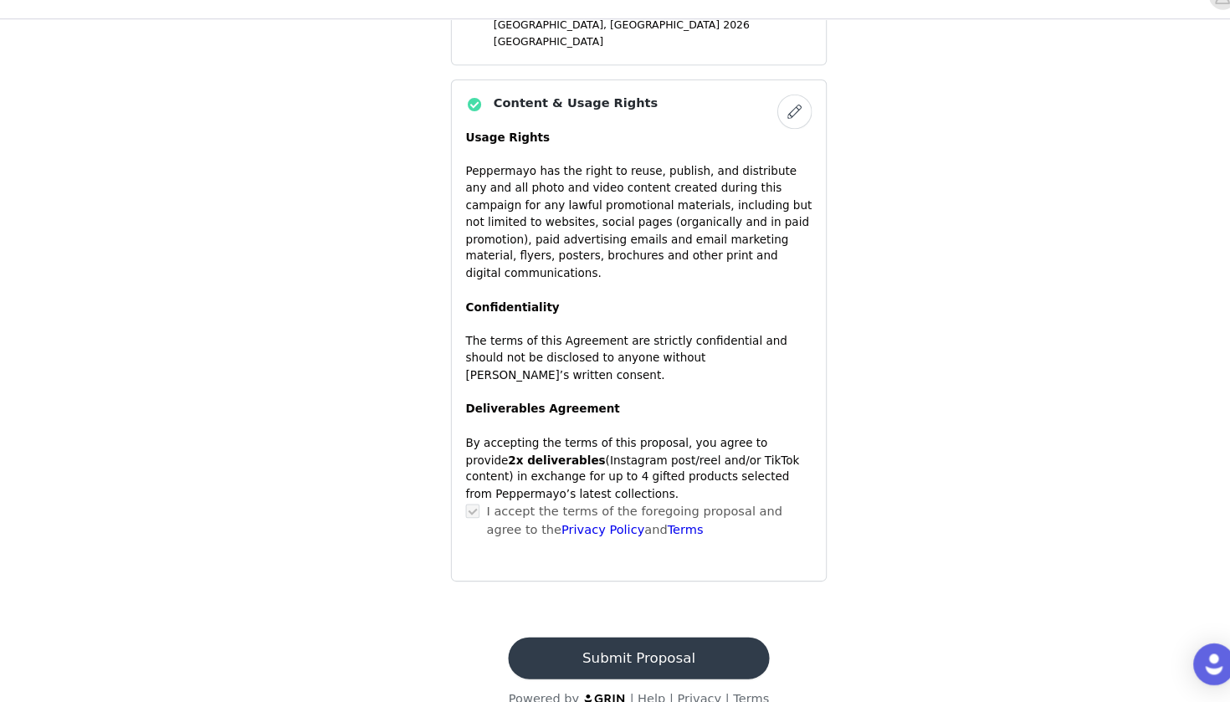
click at [656, 639] on button "Submit Proposal" at bounding box center [614, 659] width 250 height 40
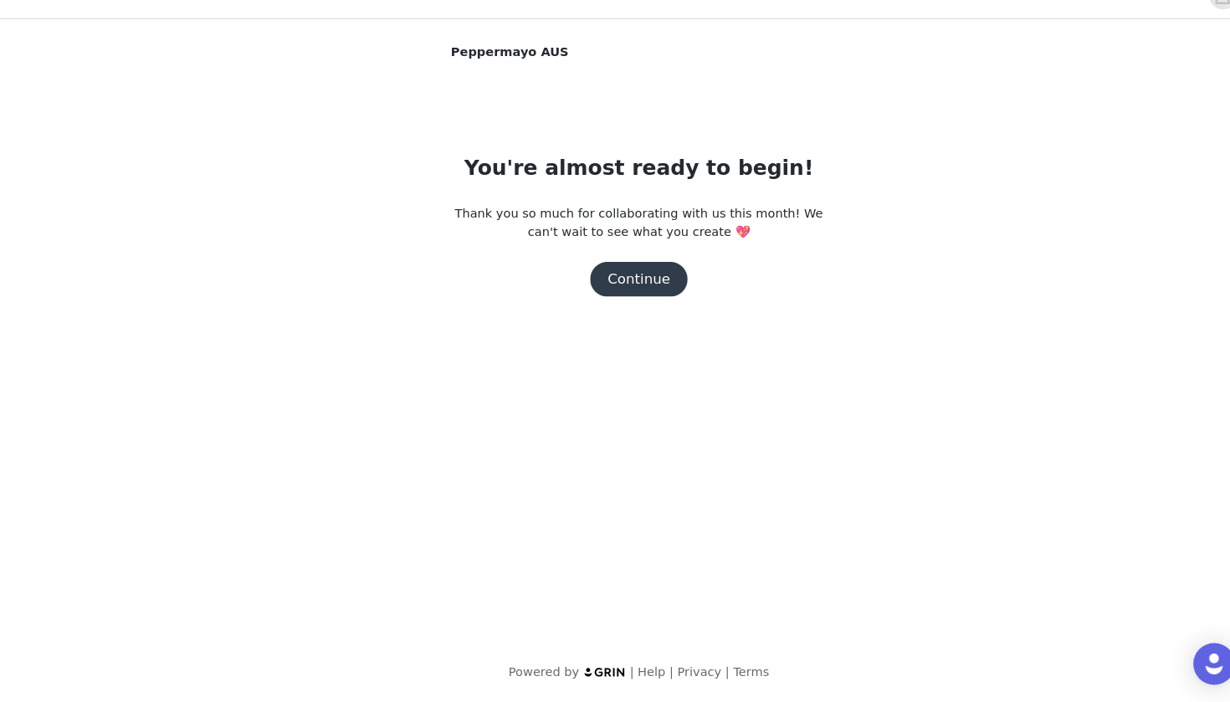
scroll to position [0, 0]
click at [626, 279] on button "Continue" at bounding box center [615, 295] width 94 height 33
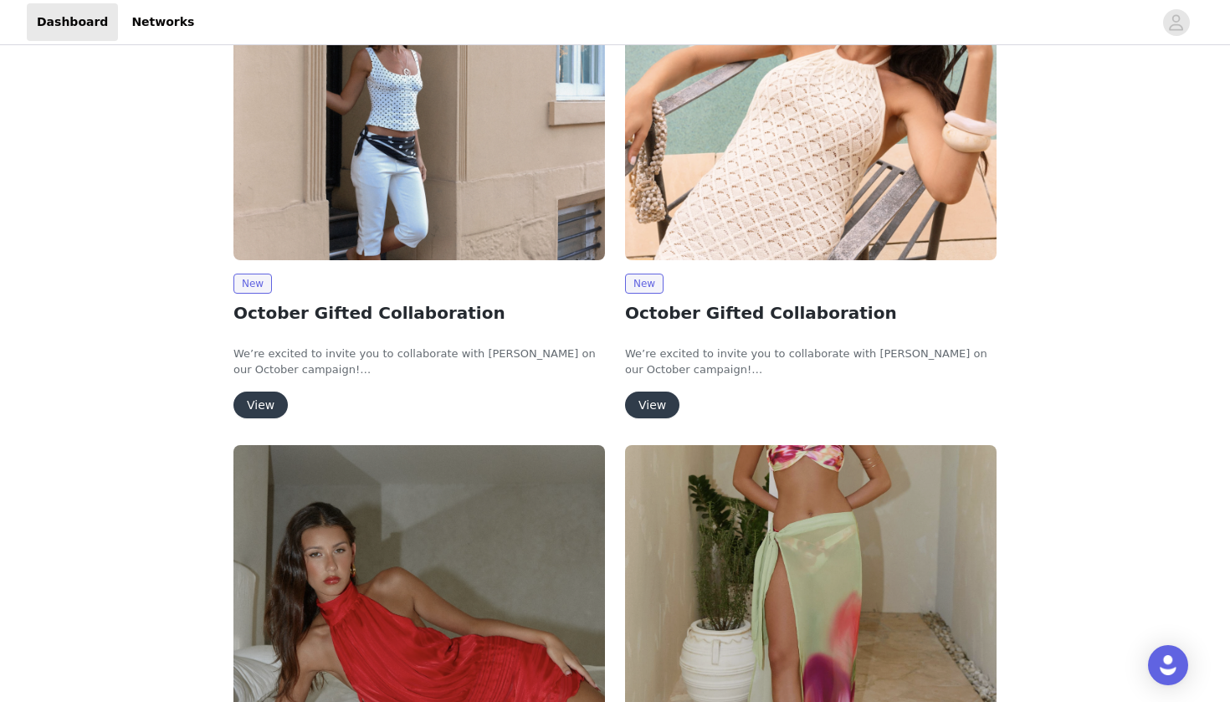
scroll to position [140, 0]
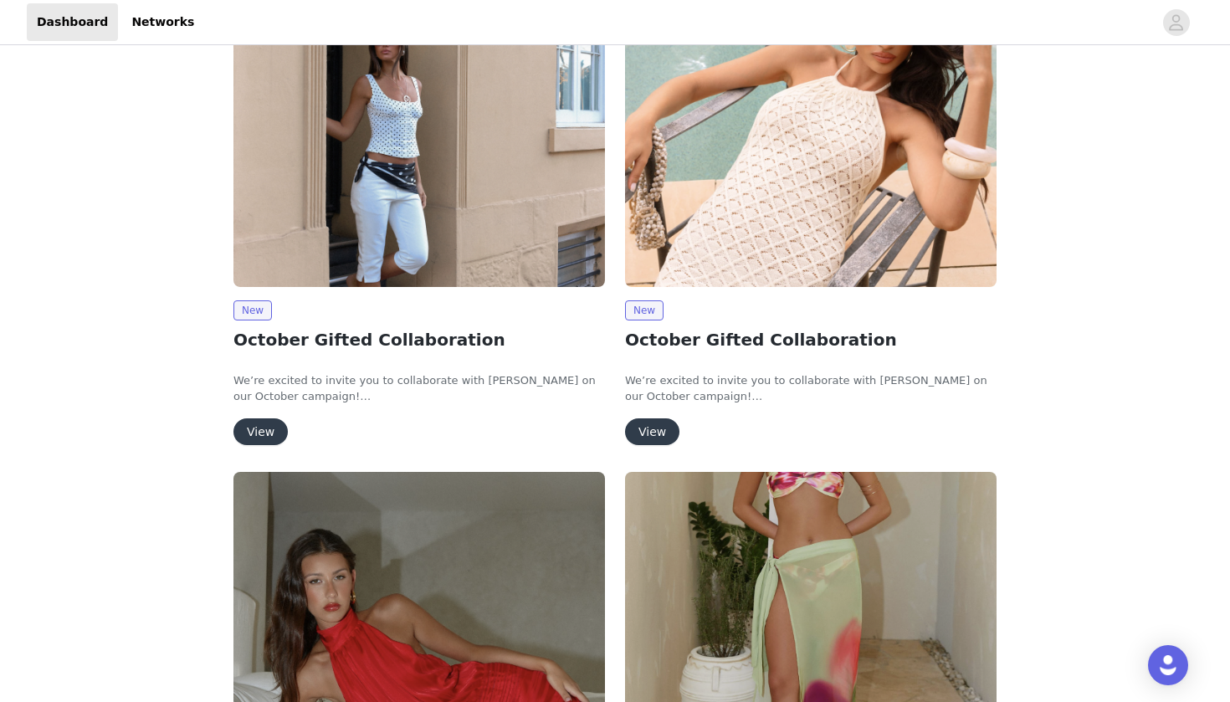
click at [638, 425] on button "View" at bounding box center [652, 431] width 54 height 27
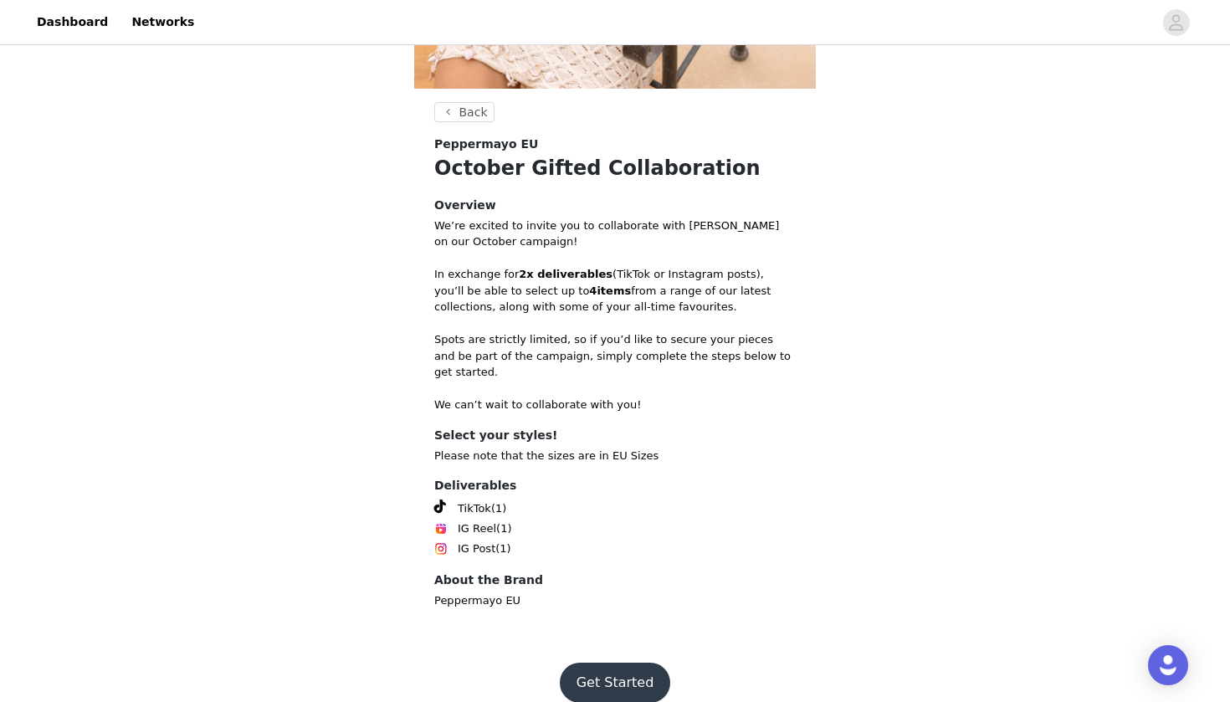
scroll to position [396, 0]
click at [608, 663] on button "Get Started" at bounding box center [615, 683] width 111 height 40
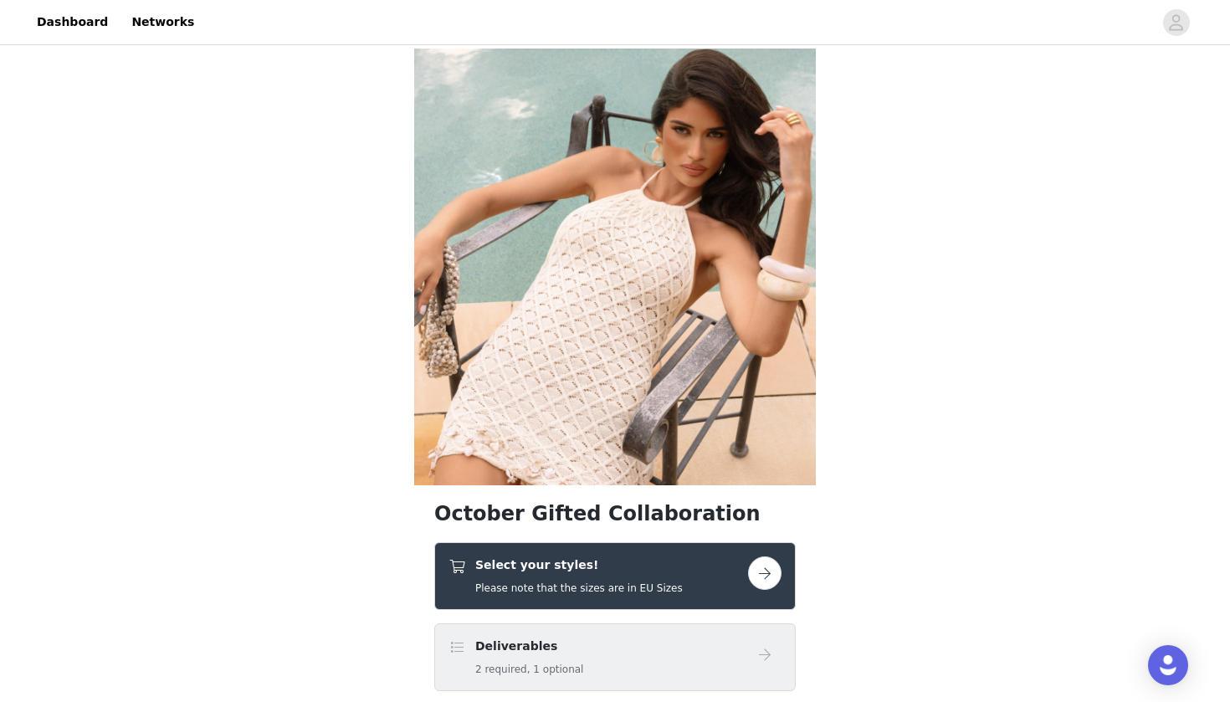
click at [625, 573] on h4 "Select your styles!" at bounding box center [578, 565] width 207 height 18
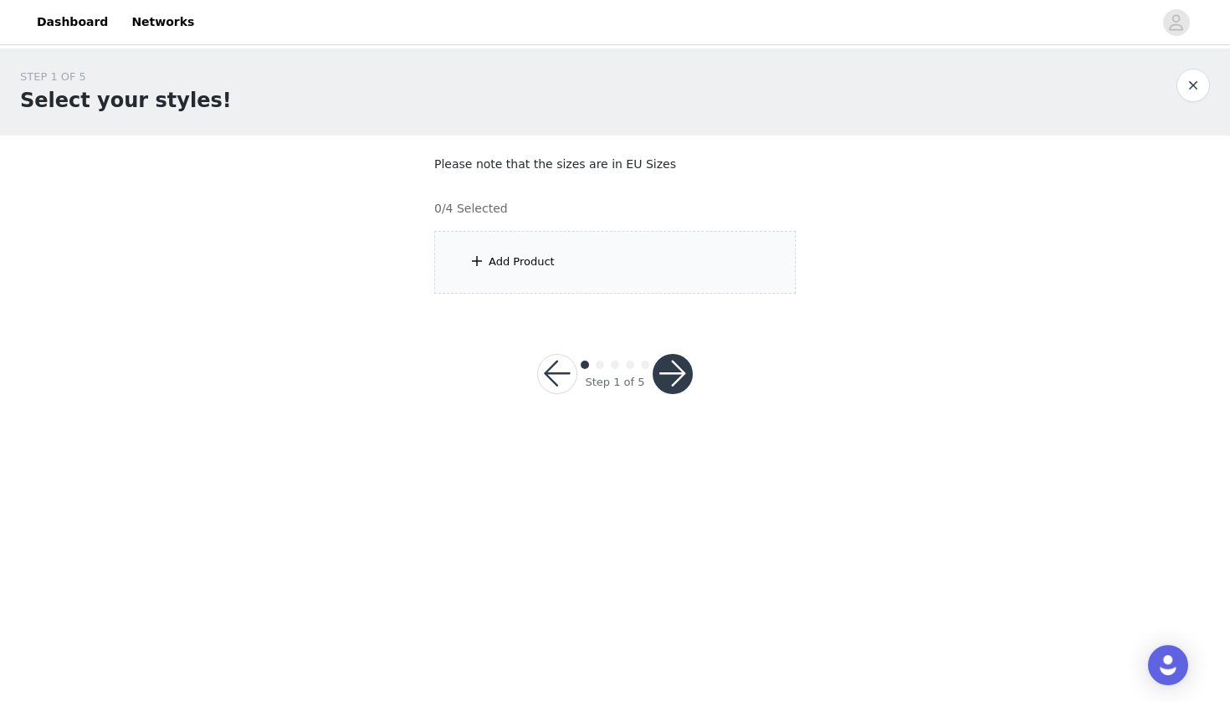
click at [658, 258] on div "Add Product" at bounding box center [614, 262] width 361 height 63
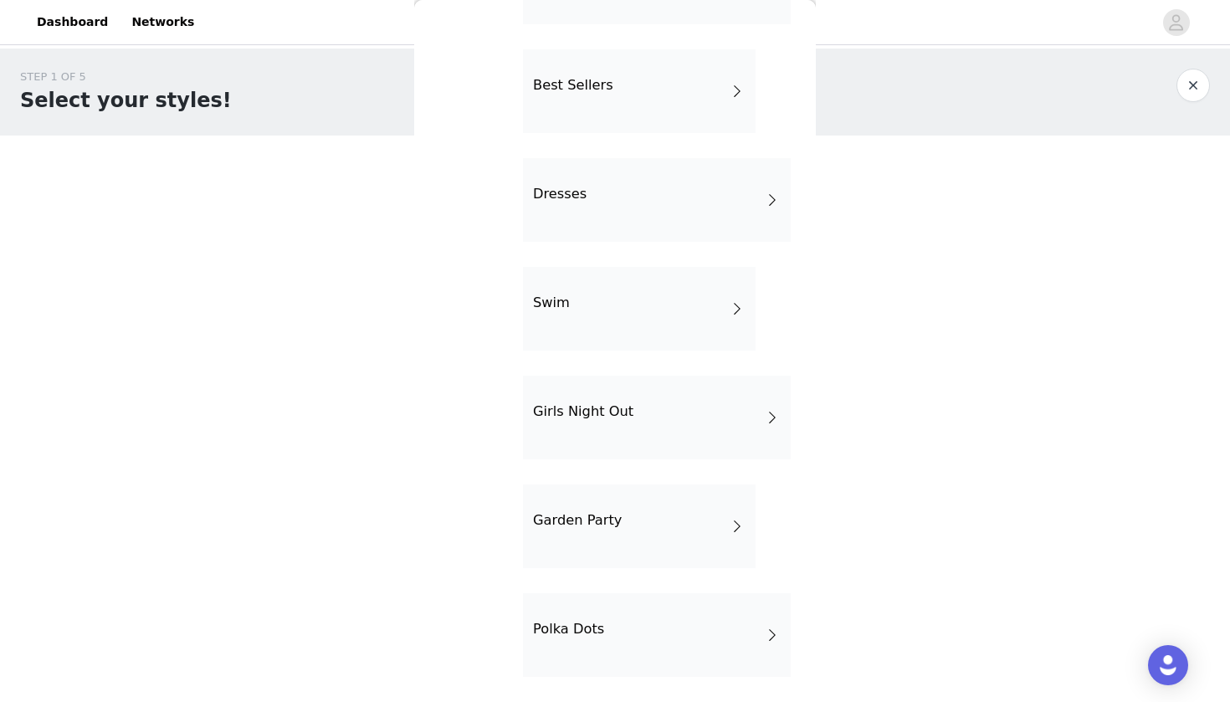
scroll to position [252, 0]
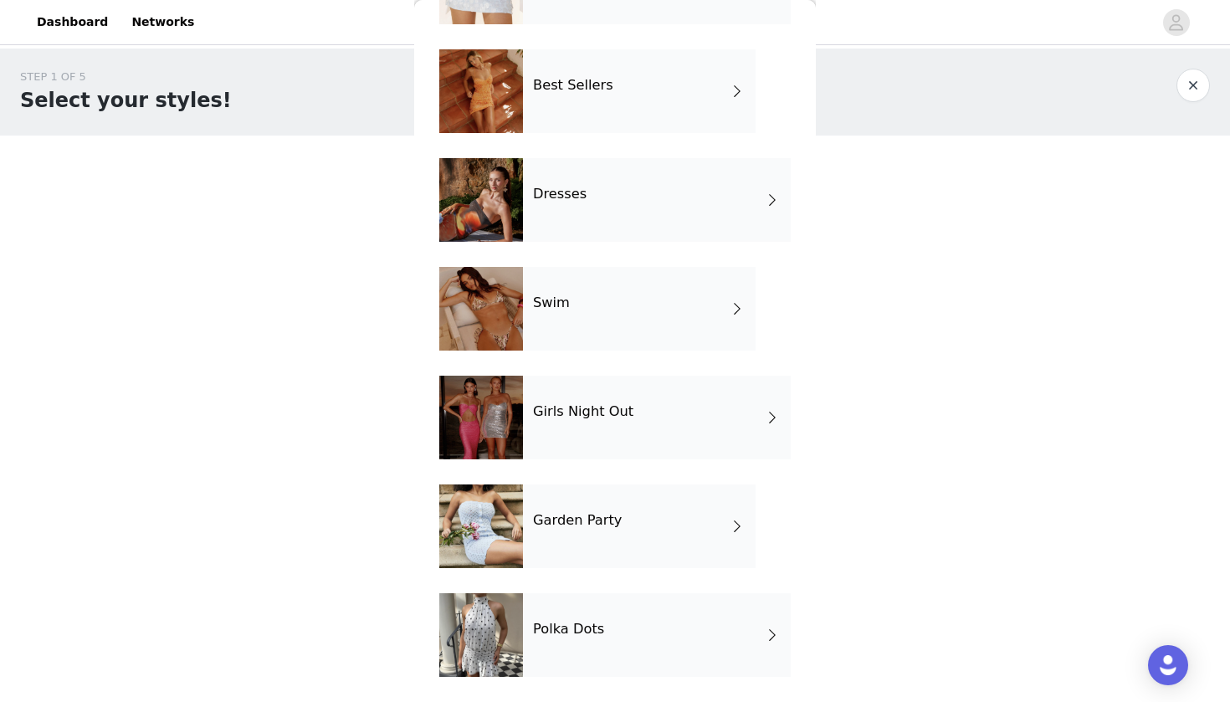
click at [652, 435] on div "Girls Night Out" at bounding box center [657, 418] width 268 height 84
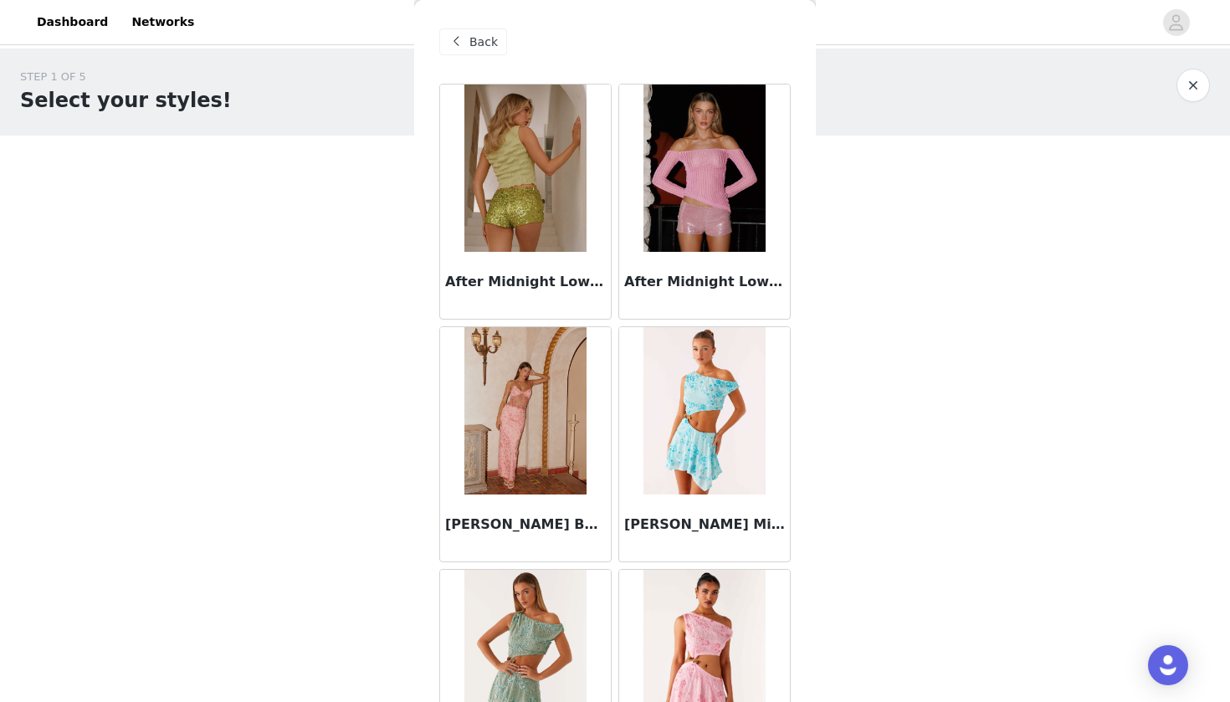
scroll to position [0, 0]
click at [468, 50] on div "Back" at bounding box center [473, 41] width 68 height 27
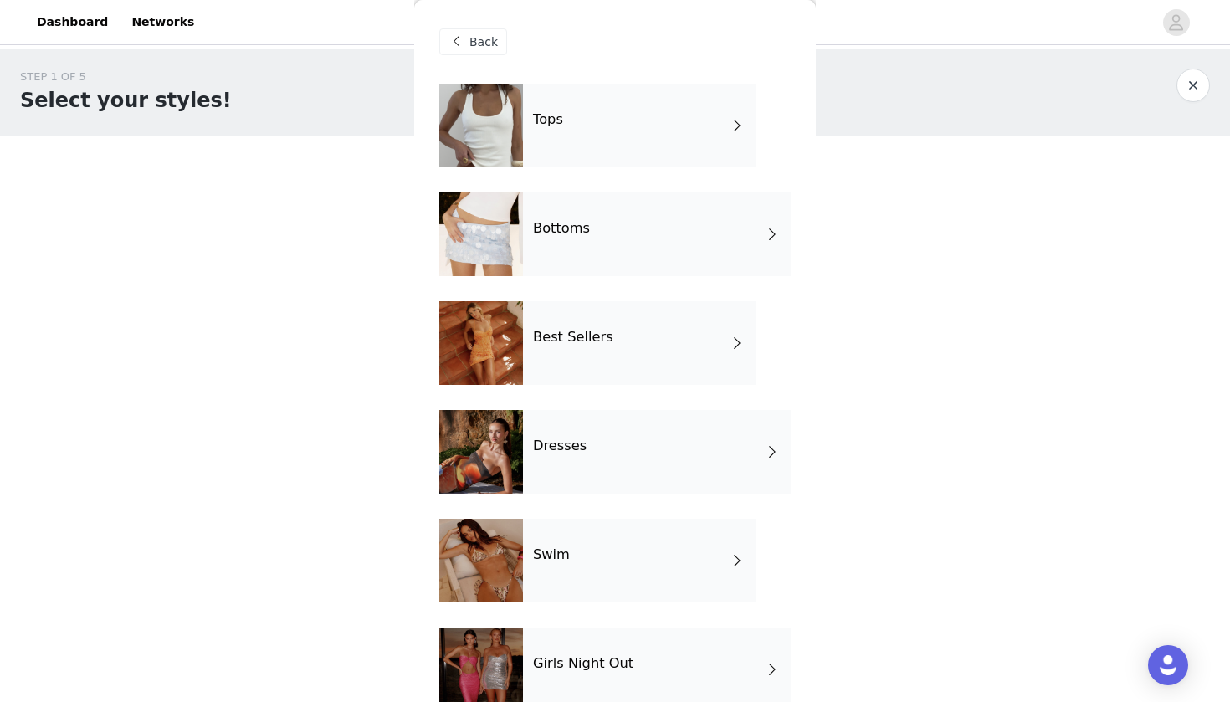
click at [602, 250] on div "Bottoms" at bounding box center [657, 234] width 268 height 84
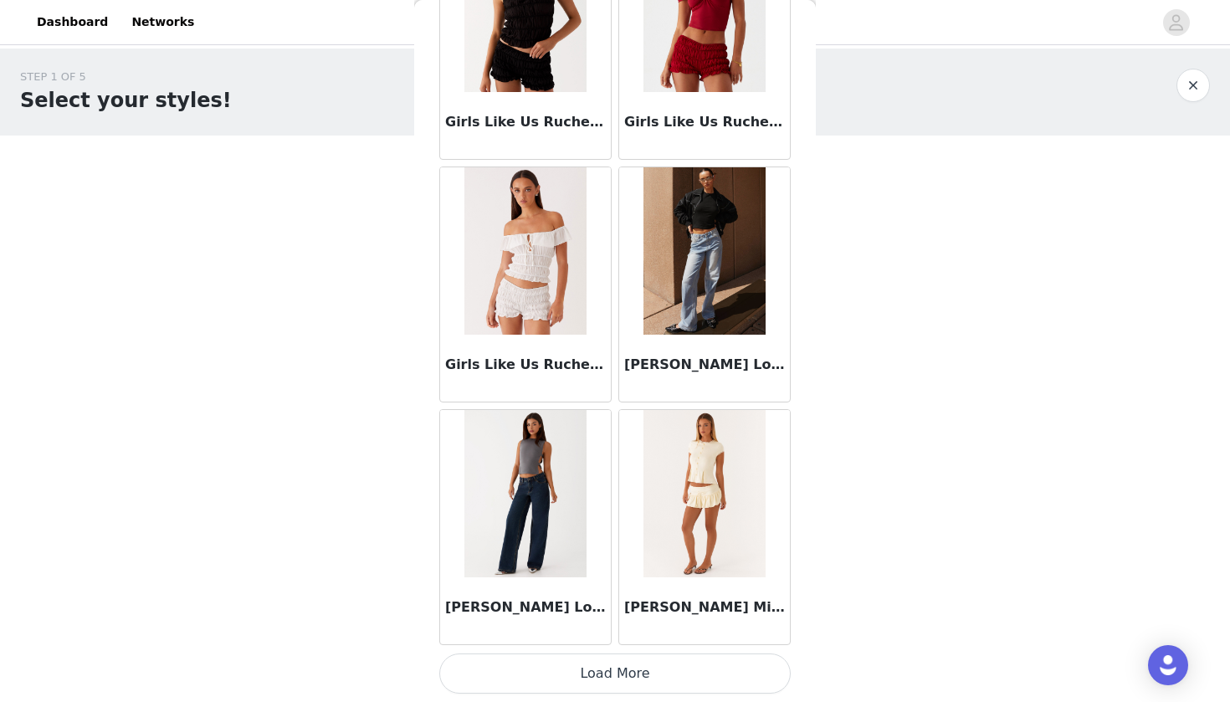
click at [544, 686] on button "Load More" at bounding box center [614, 673] width 351 height 40
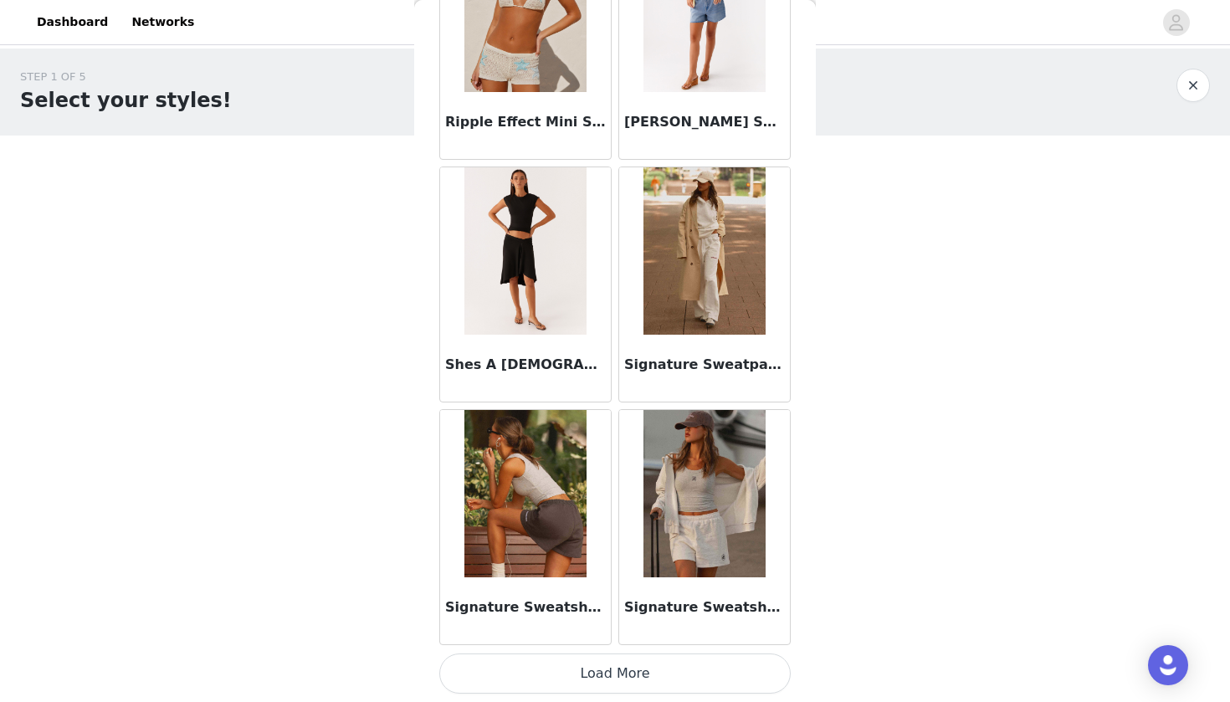
scroll to position [4283, 0]
click at [585, 675] on button "Load More" at bounding box center [614, 673] width 351 height 40
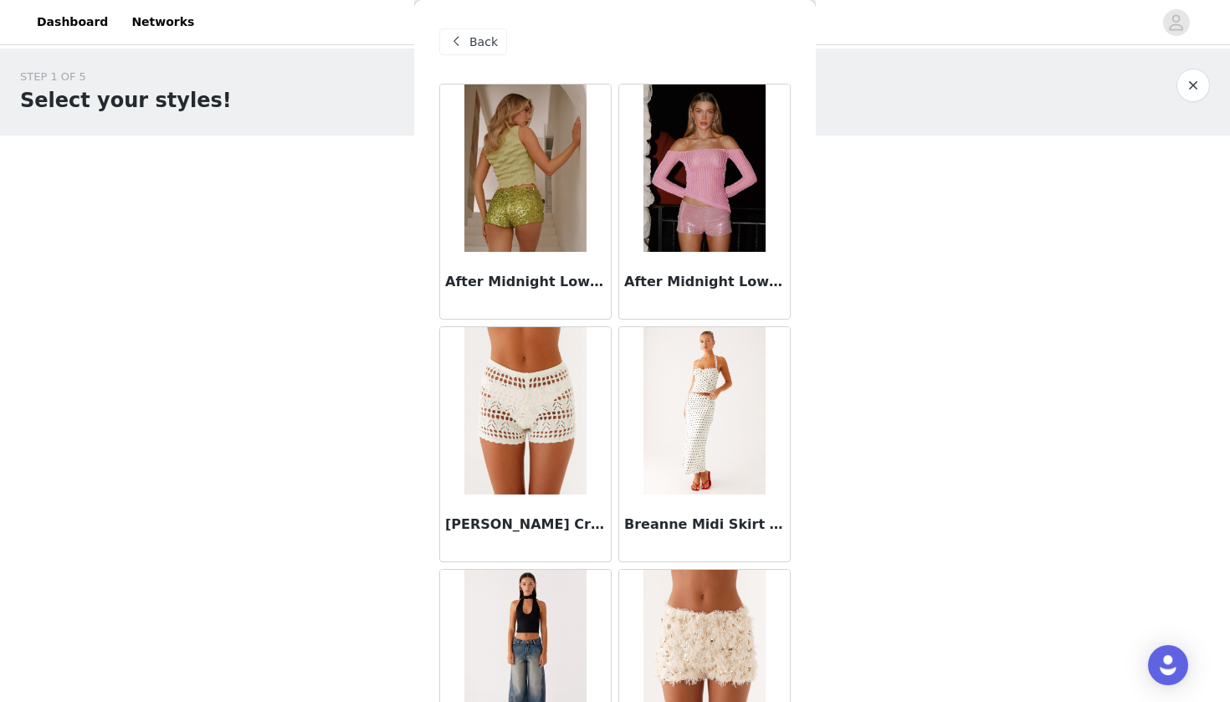
scroll to position [0, 0]
click at [488, 43] on span "Back" at bounding box center [483, 42] width 28 height 18
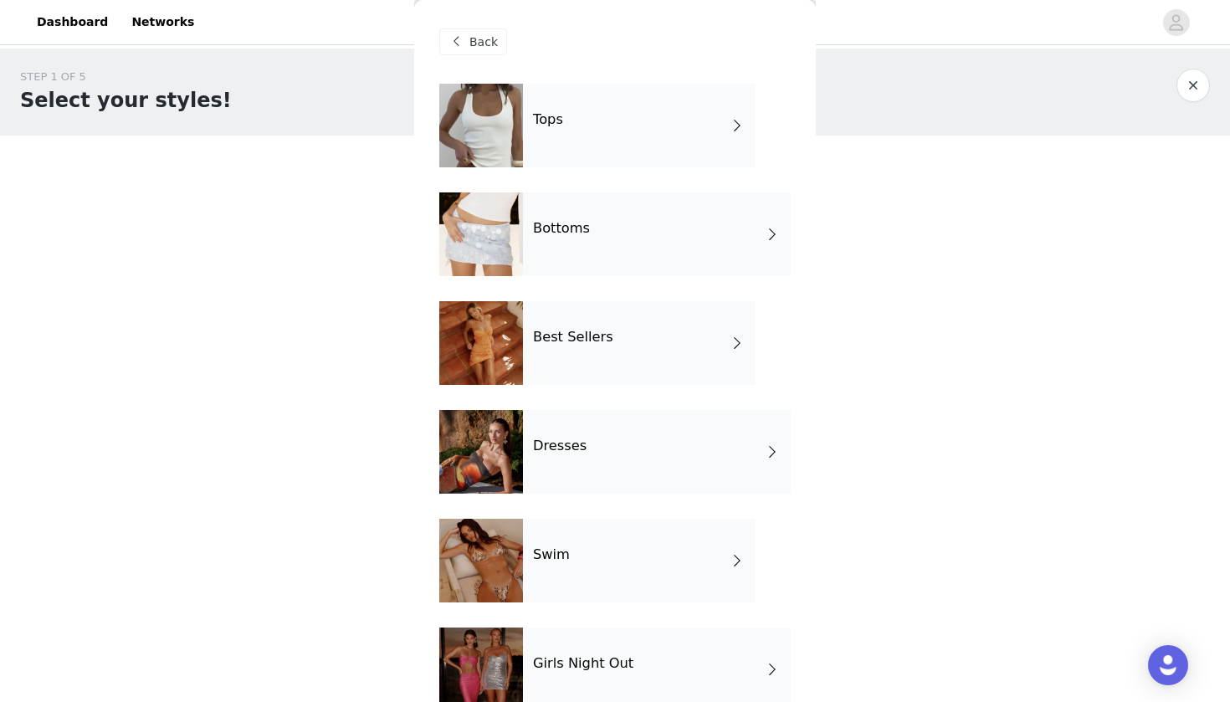
click at [538, 144] on div "Tops" at bounding box center [639, 126] width 233 height 84
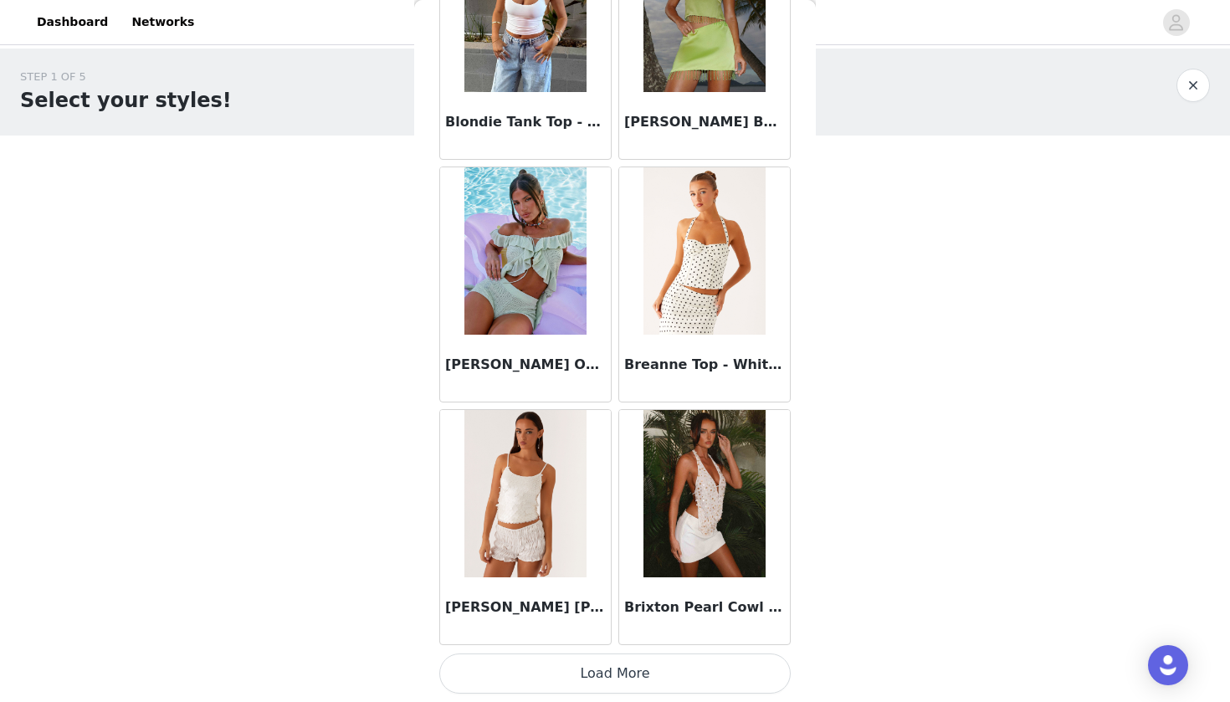
click at [541, 668] on button "Load More" at bounding box center [614, 673] width 351 height 40
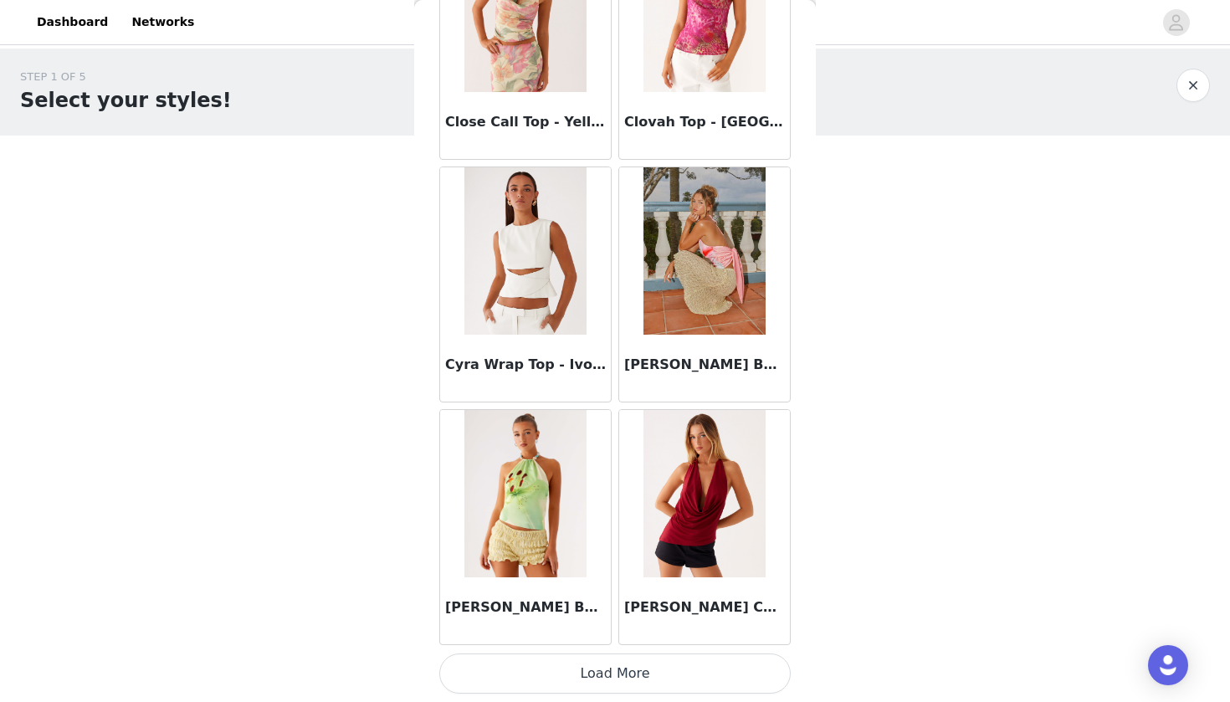
scroll to position [4283, 0]
click at [588, 662] on button "Load More" at bounding box center [614, 673] width 351 height 40
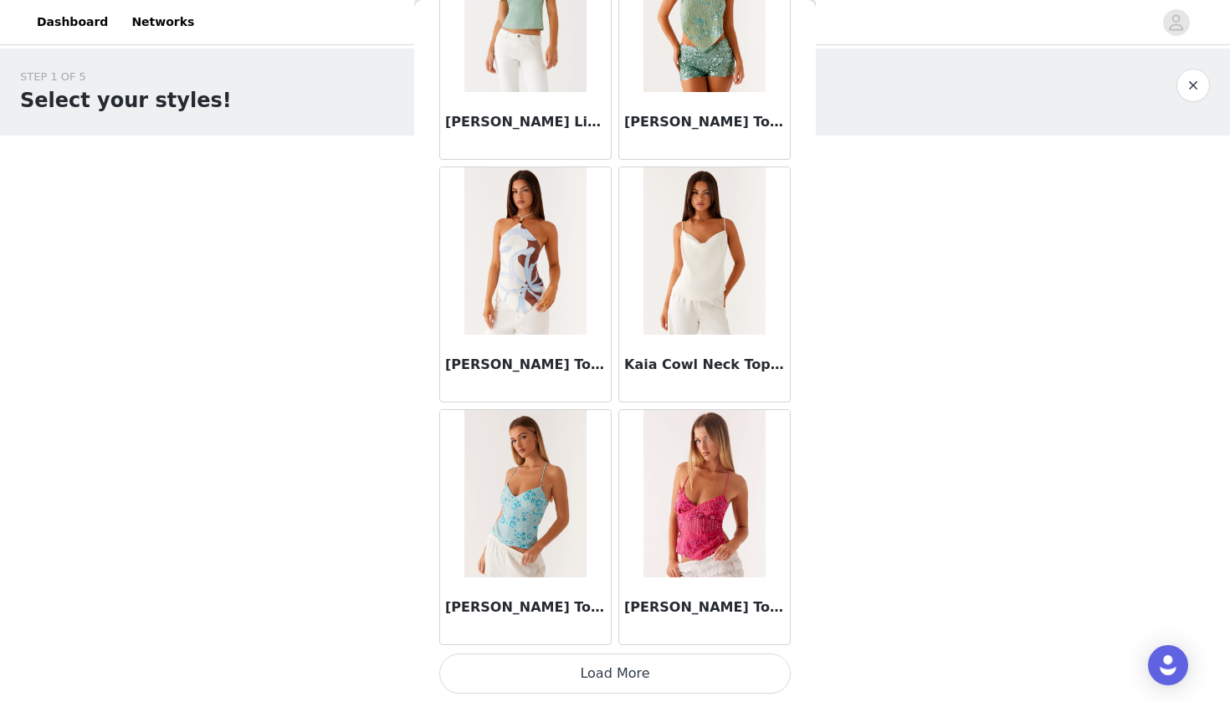
click at [591, 667] on button "Load More" at bounding box center [614, 673] width 351 height 40
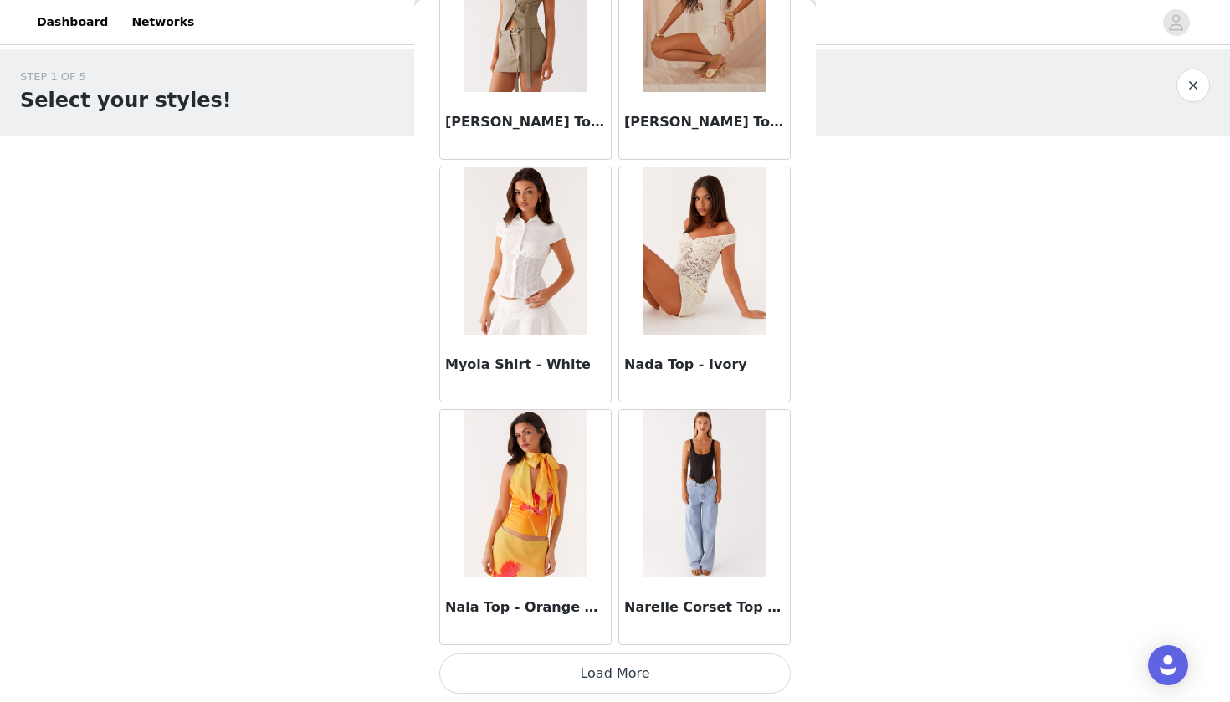
click at [601, 672] on button "Load More" at bounding box center [614, 673] width 351 height 40
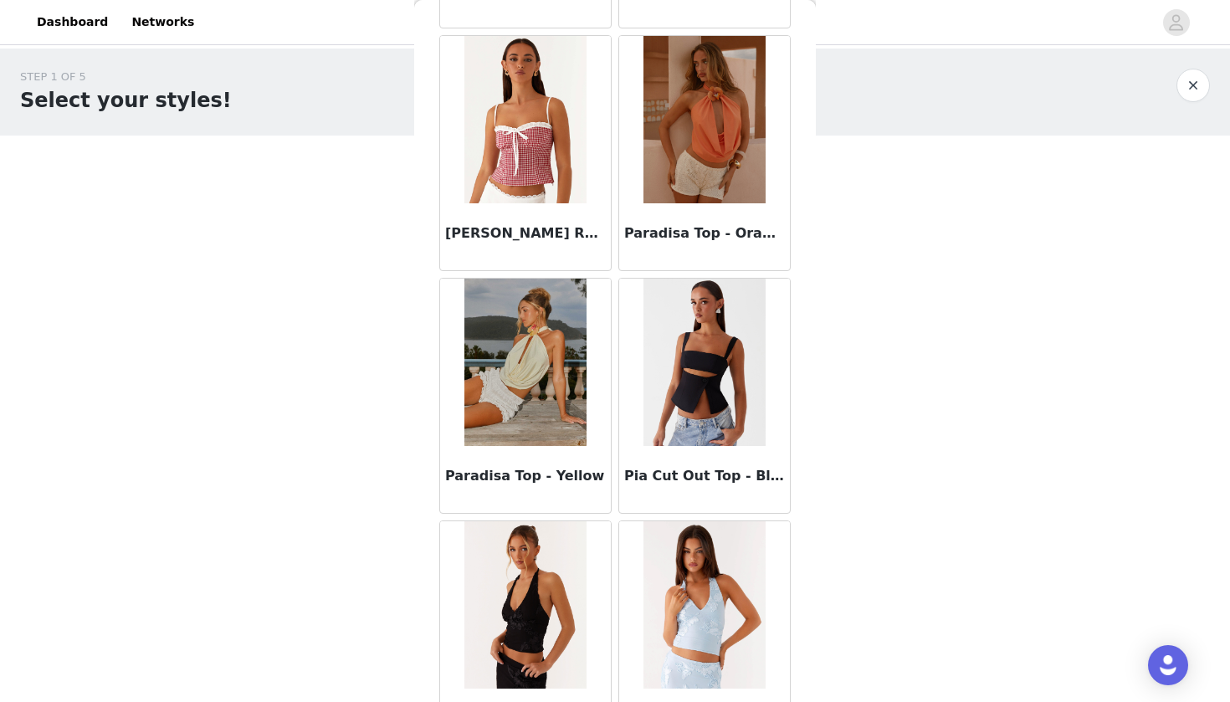
scroll to position [10721, 0]
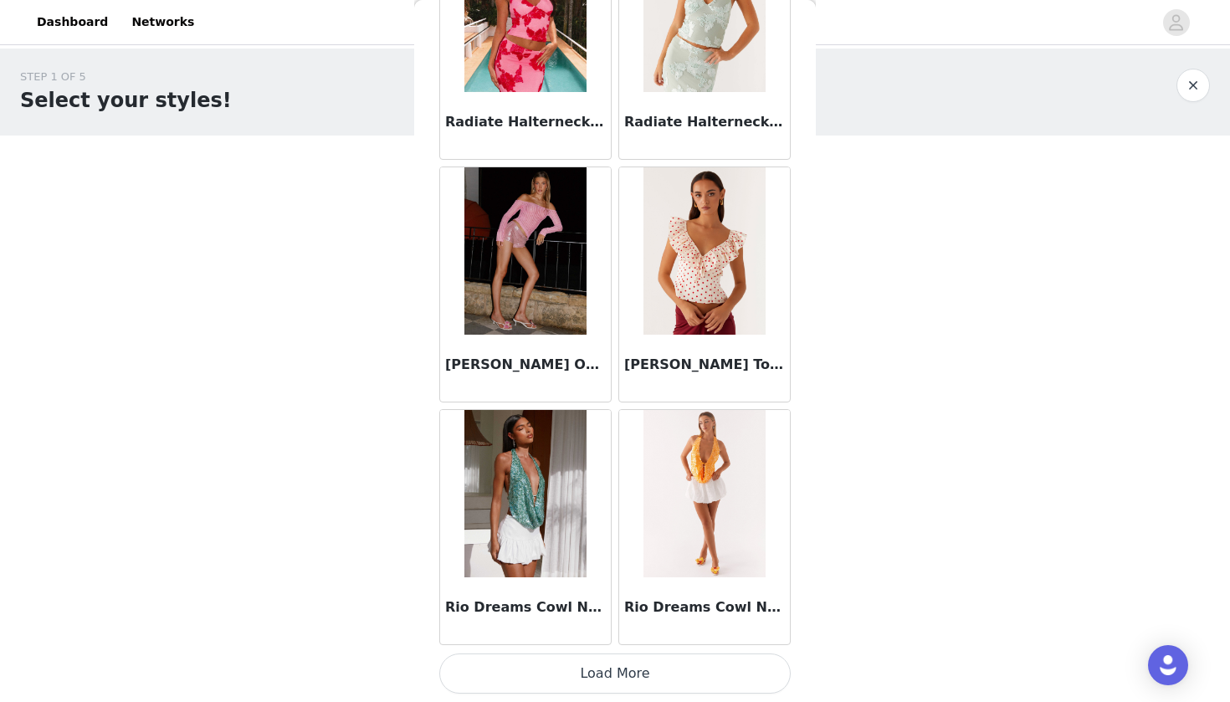
click at [628, 684] on button "Load More" at bounding box center [614, 673] width 351 height 40
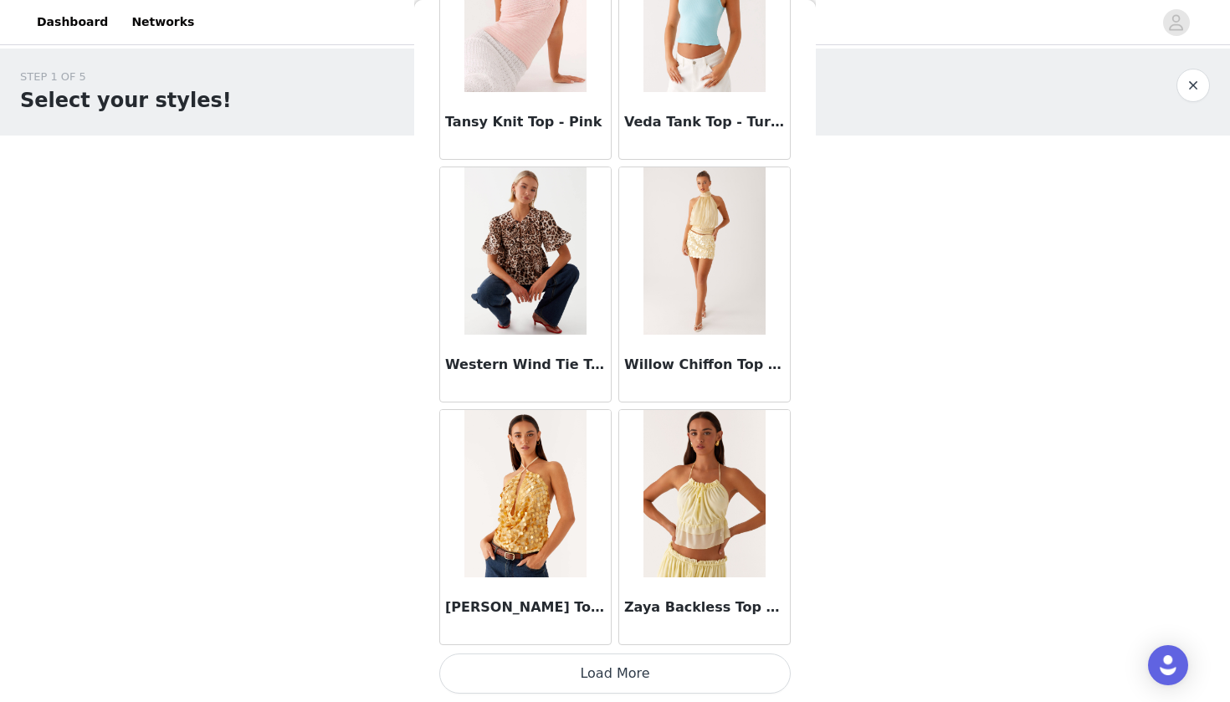
scroll to position [0, 0]
click at [638, 673] on button "Load More" at bounding box center [614, 673] width 351 height 40
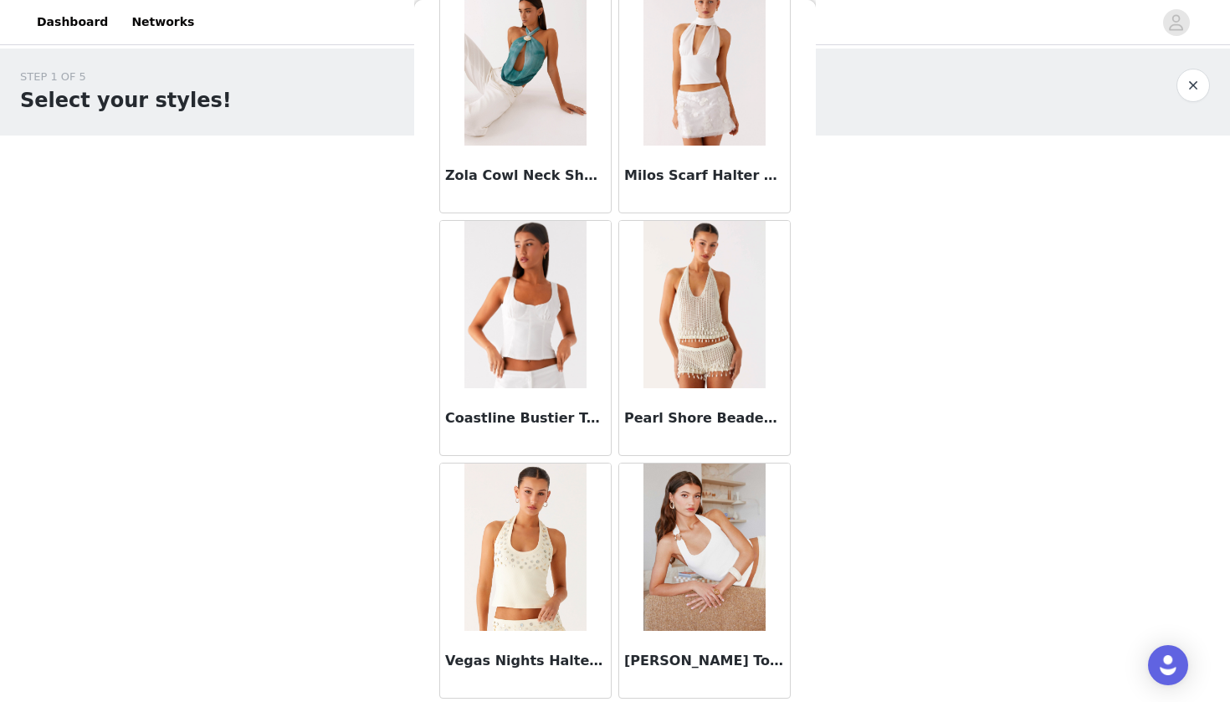
scroll to position [14661, 0]
